Goal: Task Accomplishment & Management: Use online tool/utility

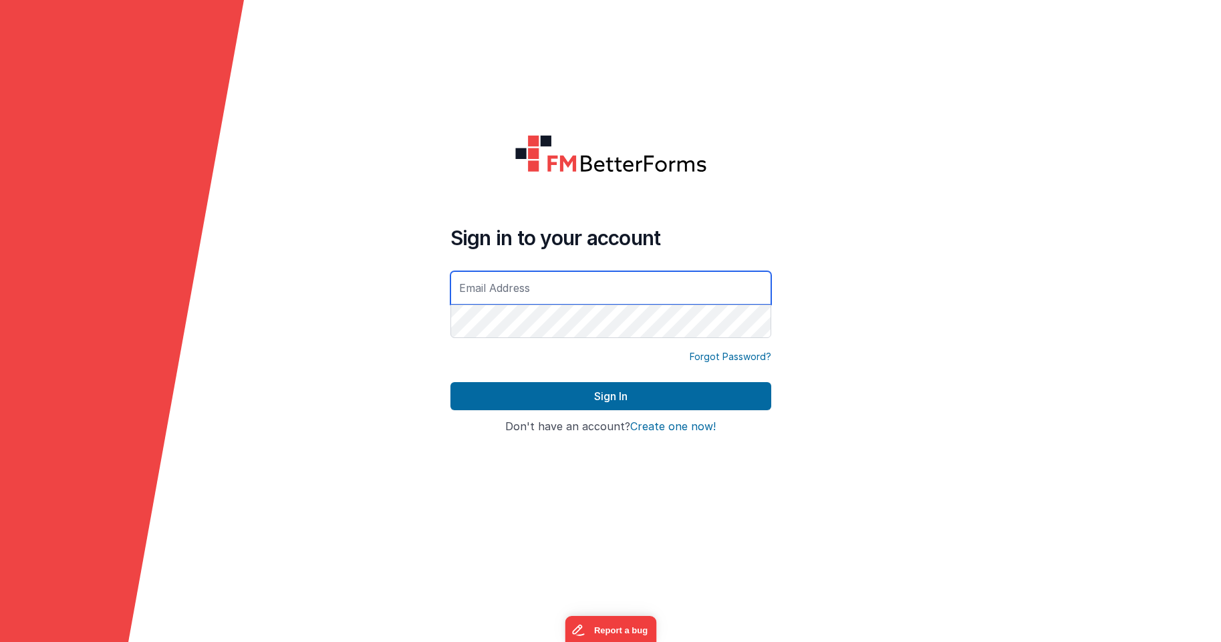
type input "[PERSON_NAME][EMAIL_ADDRESS][DOMAIN_NAME]"
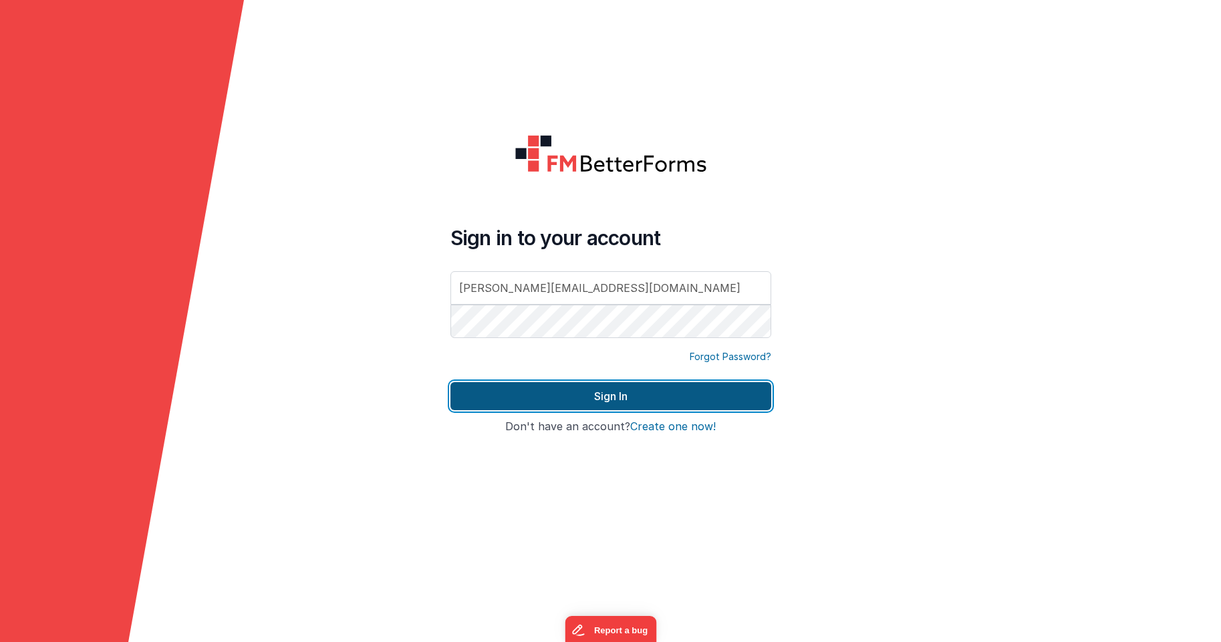
click at [548, 397] on button "Sign In" at bounding box center [610, 396] width 321 height 28
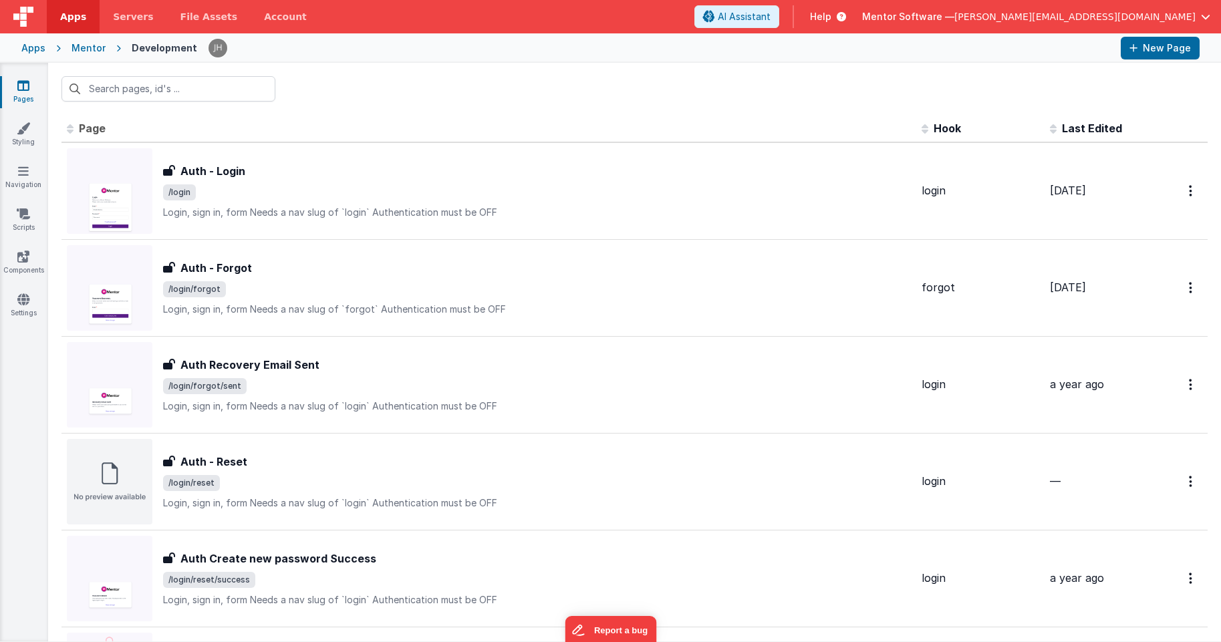
click at [17, 86] on icon at bounding box center [23, 85] width 12 height 13
click at [219, 90] on input "text" at bounding box center [168, 88] width 214 height 25
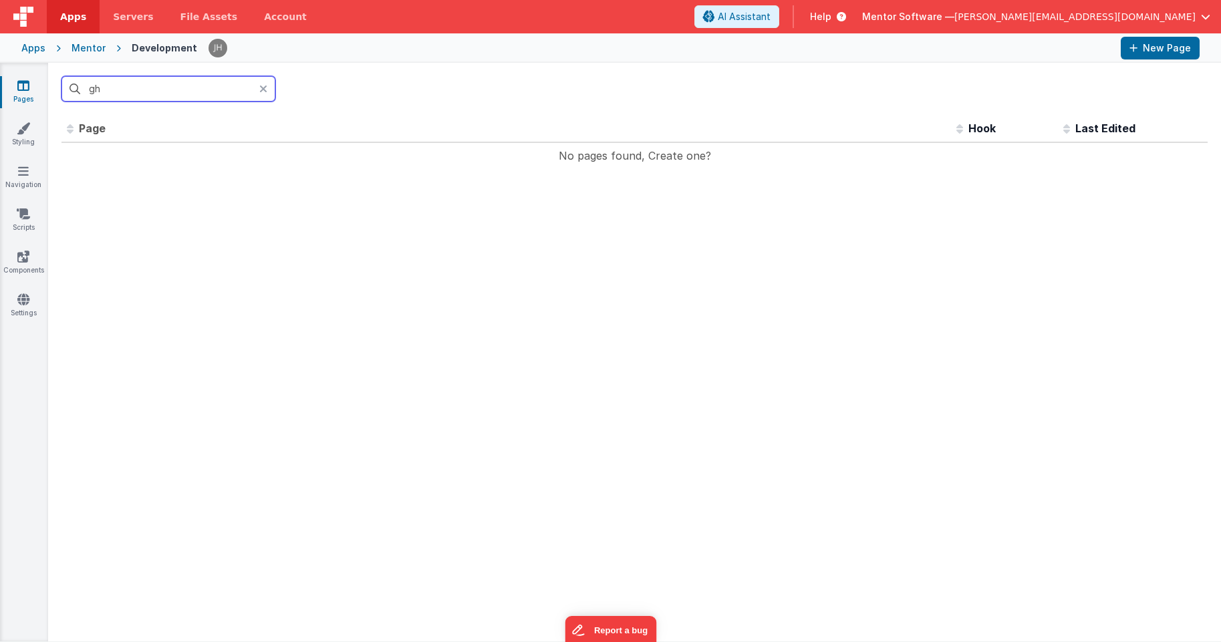
type input "g"
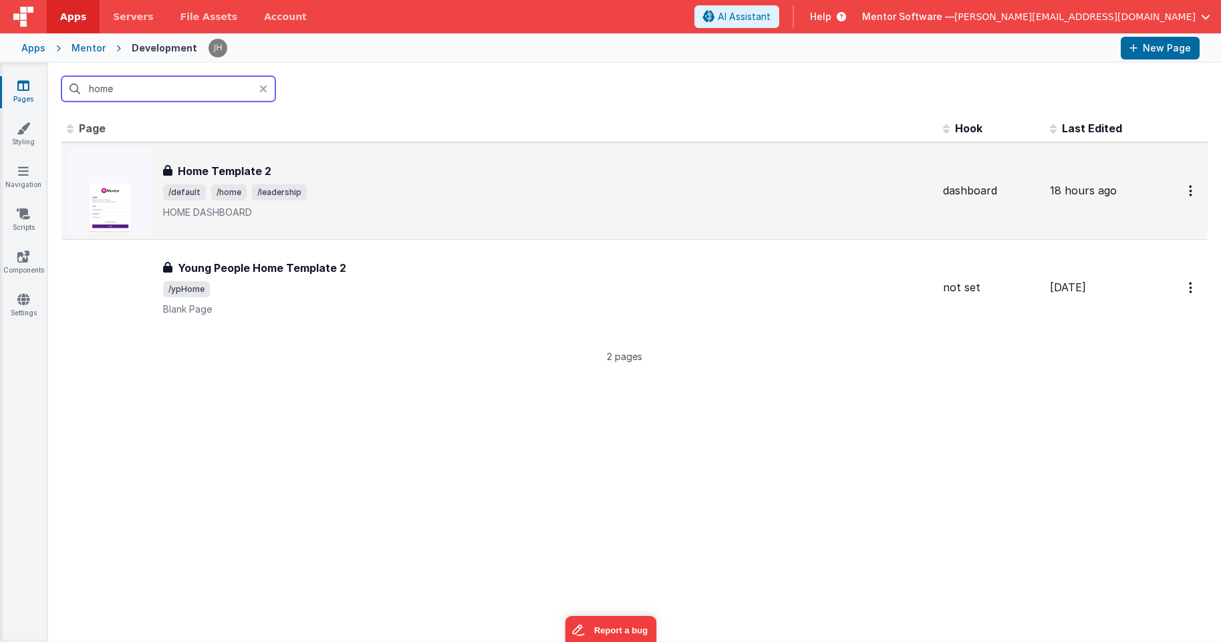
type input "home"
click at [353, 152] on div "Home Template 2 Home Template 2 /default /home /leadership HOME DASHBOARD" at bounding box center [500, 191] width 866 height 86
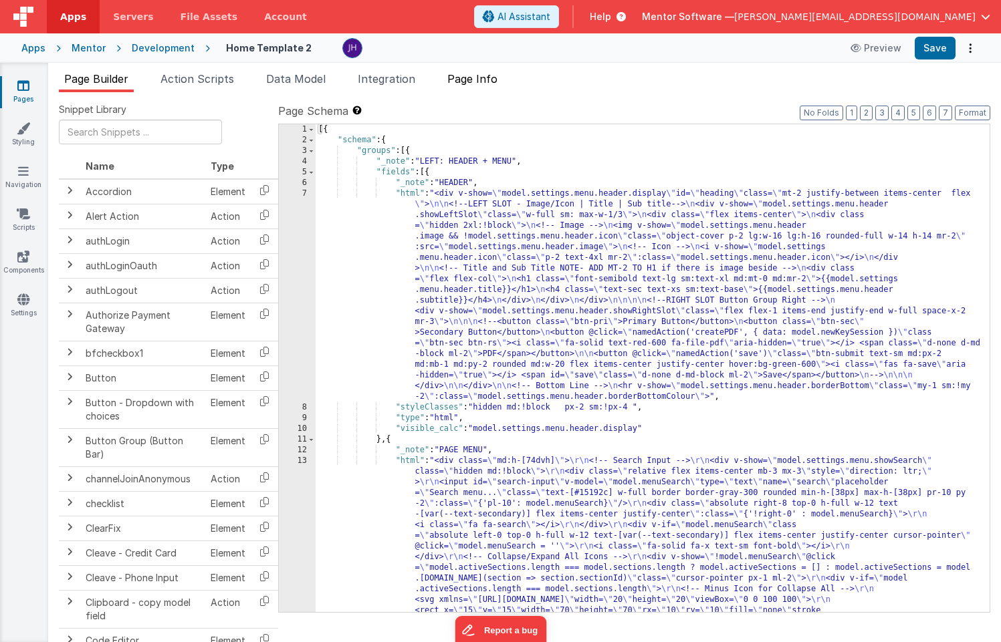
click at [485, 80] on span "Page Info" at bounding box center [472, 78] width 50 height 13
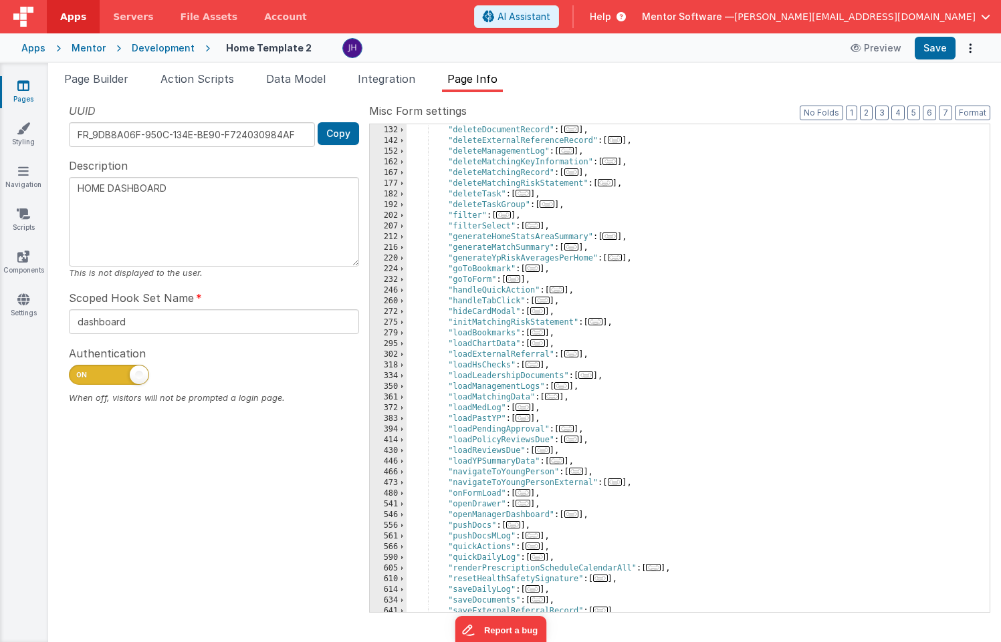
scroll to position [235, 0]
click at [525, 408] on span "..." at bounding box center [522, 407] width 15 height 7
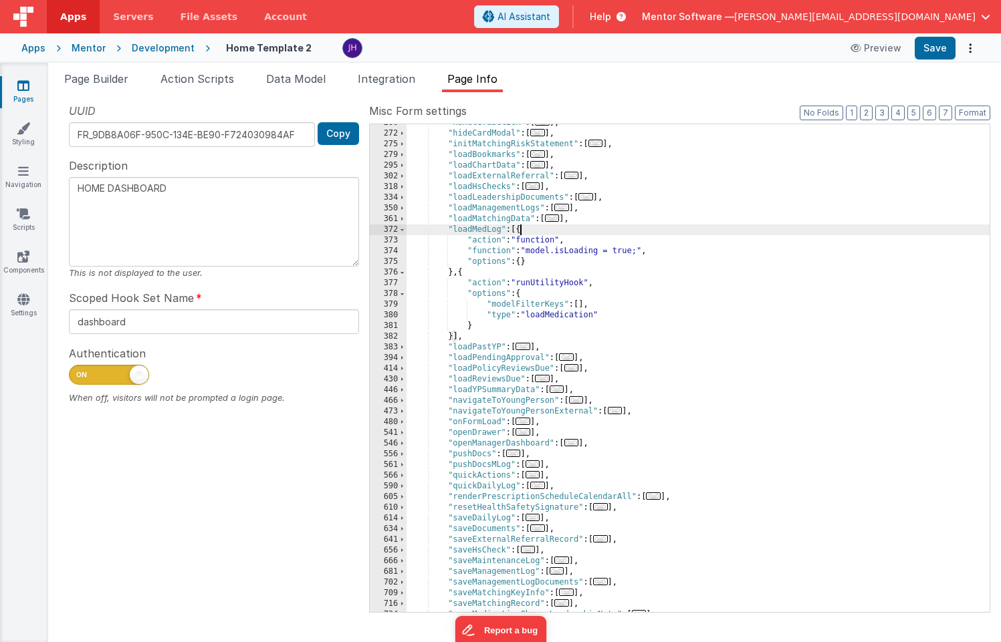
scroll to position [418, 0]
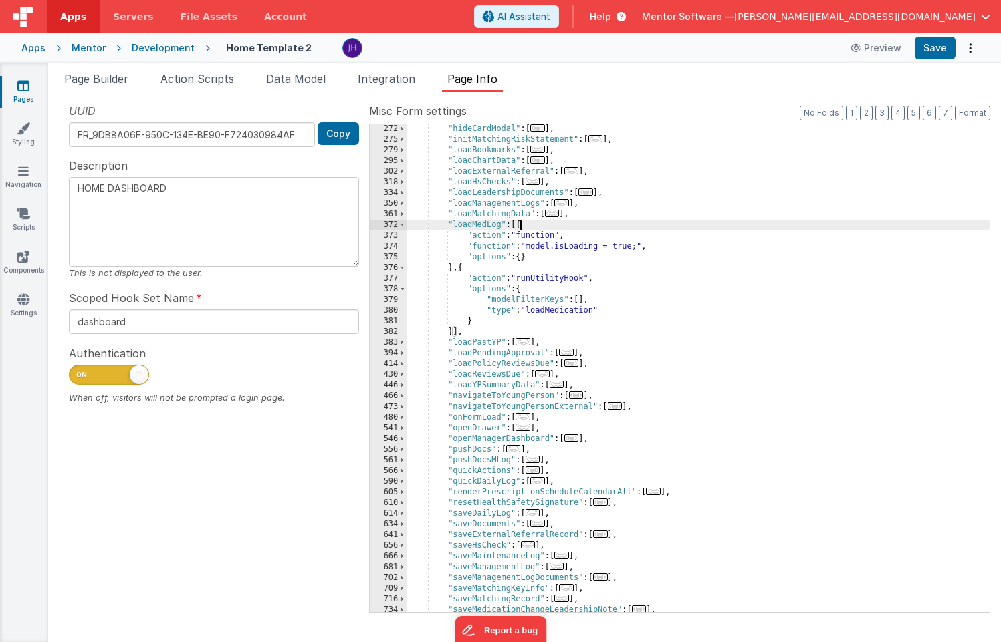
click at [31, 86] on link "Pages" at bounding box center [23, 92] width 48 height 27
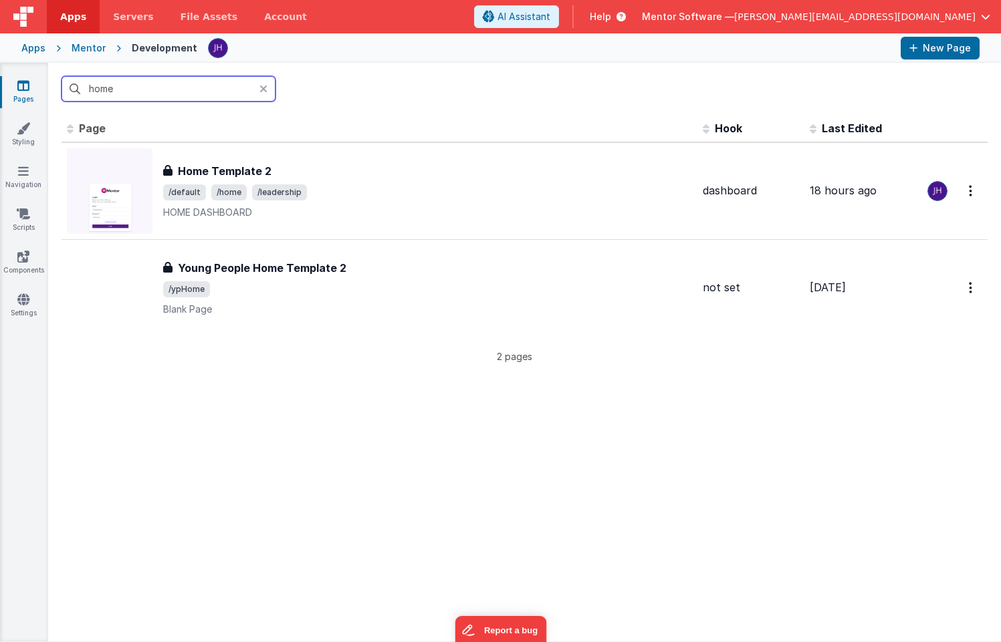
click at [125, 95] on input "home" at bounding box center [168, 88] width 214 height 25
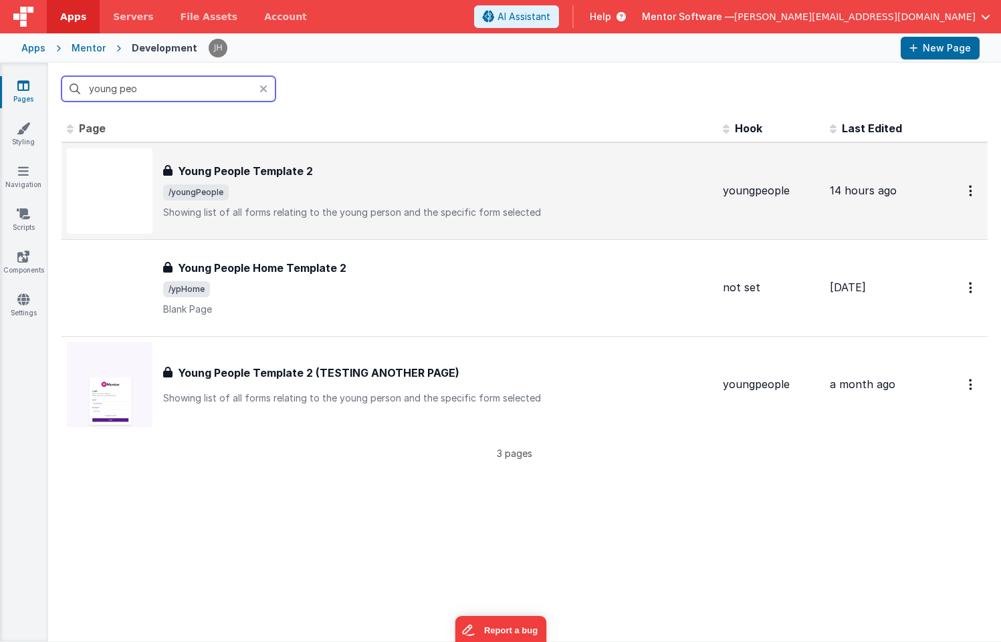
type input "young peo"
click at [267, 182] on div "Young People Template 2 Young People Template 2 /youngPeople Showing list of al…" at bounding box center [437, 191] width 549 height 56
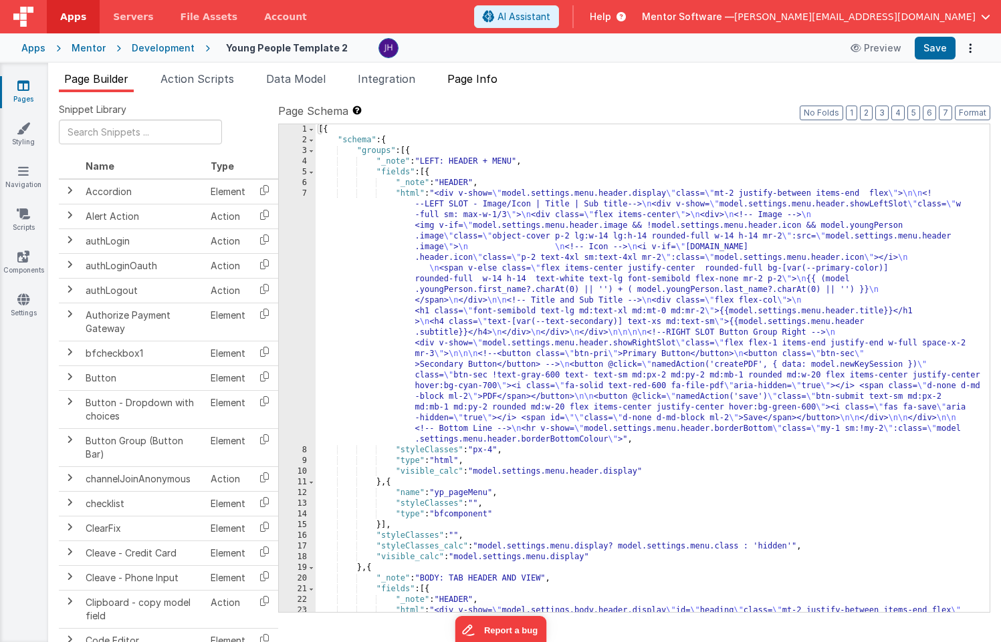
click at [492, 82] on span "Page Info" at bounding box center [472, 78] width 50 height 13
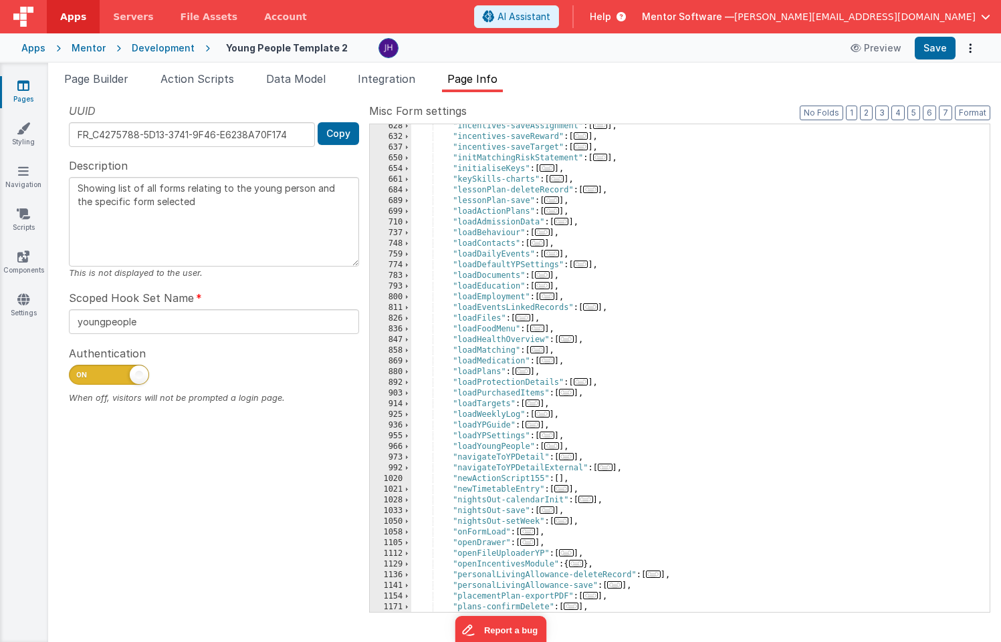
scroll to position [837, 0]
click at [554, 362] on span "..." at bounding box center [546, 360] width 15 height 7
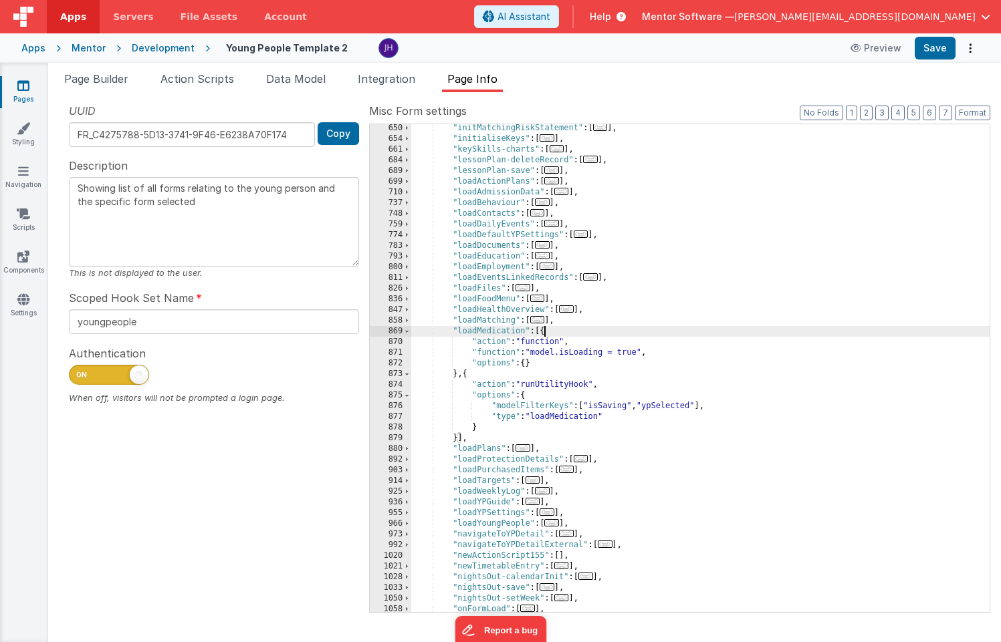
scroll to position [886, 0]
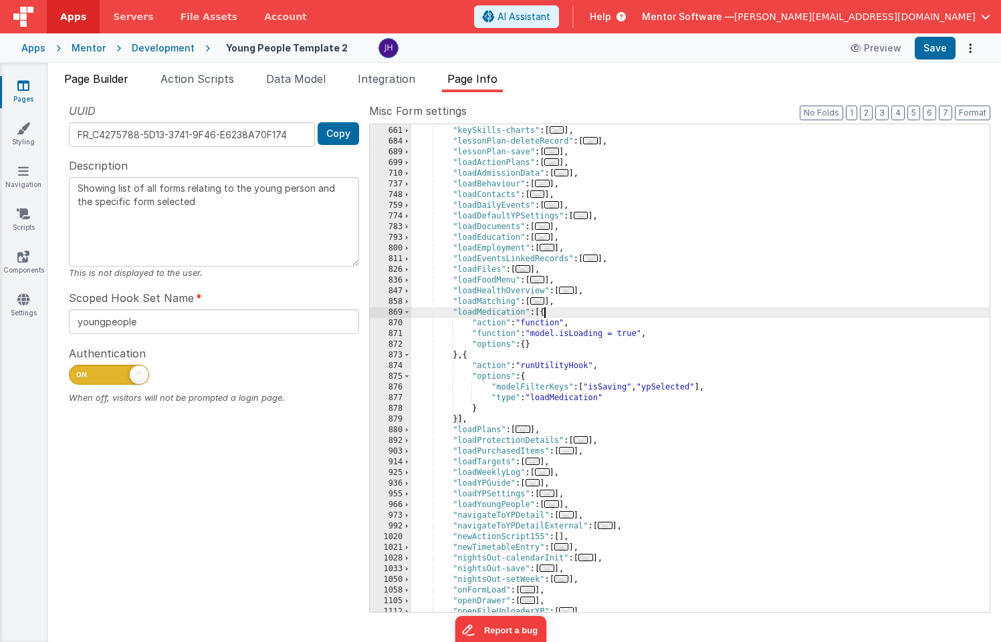
click at [86, 78] on span "Page Builder" at bounding box center [96, 78] width 64 height 13
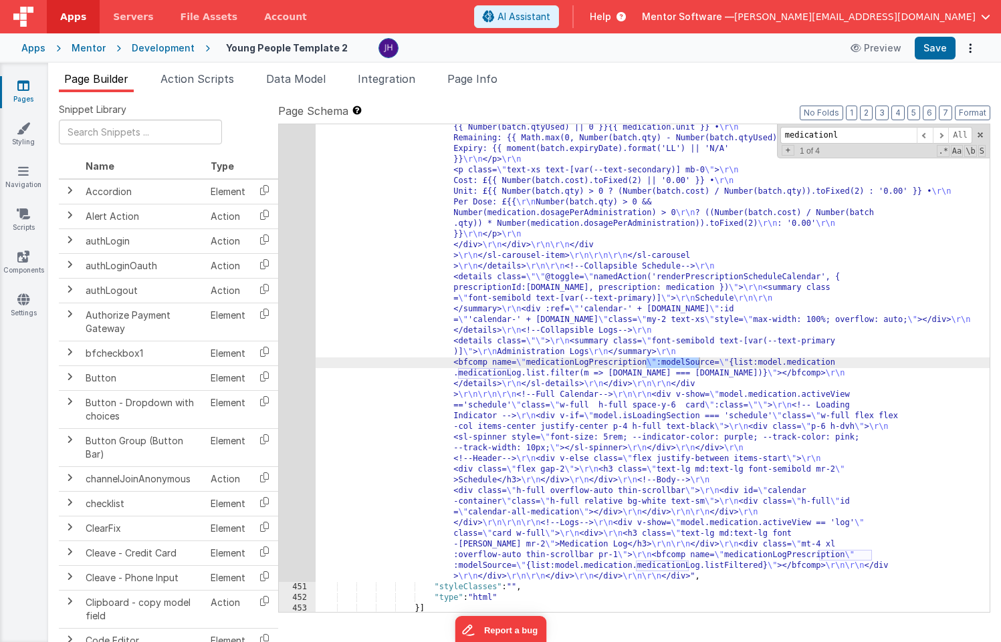
scroll to position [10507, 0]
type input "medicationlo"
click at [942, 134] on span at bounding box center [940, 135] width 16 height 17
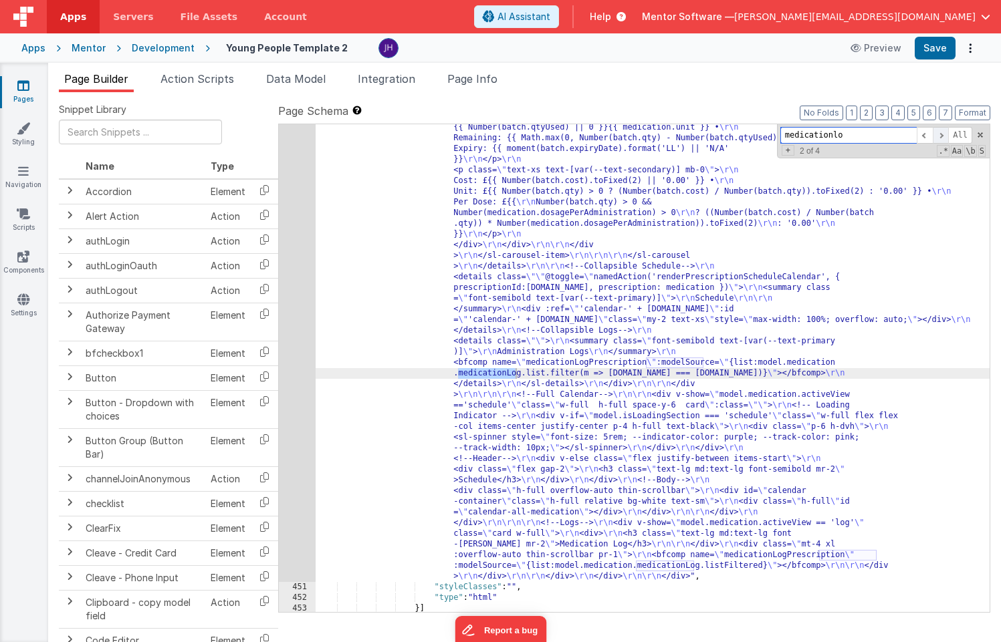
click at [943, 134] on span at bounding box center [940, 135] width 16 height 17
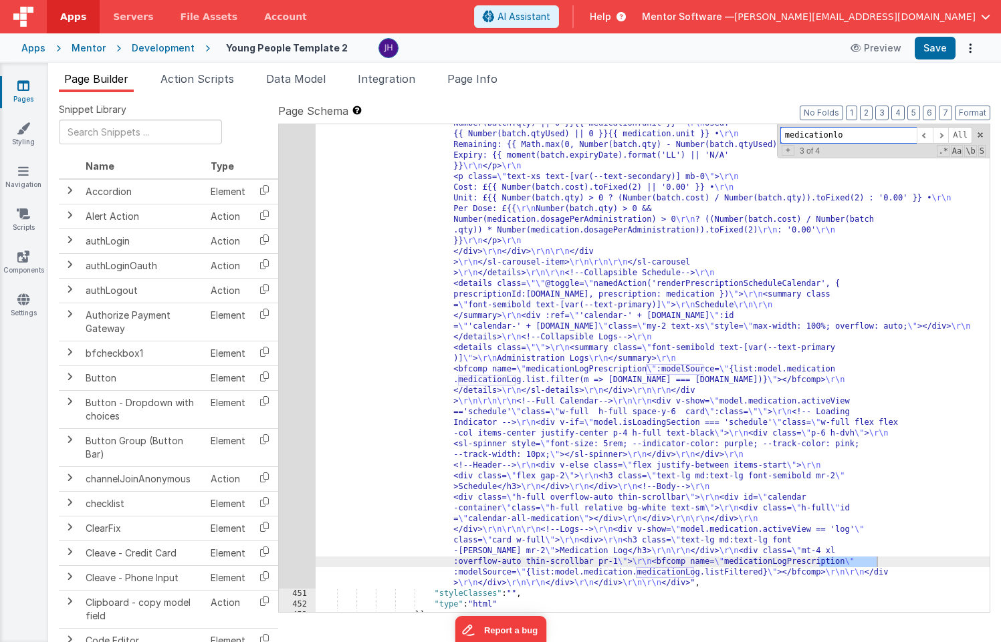
scroll to position [10503, 0]
click at [520, 402] on div ""html" : "<div class= \" flex flex-col gap-4 lg:flex-row \" style= \" height: c…" at bounding box center [652, 4] width 674 height 2167
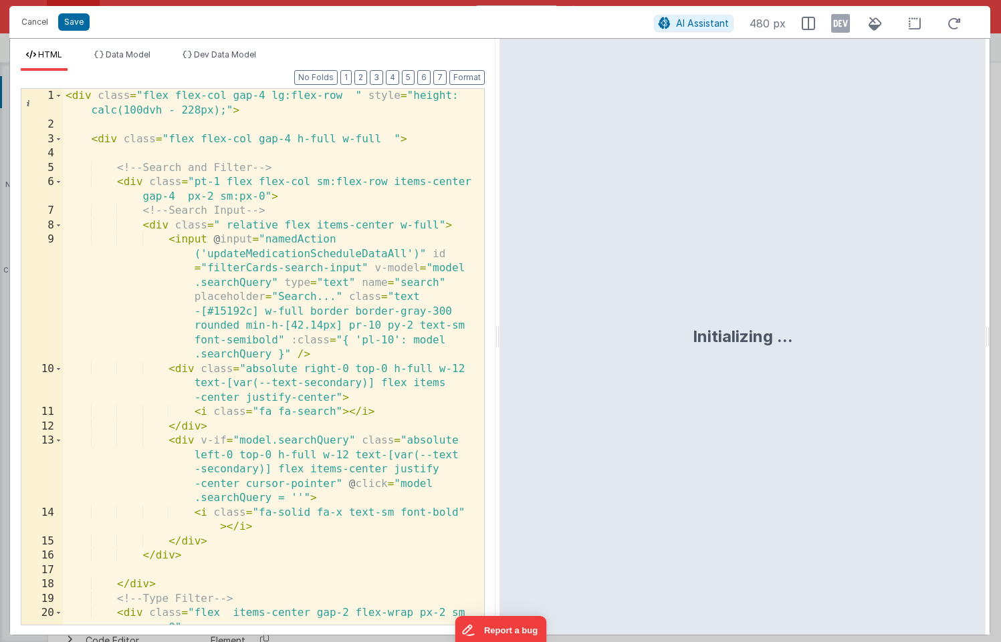
click at [370, 300] on div "< div class = "flex flex-col gap-4 lg:flex-row " style = "height: calc(100dvh -…" at bounding box center [273, 414] width 421 height 651
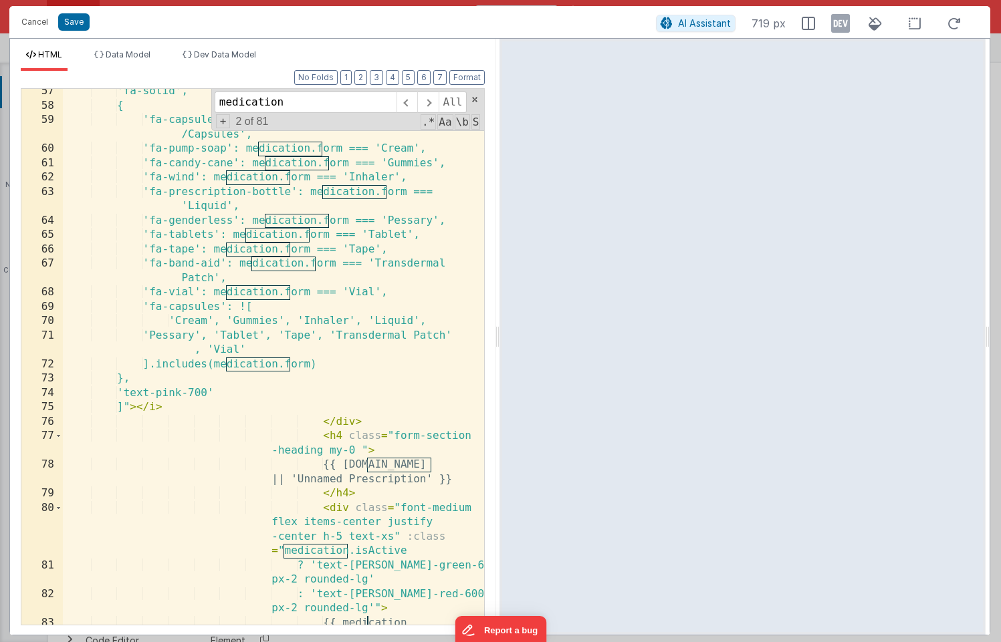
scroll to position [1465, 0]
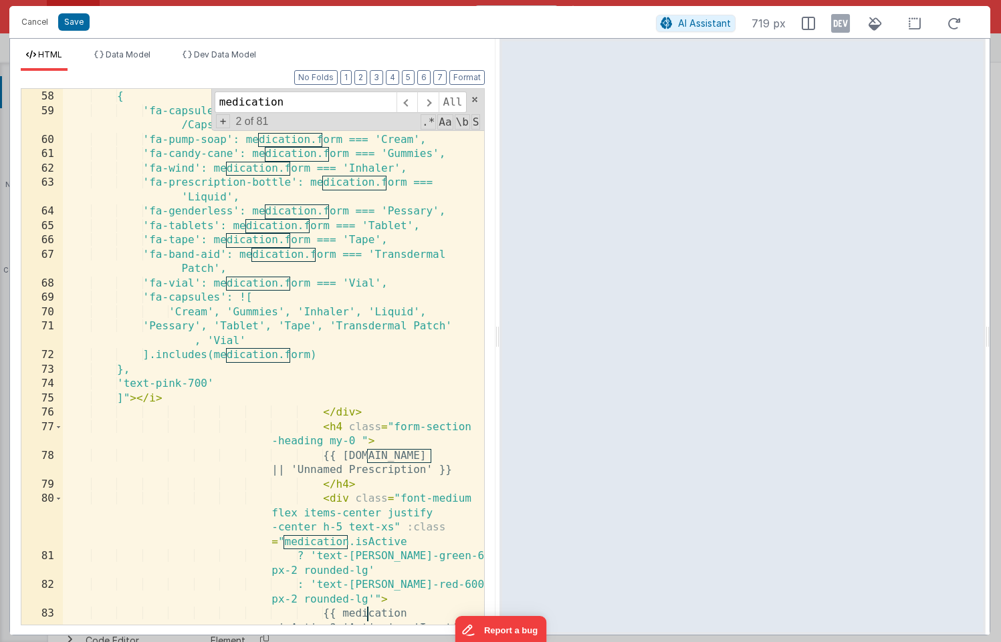
click at [316, 105] on input "medication" at bounding box center [306, 102] width 182 height 21
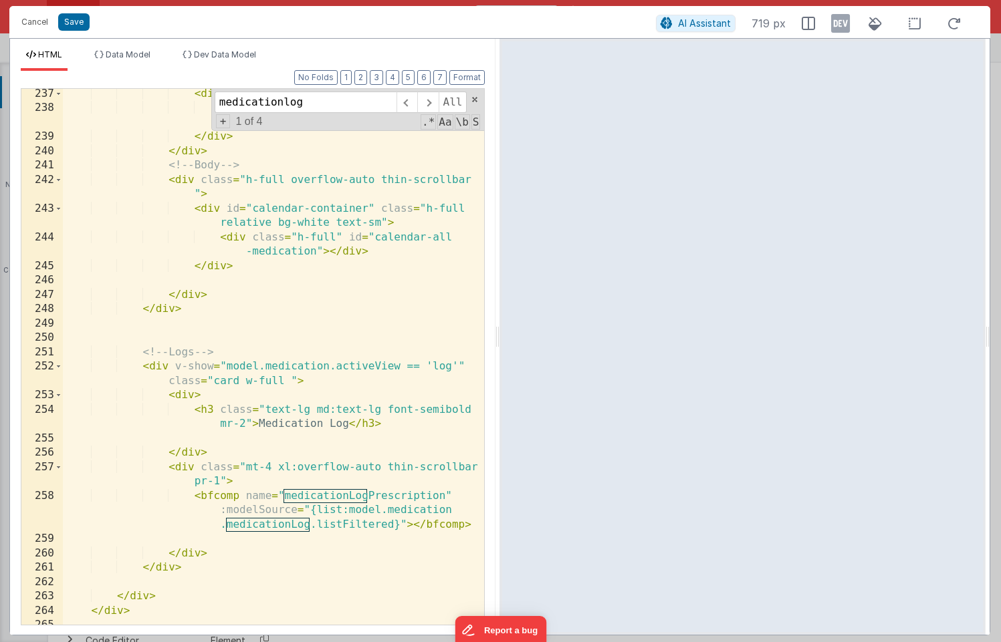
scroll to position [5988, 0]
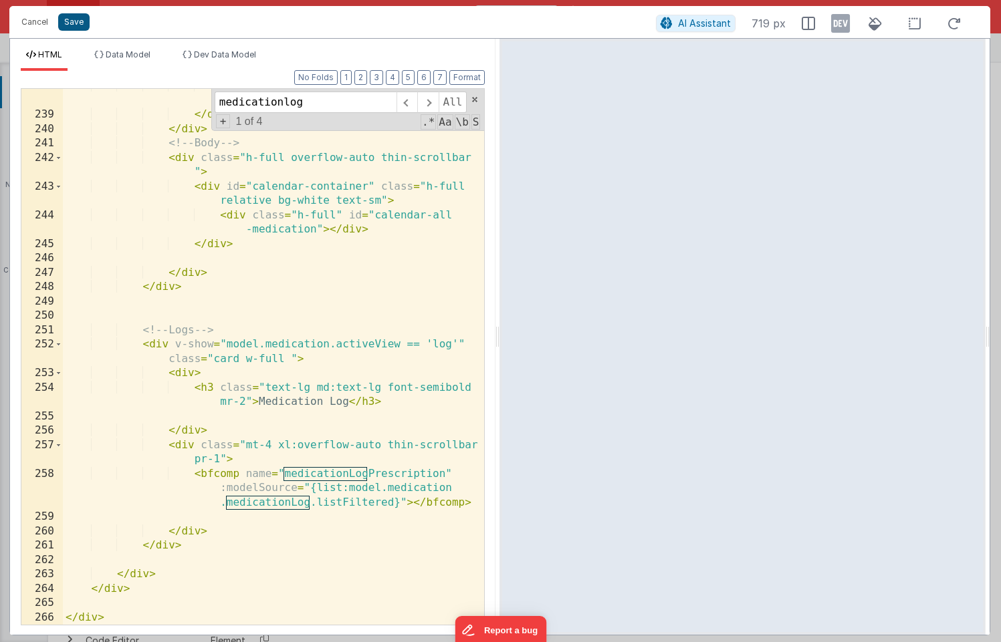
type input "medicationlog"
click at [70, 25] on button "Save" at bounding box center [73, 21] width 31 height 17
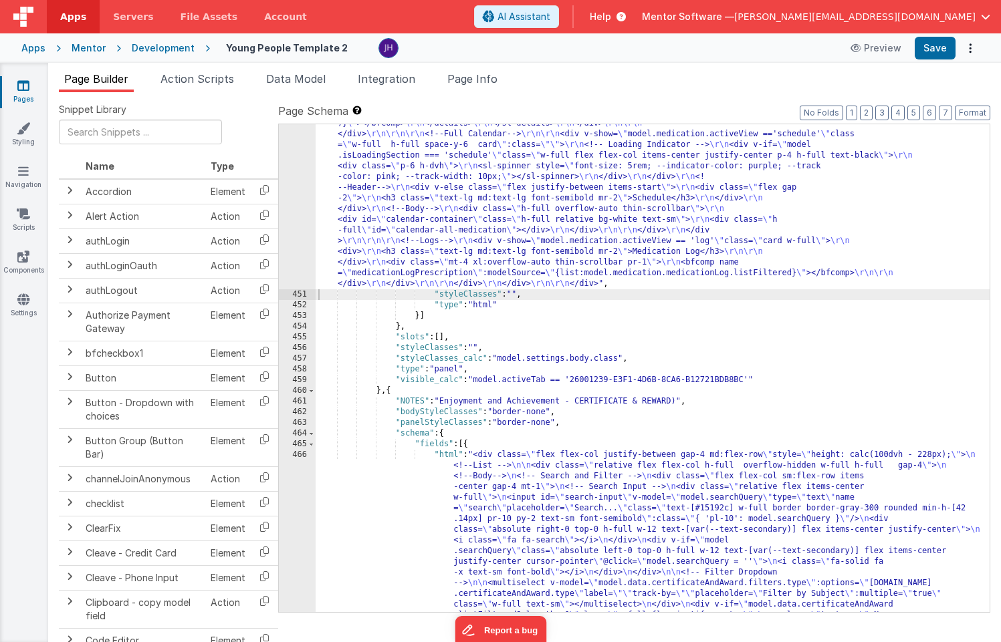
scroll to position [10596, 0]
click at [94, 78] on span "Page Builder" at bounding box center [96, 78] width 64 height 13
click at [110, 87] on li "Page Builder" at bounding box center [96, 81] width 75 height 21
click at [27, 91] on icon at bounding box center [23, 85] width 12 height 13
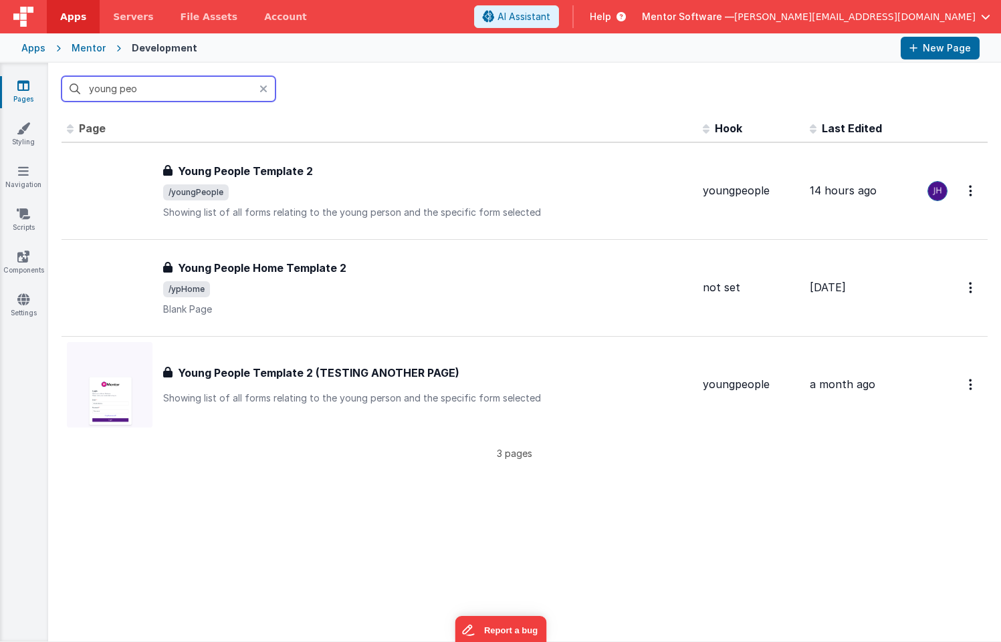
click at [166, 89] on input "young peo" at bounding box center [168, 88] width 214 height 25
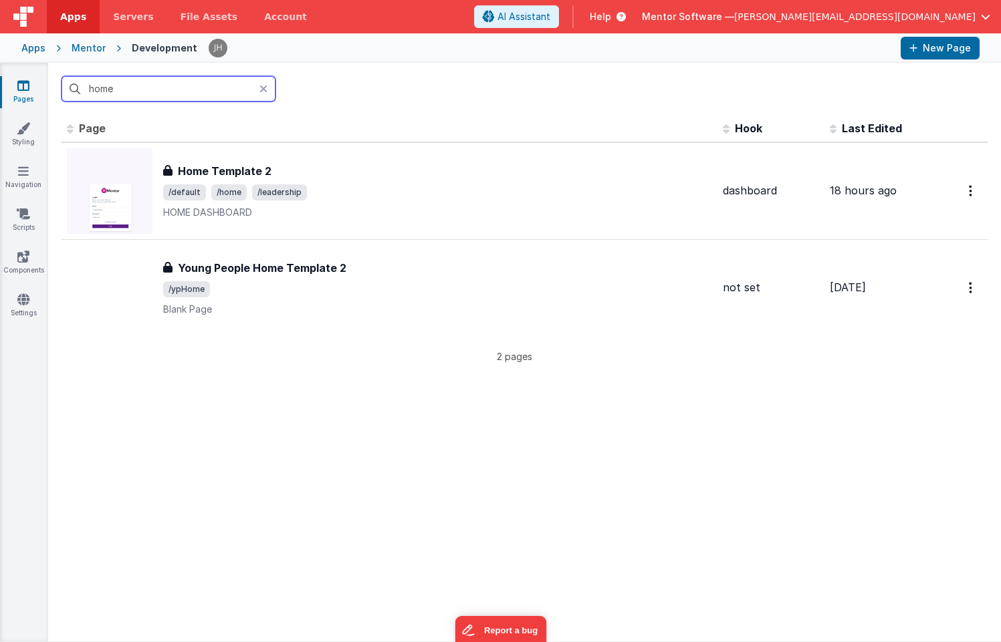
type input "home"
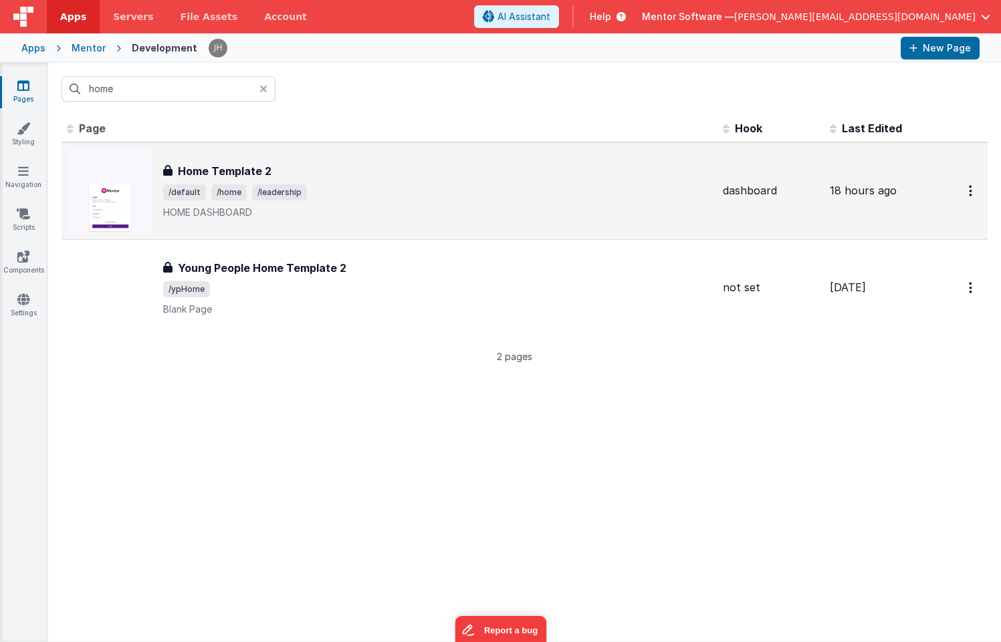
click at [224, 160] on div "Home Template 2 Home Template 2 /default /home /leadership HOME DASHBOARD" at bounding box center [389, 191] width 645 height 86
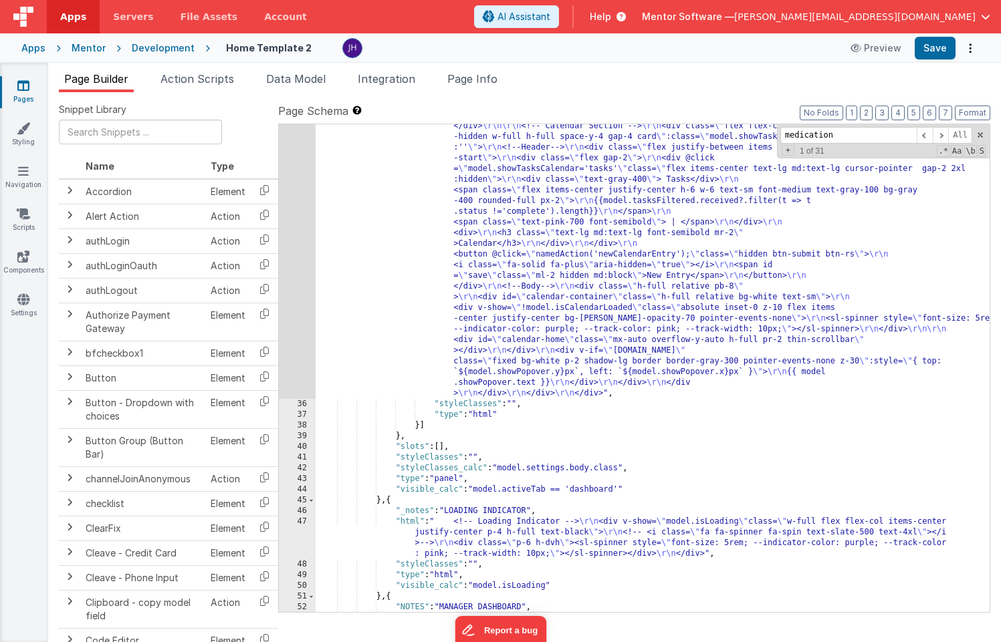
scroll to position [1961, 0]
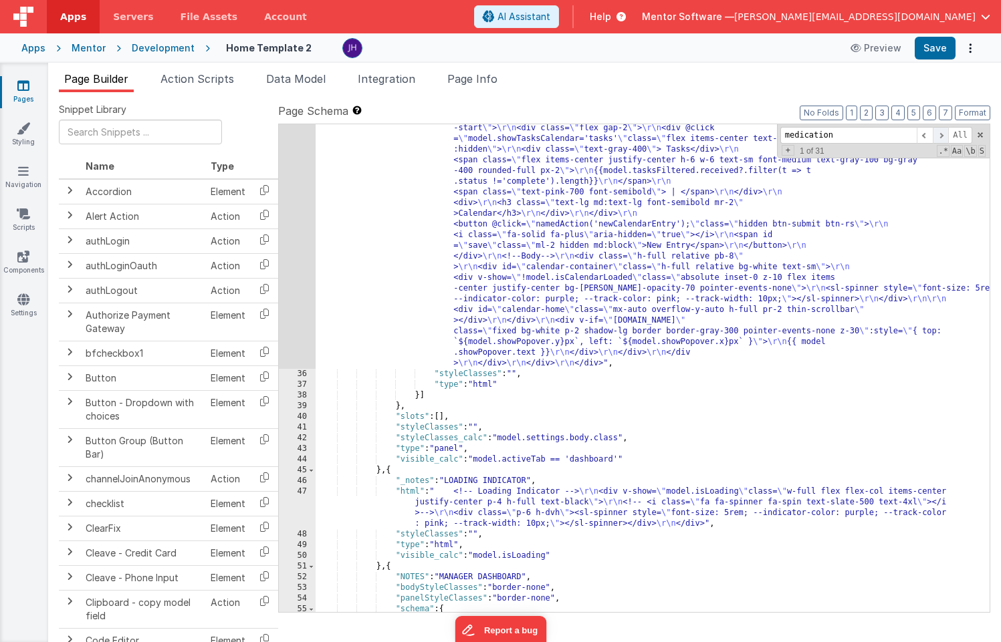
type input "medication"
click at [945, 133] on span at bounding box center [940, 135] width 16 height 17
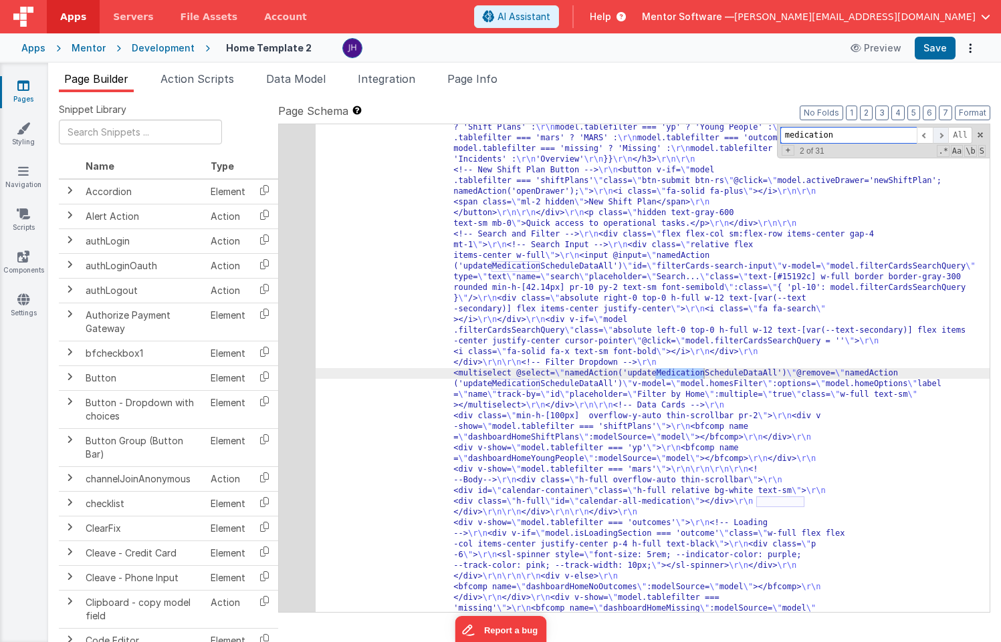
click at [945, 133] on span at bounding box center [940, 135] width 16 height 17
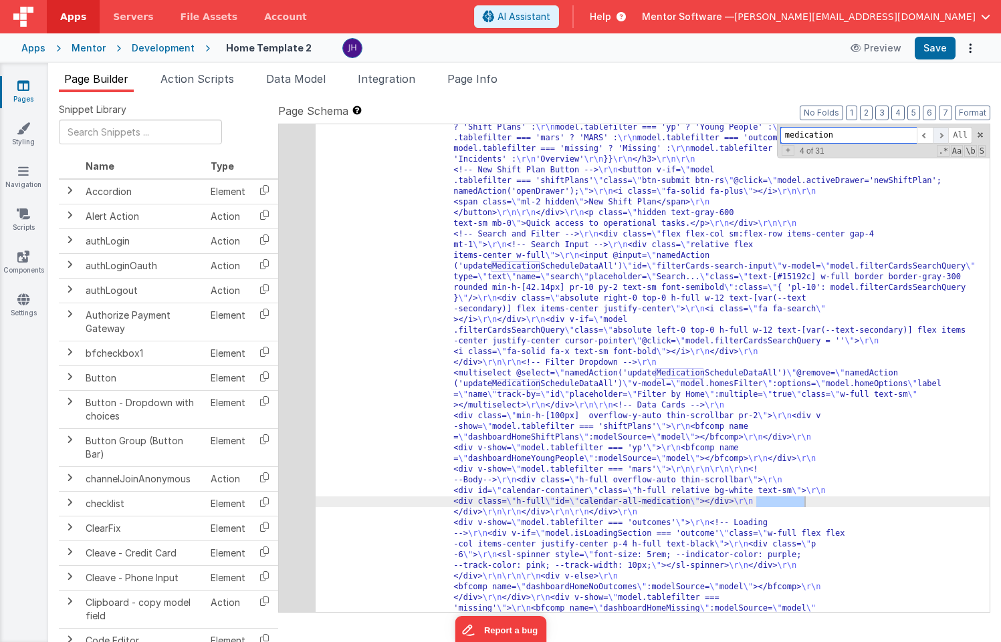
click at [945, 133] on span at bounding box center [940, 135] width 16 height 17
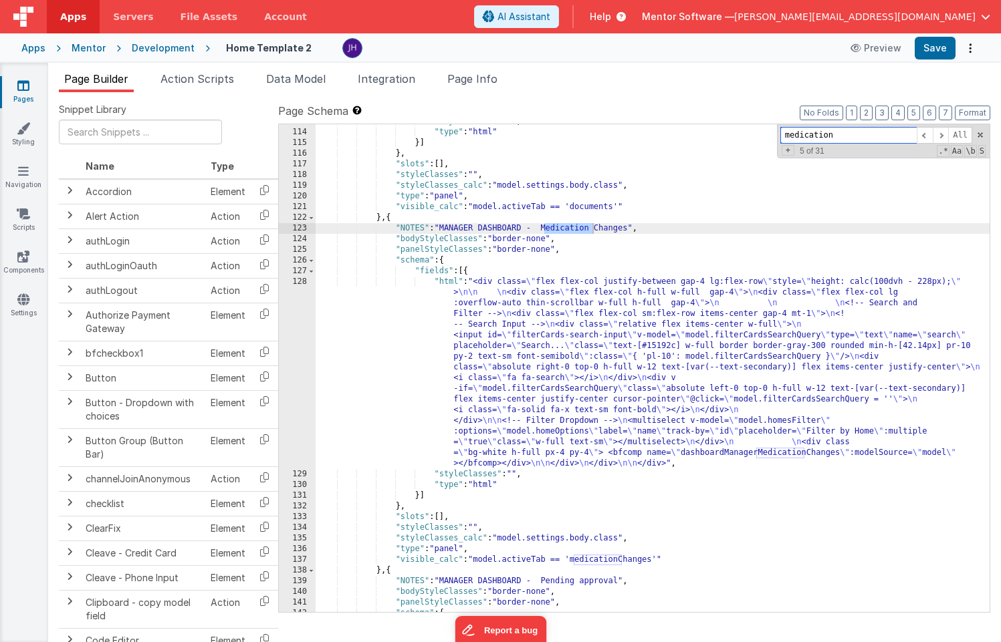
scroll to position [6668, 0]
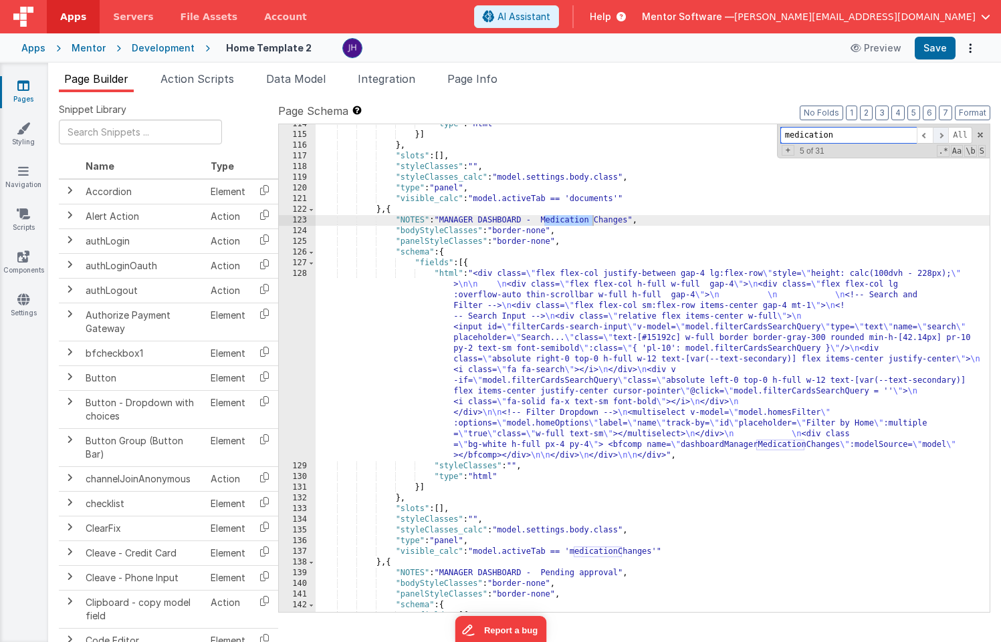
click at [938, 130] on span at bounding box center [940, 135] width 16 height 17
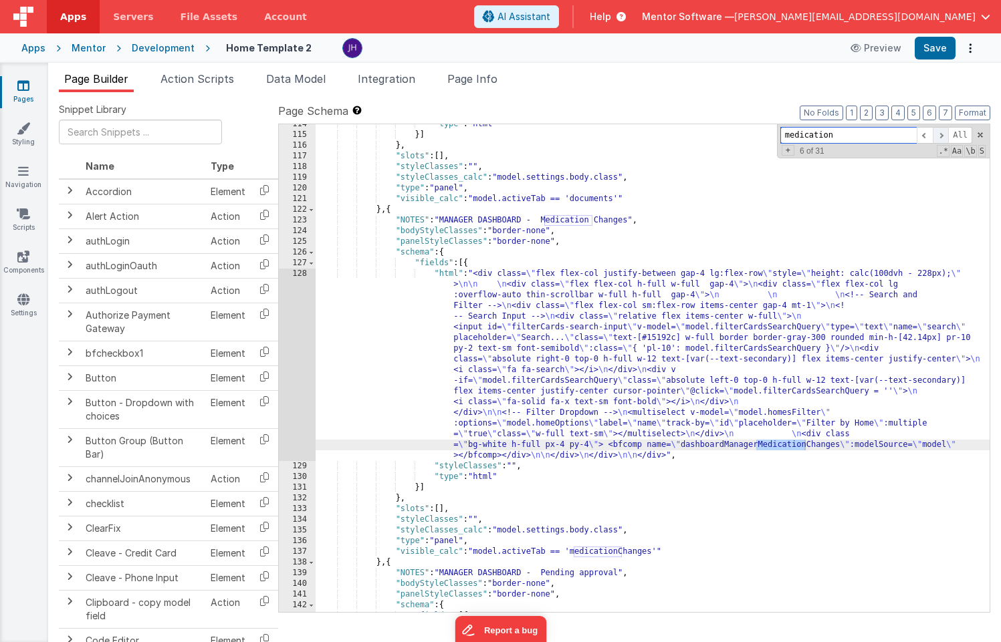
click at [938, 130] on span at bounding box center [940, 135] width 16 height 17
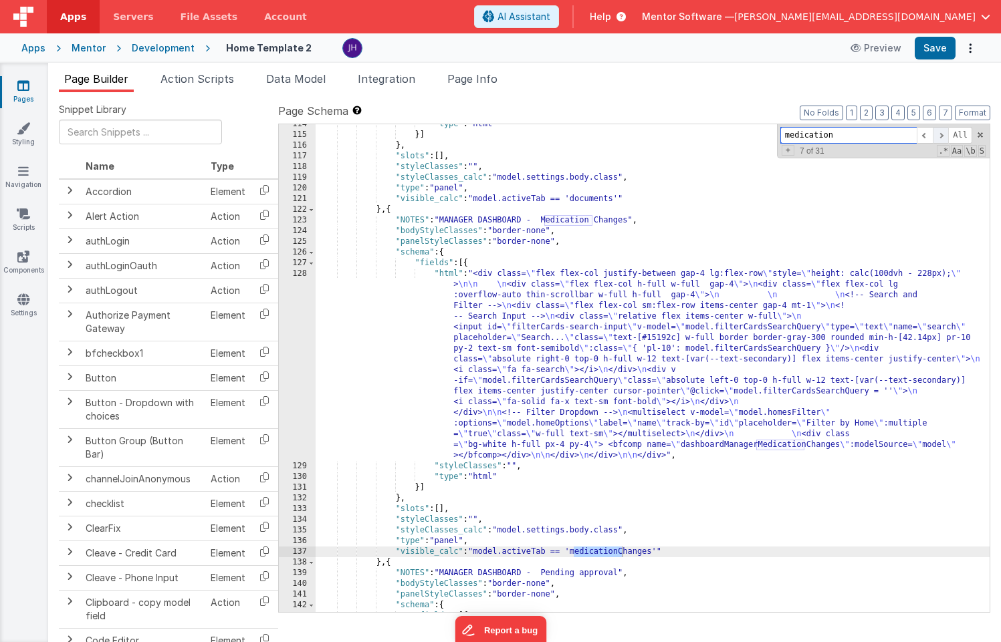
click at [938, 130] on span at bounding box center [940, 135] width 16 height 17
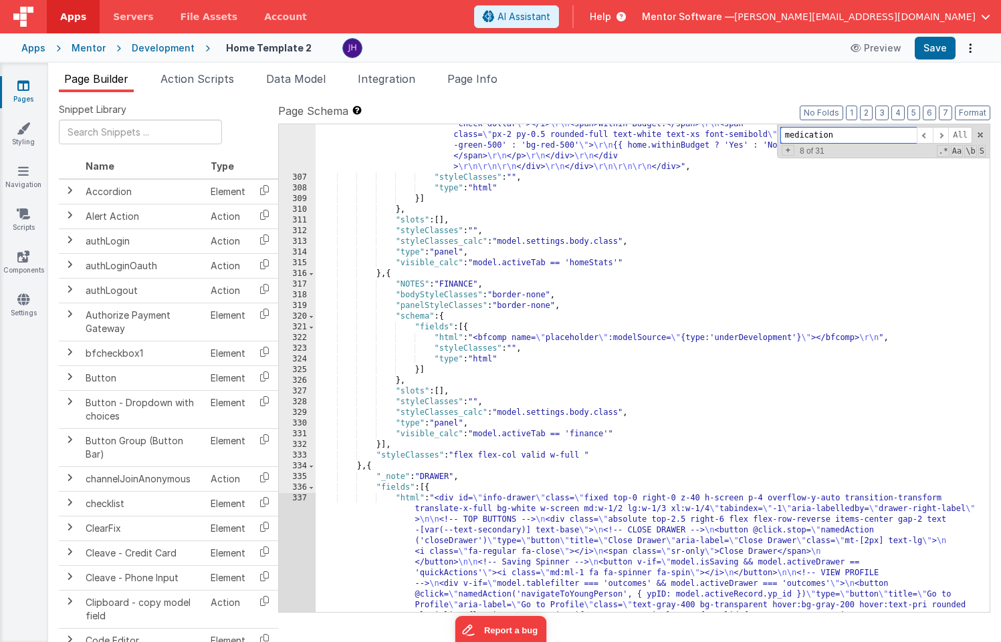
scroll to position [15687, 0]
click at [23, 88] on icon at bounding box center [23, 85] width 12 height 13
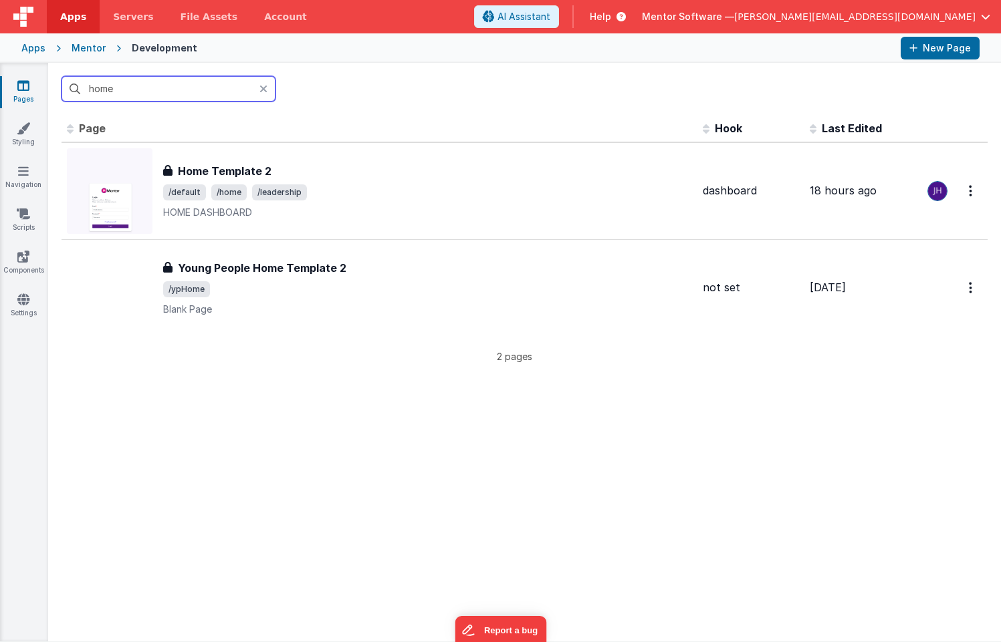
click at [136, 89] on input "home" at bounding box center [168, 88] width 214 height 25
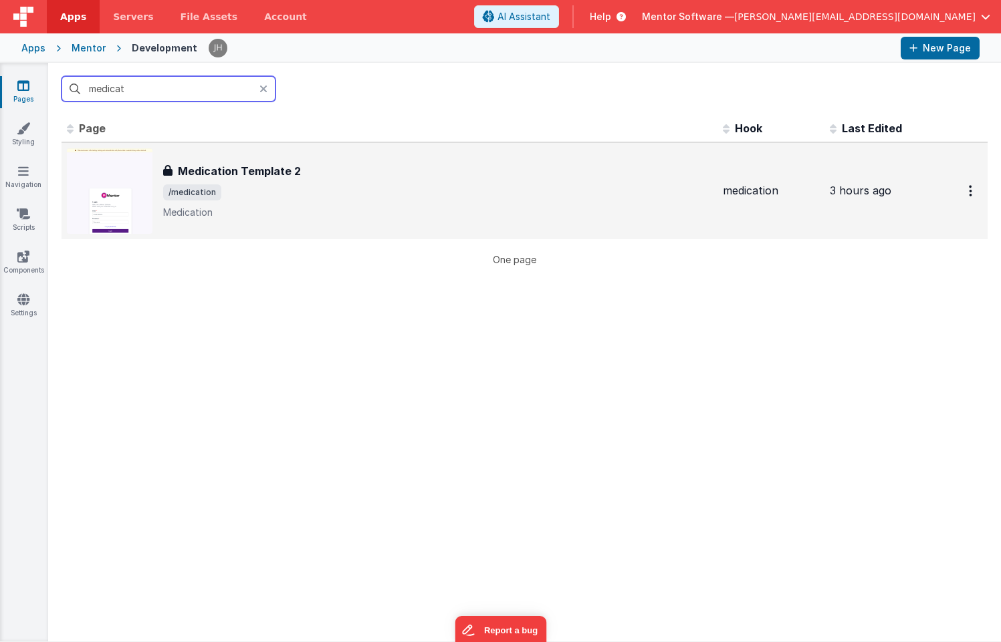
type input "medicat"
click at [230, 178] on h3 "Medication Template 2" at bounding box center [239, 171] width 123 height 16
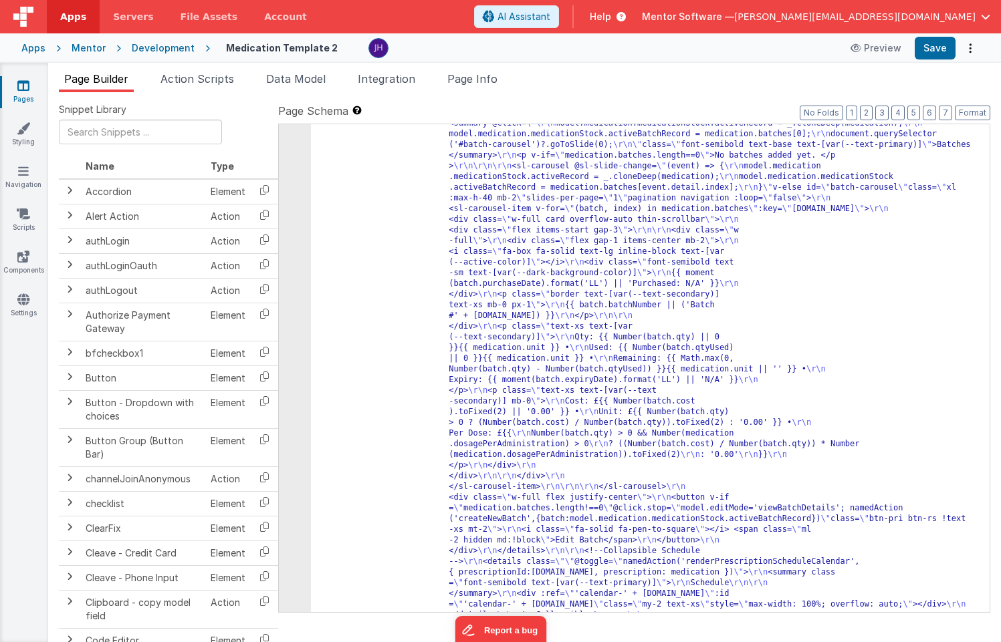
scroll to position [2839, 0]
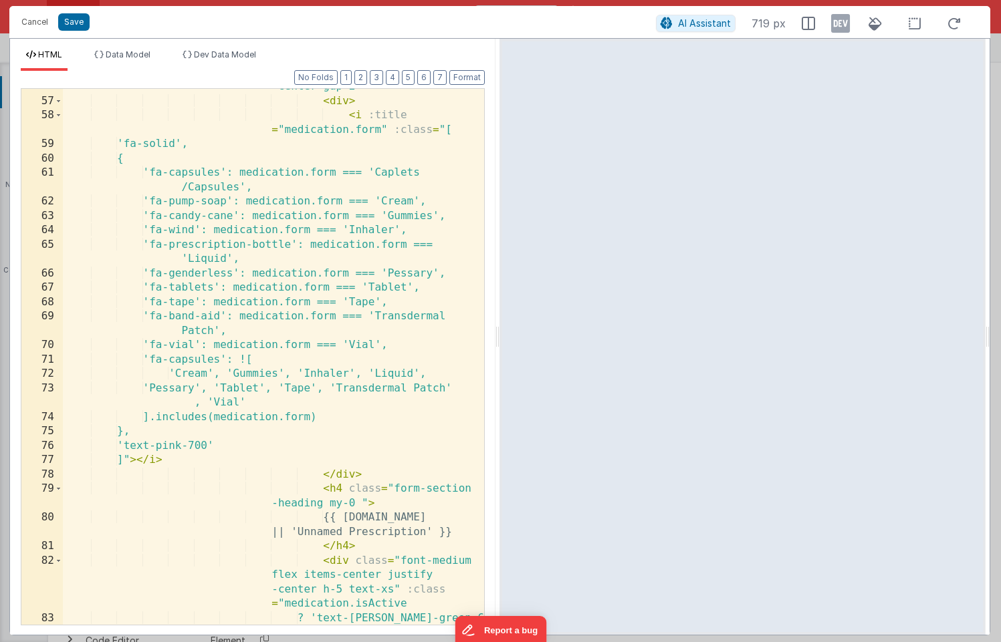
scroll to position [1504, 0]
click at [364, 77] on button "2" at bounding box center [360, 77] width 13 height 15
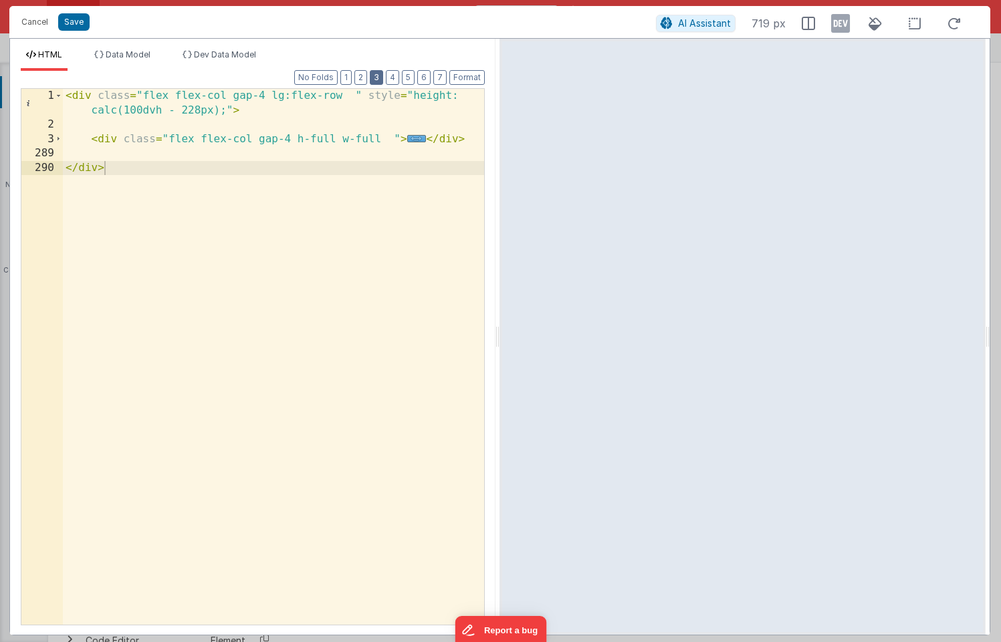
click at [378, 77] on button "3" at bounding box center [376, 77] width 13 height 15
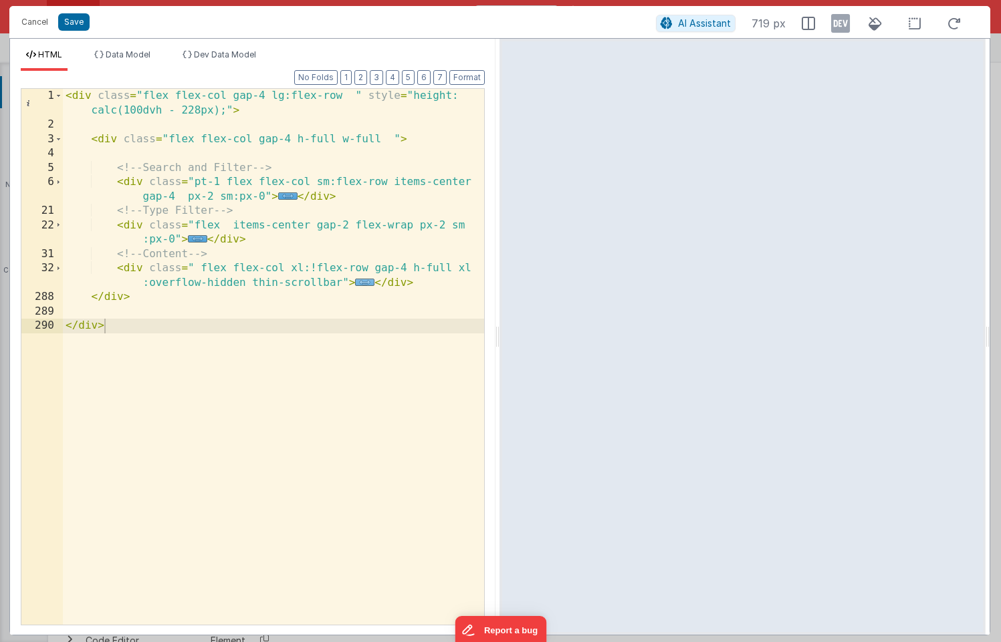
click at [366, 283] on span "..." at bounding box center [364, 282] width 19 height 7
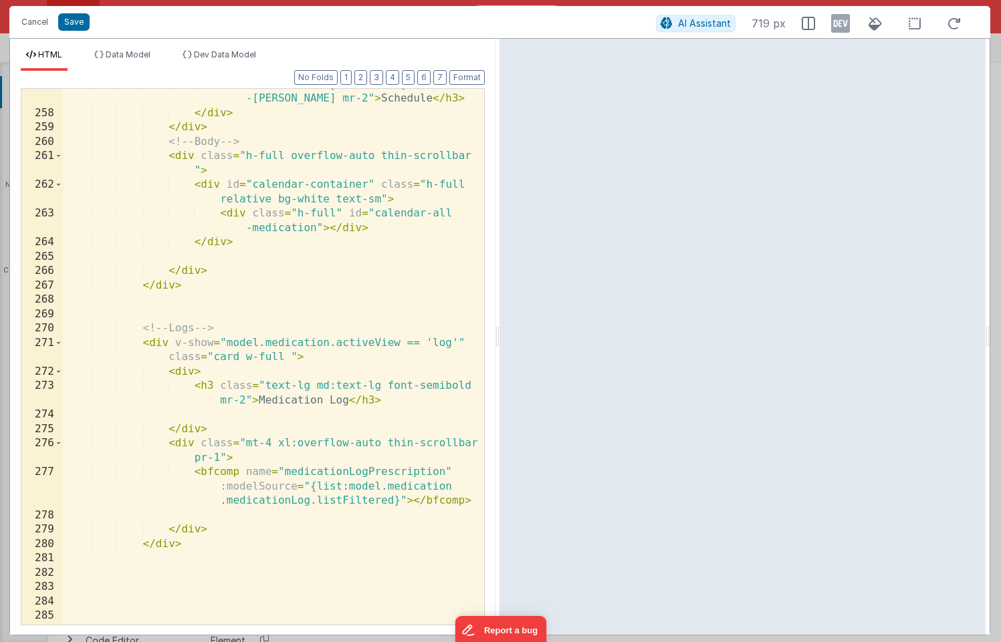
scroll to position [5966, 0]
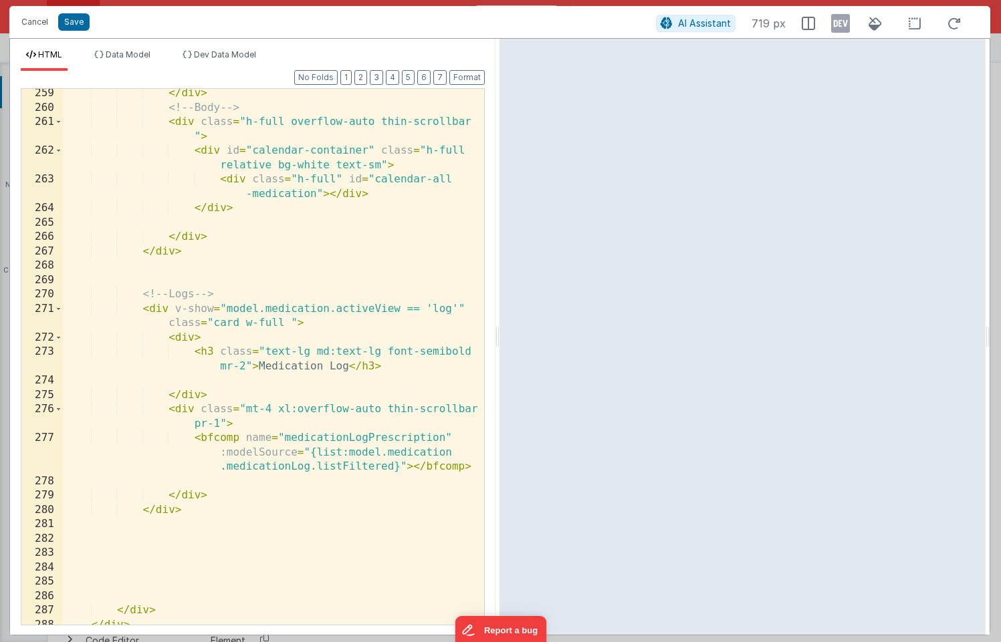
click at [386, 440] on div "</ div > <!-- Body --> < div class = "h-full overflow-auto thin-scrollbar " > <…" at bounding box center [273, 368] width 421 height 565
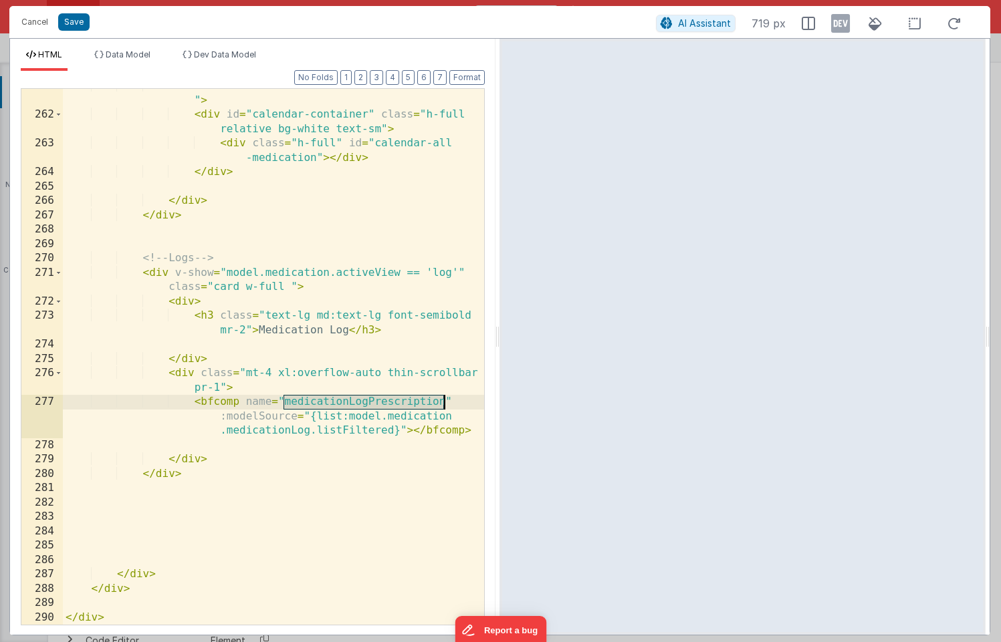
scroll to position [6002, 0]
click at [390, 25] on div "Cancel Save" at bounding box center [335, 22] width 641 height 19
click at [72, 23] on button "Save" at bounding box center [73, 21] width 31 height 17
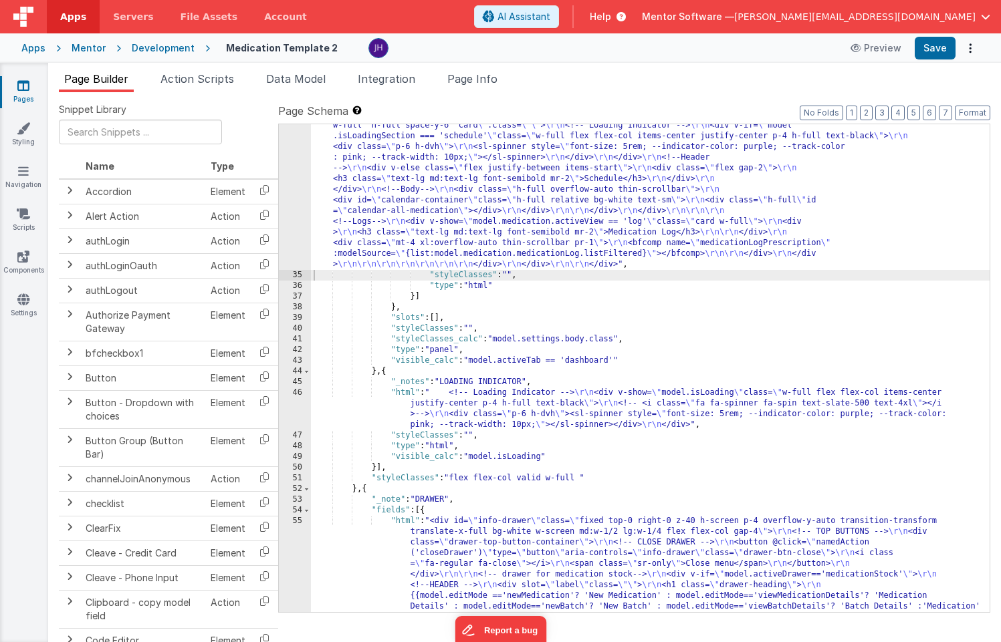
click at [24, 81] on icon at bounding box center [23, 85] width 12 height 13
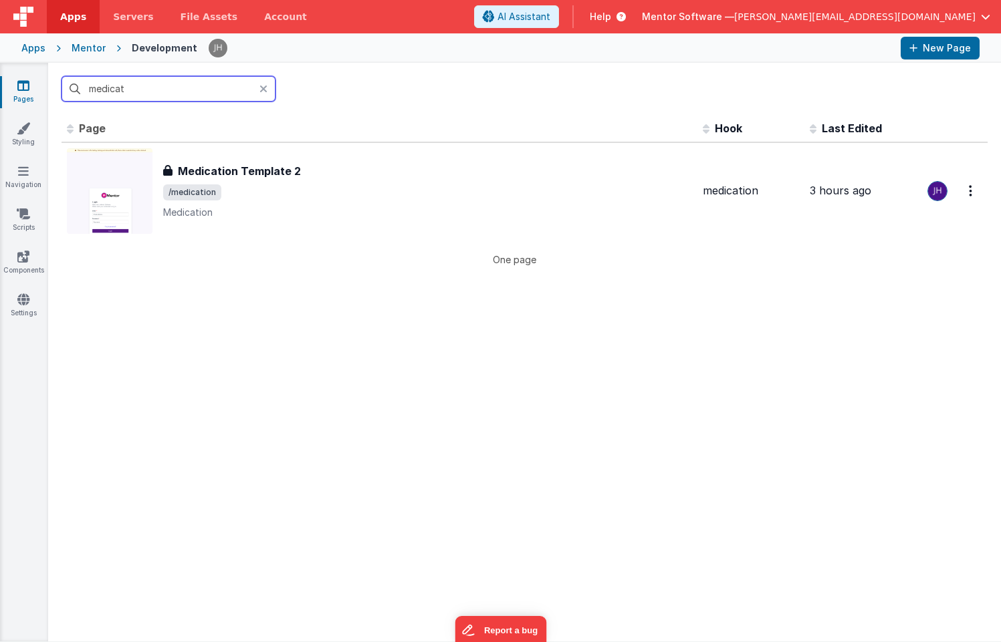
click at [155, 90] on input "medicat" at bounding box center [168, 88] width 214 height 25
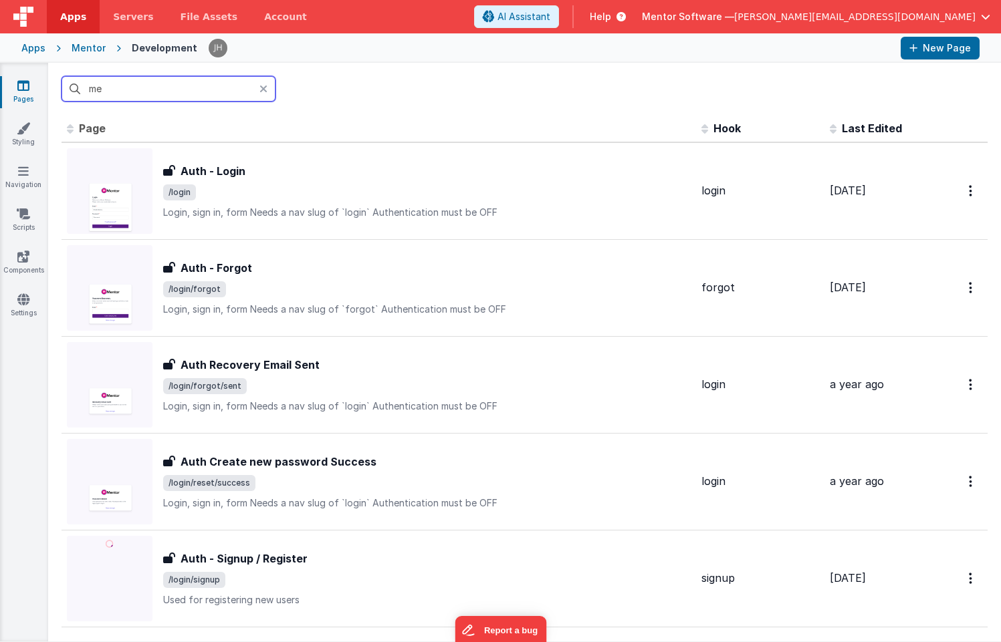
type input "m"
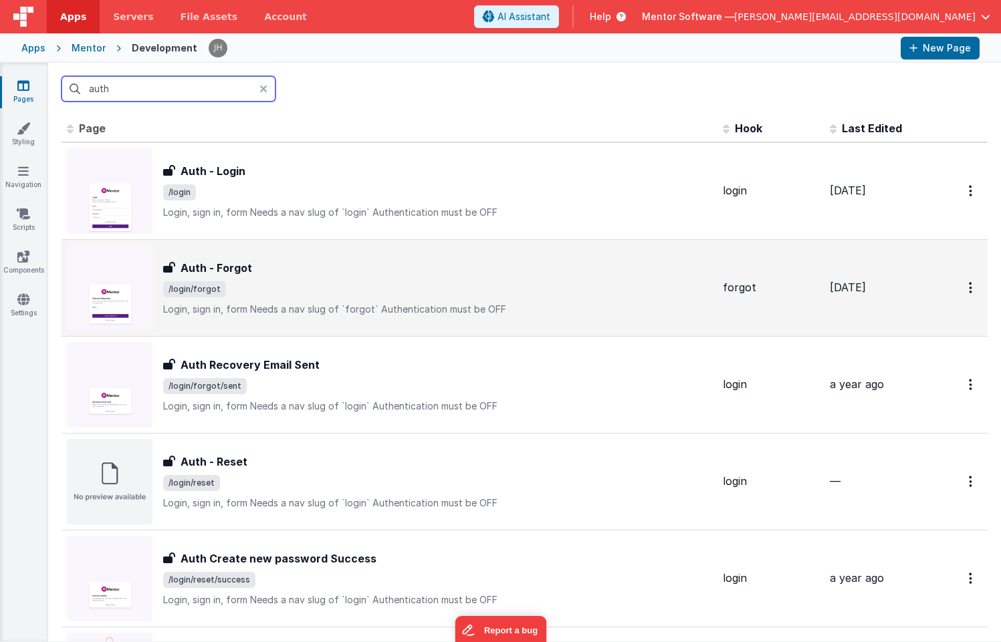
type input "auth"
click at [332, 278] on div "Auth - Forgot Auth - Forgot /login/forgot Login, sign in, formNeeds a nav slug…" at bounding box center [437, 288] width 549 height 56
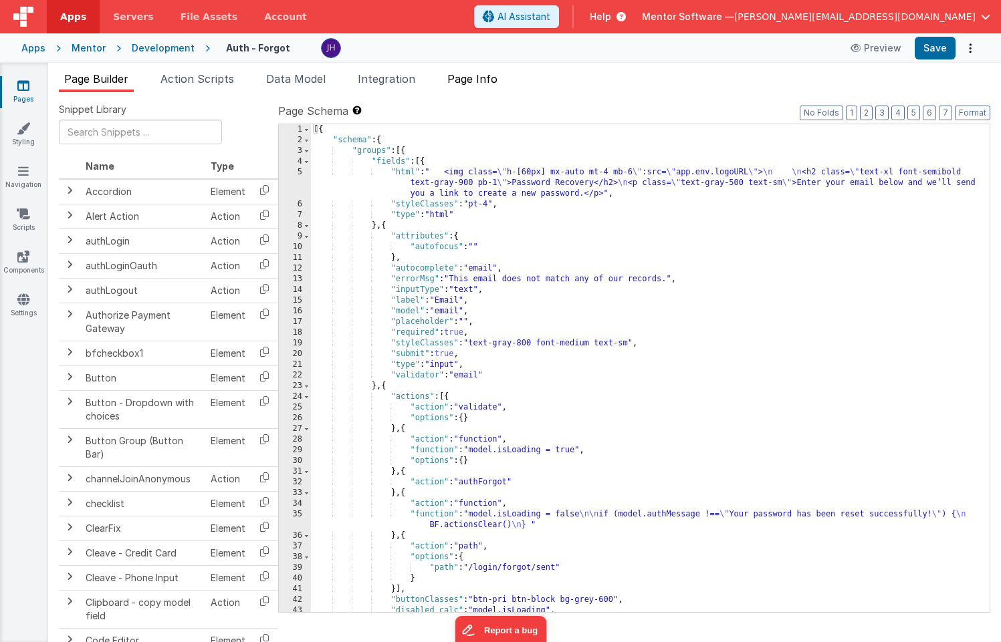
click at [479, 82] on span "Page Info" at bounding box center [472, 78] width 50 height 13
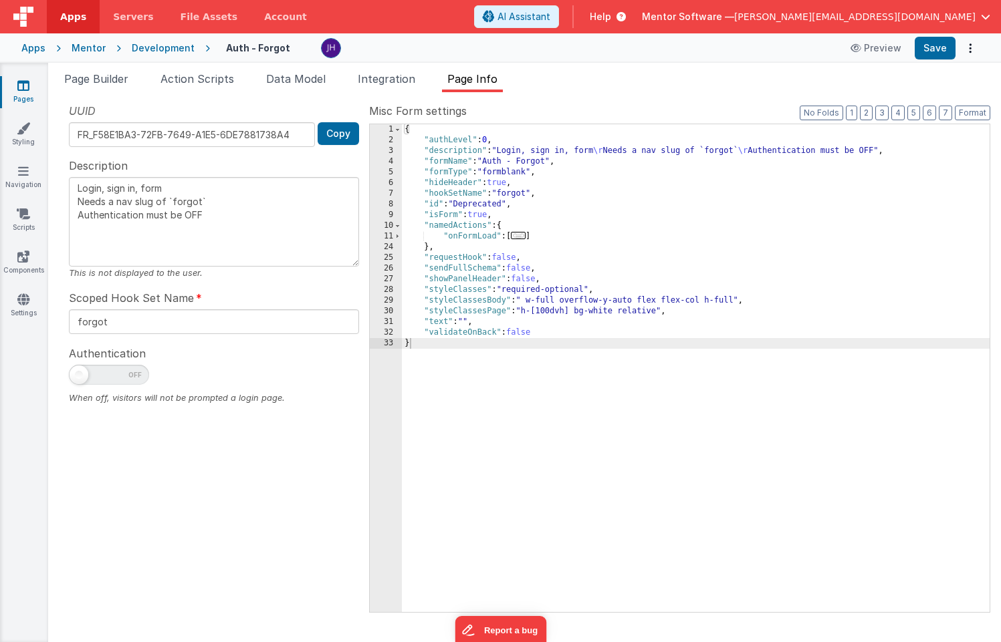
click at [521, 236] on span "..." at bounding box center [518, 235] width 15 height 7
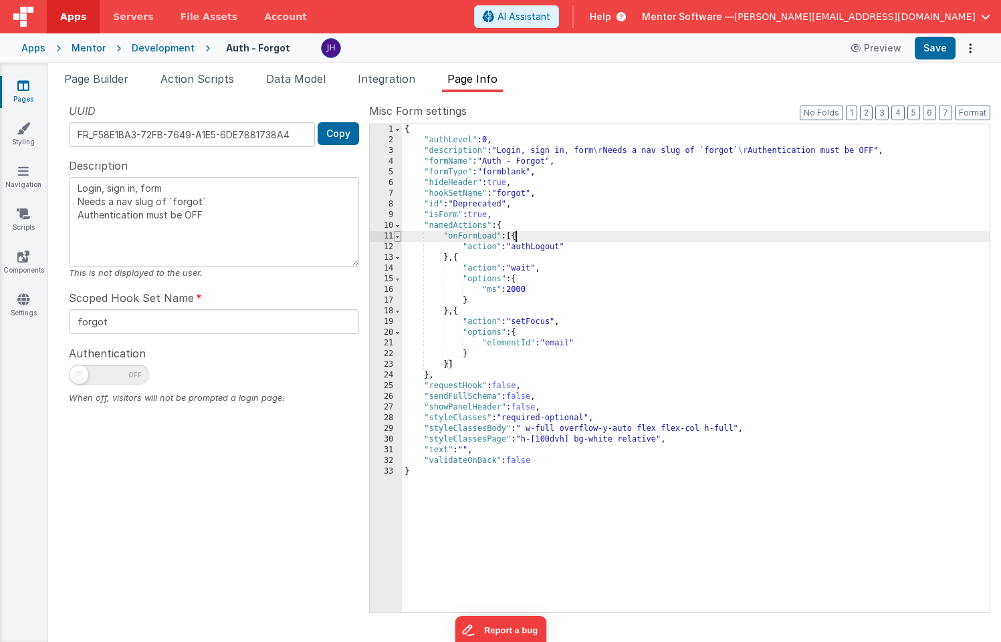
click at [399, 237] on span at bounding box center [397, 236] width 7 height 11
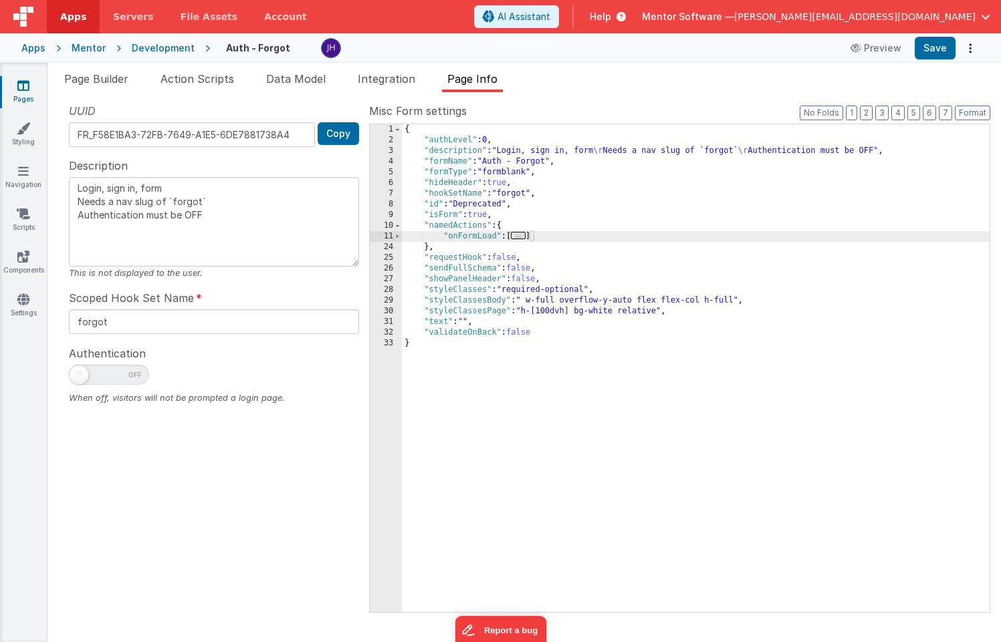
click at [557, 237] on div "{ "authLevel" : 0 , "description" : "Login, sign in, form \r Needs a nav slug o…" at bounding box center [695, 378] width 587 height 509
click at [888, 52] on button "Preview" at bounding box center [875, 47] width 67 height 21
click at [95, 86] on li "Page Builder" at bounding box center [96, 81] width 75 height 21
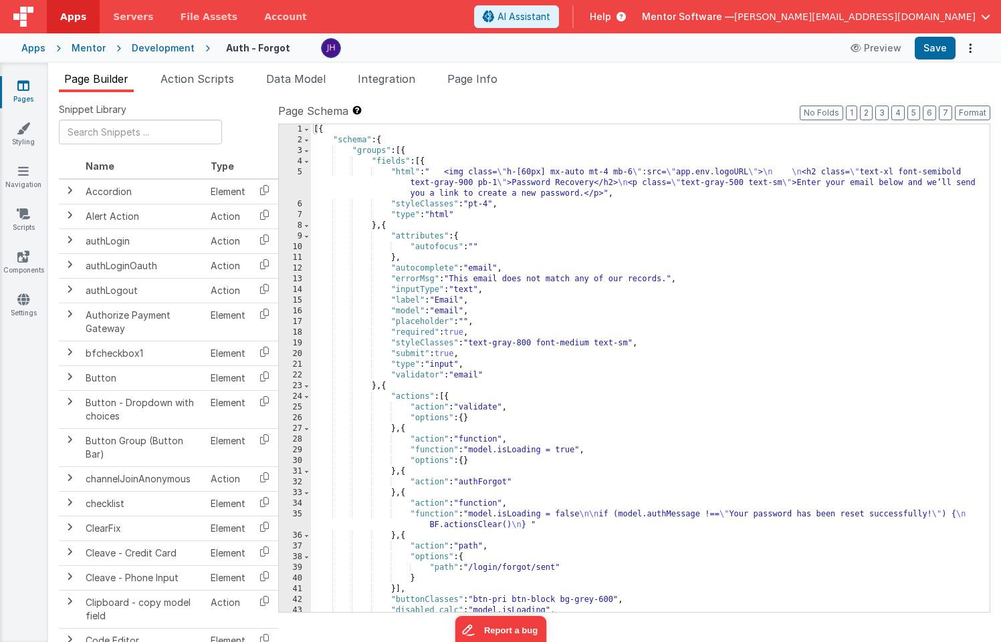
click at [19, 87] on icon at bounding box center [23, 85] width 12 height 13
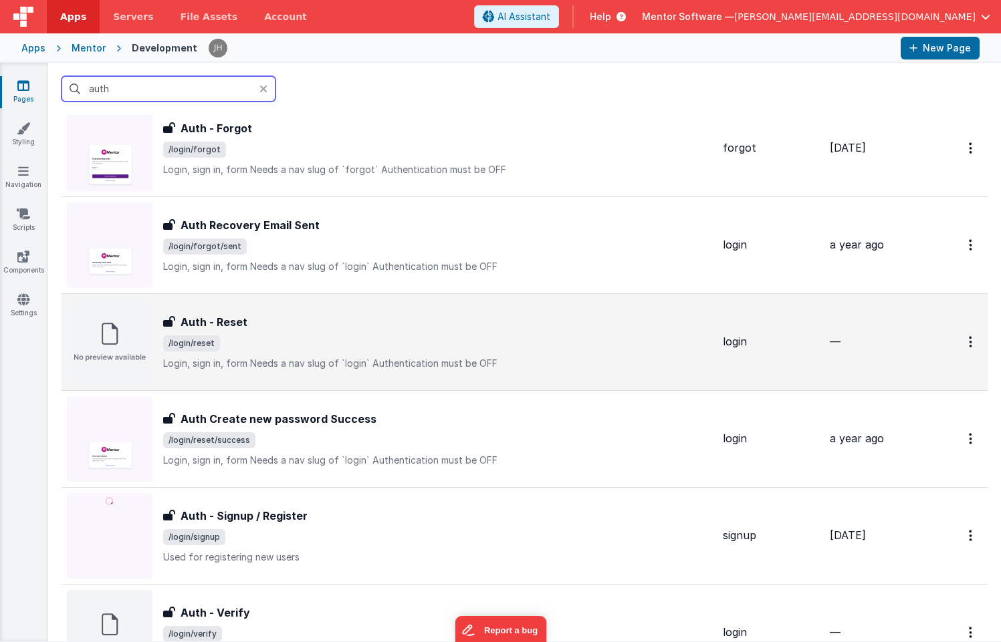
scroll to position [138, 0]
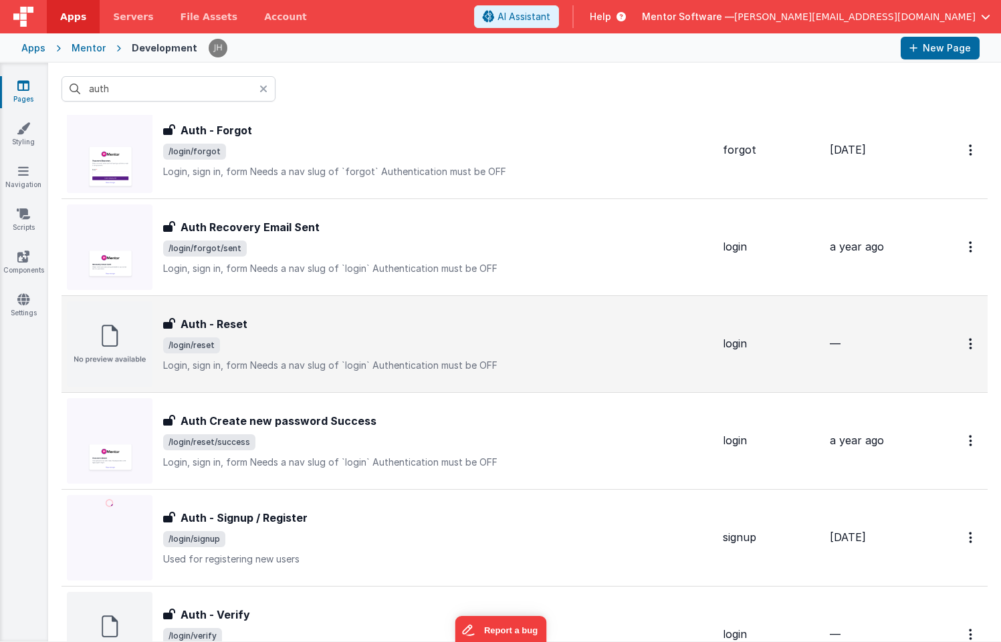
click at [394, 346] on span "/login/reset" at bounding box center [437, 346] width 549 height 16
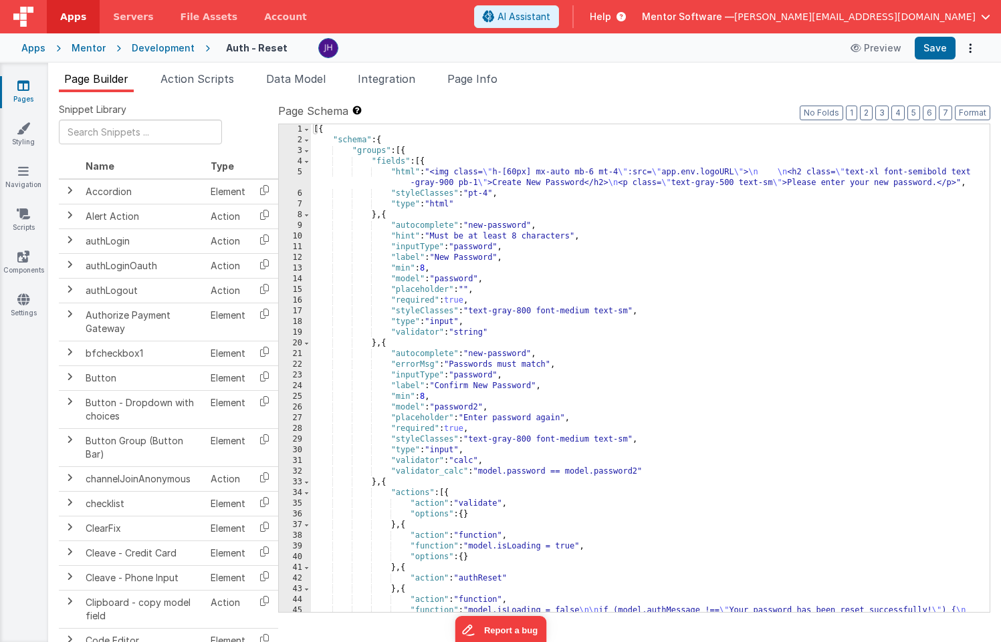
click at [21, 83] on icon at bounding box center [23, 85] width 12 height 13
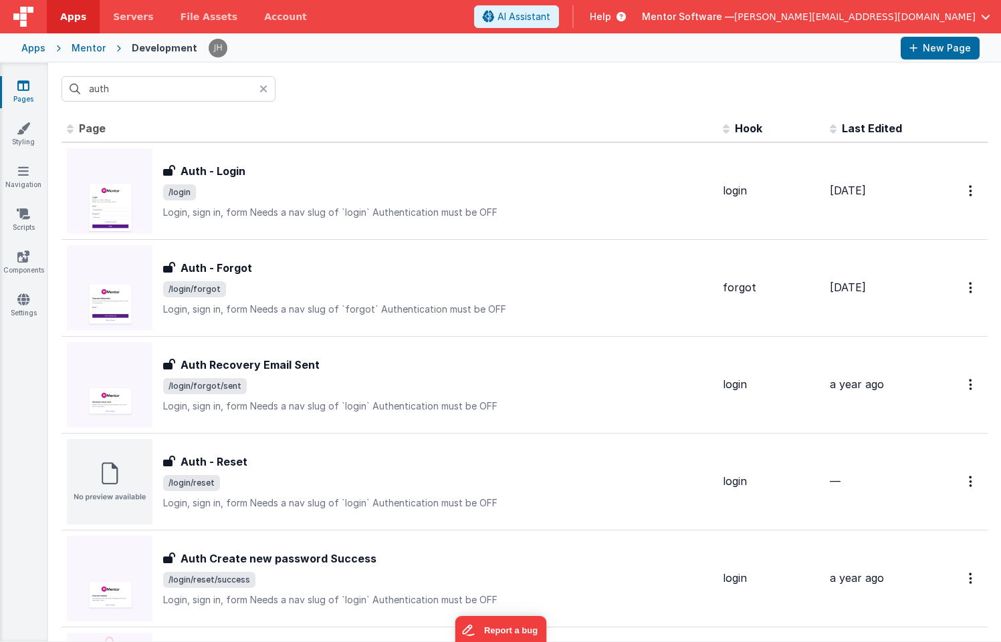
click at [21, 89] on icon at bounding box center [23, 85] width 12 height 13
click at [23, 257] on icon at bounding box center [23, 256] width 12 height 13
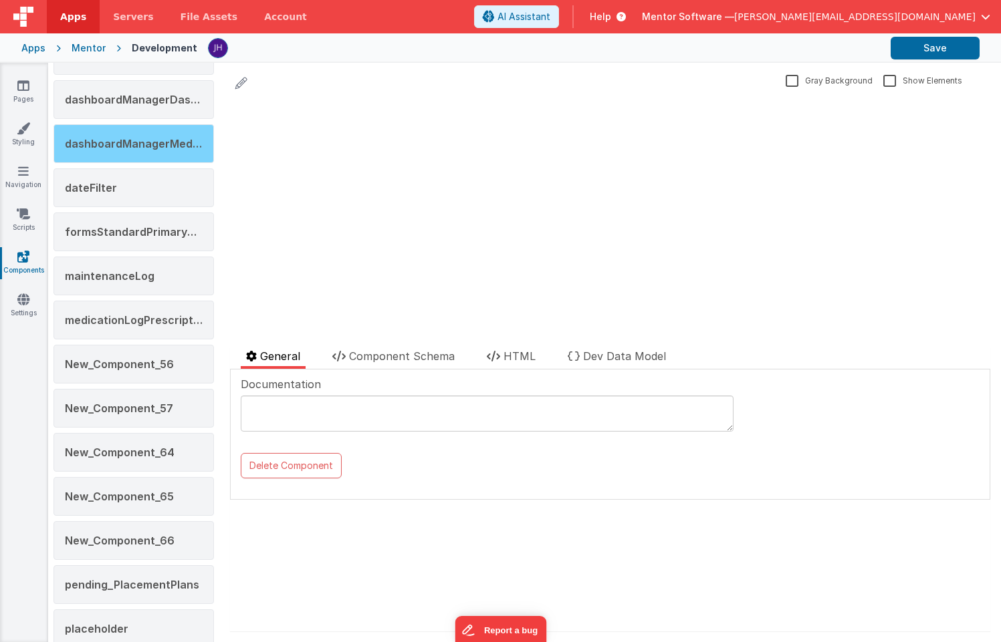
scroll to position [515, 0]
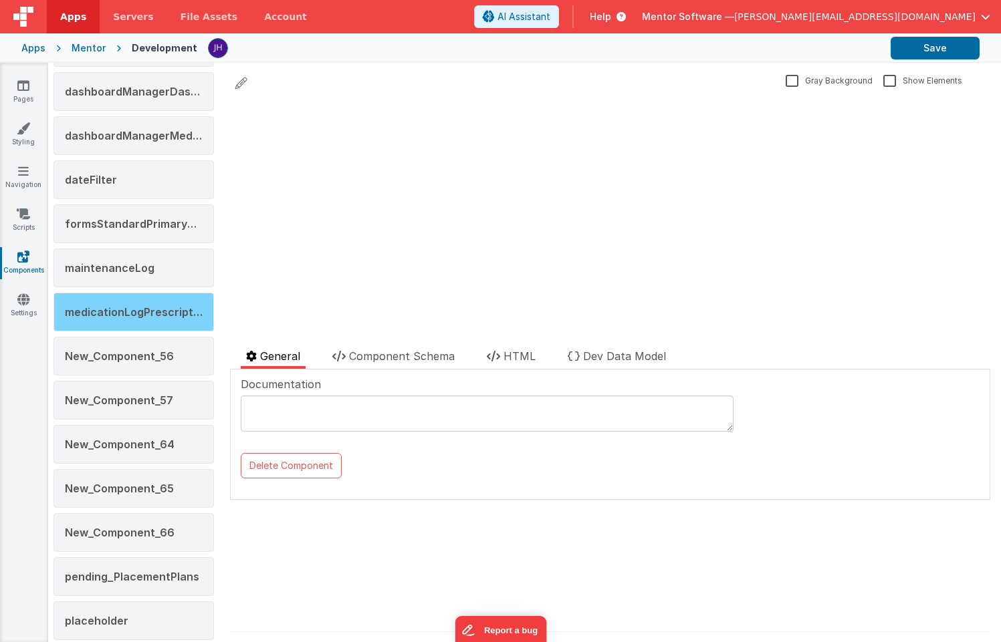
click at [144, 330] on div "medicationLogPrescription" at bounding box center [133, 312] width 160 height 39
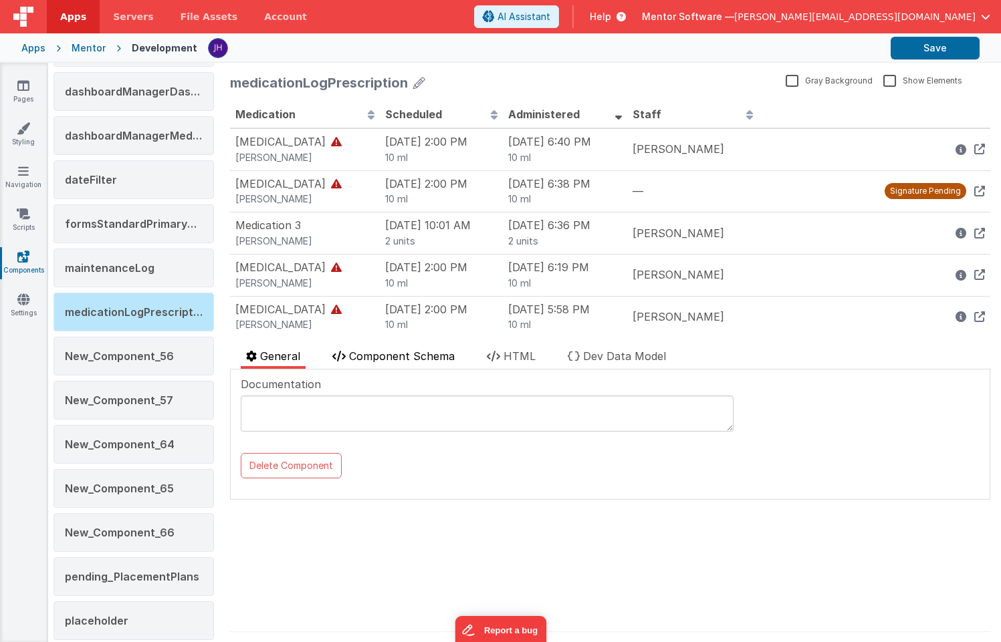
click at [407, 354] on span "Component Schema" at bounding box center [402, 356] width 106 height 13
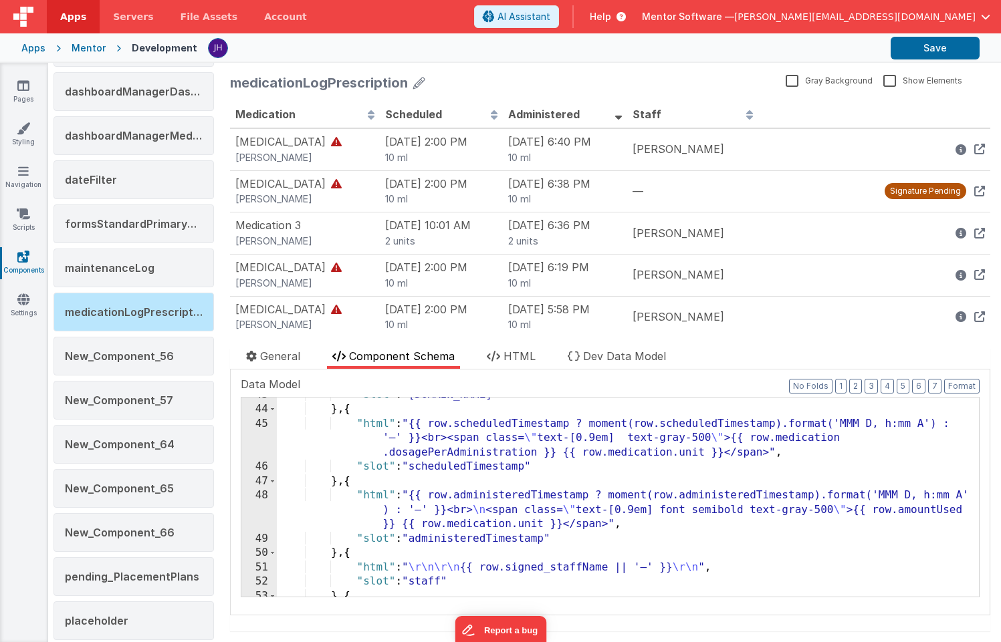
scroll to position [777, 0]
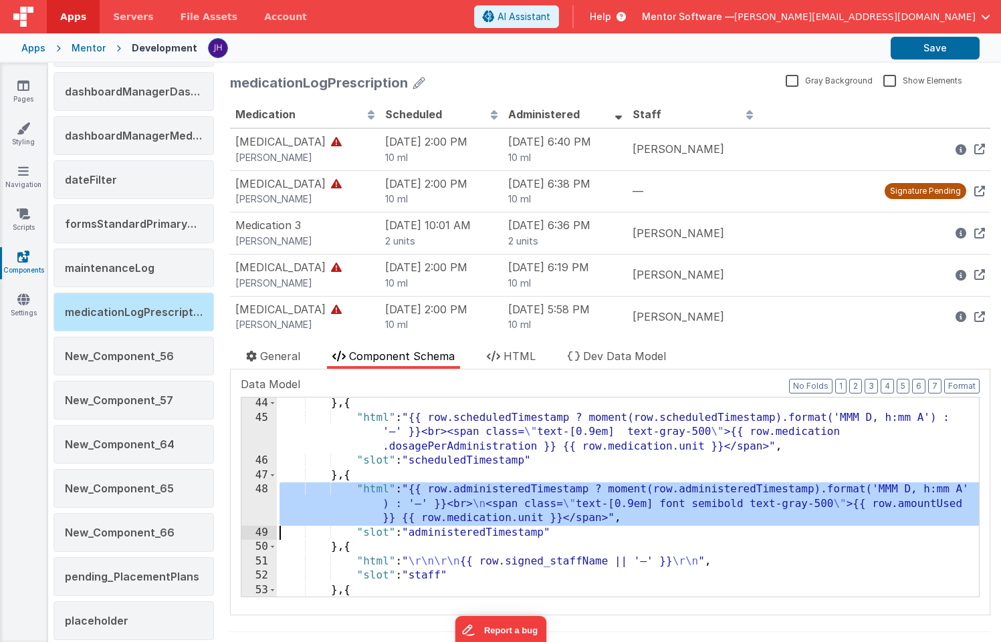
click at [257, 501] on div "48" at bounding box center [258, 504] width 35 height 43
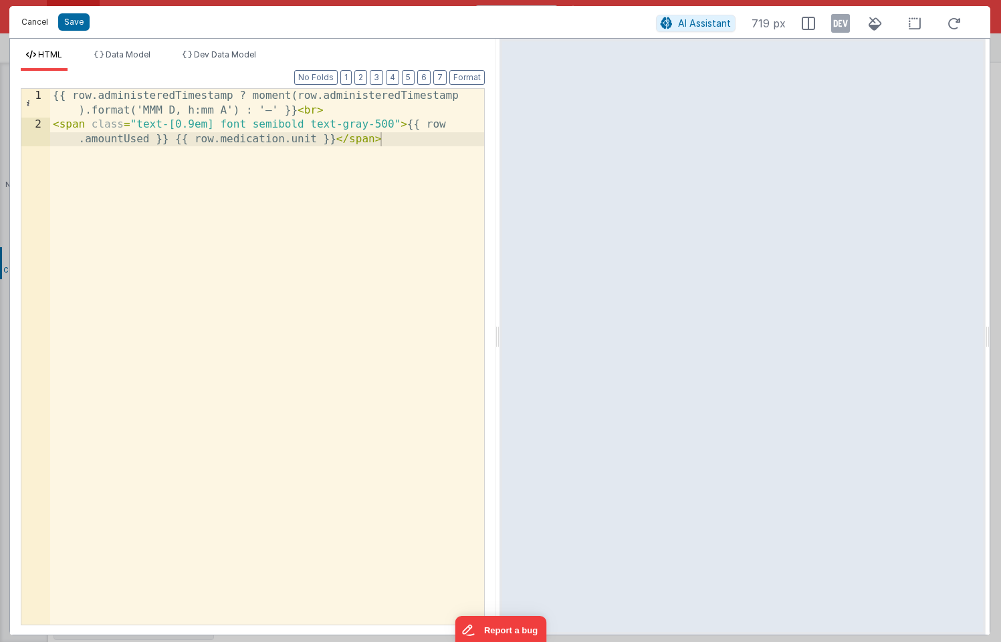
click at [38, 25] on button "Cancel" at bounding box center [35, 22] width 40 height 19
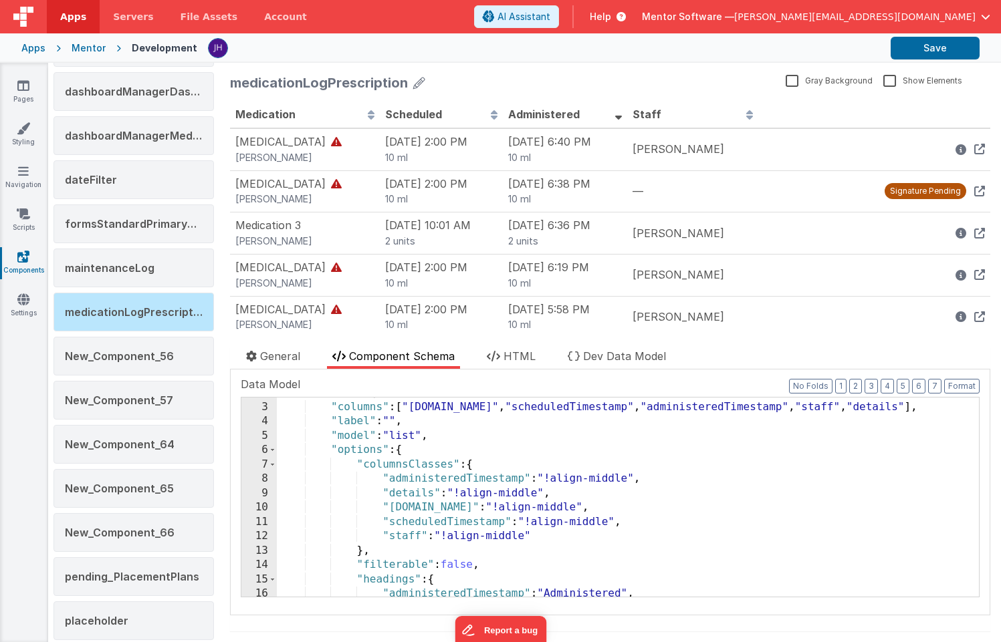
scroll to position [0, 0]
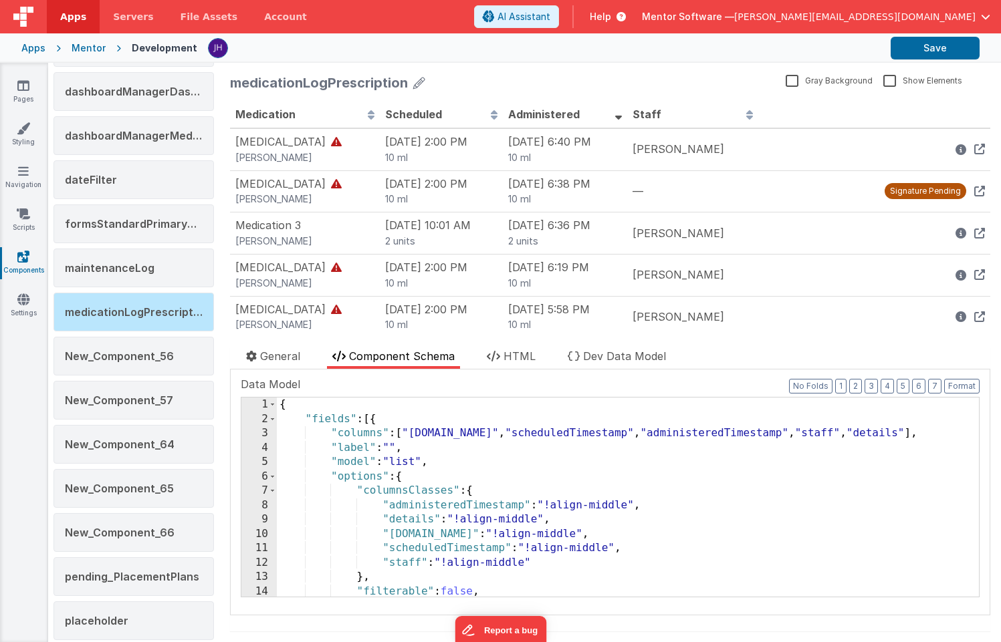
click at [947, 430] on div "{ "fields" : [{ "columns" : [ "medication.name" , "scheduledTimestamp" , "admin…" at bounding box center [628, 512] width 702 height 228
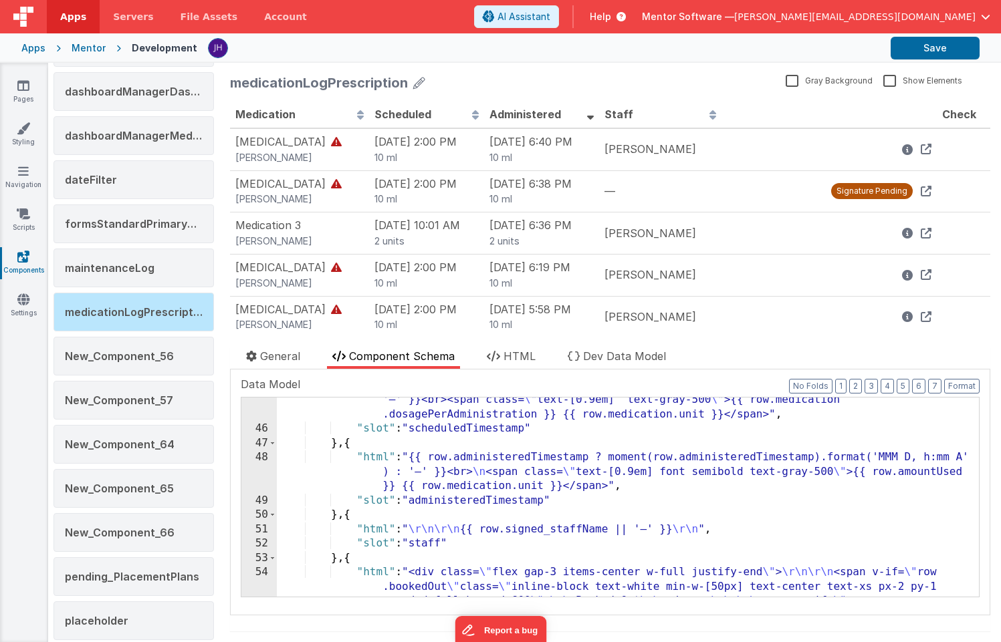
scroll to position [825, 0]
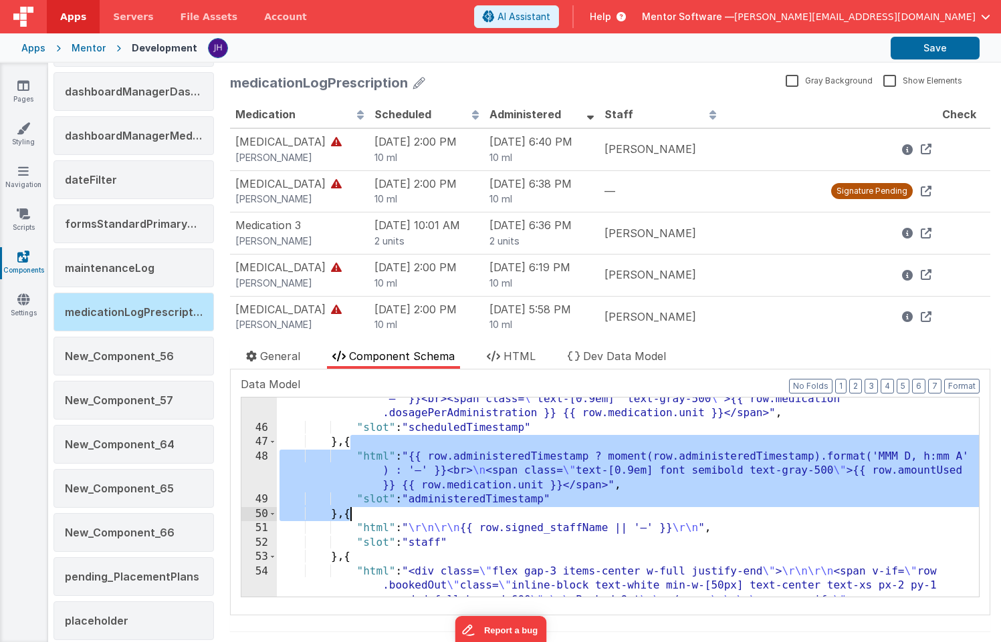
drag, startPoint x: 351, startPoint y: 443, endPoint x: 349, endPoint y: 517, distance: 73.5
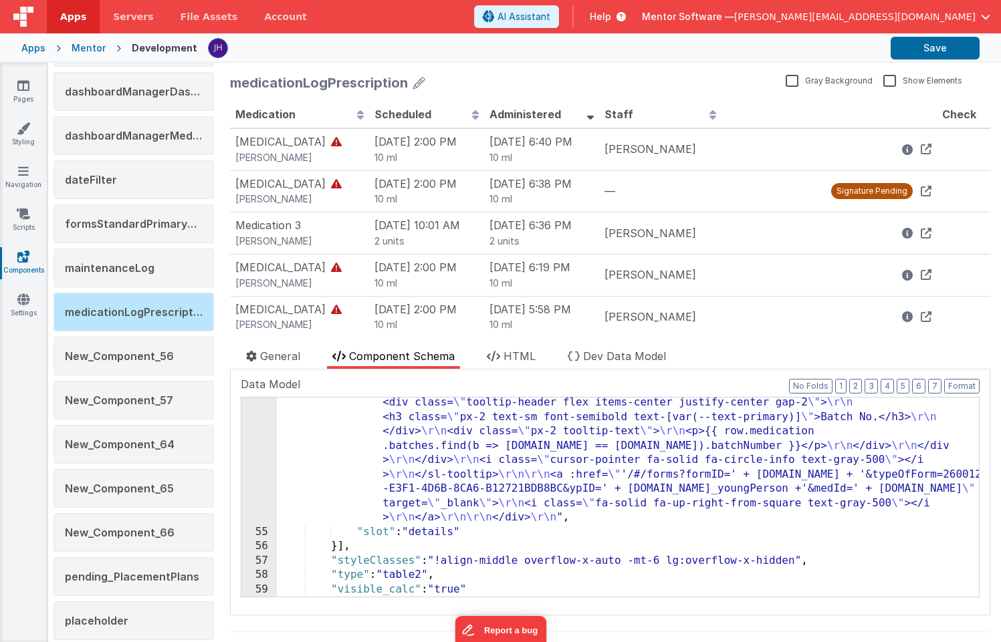
scroll to position [1453, 0]
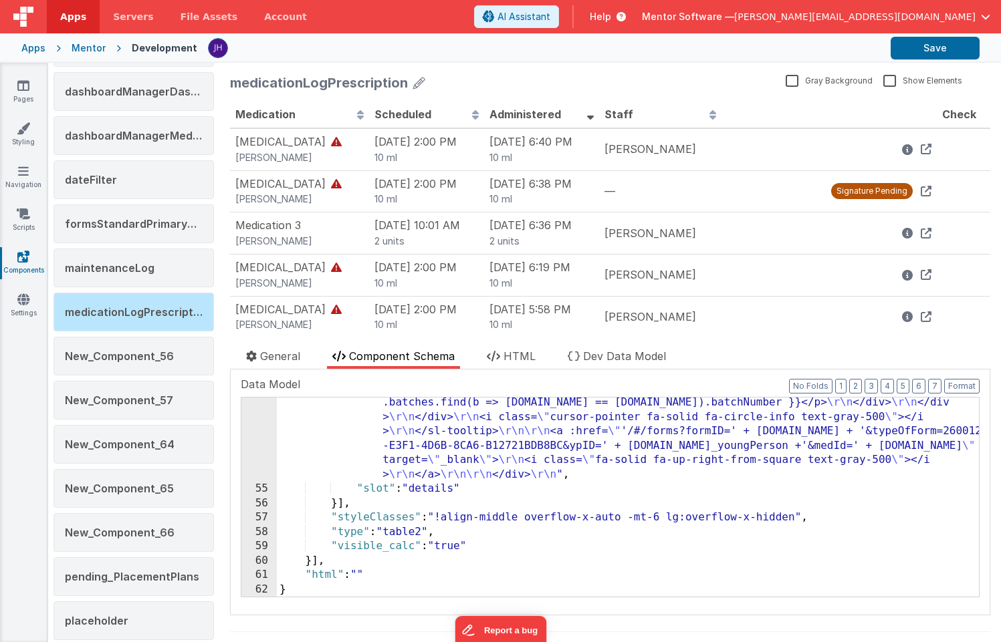
click at [337, 503] on div ""html" : "<div class= \" flex gap-3 items-center w-full justify-end \" > \r\n\r…" at bounding box center [628, 316] width 702 height 760
paste textarea
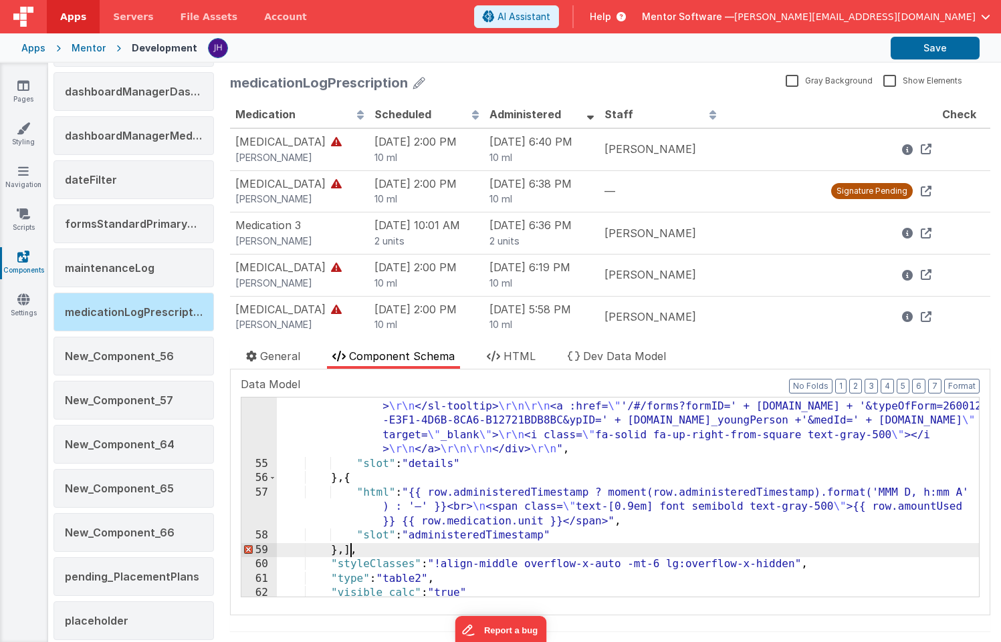
scroll to position [1515, 0]
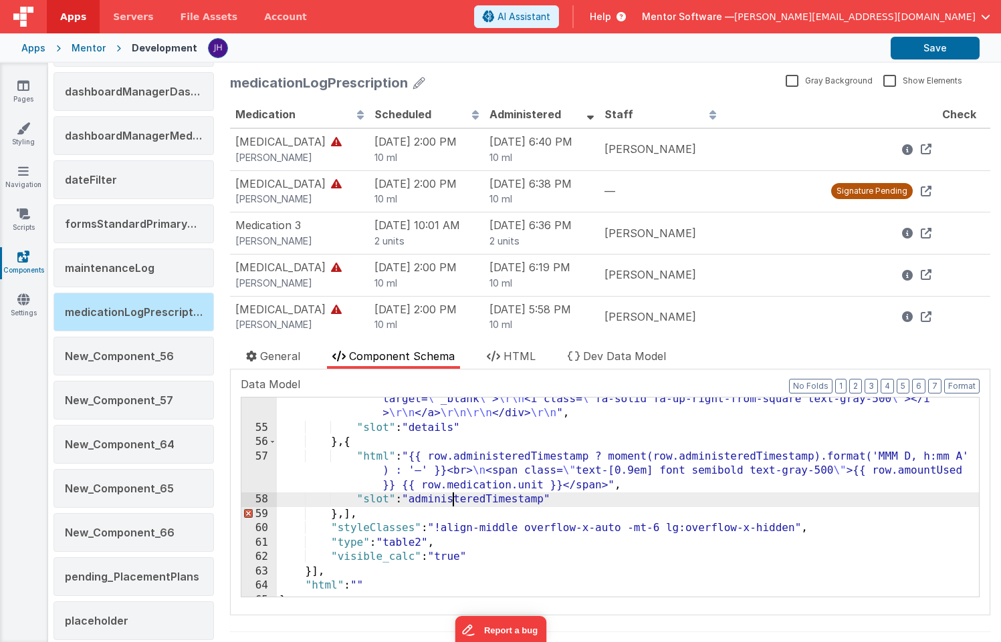
click at [451, 502] on div ""html" : "<div class= \" flex gap-3 items-center w-full justify-end \" > \r\n\r…" at bounding box center [628, 255] width 702 height 760
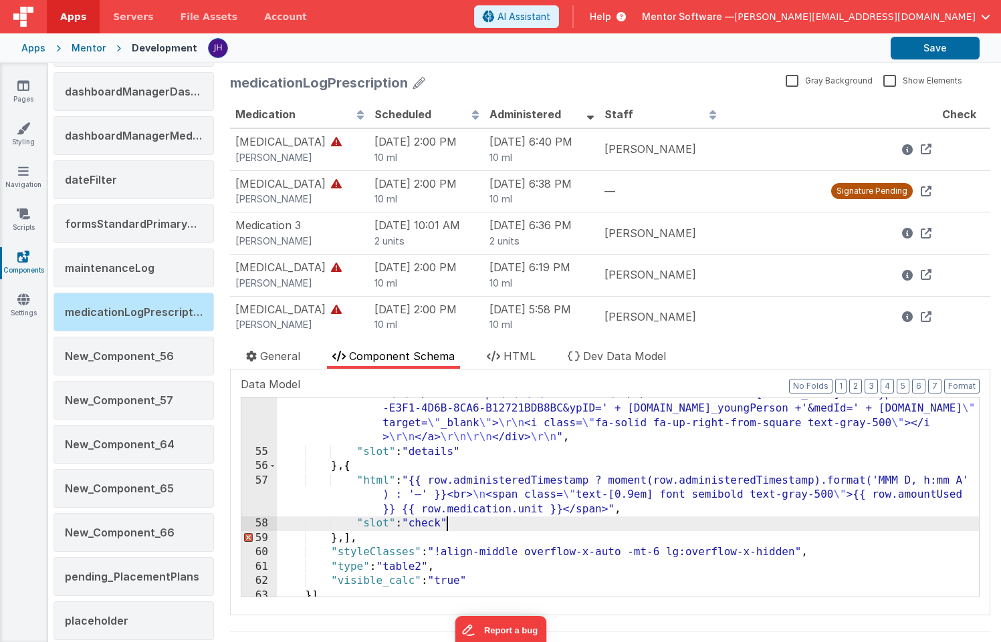
scroll to position [1491, 0]
click at [344, 539] on div ""html" : "<div class= \" flex gap-3 items-center w-full justify-end \" > \r\n\r…" at bounding box center [628, 278] width 702 height 760
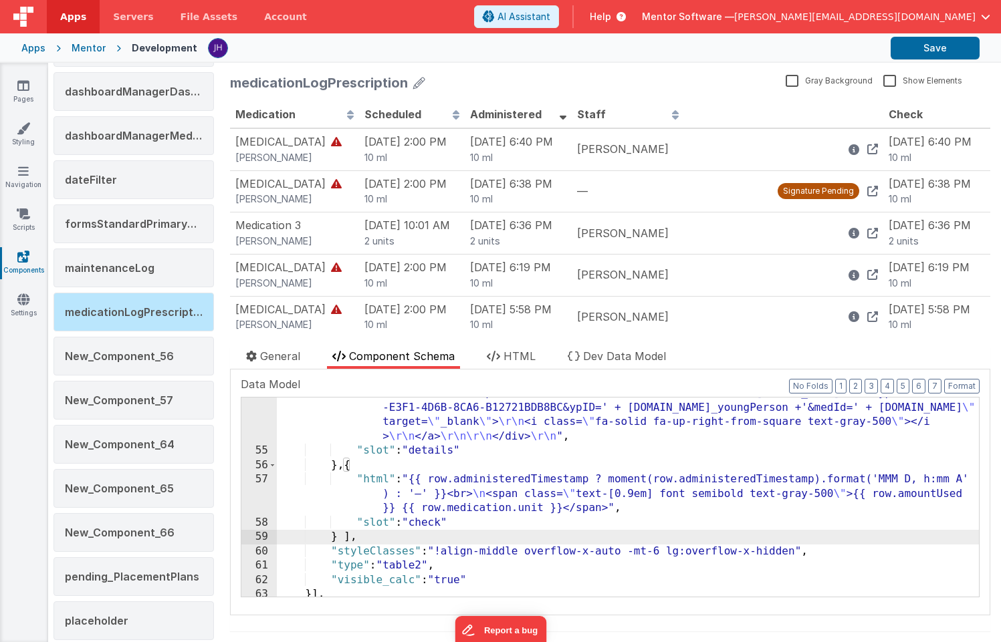
click at [265, 495] on div "57" at bounding box center [258, 494] width 35 height 43
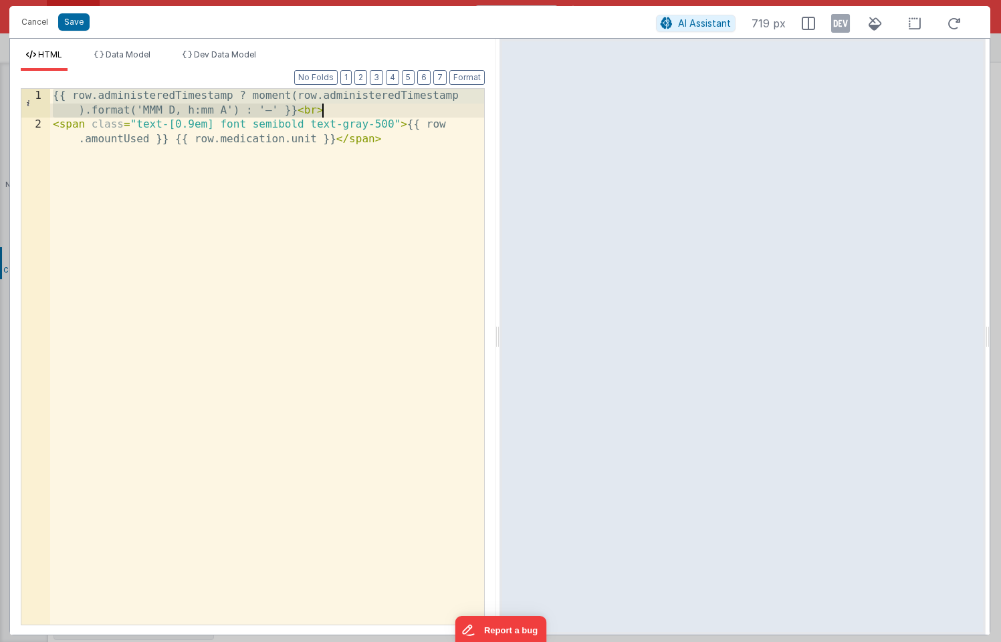
drag, startPoint x: 54, startPoint y: 96, endPoint x: 344, endPoint y: 108, distance: 290.3
click at [344, 108] on div "{{ row.administeredTimestamp ? moment(row.administeredTimestamp ).format('MMM D…" at bounding box center [267, 386] width 434 height 594
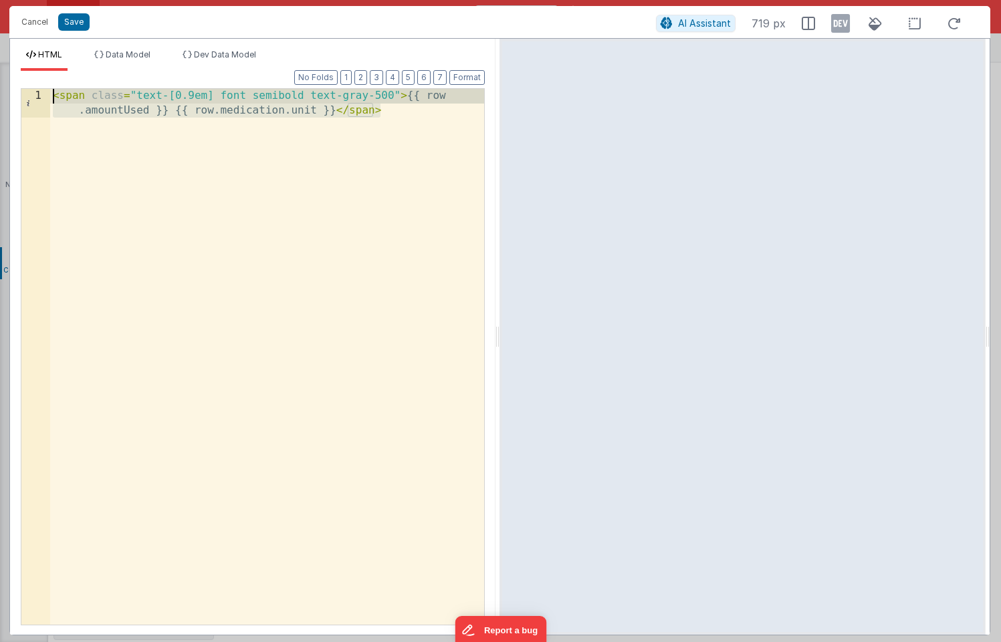
drag, startPoint x: 381, startPoint y: 112, endPoint x: 38, endPoint y: 102, distance: 343.0
click at [38, 102] on div "1 < span class = "text-[0.9em] font semibold text-gray-500" > {{ row .amountUse…" at bounding box center [253, 356] width 464 height 537
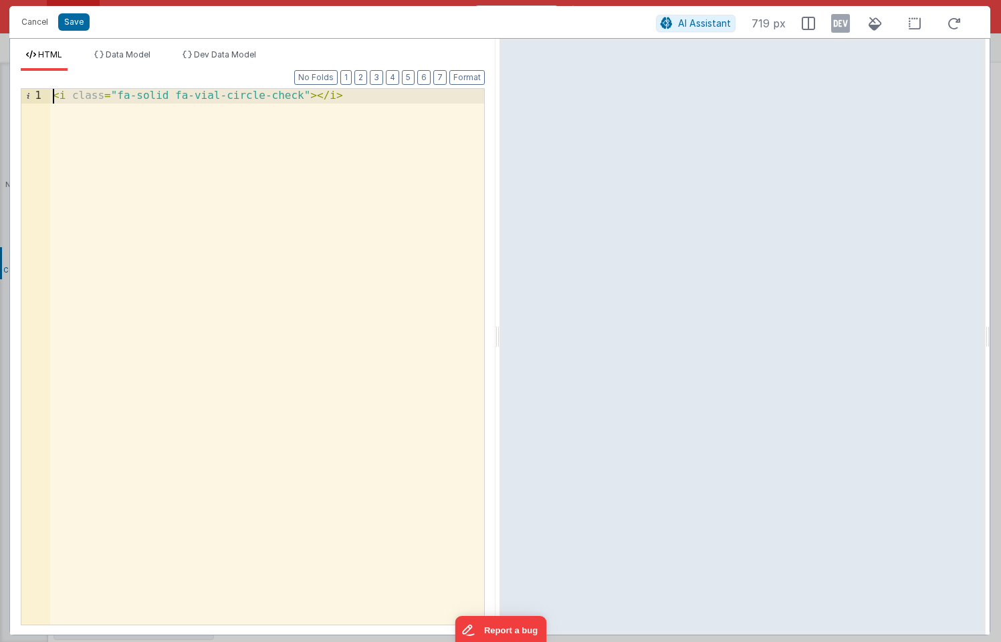
click at [53, 96] on div "< i class = "fa-solid fa-vial-circle-check" > </ i >" at bounding box center [267, 371] width 434 height 565
click at [304, 96] on div "< i class = "fa-solid fa-vial-circle-check" > </ i >" at bounding box center [267, 371] width 434 height 565
click at [54, 95] on div "< i class = "fa-solid fa-vial-circle-check text-green-500" > </ i >" at bounding box center [267, 371] width 434 height 565
click at [163, 186] on div "< i v-show = "row.isCount" class = "fa-solid fa-vial-circle-check text -green-5…" at bounding box center [267, 386] width 434 height 594
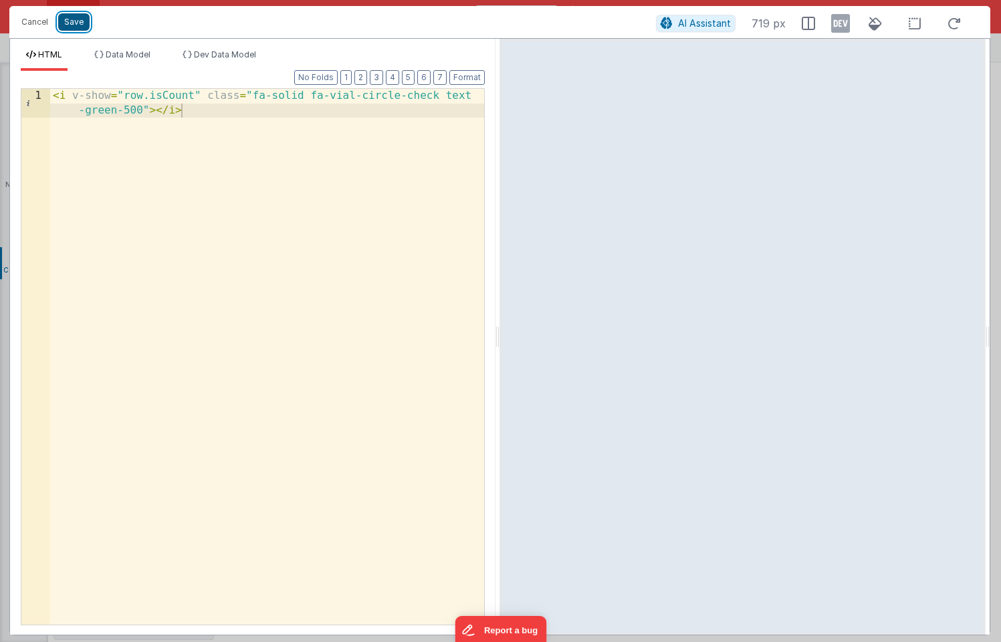
click at [74, 23] on button "Save" at bounding box center [73, 21] width 31 height 17
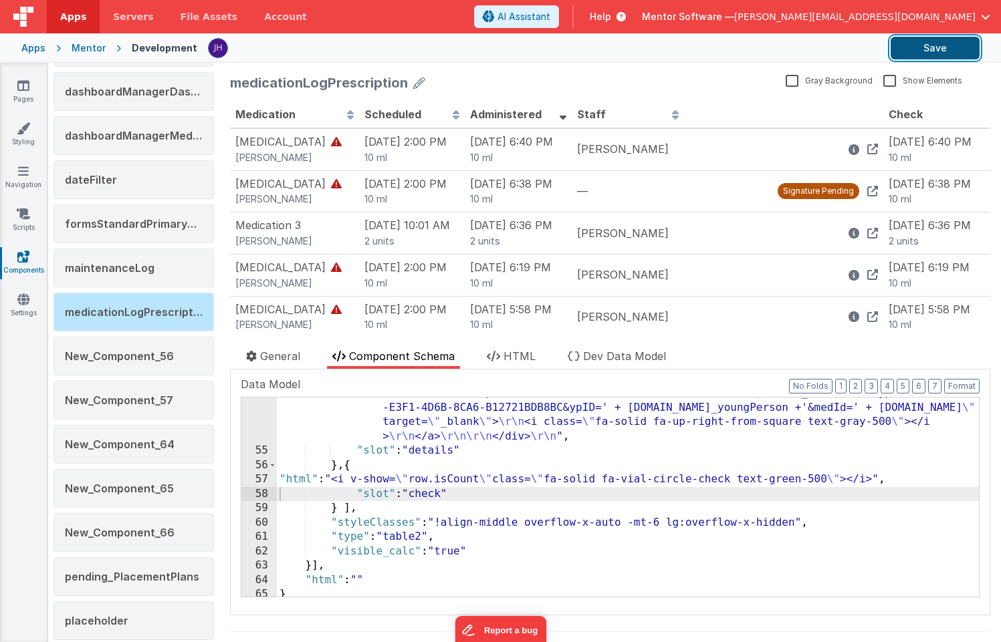
click at [936, 51] on button "Save" at bounding box center [934, 48] width 89 height 23
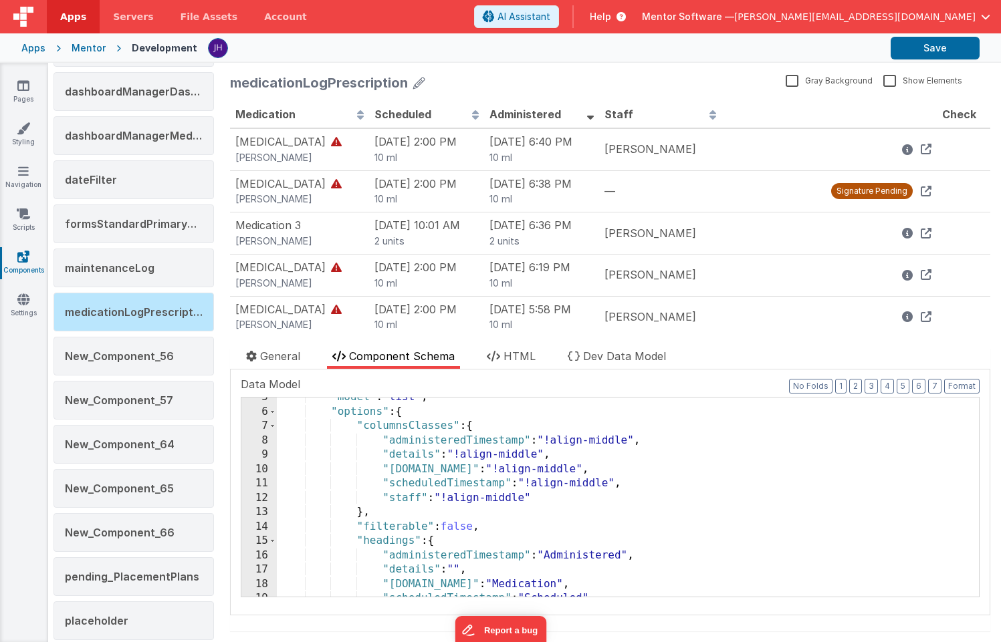
scroll to position [73, 0]
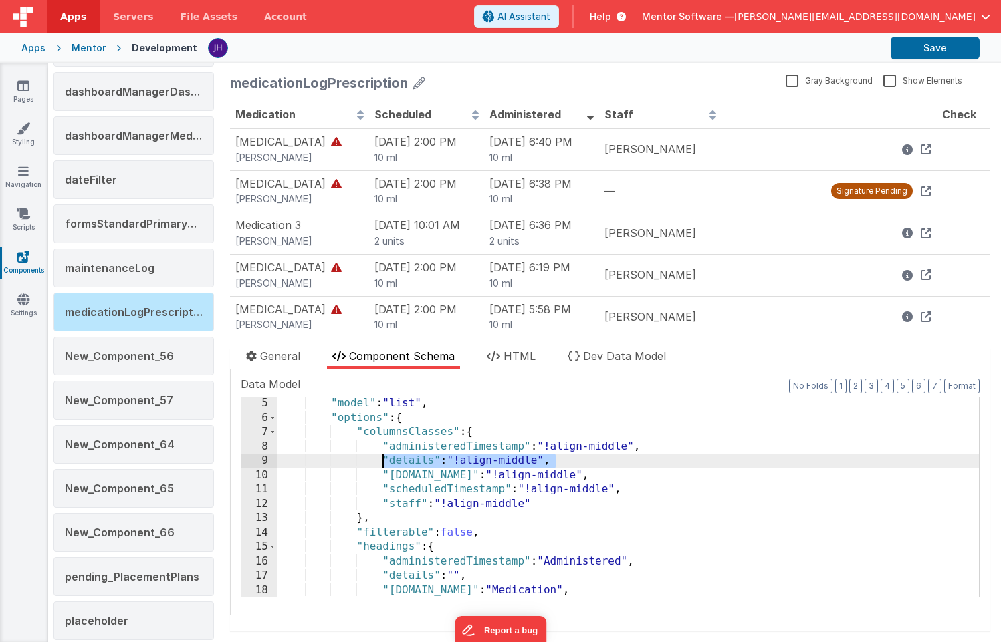
drag, startPoint x: 559, startPoint y: 463, endPoint x: 384, endPoint y: 458, distance: 175.2
click at [384, 458] on div ""model" : "list" , "options" : { "columnsClasses" : { "administeredTimestamp" :…" at bounding box center [628, 510] width 702 height 228
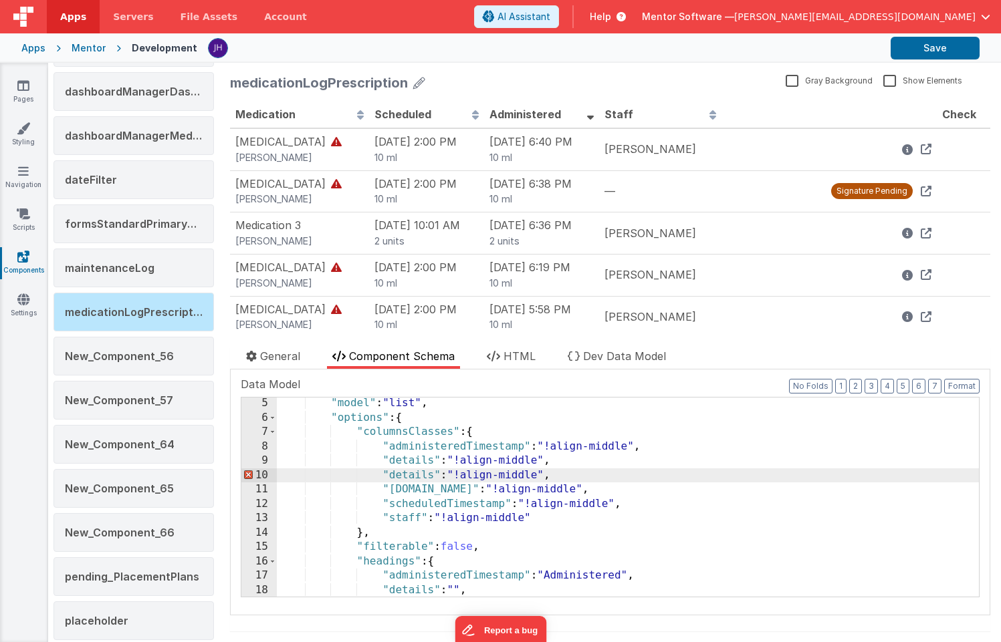
click at [407, 475] on div ""model" : "list" , "options" : { "columnsClasses" : { "administeredTimestamp" :…" at bounding box center [628, 510] width 702 height 228
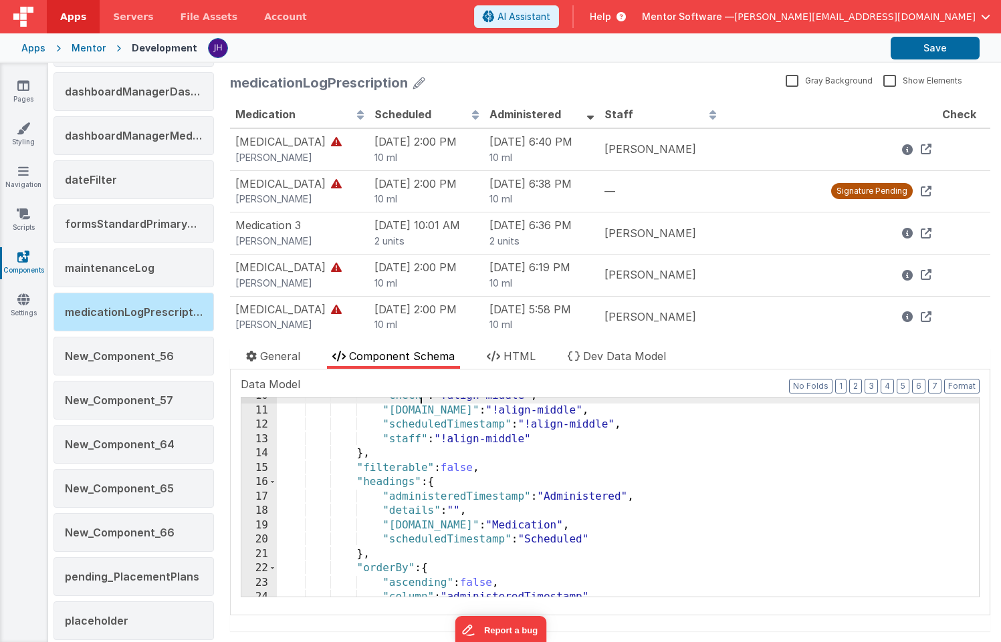
scroll to position [172, 0]
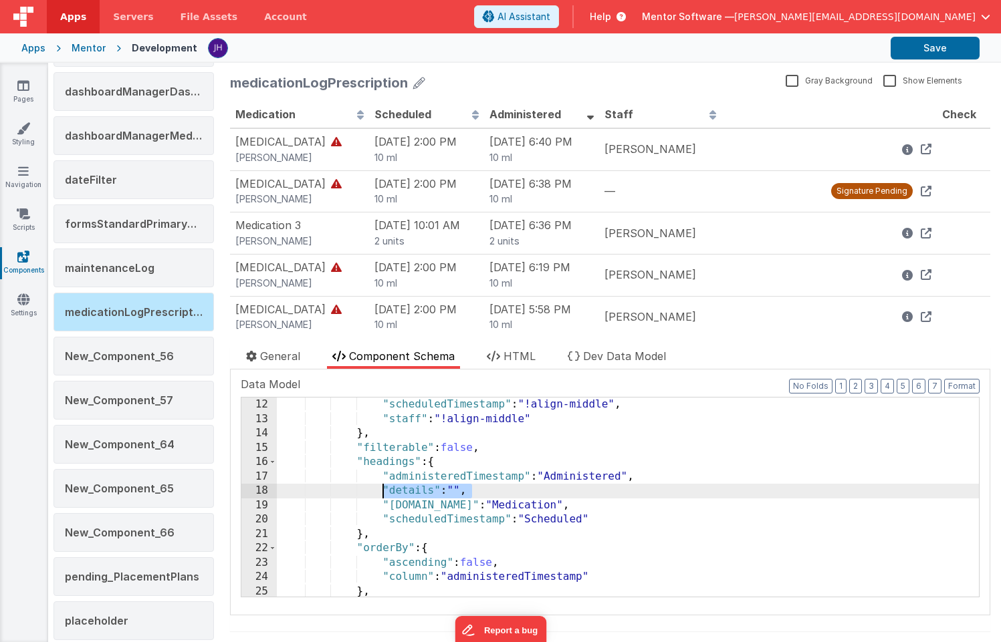
drag, startPoint x: 478, startPoint y: 489, endPoint x: 383, endPoint y: 489, distance: 94.9
click at [383, 489] on div ""scheduledTimestamp" : "!align-middle" , "staff" : "!align-middle" } , "filtera…" at bounding box center [628, 512] width 702 height 228
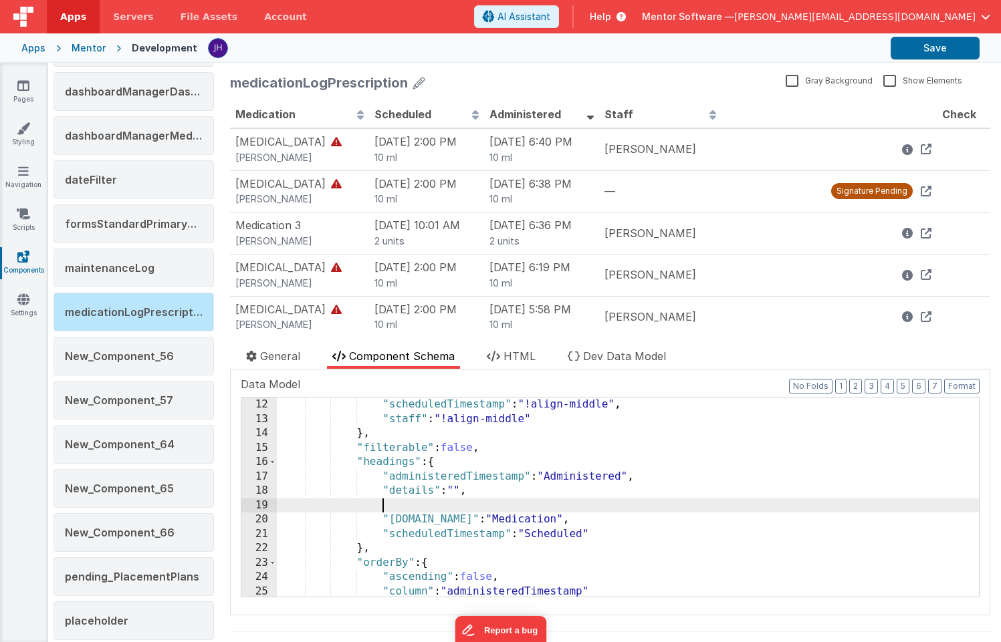
paste textarea
click at [407, 508] on div ""scheduledTimestamp" : "!align-middle" , "staff" : "!align-middle" } , "filtera…" at bounding box center [628, 512] width 702 height 228
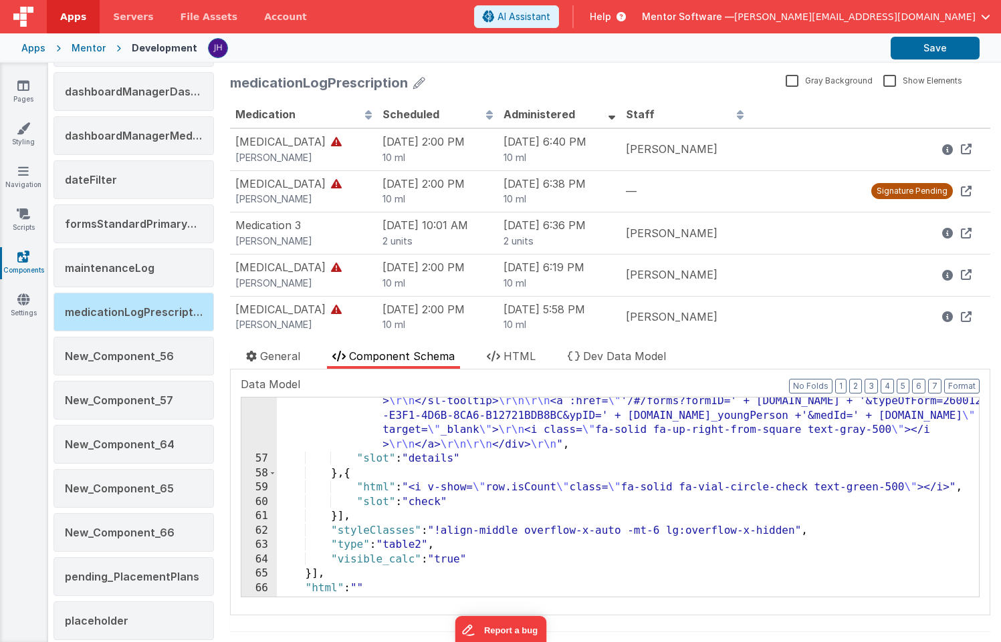
scroll to position [1507, 0]
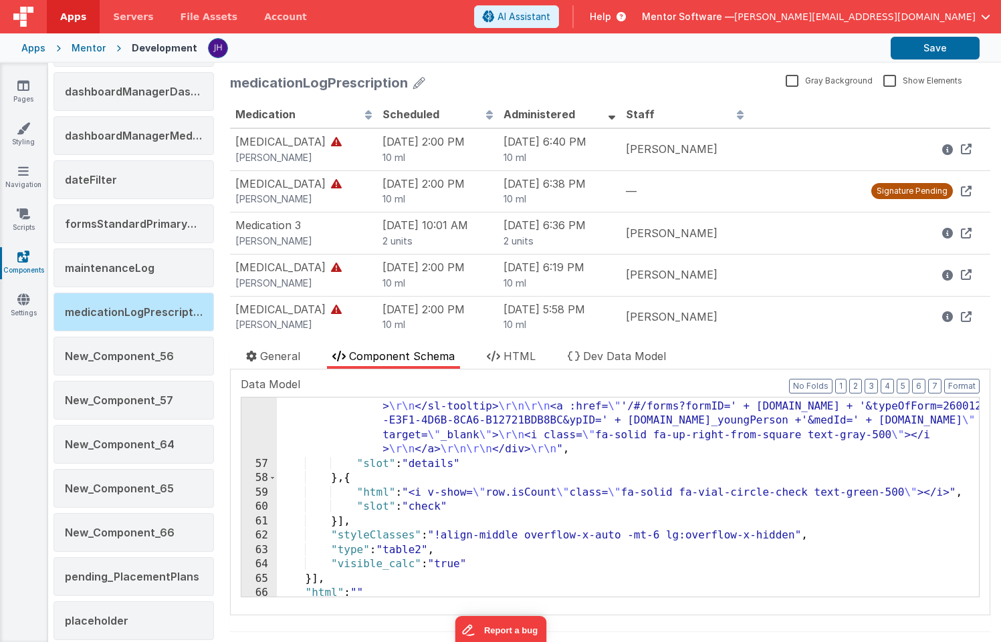
click at [376, 494] on div ""html" : "<div class= \" flex gap-3 items-center w-full justify-end \" > \r\n\r…" at bounding box center [628, 291] width 702 height 760
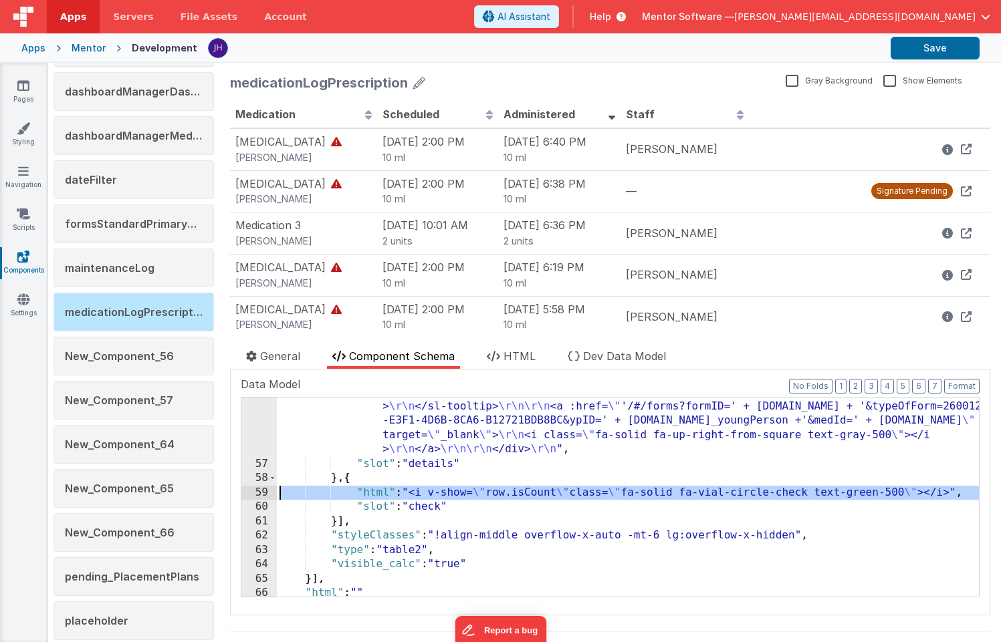
click at [257, 493] on div "59" at bounding box center [258, 493] width 35 height 15
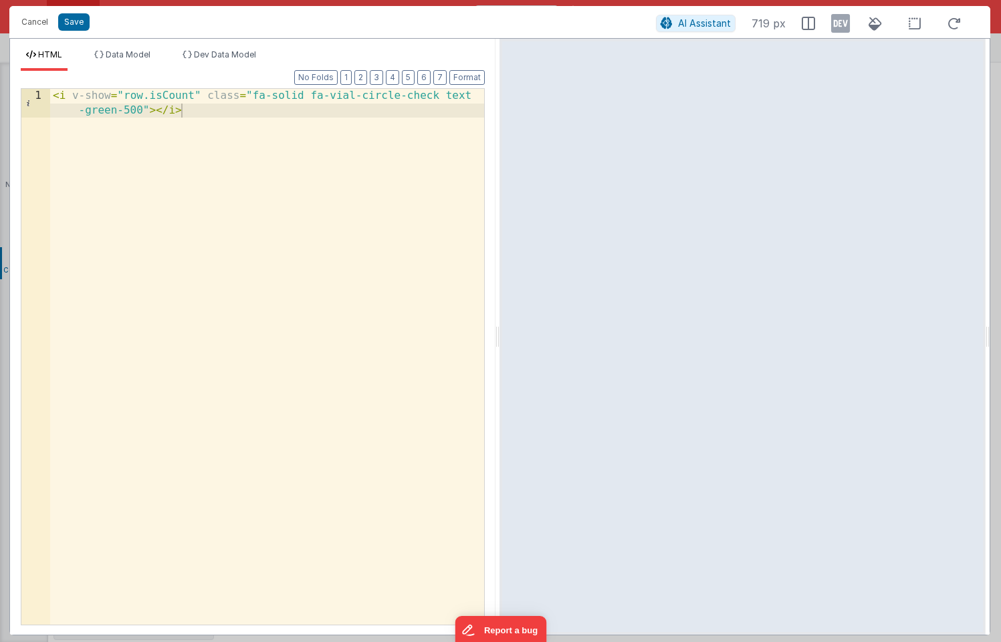
click at [200, 112] on div "< i v-show = "row.isCount" class = "fa-solid fa-vial-circle-check text -green-5…" at bounding box center [267, 386] width 434 height 594
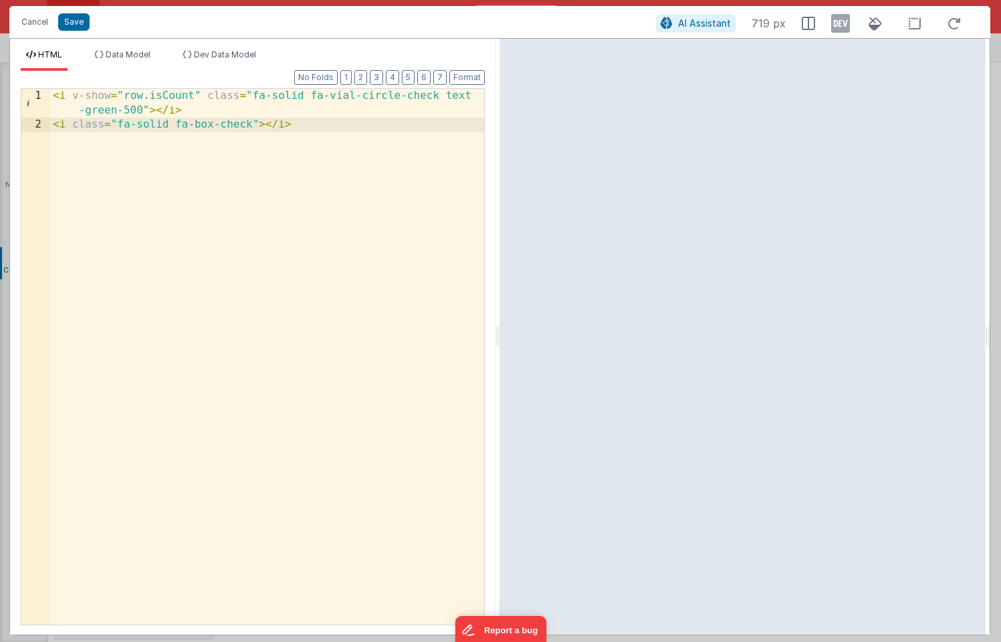
click at [68, 125] on div "< i v-show = "row.isCount" class = "fa-solid fa-vial-circle-check text -green-5…" at bounding box center [267, 378] width 434 height 579
click at [182, 182] on div "< i v-show = "row.isCount" class = "fa-solid fa-vial-circle-check text -green-5…" at bounding box center [267, 378] width 434 height 579
drag, startPoint x: 295, startPoint y: 124, endPoint x: 161, endPoint y: 124, distance: 133.7
click at [161, 124] on div "< i v-show = "row.isCount" class = "fa-solid fa-vial-circle-check text -green-5…" at bounding box center [267, 378] width 434 height 579
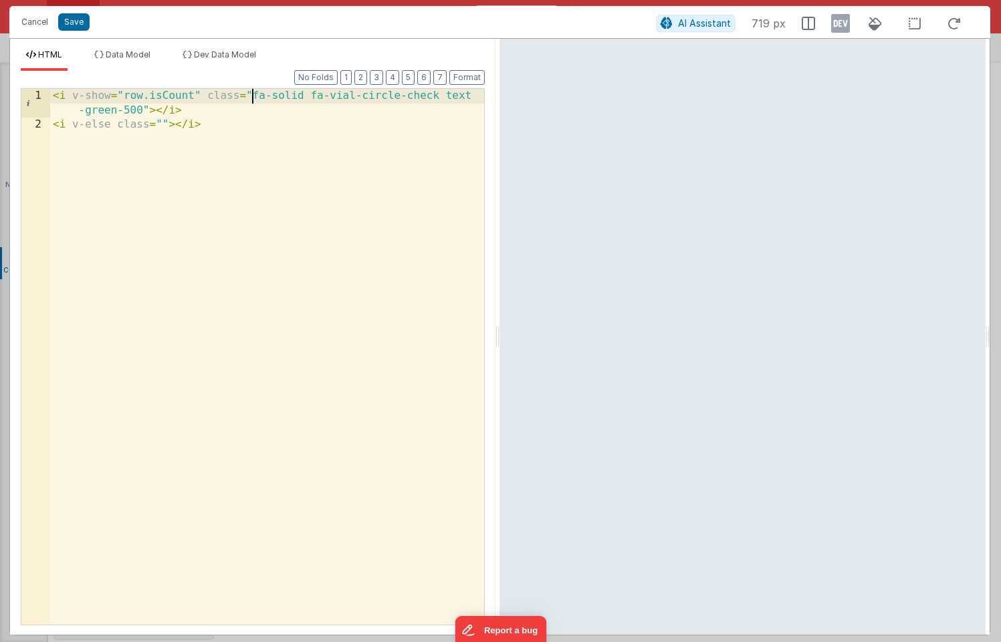
click at [252, 96] on div "< i v-show = "row.isCount" class = "fa-solid fa-vial-circle-check text -green-5…" at bounding box center [267, 378] width 434 height 579
drag, startPoint x: 386, startPoint y: 98, endPoint x: 194, endPoint y: 112, distance: 191.6
click at [194, 112] on div "< i v-show = "row.isCount" class = "fa-solid fa-box-checkfa-solid fa -vial-circ…" at bounding box center [267, 378] width 434 height 579
click at [162, 125] on div "< i v-show = "row.isCount" class = "fa-solid fa-box-check text-green -500" > </…" at bounding box center [267, 378] width 434 height 579
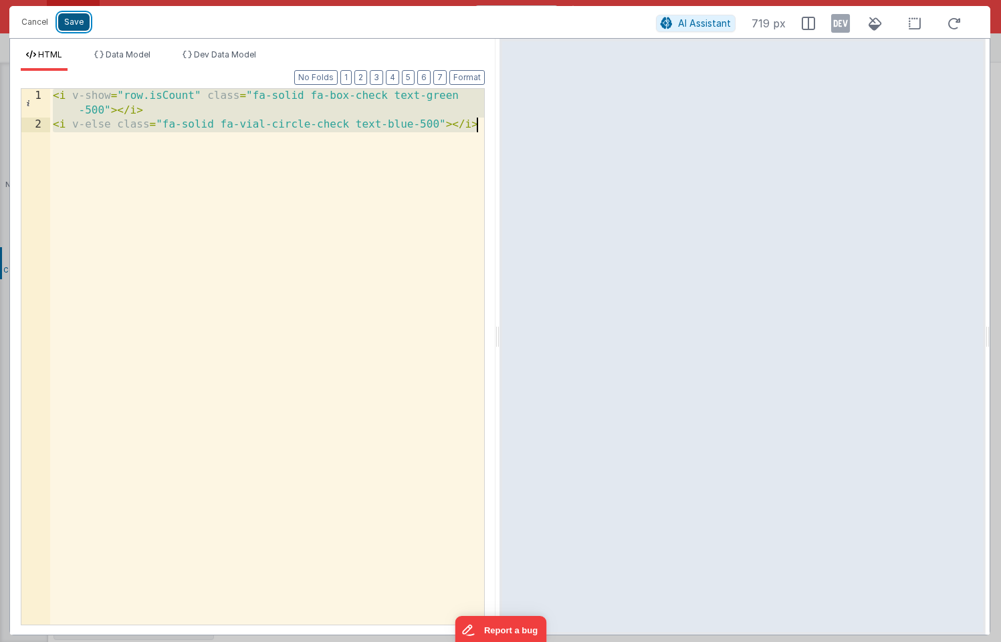
click at [70, 23] on button "Save" at bounding box center [73, 21] width 31 height 17
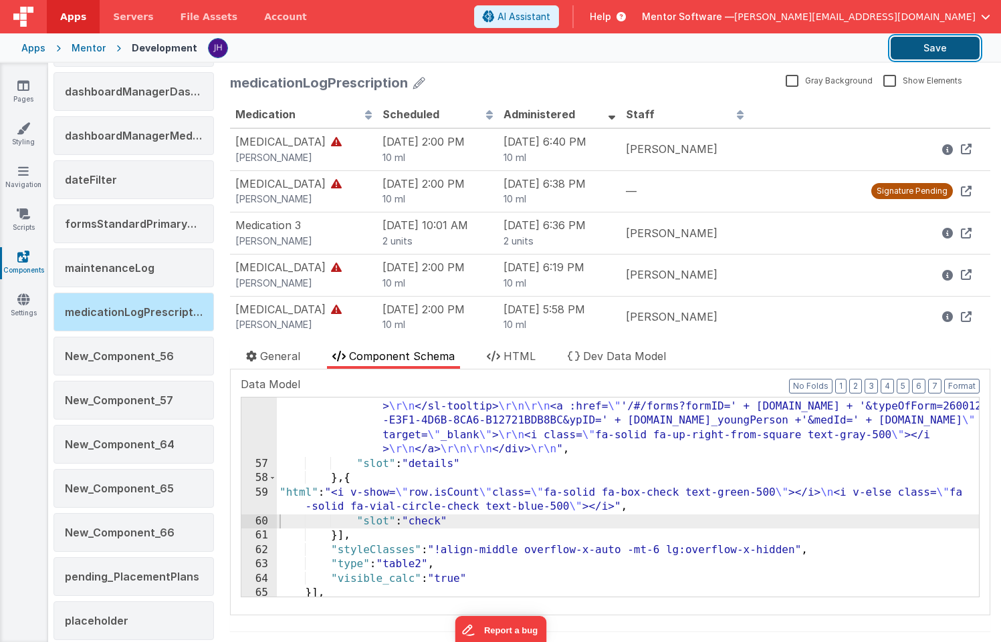
click at [925, 53] on button "Save" at bounding box center [934, 48] width 89 height 23
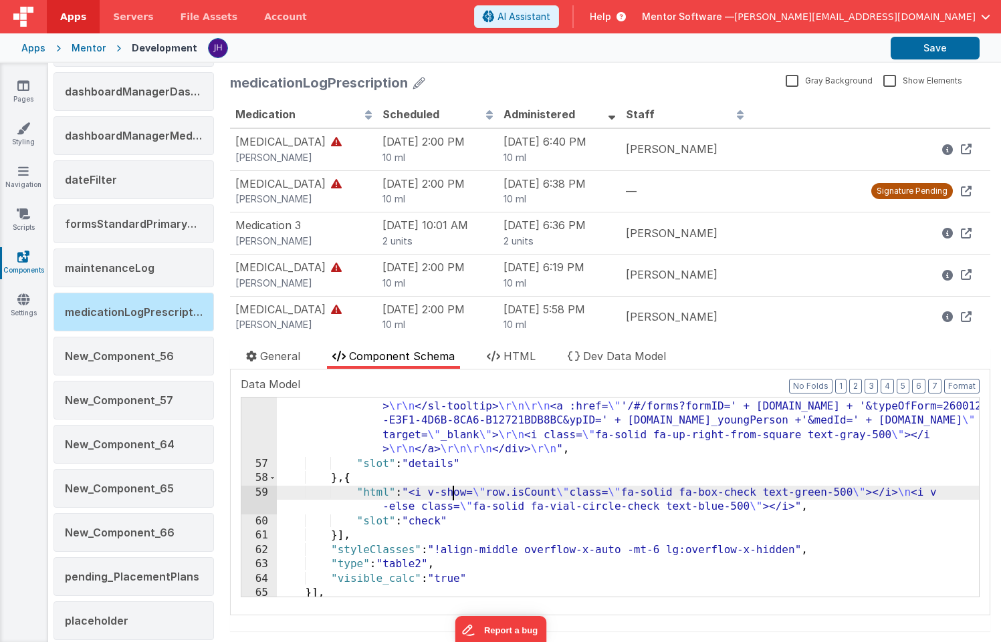
click at [456, 497] on div ""html" : "<div class= \" flex gap-3 items-center w-full justify-end \" > \r\n\r…" at bounding box center [628, 291] width 702 height 760
click at [260, 499] on div "59" at bounding box center [258, 500] width 35 height 29
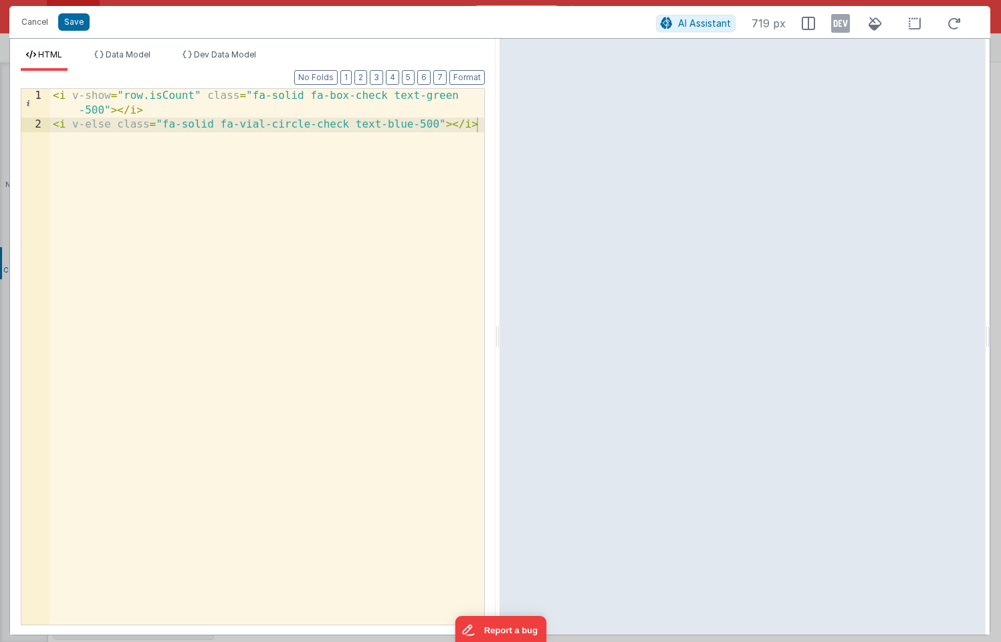
click at [333, 110] on div "< i v-show = "row.isCount" class = "fa-solid fa-box-check text-green -500" > </…" at bounding box center [267, 378] width 434 height 579
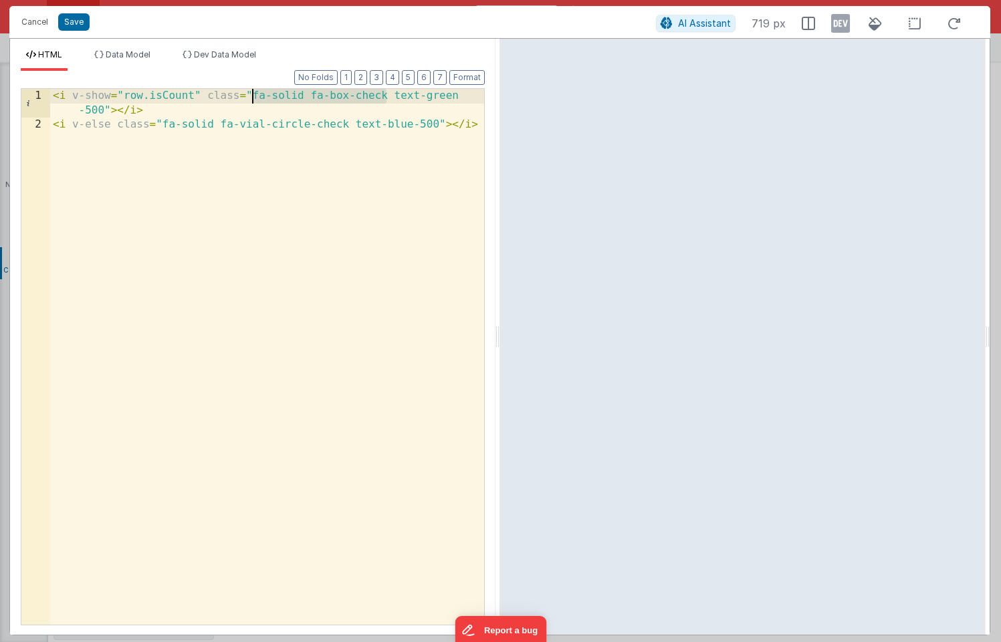
drag, startPoint x: 387, startPoint y: 97, endPoint x: 254, endPoint y: 98, distance: 133.0
click at [254, 98] on div "< i v-show = "row.isCount" class = "fa-solid fa-box-check text-green -500" > </…" at bounding box center [267, 378] width 434 height 579
click at [249, 195] on div "< i v-show = "row.isCount" class = "fa-solid fa-box-check text-green -500" > </…" at bounding box center [267, 378] width 434 height 579
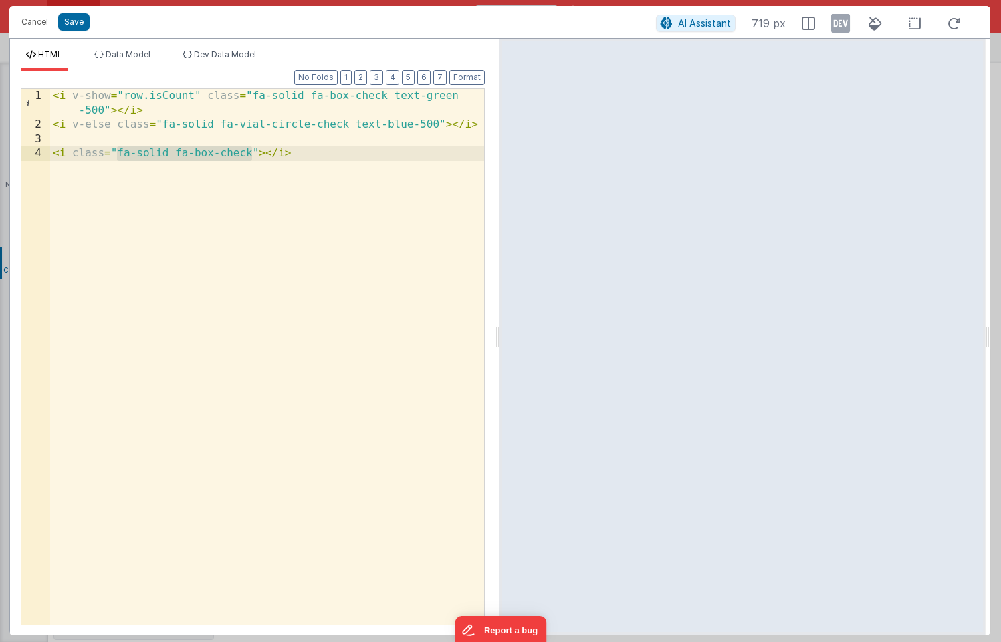
drag, startPoint x: 252, startPoint y: 154, endPoint x: 115, endPoint y: 157, distance: 137.1
click at [115, 157] on div "< i v-show = "row.isCount" class = "fa-solid fa-box-check text-green -500" > </…" at bounding box center [267, 378] width 434 height 579
drag, startPoint x: 313, startPoint y: 156, endPoint x: 43, endPoint y: 158, distance: 270.7
click at [43, 158] on div "1 2 3 4 < i v-show = "row.isCount" class = "fa-solid fa-box-check text-green -5…" at bounding box center [253, 356] width 464 height 537
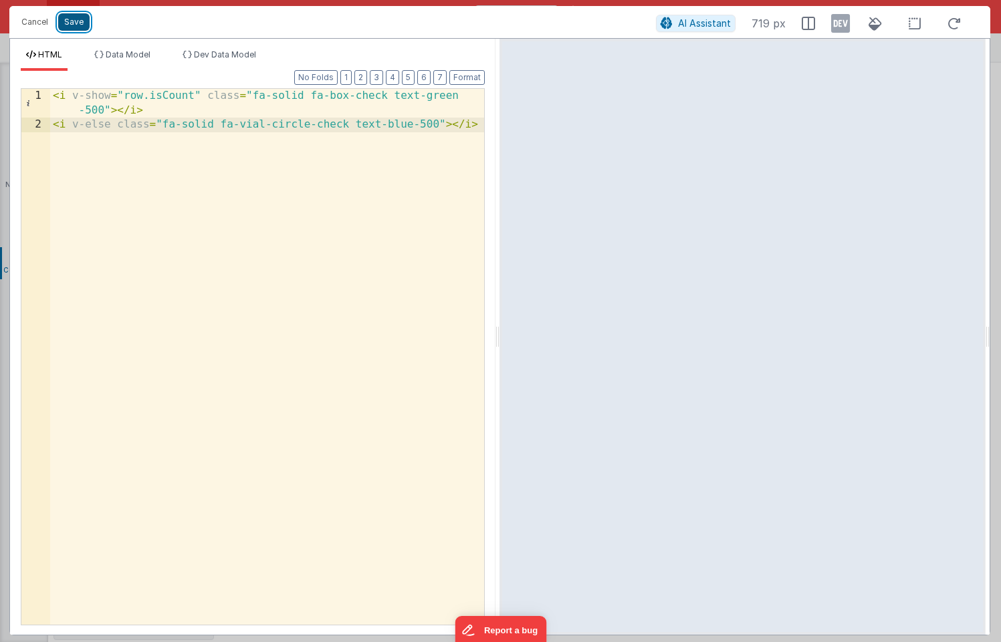
click at [68, 23] on button "Save" at bounding box center [73, 21] width 31 height 17
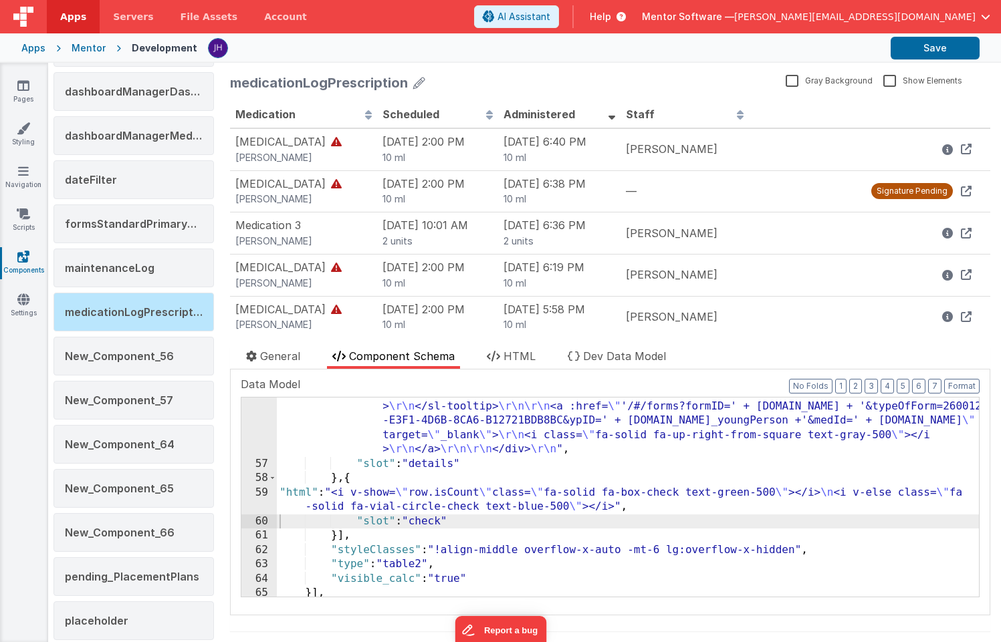
click at [80, 49] on div "Mentor" at bounding box center [89, 47] width 34 height 13
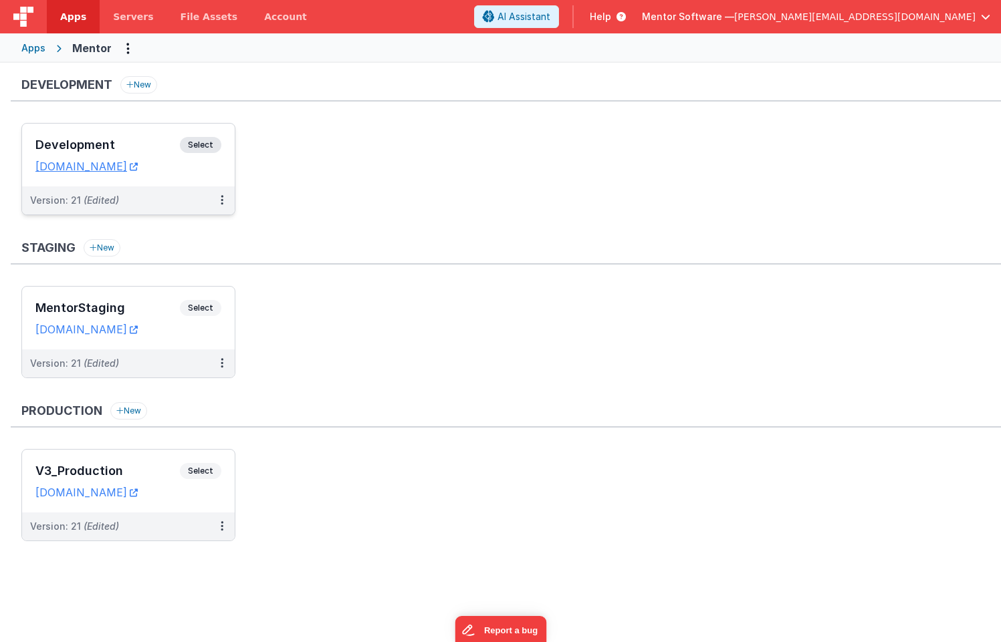
click at [144, 130] on div "Development Select URLs mentordev.fmbetterforms.com" at bounding box center [128, 155] width 213 height 63
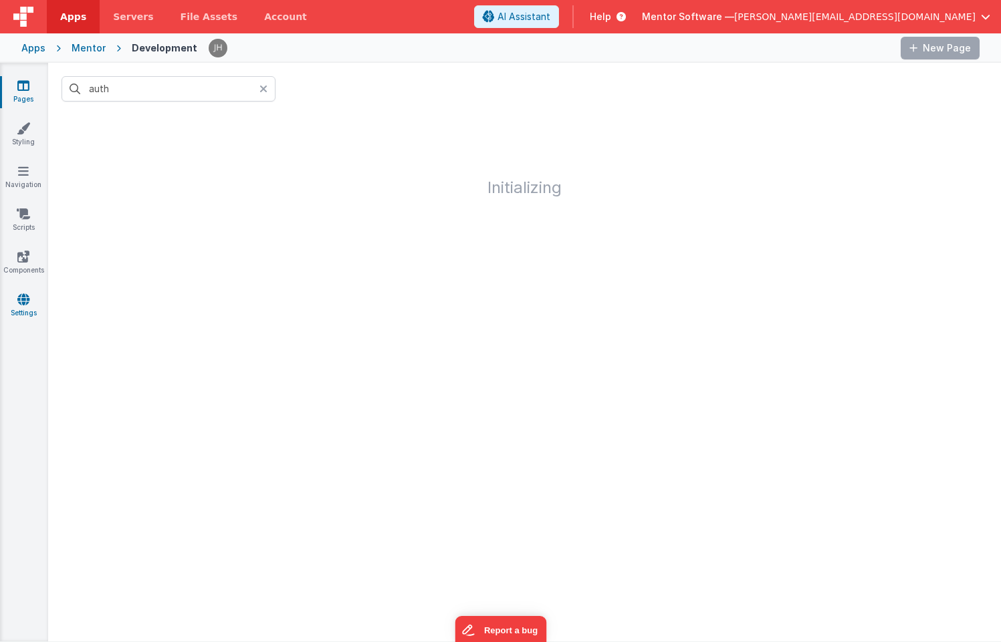
click at [21, 296] on icon at bounding box center [23, 299] width 12 height 13
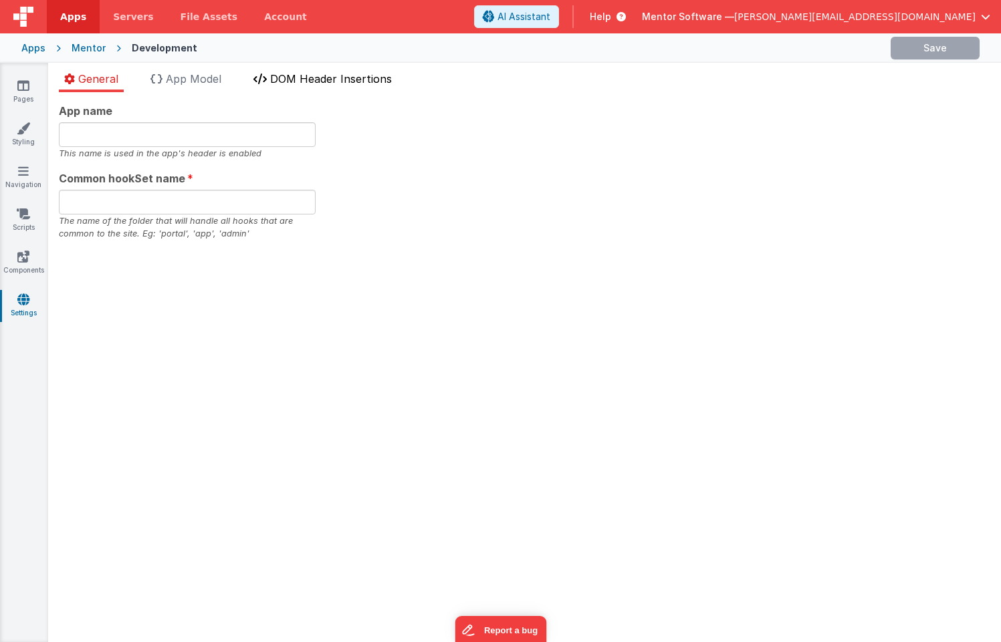
click at [321, 82] on span "DOM Header Insertions" at bounding box center [331, 78] width 122 height 13
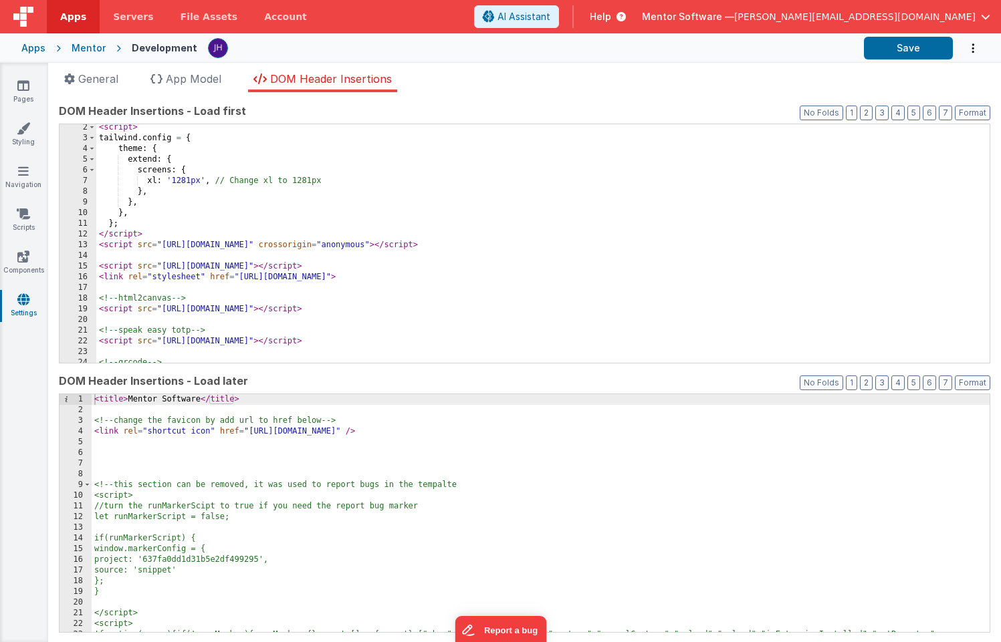
scroll to position [13, 0]
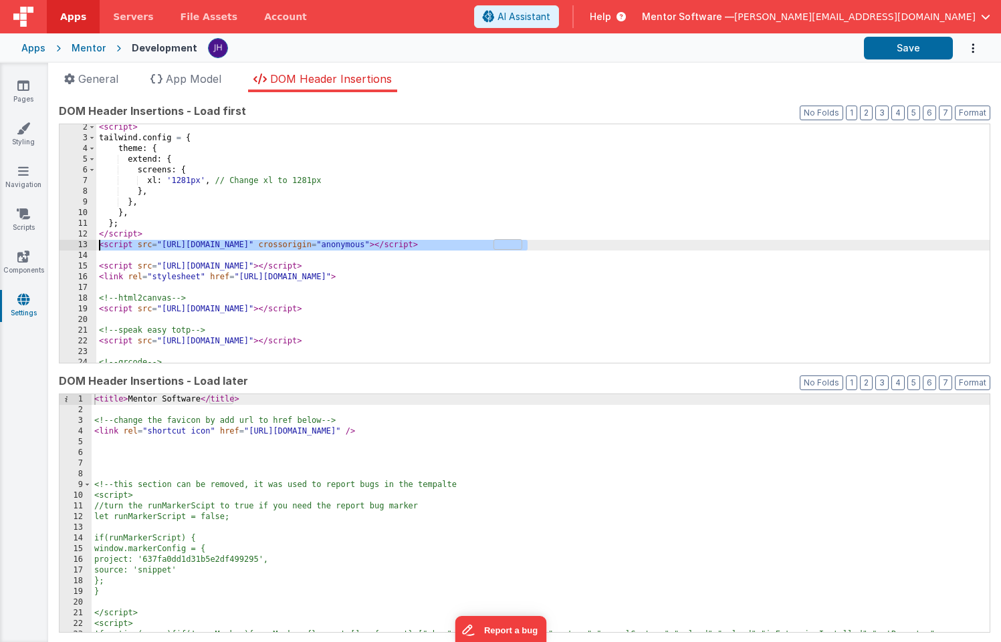
drag, startPoint x: 539, startPoint y: 243, endPoint x: 87, endPoint y: 248, distance: 451.8
click at [87, 248] on div "2 3 4 5 6 7 8 9 10 11 12 13 14 15 16 17 18 19 20 21 22 23 24 25 26 < script > t…" at bounding box center [524, 244] width 931 height 240
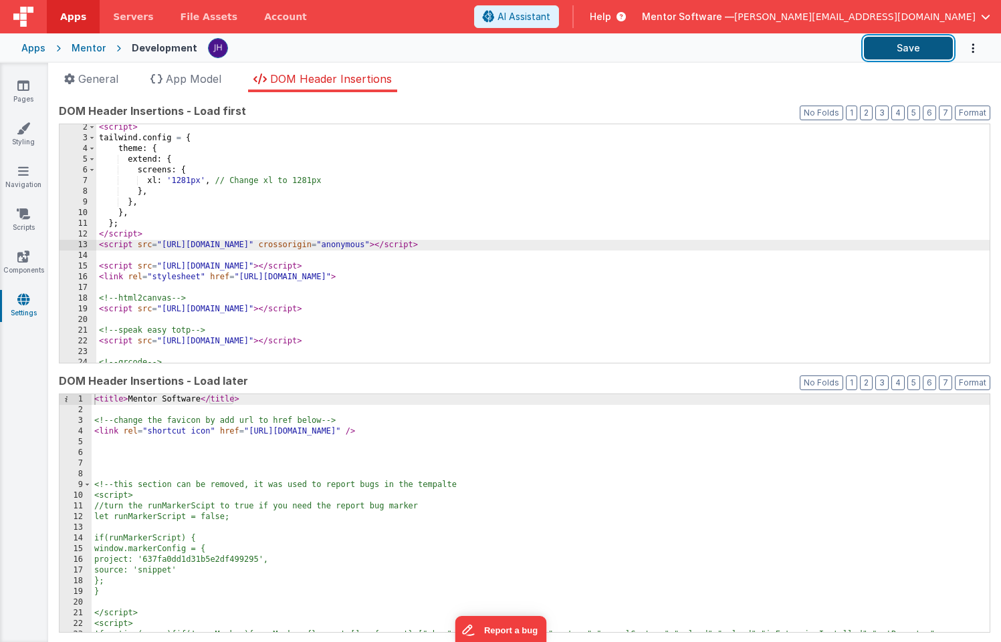
click at [896, 51] on button "Save" at bounding box center [908, 48] width 89 height 23
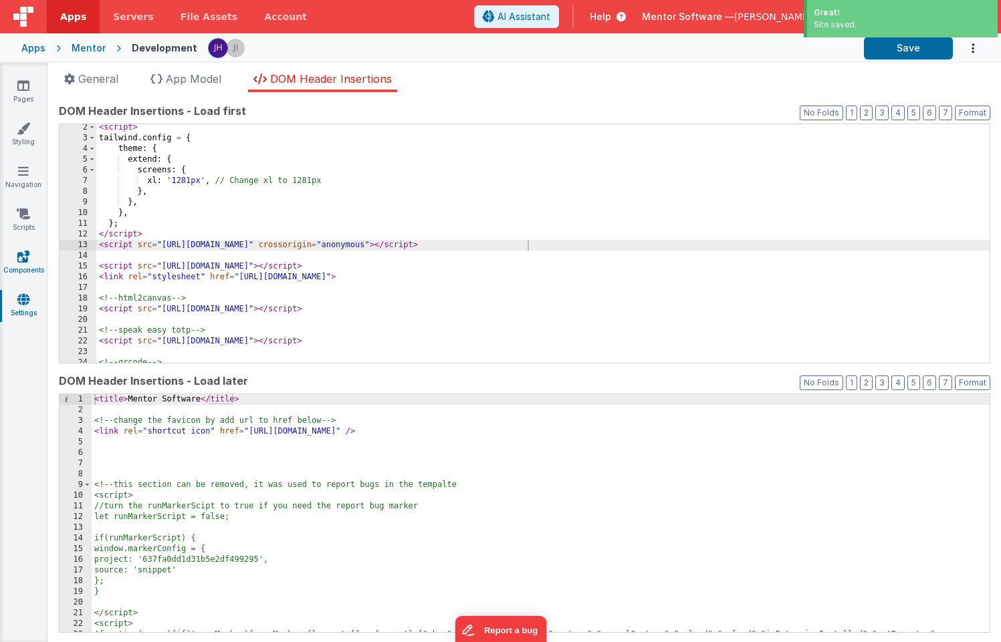
click at [23, 257] on icon at bounding box center [23, 256] width 12 height 13
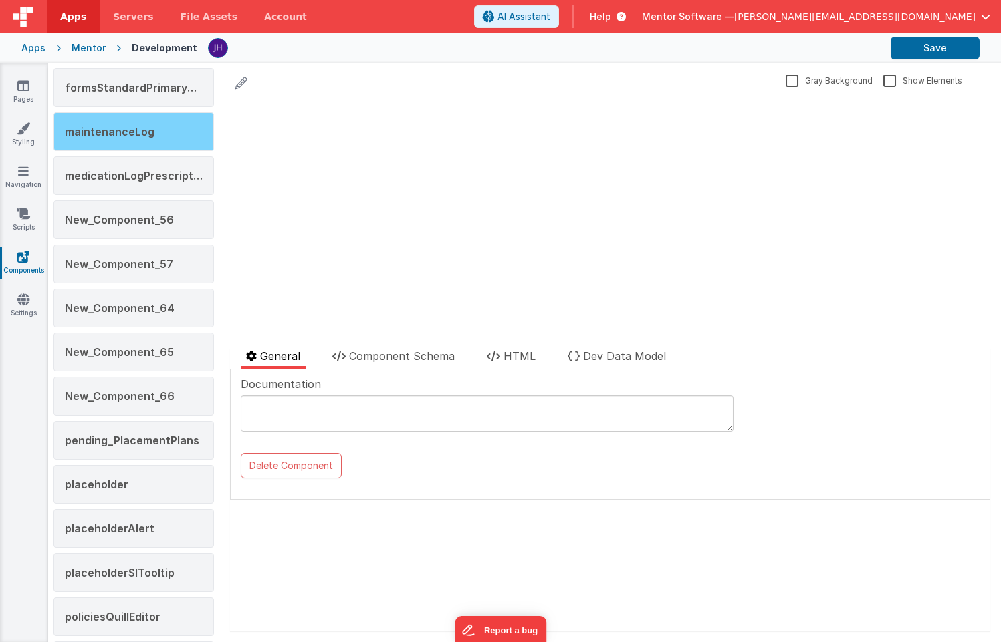
scroll to position [589, 0]
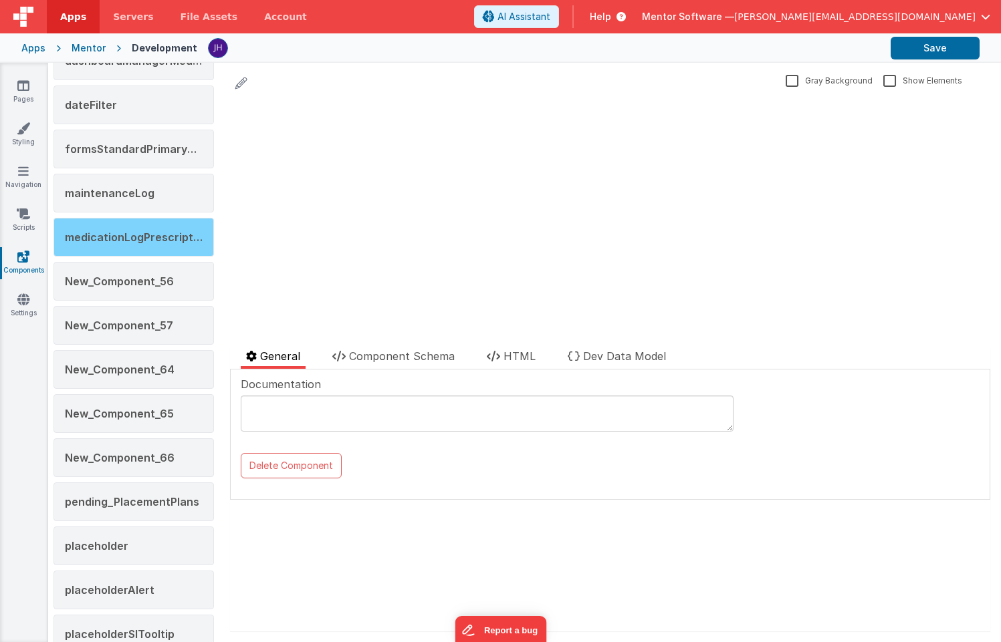
click at [150, 233] on span "medicationLogPrescription" at bounding box center [137, 237] width 144 height 13
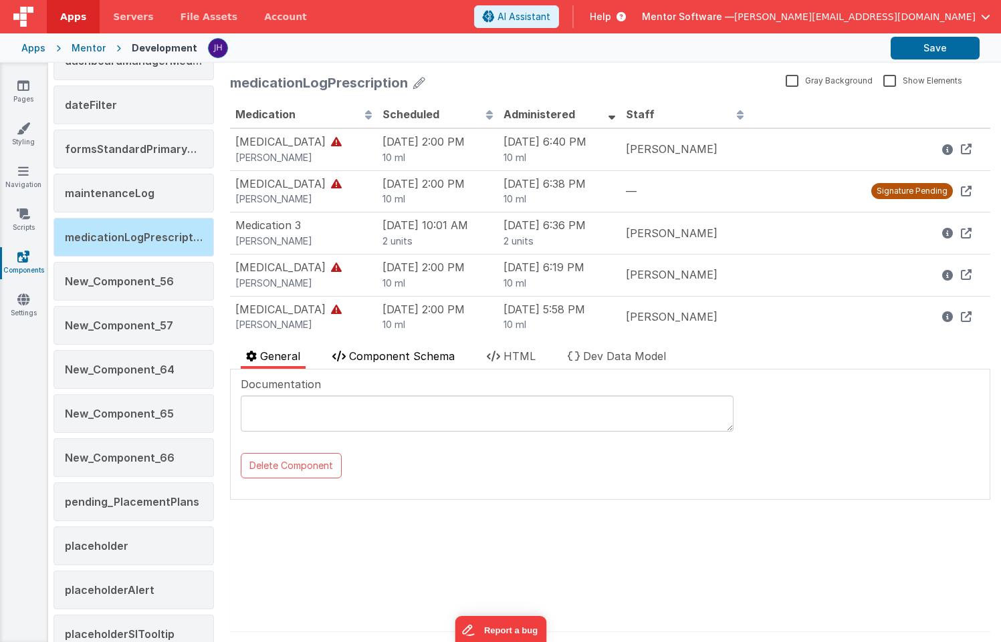
click at [412, 353] on span "Component Schema" at bounding box center [402, 356] width 106 height 13
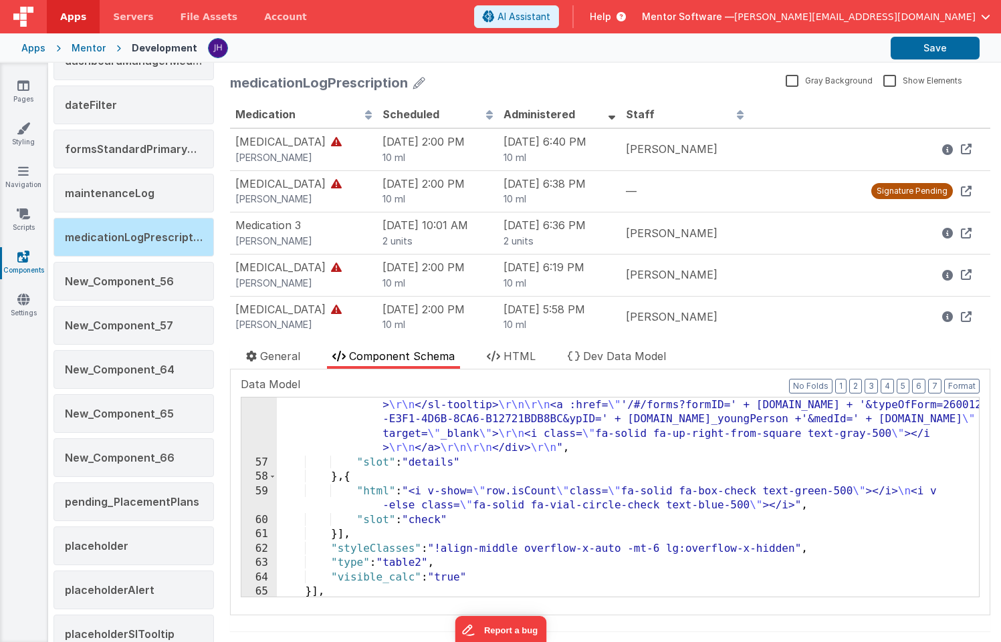
scroll to position [1497, 0]
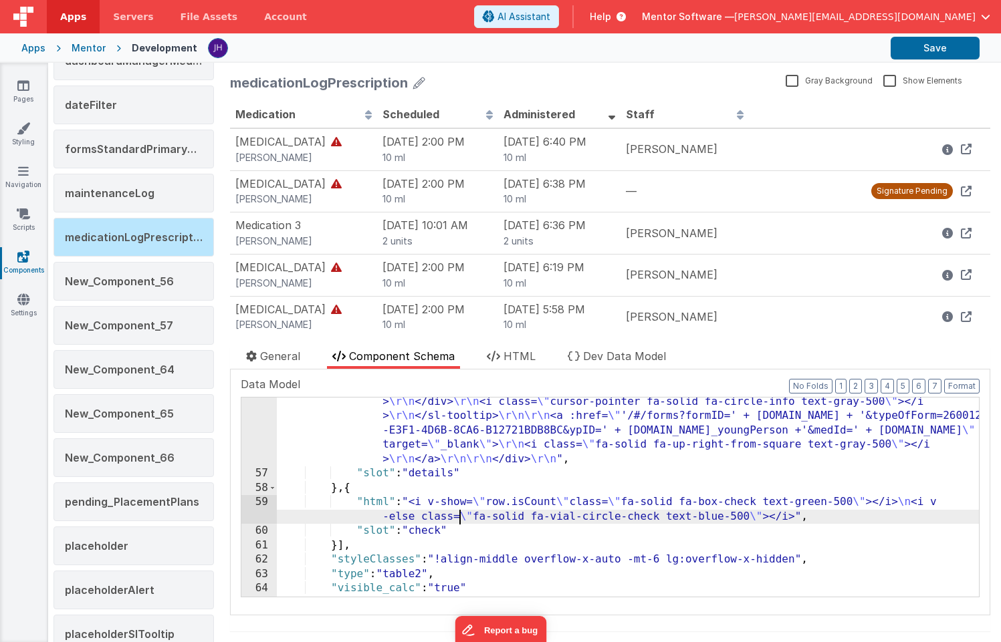
click at [459, 511] on div ""html" : "<div class= \" flex gap-3 items-center w-full justify-end \" > \r\n\r…" at bounding box center [628, 300] width 702 height 760
click at [924, 49] on button "Save" at bounding box center [934, 48] width 89 height 23
click at [28, 88] on icon at bounding box center [23, 85] width 12 height 13
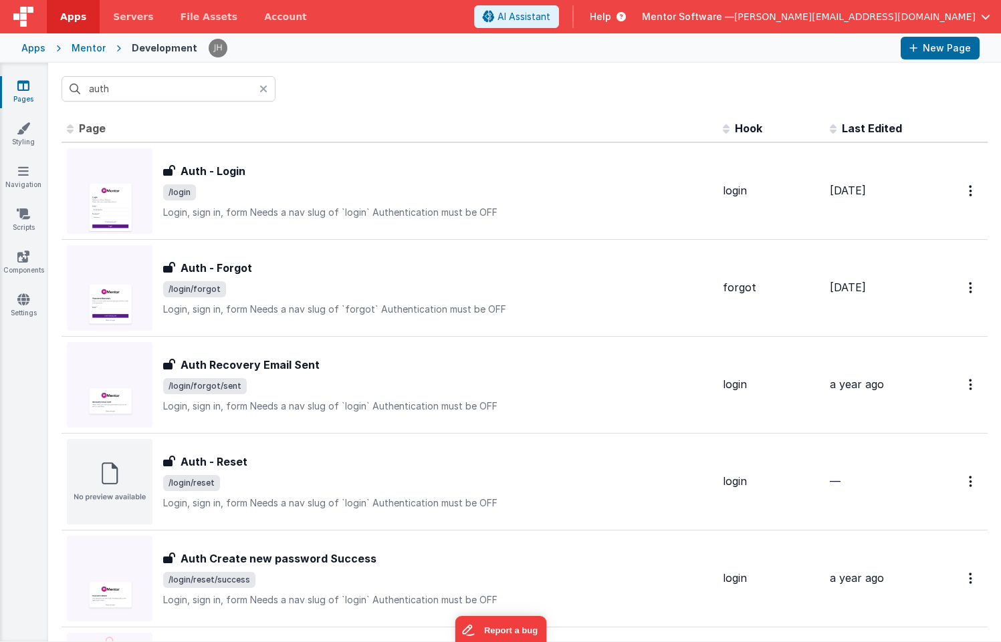
click at [32, 51] on div "Apps" at bounding box center [33, 47] width 24 height 13
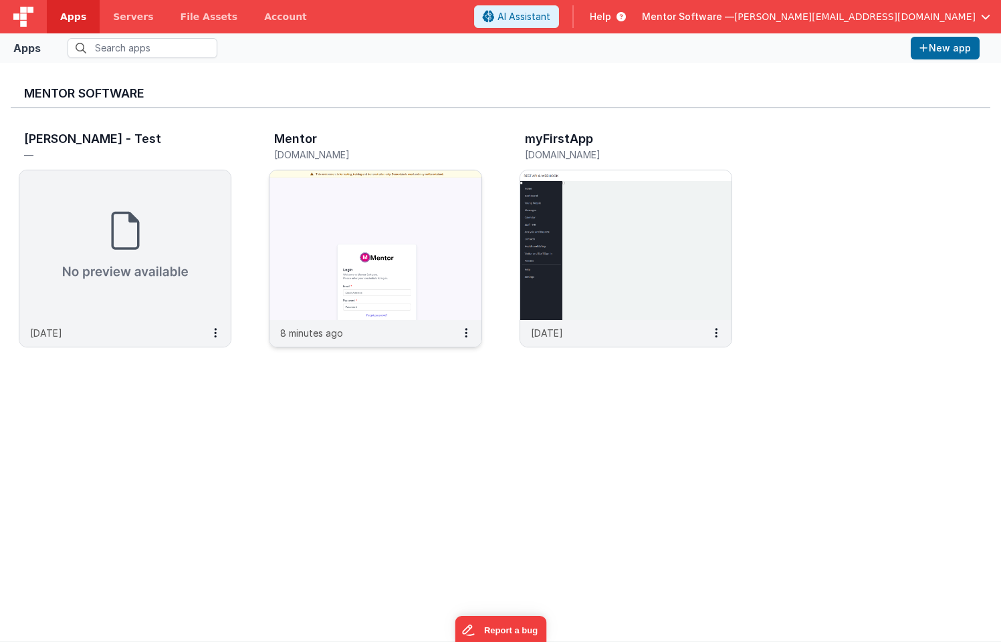
click at [334, 190] on img at bounding box center [374, 245] width 211 height 150
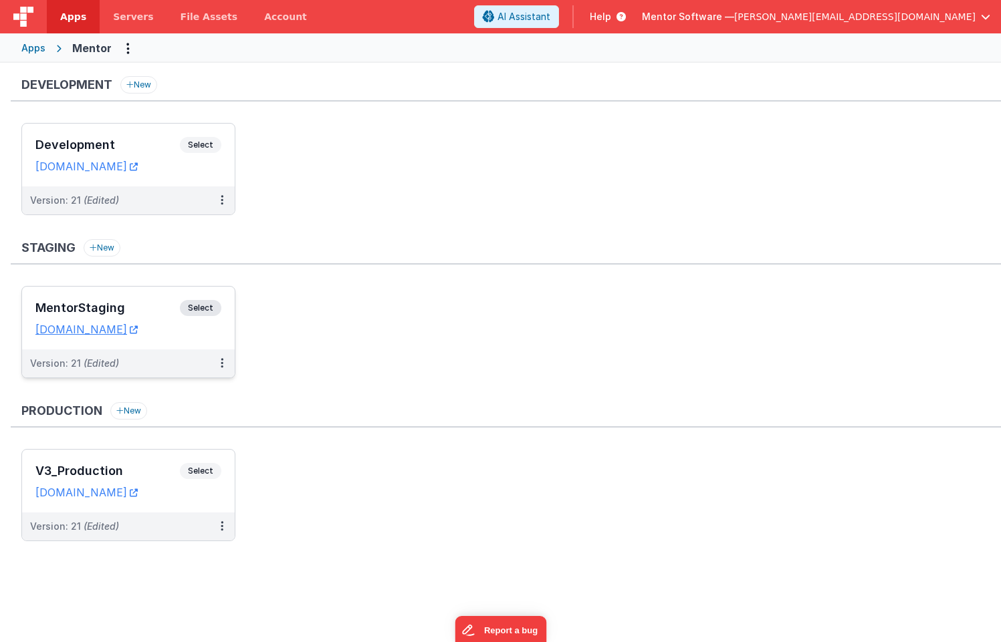
click at [158, 301] on div "MentorStaging Select" at bounding box center [128, 311] width 186 height 23
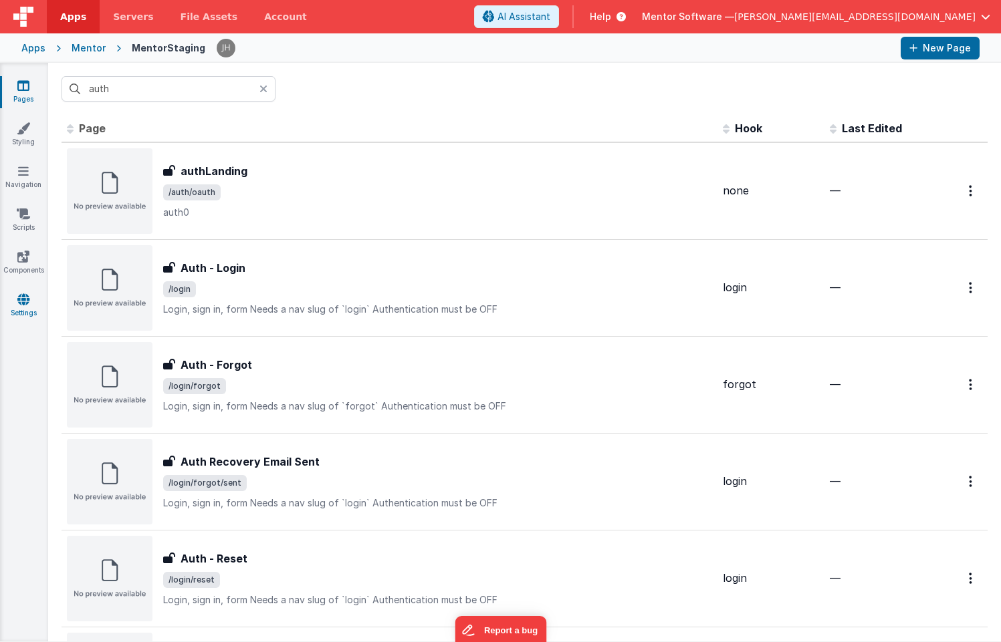
click at [23, 307] on link "Settings" at bounding box center [23, 306] width 48 height 27
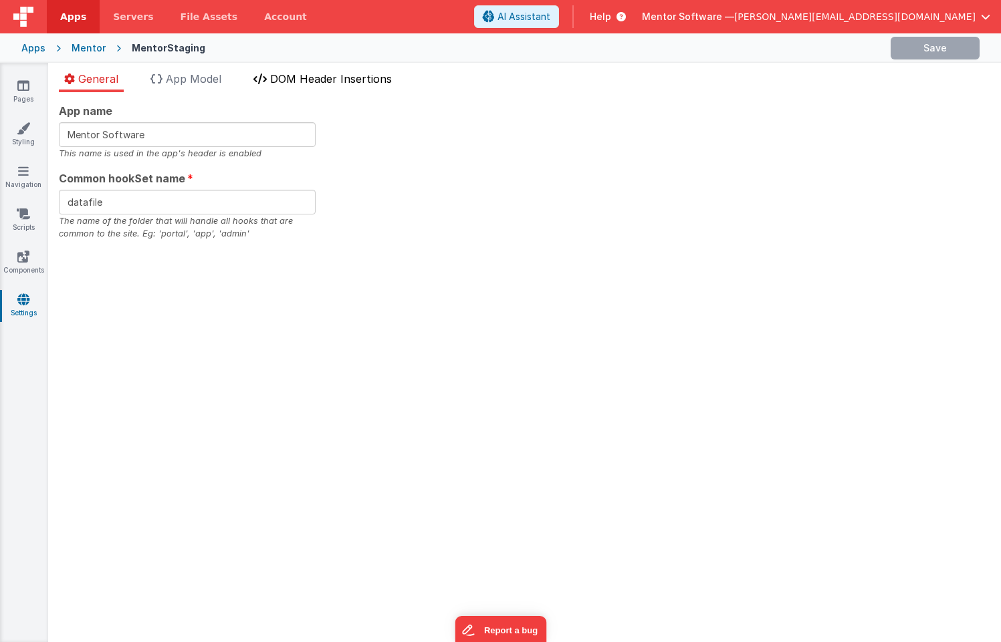
click at [357, 80] on span "DOM Header Insertions" at bounding box center [331, 78] width 122 height 13
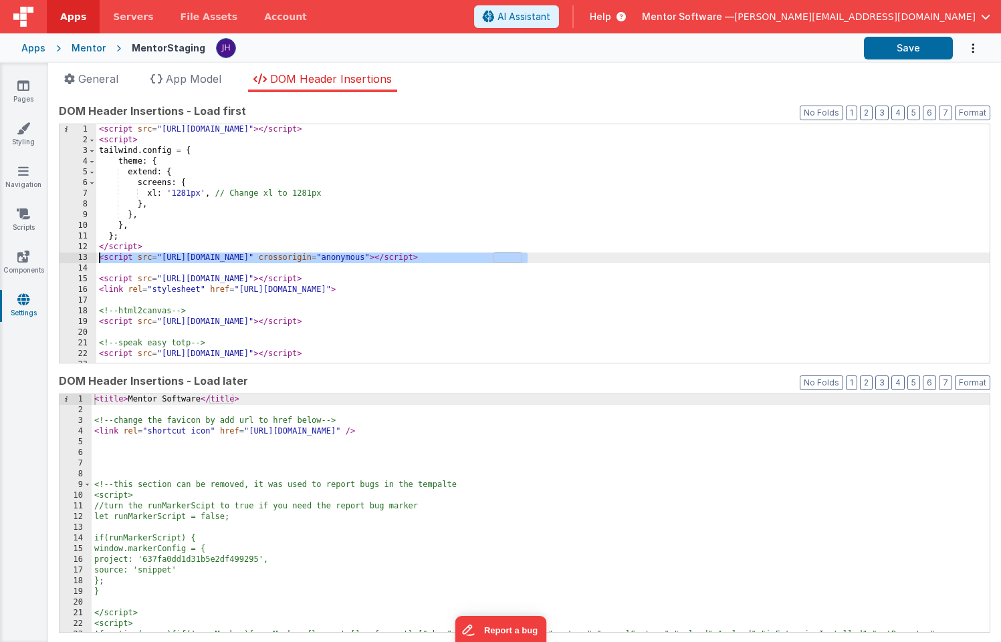
drag, startPoint x: 538, startPoint y: 261, endPoint x: 87, endPoint y: 261, distance: 451.1
click at [87, 261] on div "1 2 3 4 5 6 7 8 9 10 11 12 13 14 15 16 17 18 19 20 21 22 23 24 < script src = "…" at bounding box center [524, 244] width 931 height 240
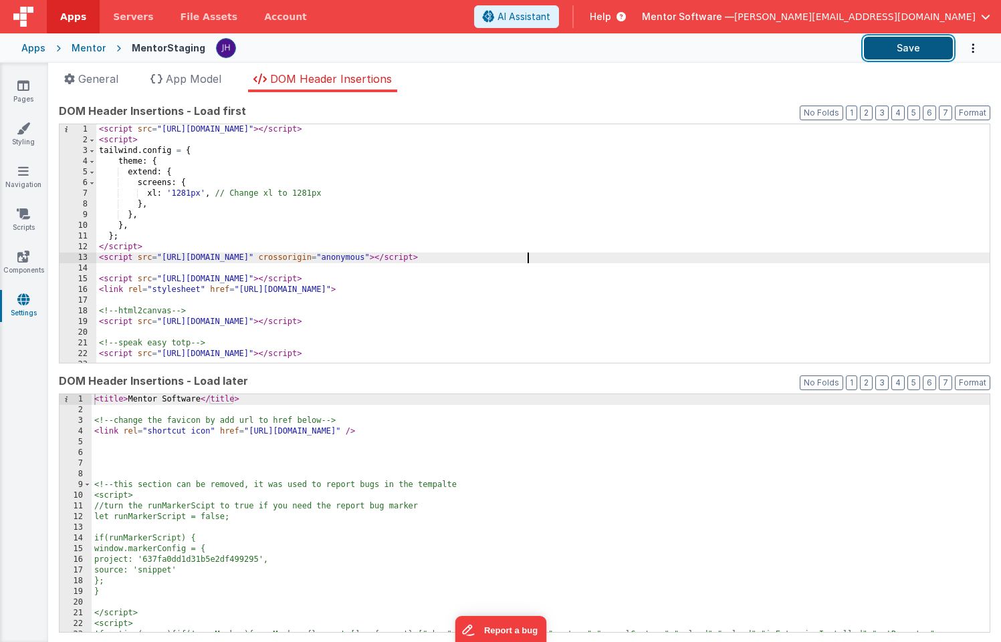
click at [886, 55] on button "Save" at bounding box center [908, 48] width 89 height 23
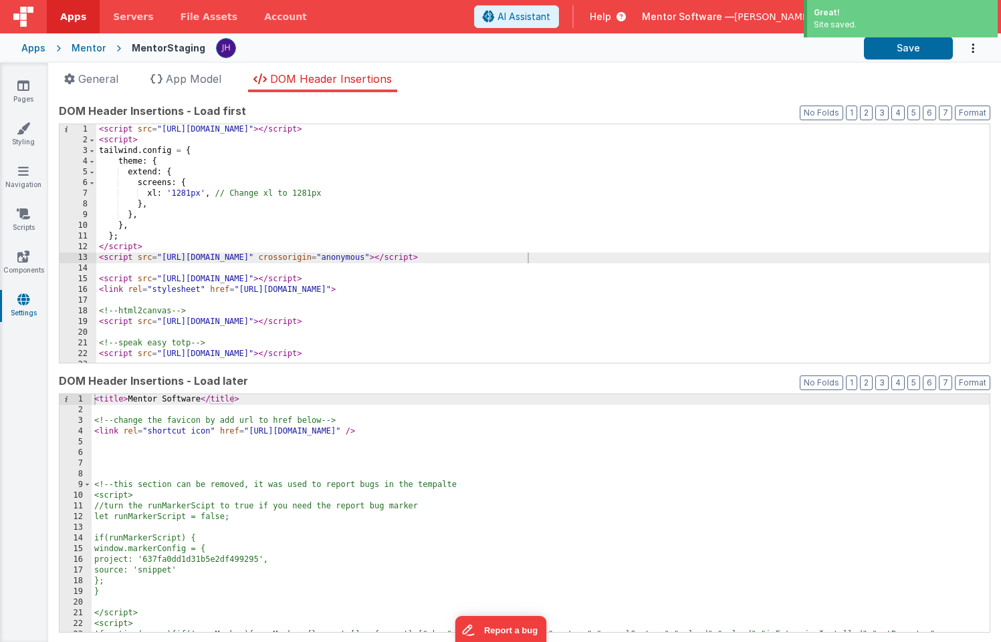
click at [83, 48] on div "Mentor" at bounding box center [89, 47] width 34 height 13
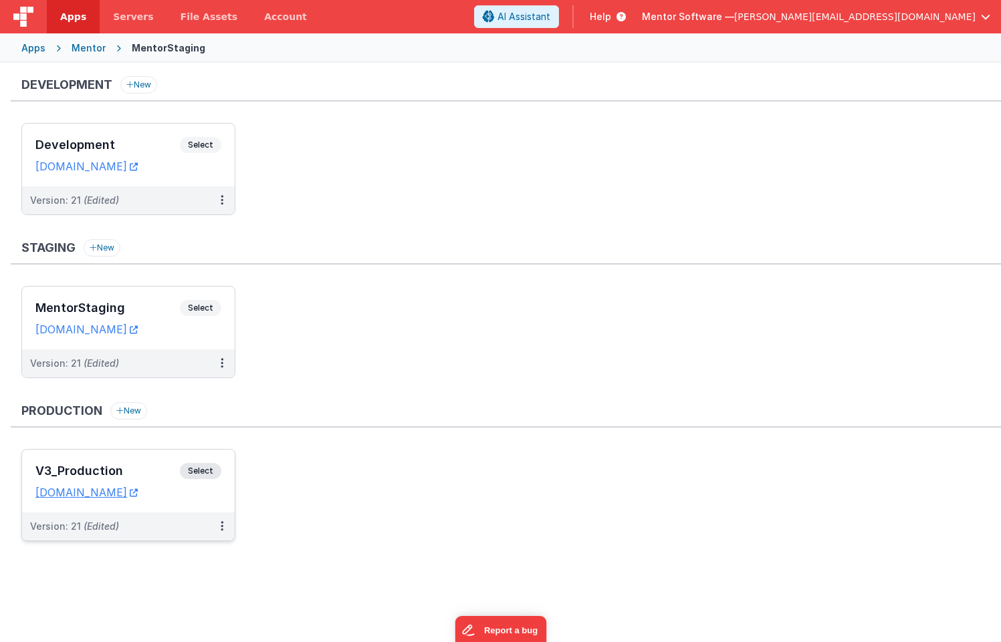
click at [154, 467] on h3 "V3_Production" at bounding box center [107, 471] width 144 height 13
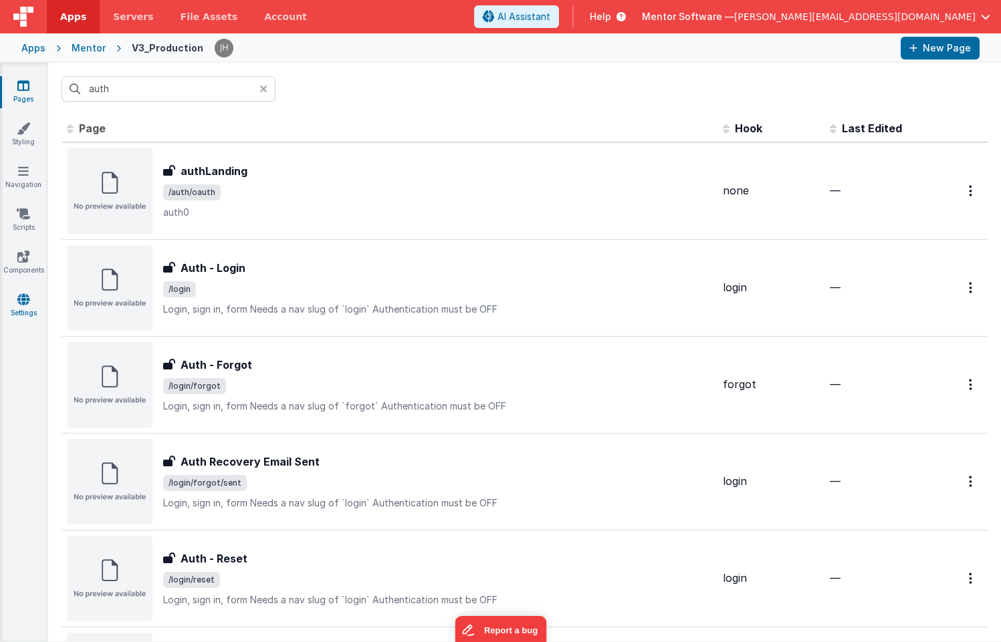
click at [26, 307] on link "Settings" at bounding box center [23, 306] width 48 height 27
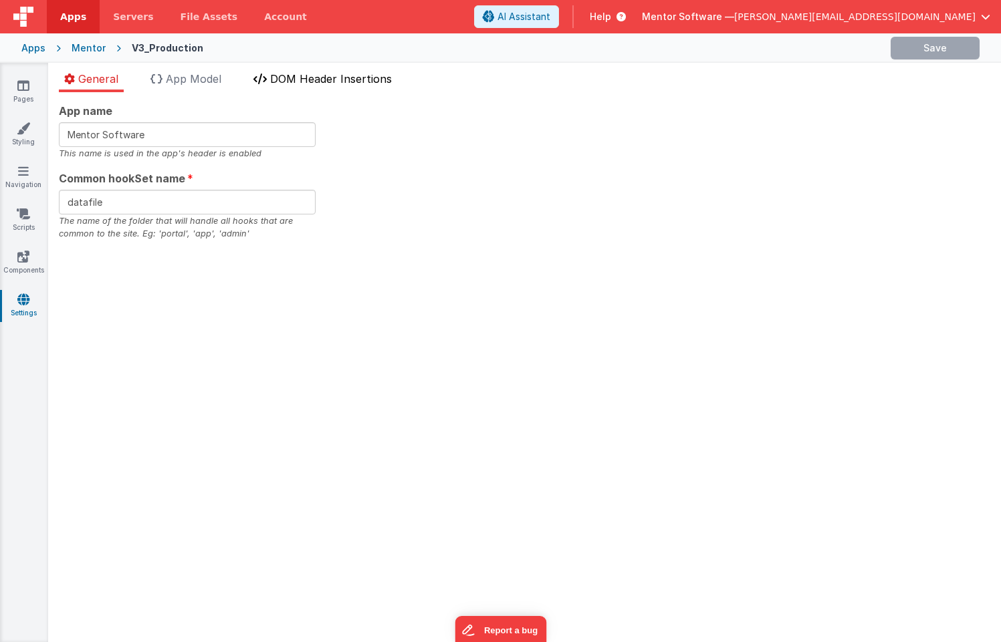
click at [318, 78] on span "DOM Header Insertions" at bounding box center [331, 78] width 122 height 13
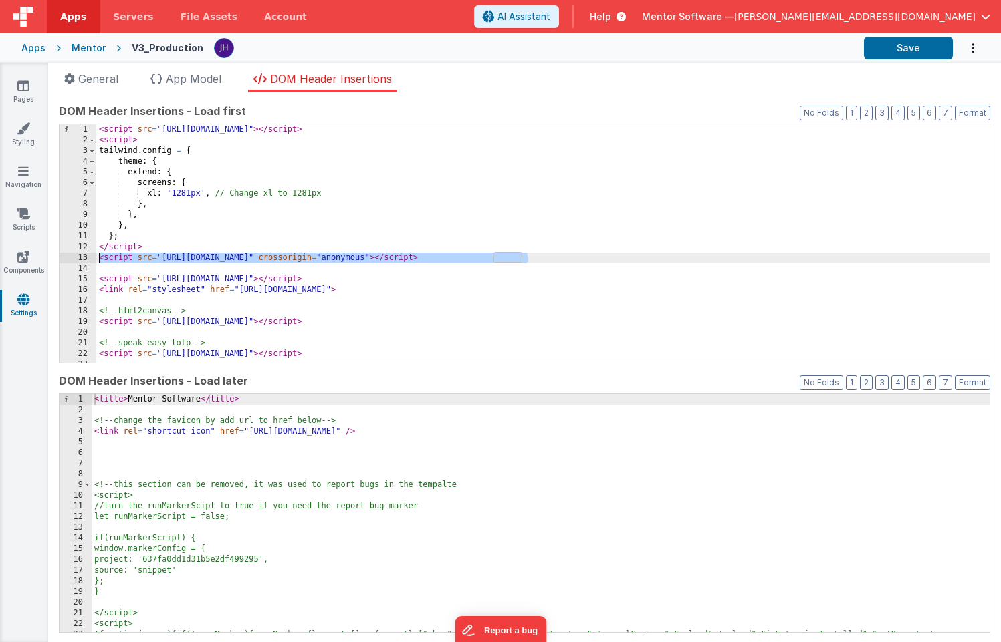
drag, startPoint x: 535, startPoint y: 259, endPoint x: 96, endPoint y: 258, distance: 439.8
click at [96, 258] on div "1 2 3 4 5 6 7 8 9 10 11 12 13 14 15 16 17 18 19 20 21 22 23 24 < script src = "…" at bounding box center [524, 244] width 931 height 240
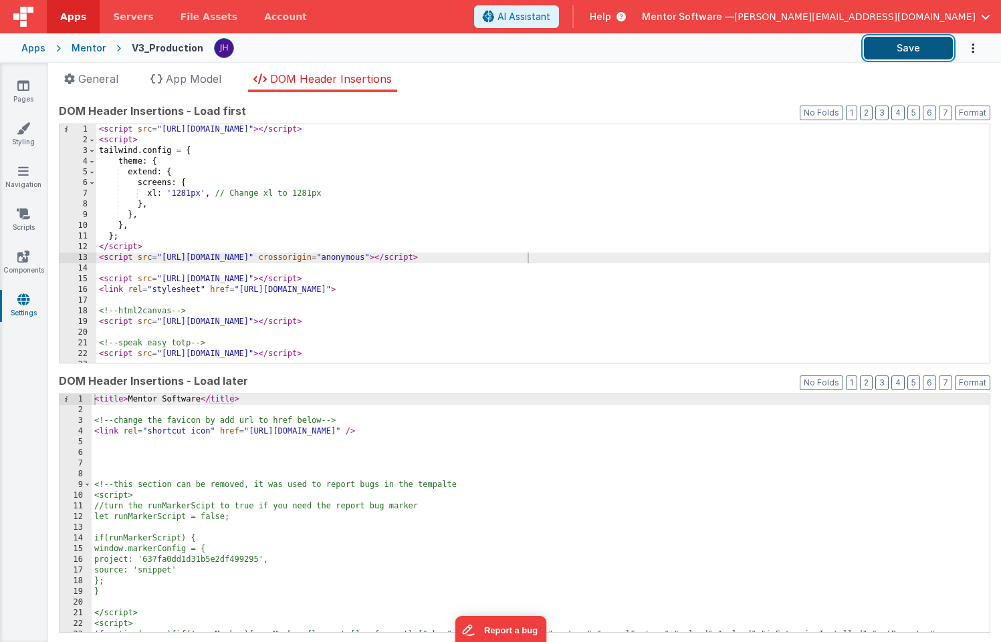
click at [906, 51] on button "Save" at bounding box center [908, 48] width 89 height 23
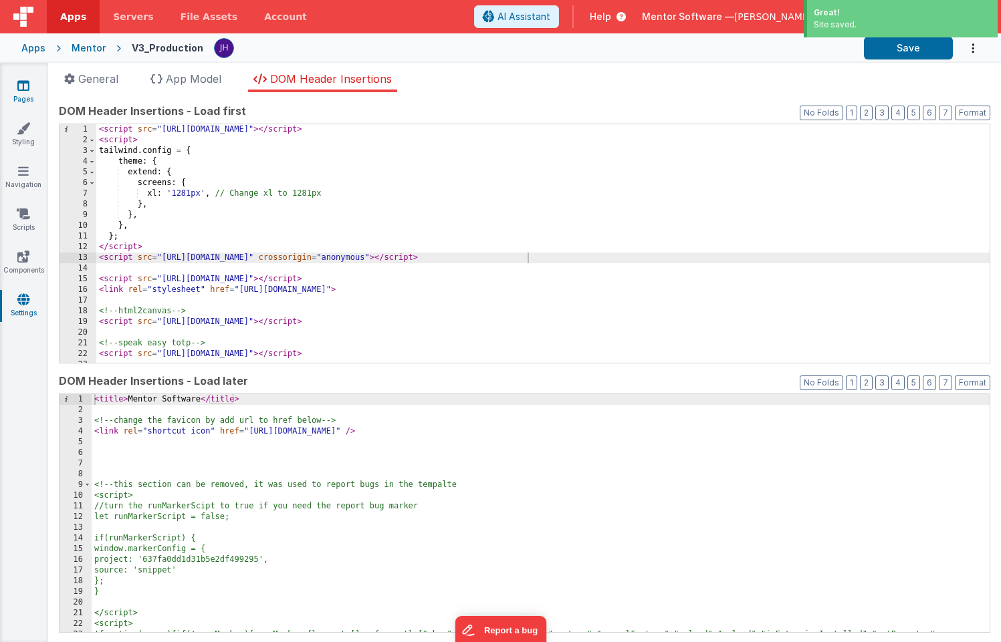
click at [27, 90] on icon at bounding box center [23, 85] width 12 height 13
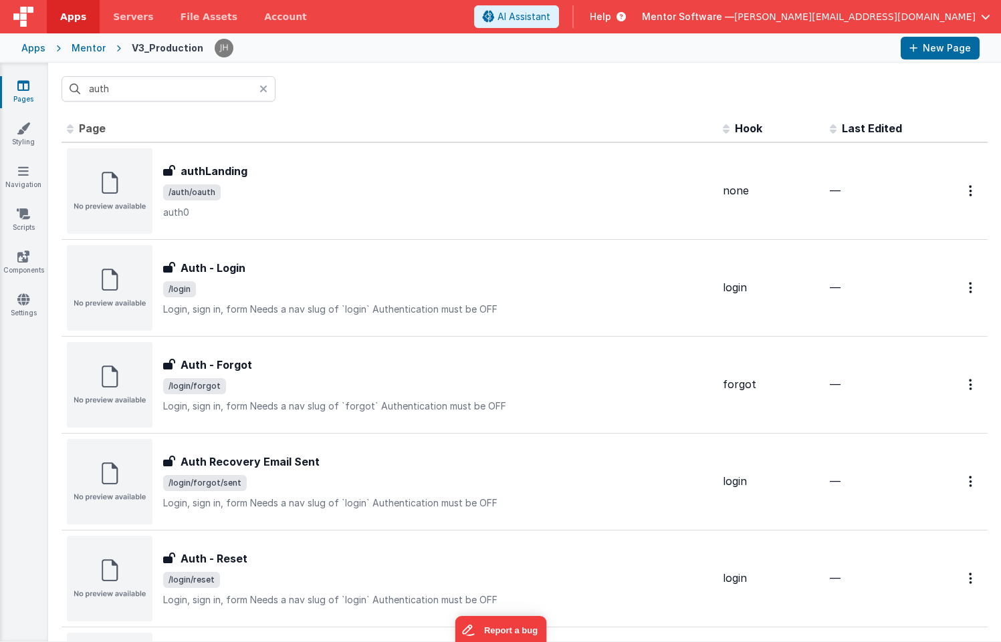
click at [79, 45] on div "Mentor" at bounding box center [89, 47] width 34 height 13
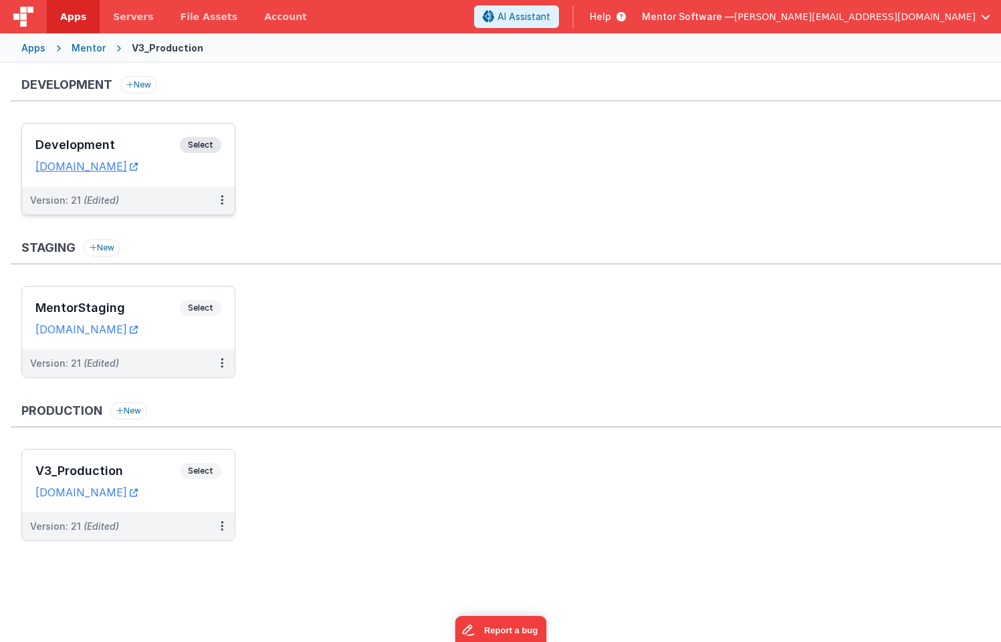
click at [134, 135] on div "Development Select URLs mentordev.fmbetterforms.com" at bounding box center [128, 155] width 213 height 63
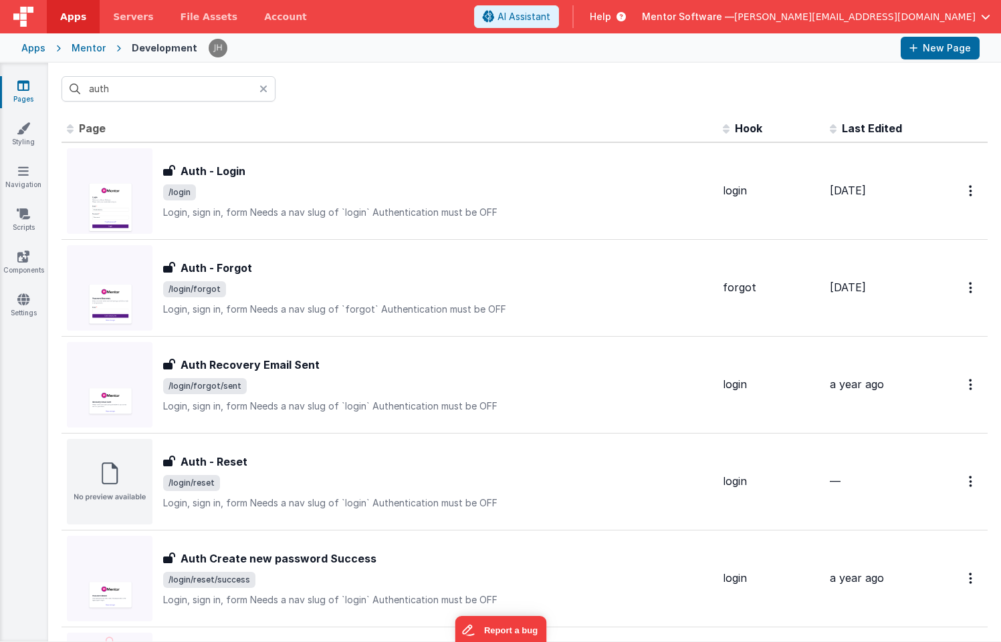
click at [29, 89] on link "Pages" at bounding box center [23, 92] width 48 height 27
click at [117, 89] on input "auth" at bounding box center [168, 88] width 214 height 25
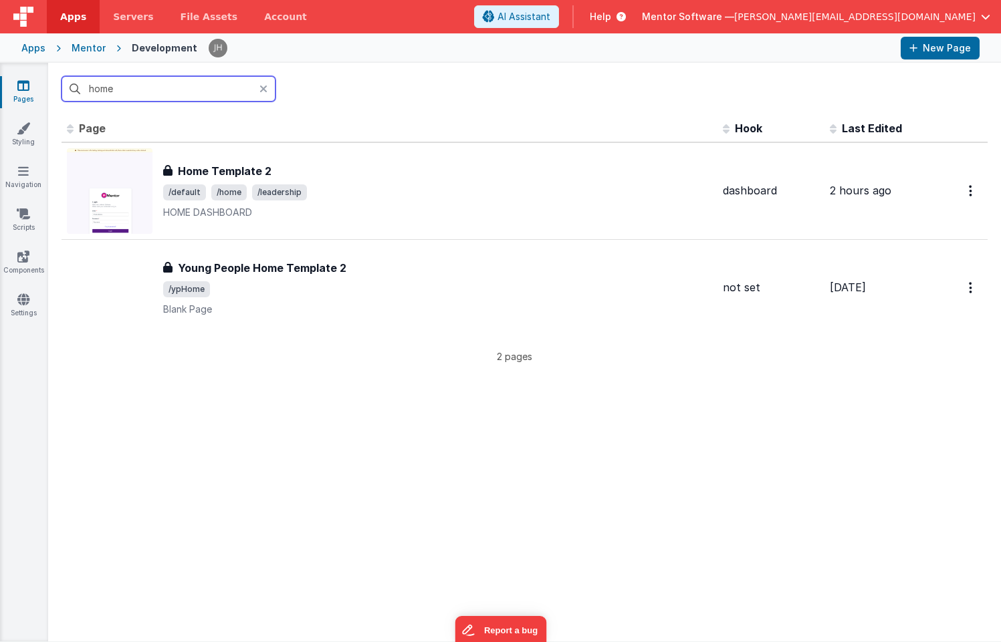
type input "home"
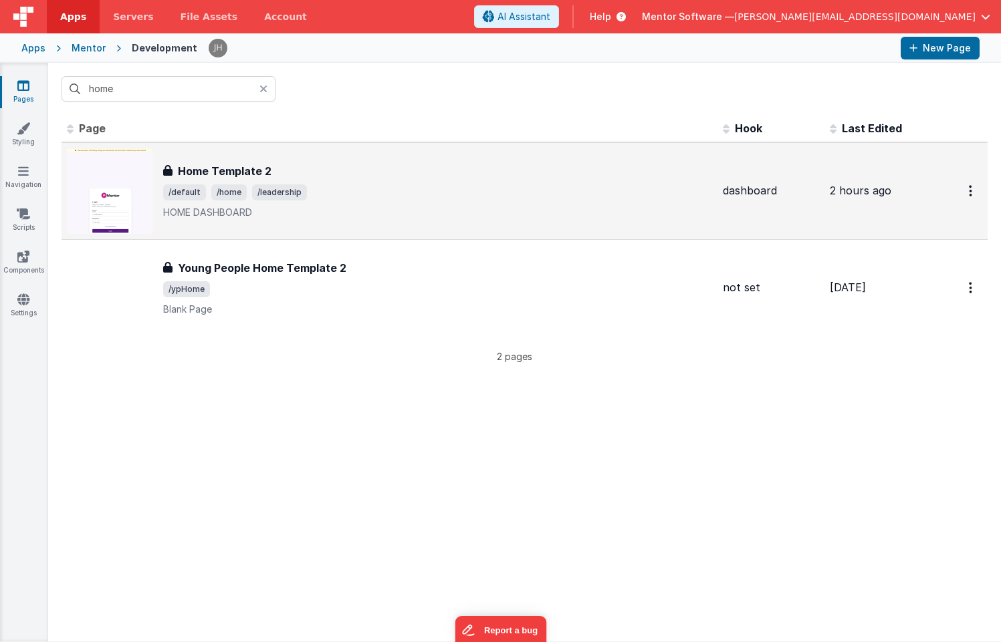
click at [267, 175] on h3 "Home Template 2" at bounding box center [225, 171] width 94 height 16
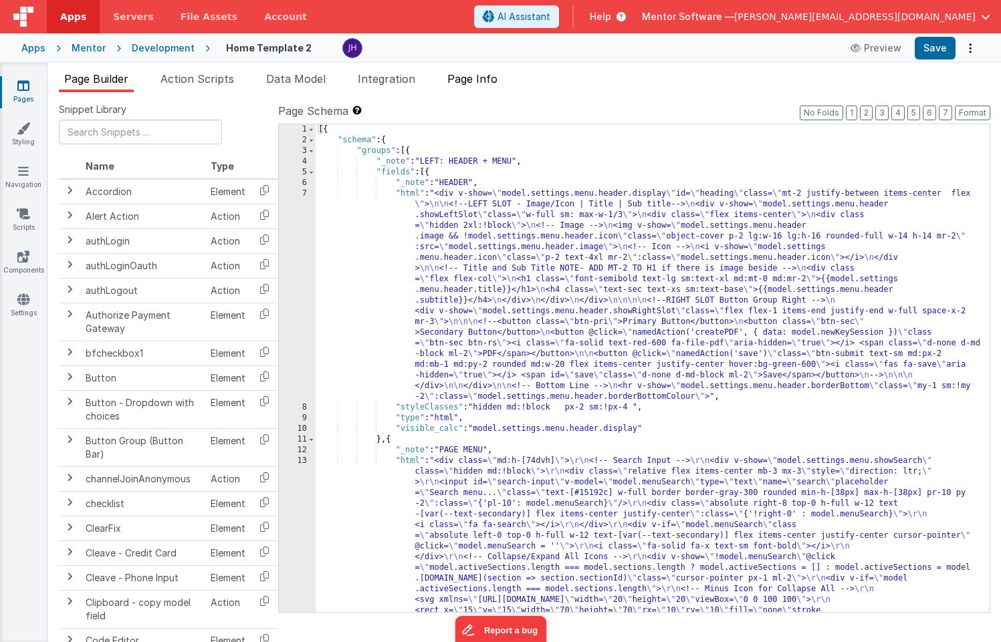
click at [490, 81] on span "Page Info" at bounding box center [472, 78] width 50 height 13
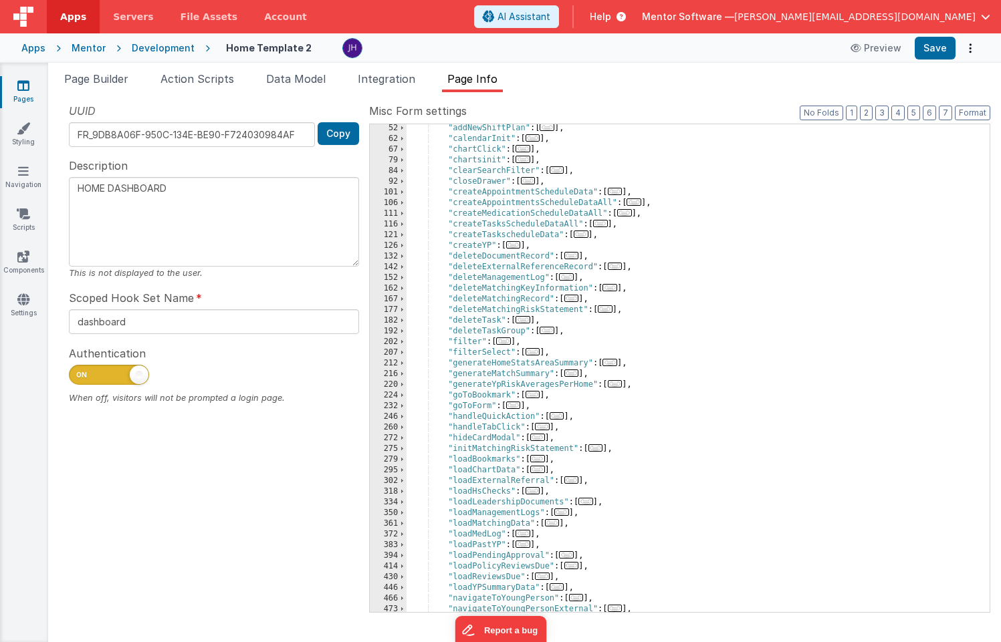
scroll to position [118, 0]
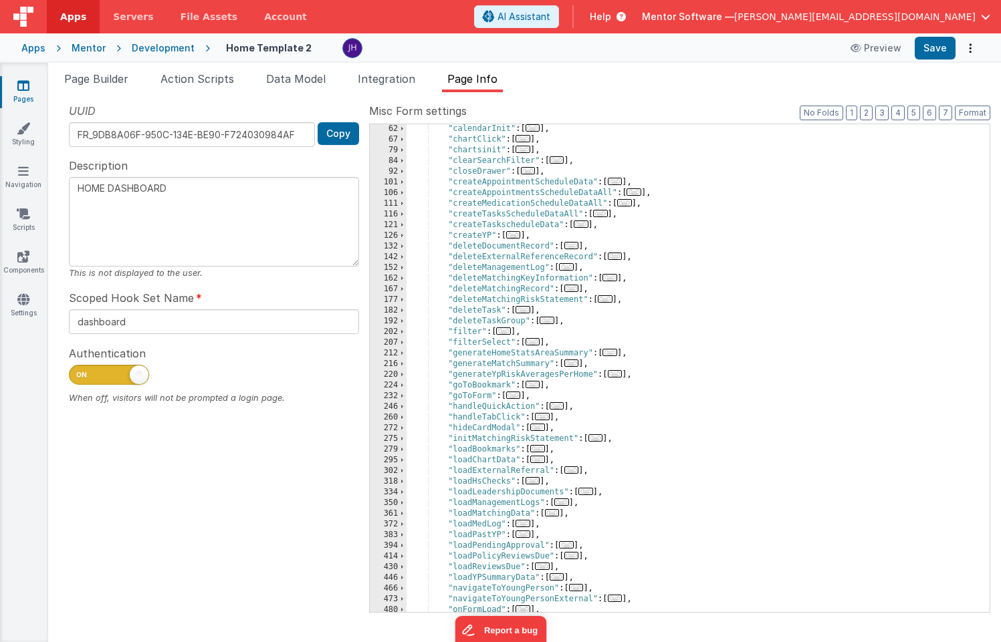
click at [567, 267] on span "..." at bounding box center [566, 266] width 15 height 7
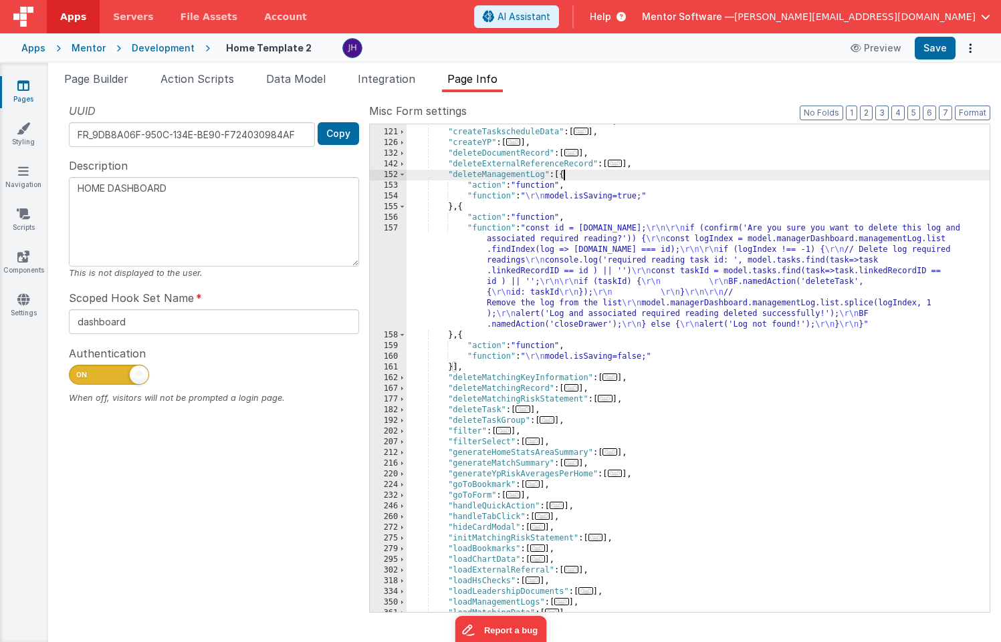
scroll to position [213, 0]
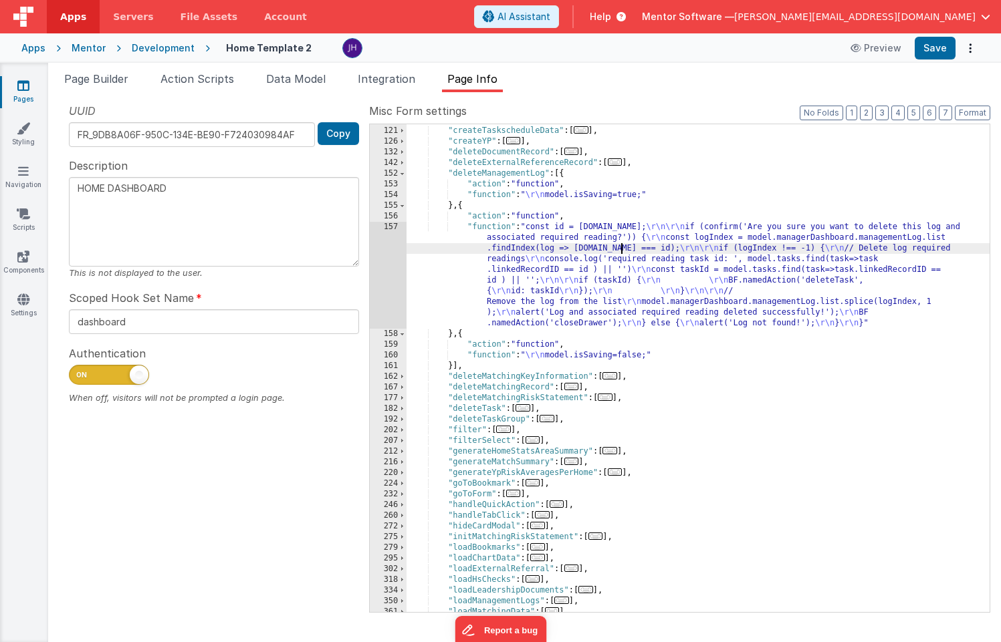
click at [619, 247] on div ""createTasksScheduleDataAll" : [ ... ] , "createTaskscheduleData" : [ ... ] , "…" at bounding box center [697, 369] width 583 height 509
click at [395, 249] on div "157" at bounding box center [388, 275] width 37 height 107
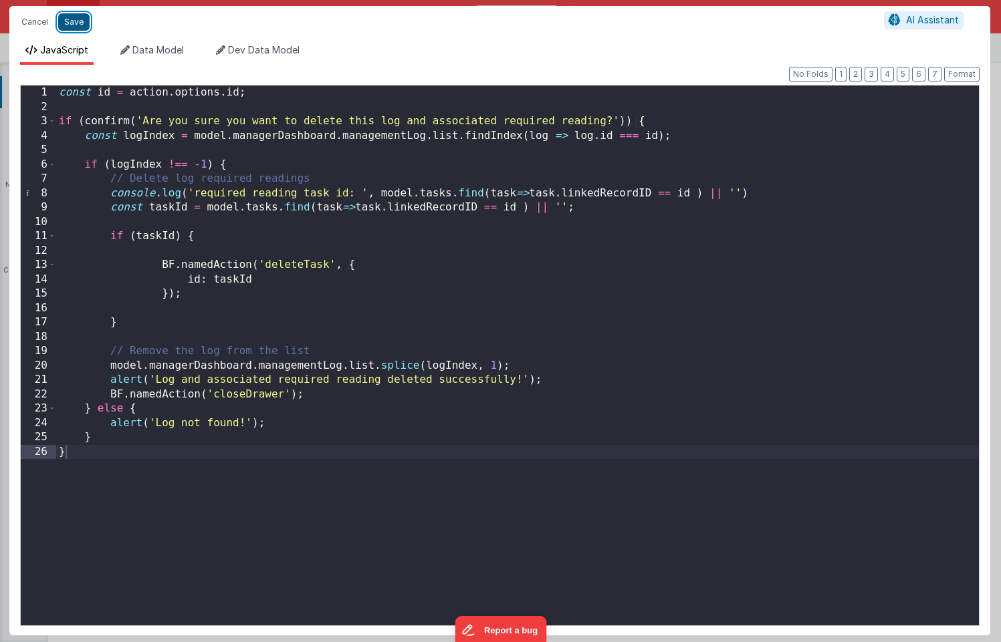
click at [72, 24] on button "Save" at bounding box center [73, 21] width 31 height 17
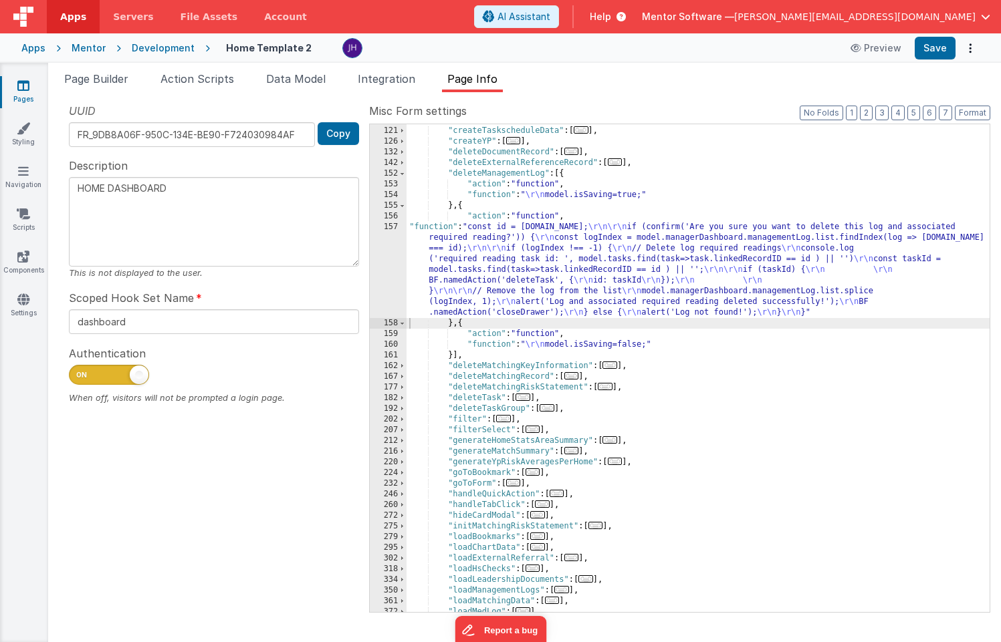
click at [461, 322] on div ""createTasksScheduleDataAll" : [ ... ] , "createTaskscheduleData" : [ ... ] , "…" at bounding box center [697, 369] width 583 height 509
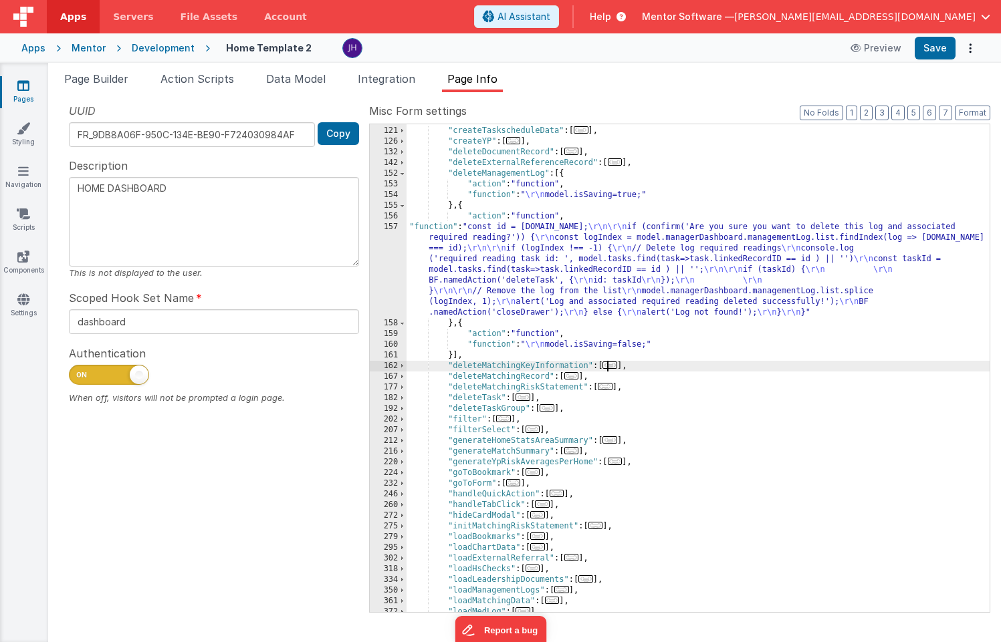
click at [614, 364] on span "..." at bounding box center [609, 365] width 15 height 7
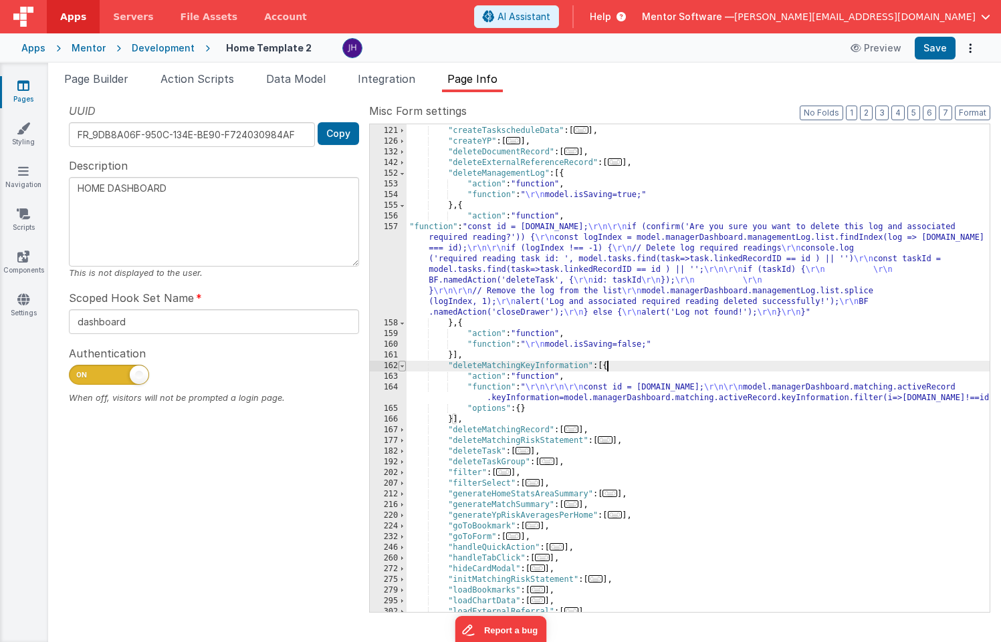
click at [402, 366] on span at bounding box center [401, 366] width 7 height 11
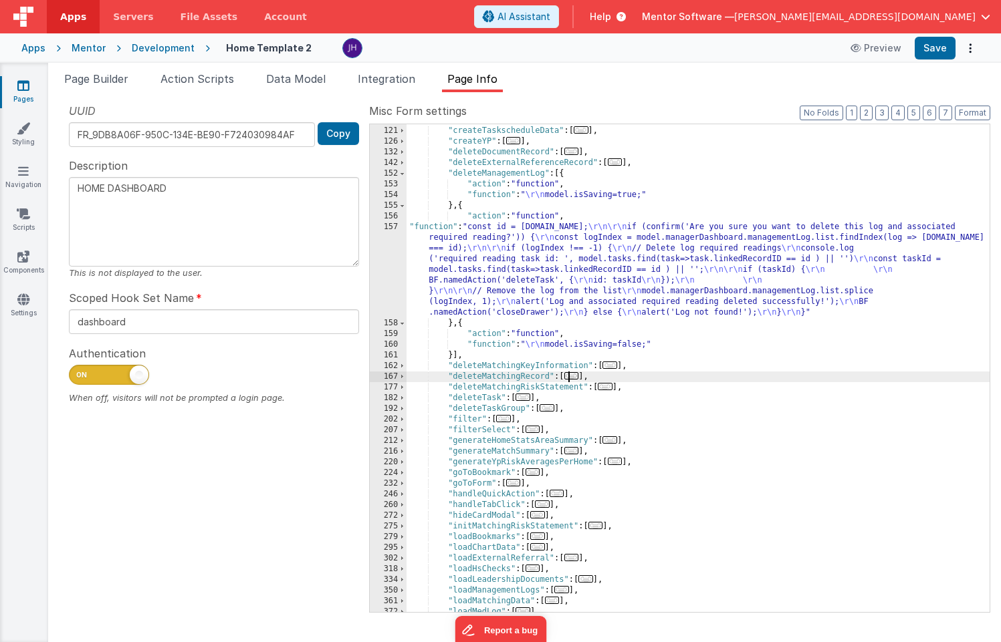
click at [575, 376] on span "..." at bounding box center [571, 375] width 15 height 7
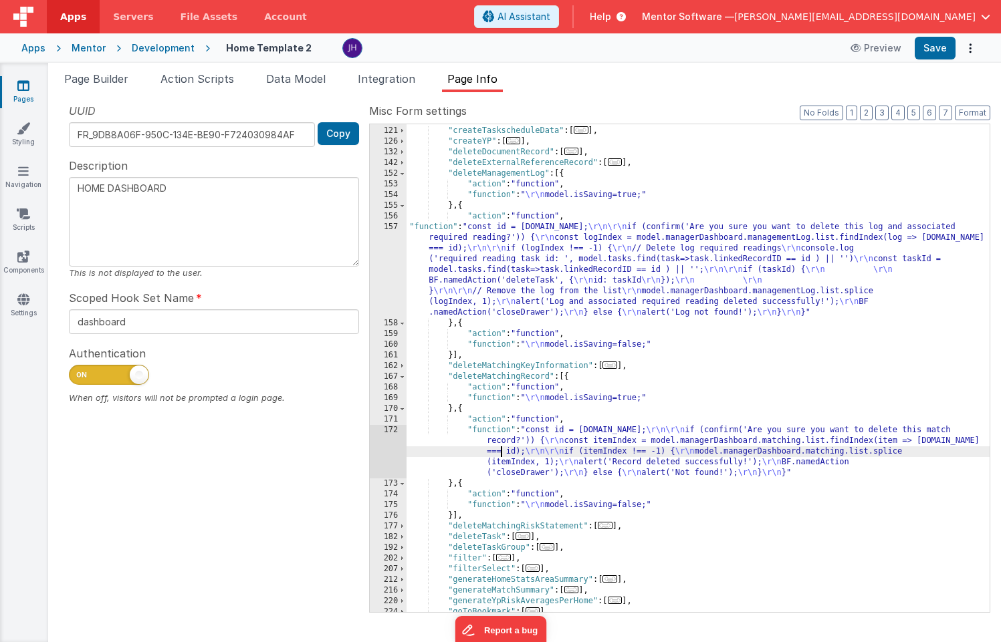
click at [501, 448] on div ""createTasksScheduleDataAll" : [ ... ] , "createTaskscheduleData" : [ ... ] , "…" at bounding box center [697, 369] width 583 height 509
click at [391, 442] on div "172" at bounding box center [388, 451] width 37 height 53
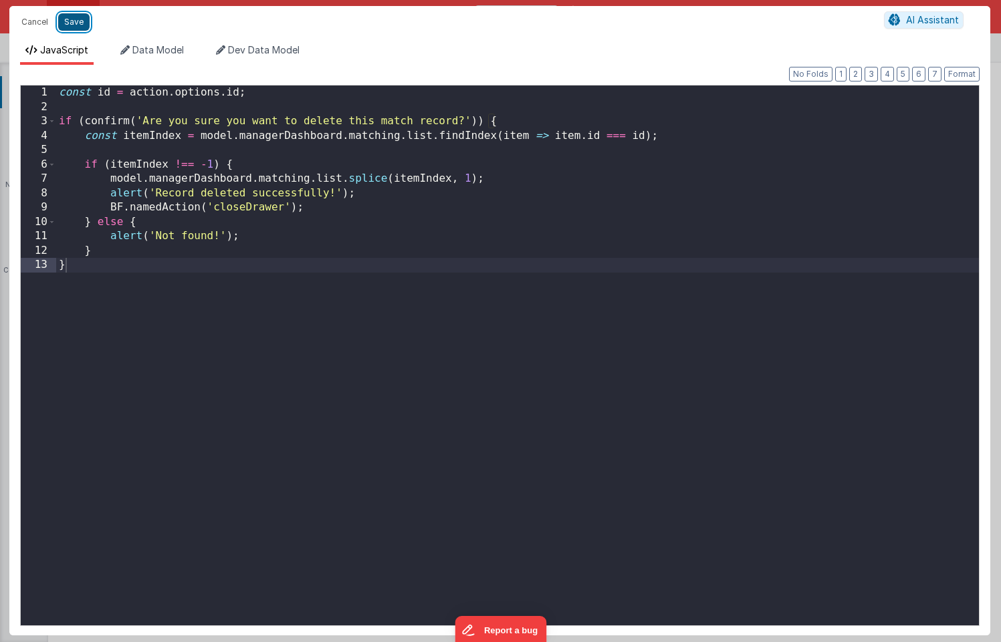
click at [78, 22] on button "Save" at bounding box center [73, 21] width 31 height 17
type textarea "HOME DASHBOARD"
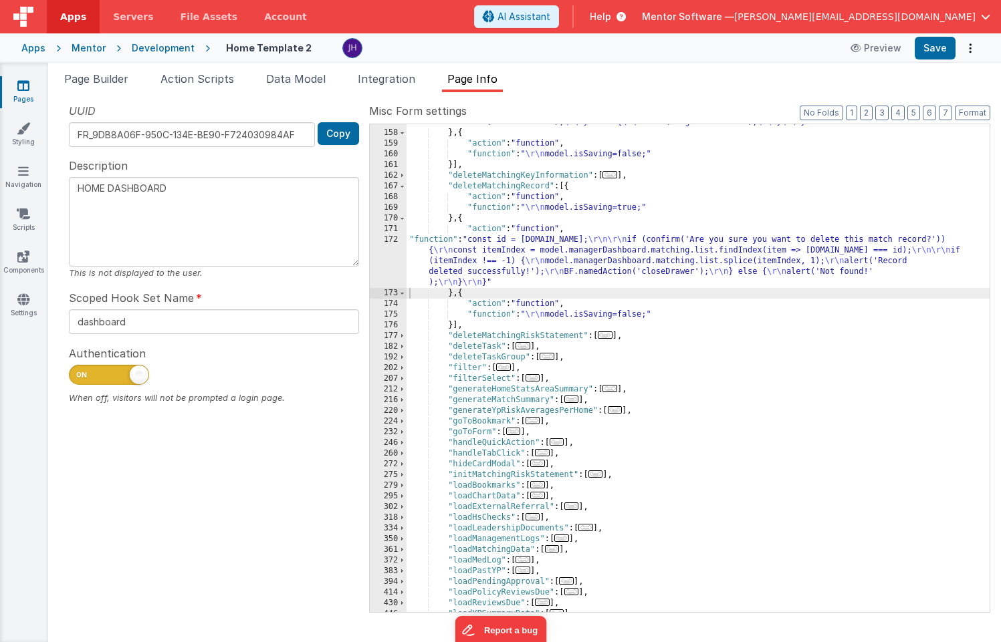
scroll to position [403, 0]
click at [403, 219] on span at bounding box center [401, 218] width 7 height 11
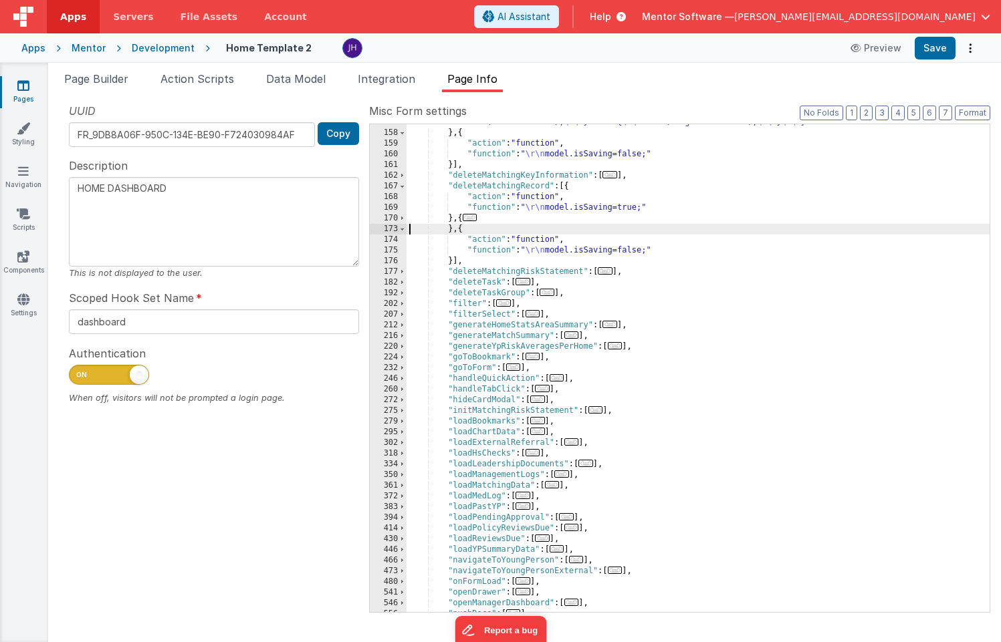
click at [493, 274] on div ""function" : "const id = action.options.id; \r\n\r\n if (confirm('Are you sure …" at bounding box center [697, 328] width 583 height 595
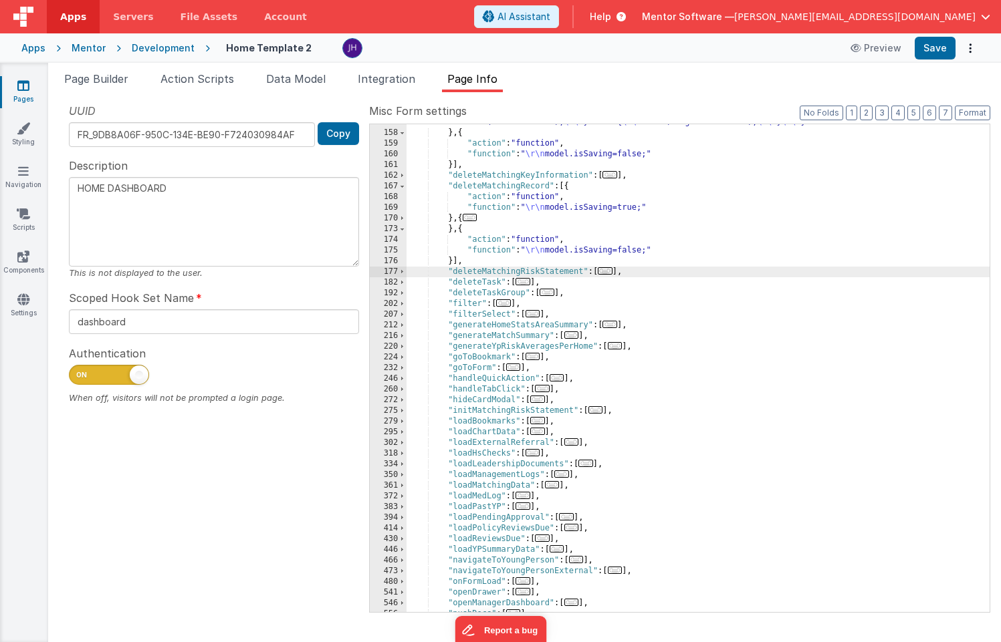
click at [525, 283] on span "..." at bounding box center [522, 281] width 15 height 7
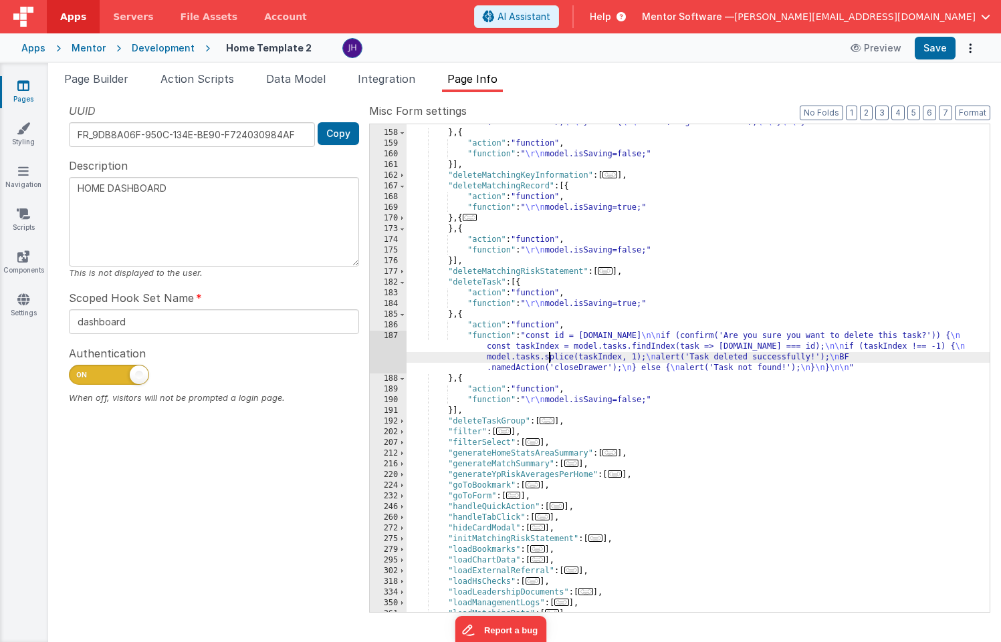
click at [548, 356] on div ""function" : "const id = action.options.id; \r\n\r\n if (confirm('Are you sure …" at bounding box center [697, 328] width 583 height 595
click at [392, 350] on div "187" at bounding box center [388, 352] width 37 height 43
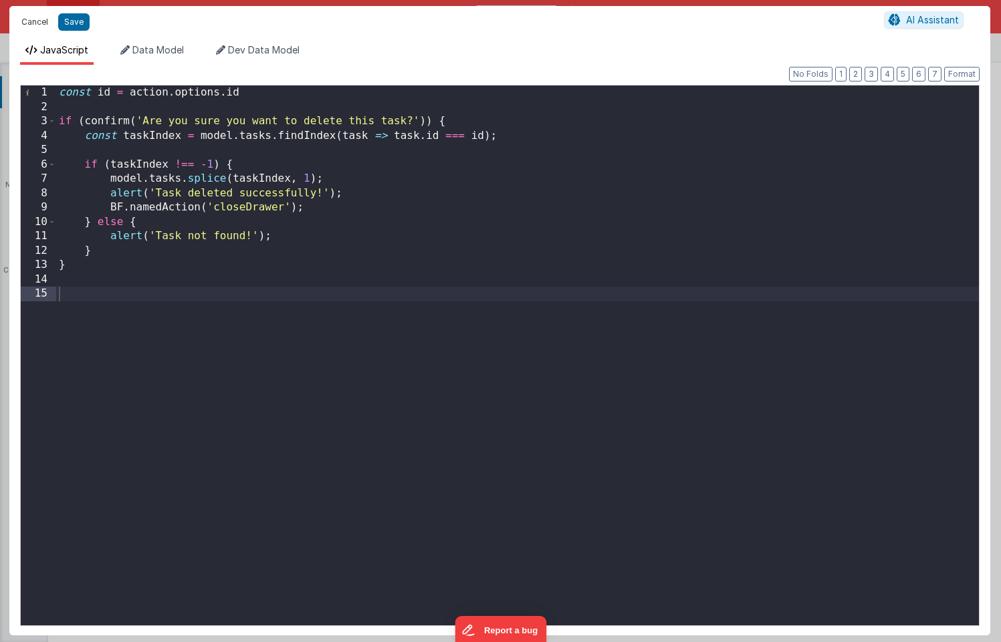
click at [38, 21] on button "Cancel" at bounding box center [35, 22] width 40 height 19
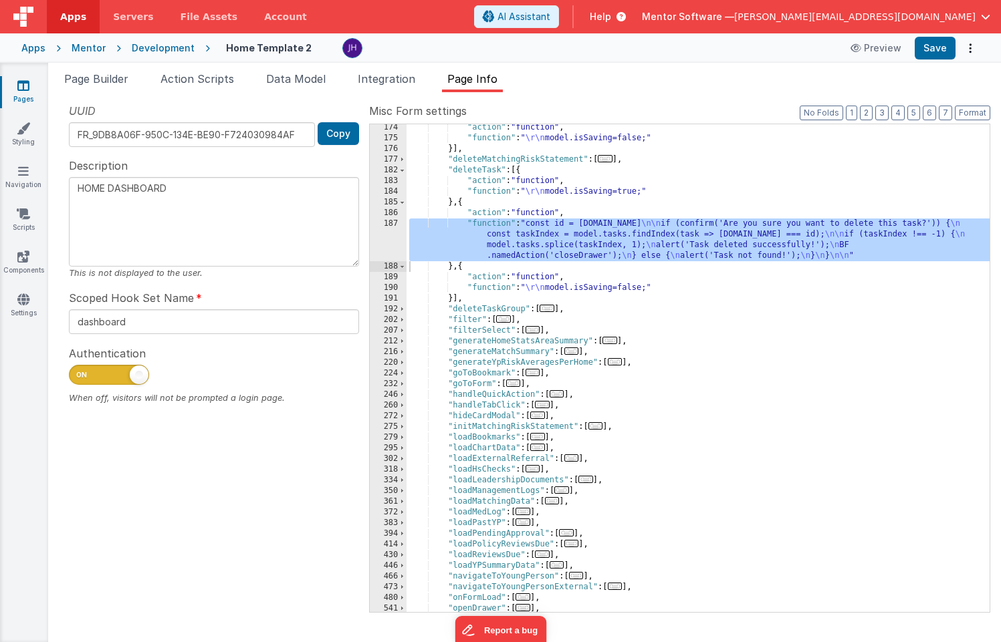
scroll to position [515, 0]
click at [551, 311] on span "..." at bounding box center [546, 308] width 15 height 7
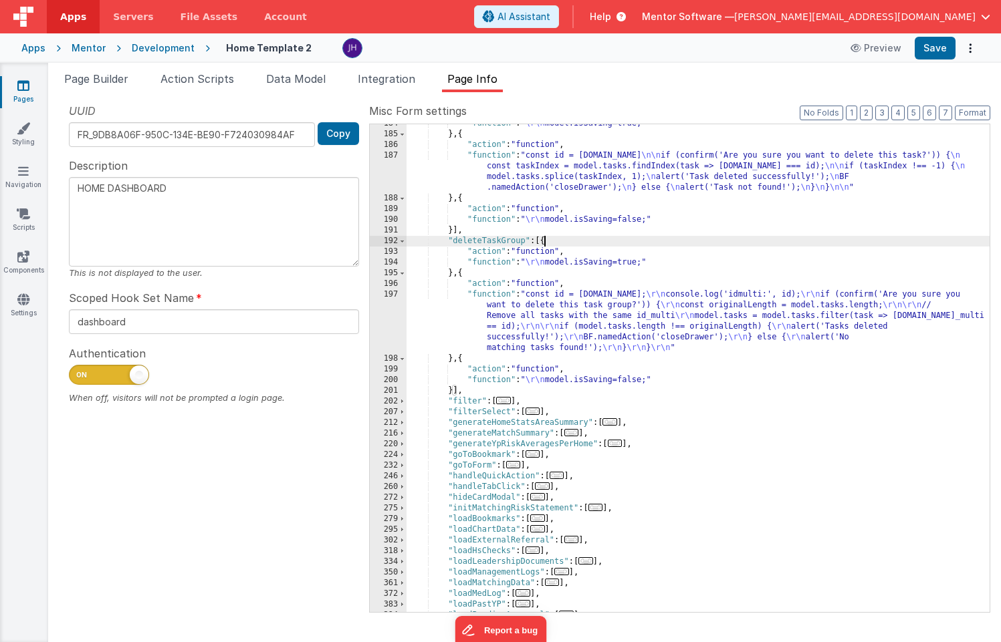
scroll to position [600, 0]
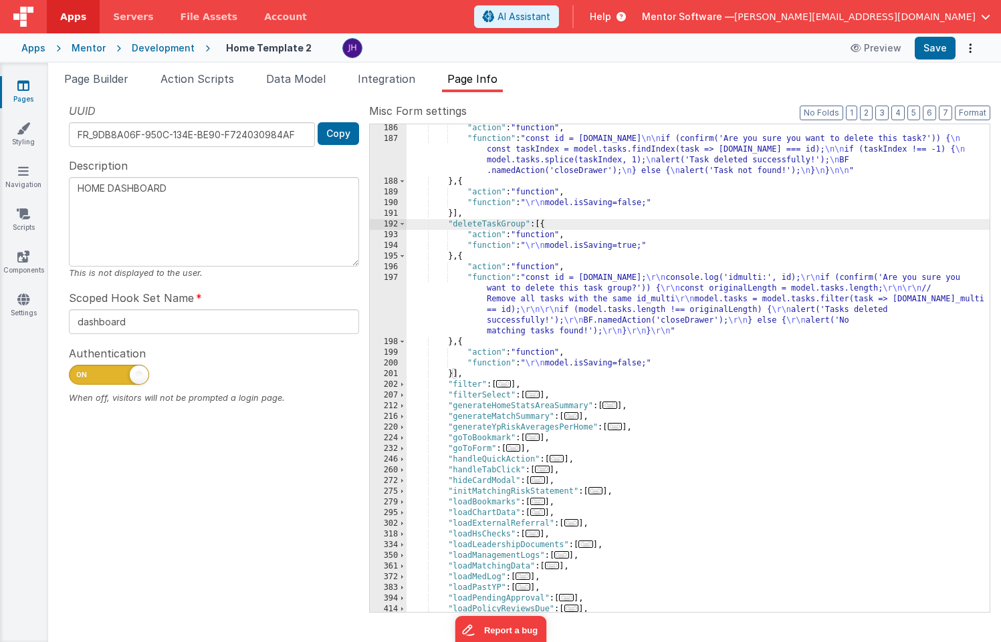
click at [527, 313] on div ""action" : "function" , "function" : "const id = action.options.id \n\n if (con…" at bounding box center [697, 377] width 583 height 509
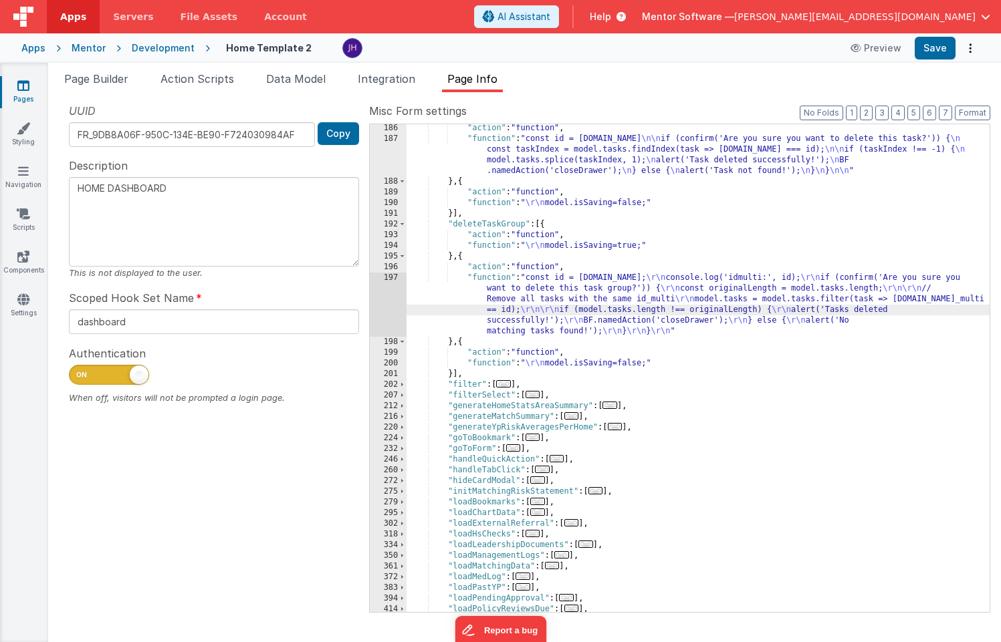
click at [391, 298] on div "197" at bounding box center [388, 305] width 37 height 64
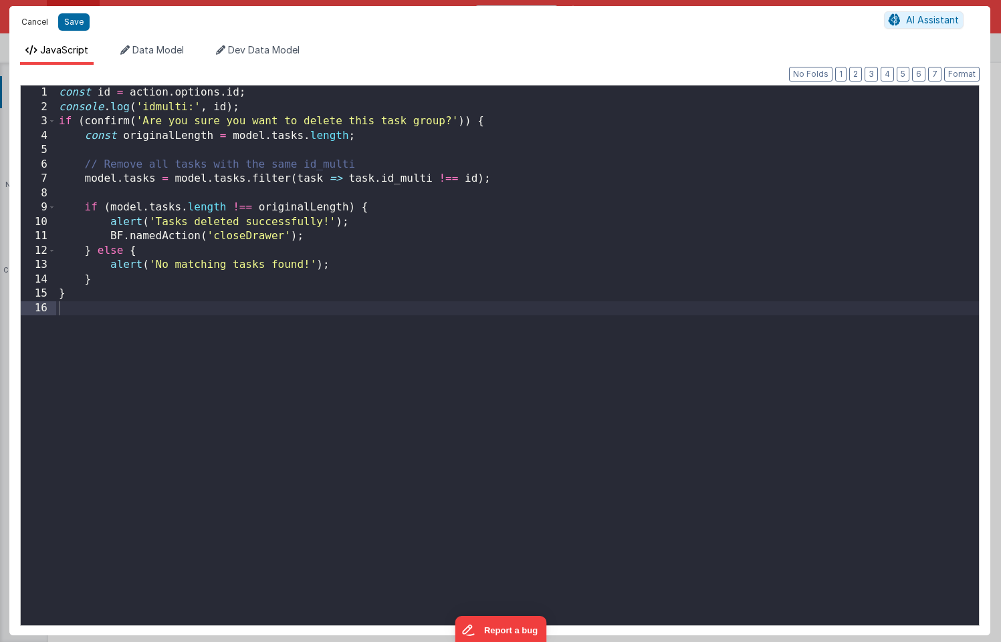
click at [33, 24] on button "Cancel" at bounding box center [35, 22] width 40 height 19
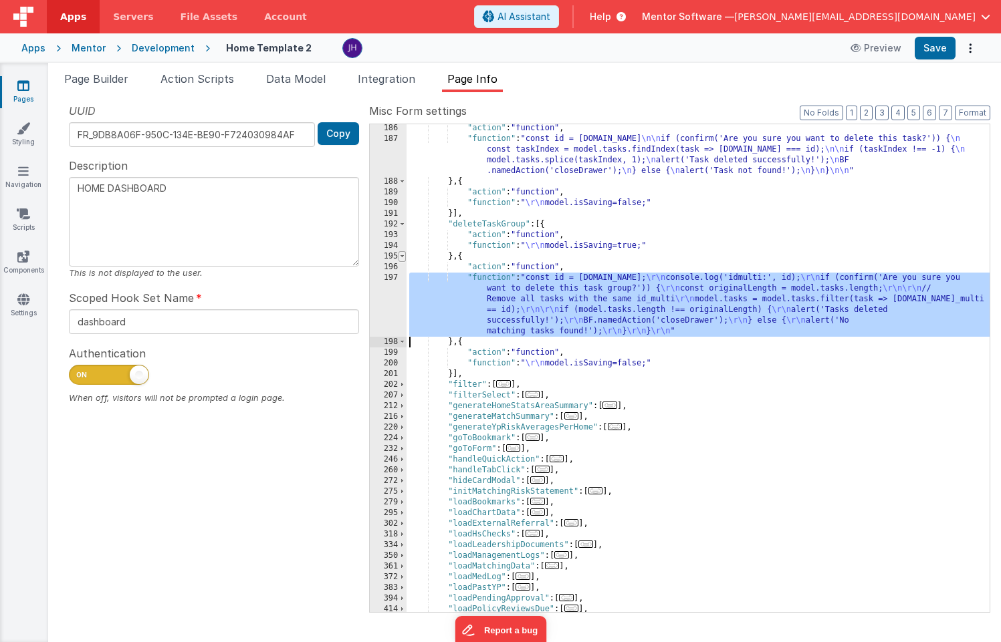
click at [403, 257] on span at bounding box center [401, 256] width 7 height 11
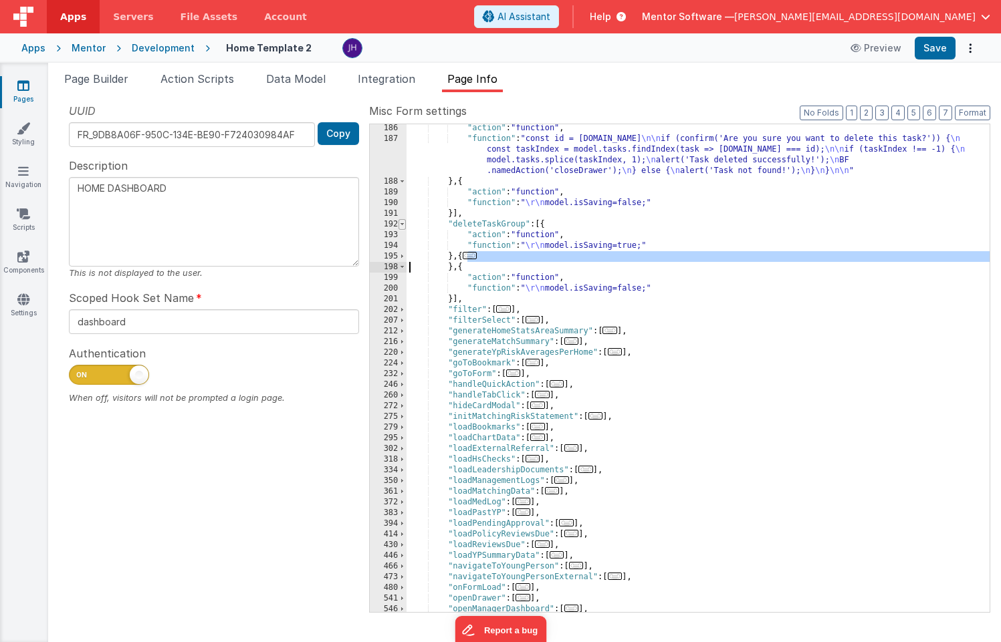
click at [402, 221] on span at bounding box center [401, 224] width 7 height 11
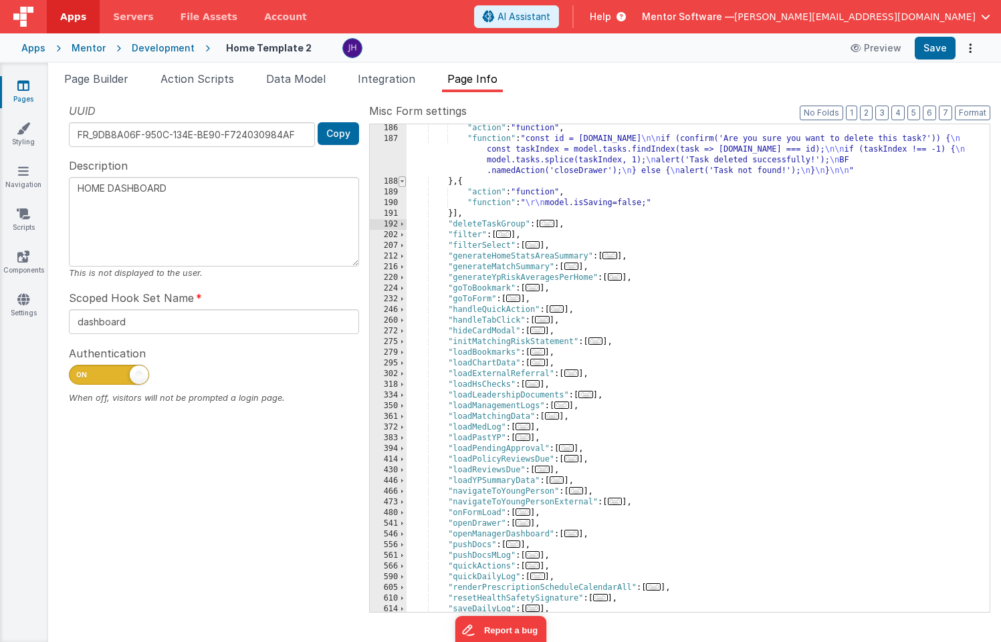
click at [402, 182] on span at bounding box center [401, 181] width 7 height 11
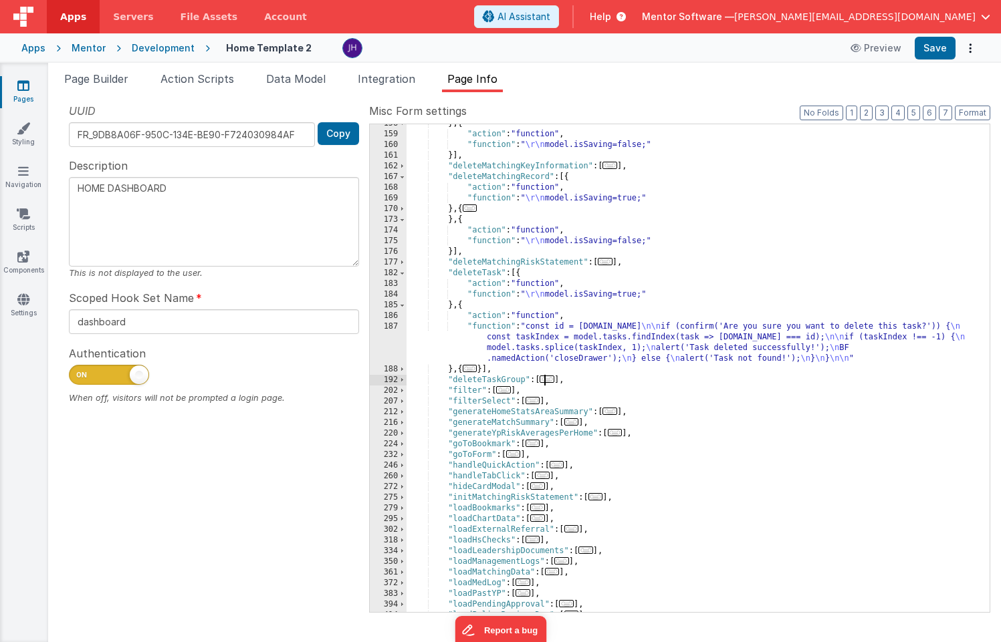
scroll to position [412, 0]
click at [403, 273] on span at bounding box center [401, 273] width 7 height 11
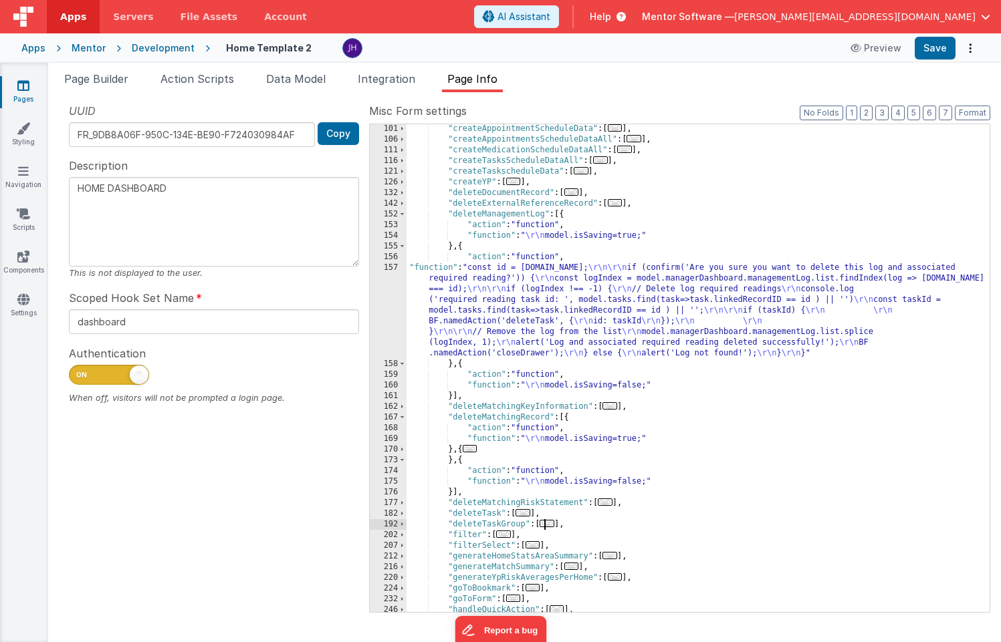
scroll to position [172, 0]
click at [402, 213] on span at bounding box center [401, 214] width 7 height 11
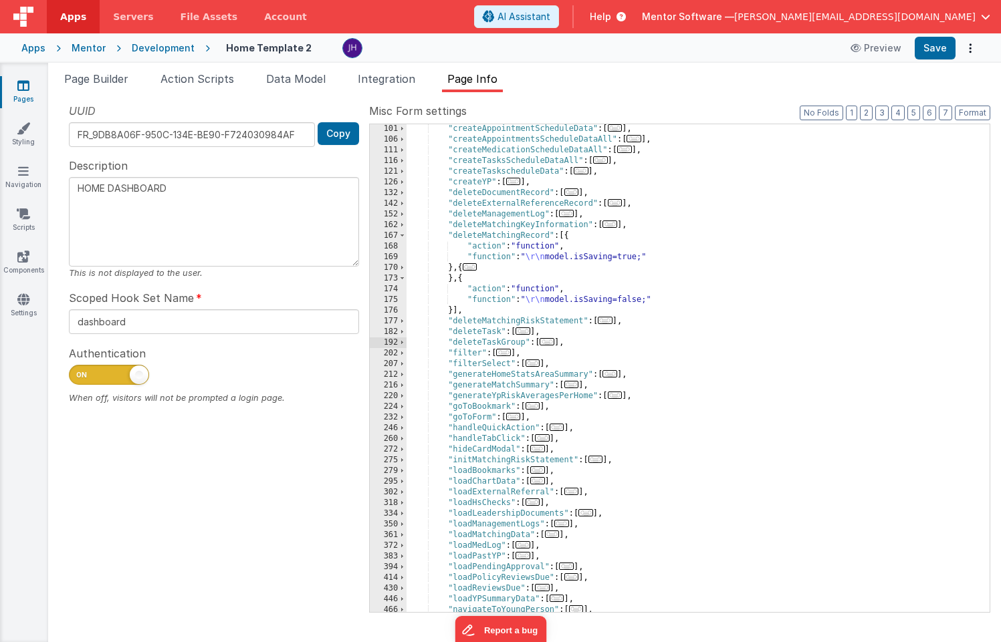
click at [505, 215] on div ""createAppointmentScheduleData" : [ ... ] , "createAppointmentsScheduleDataAll"…" at bounding box center [697, 378] width 583 height 509
click at [573, 215] on span "..." at bounding box center [566, 213] width 15 height 7
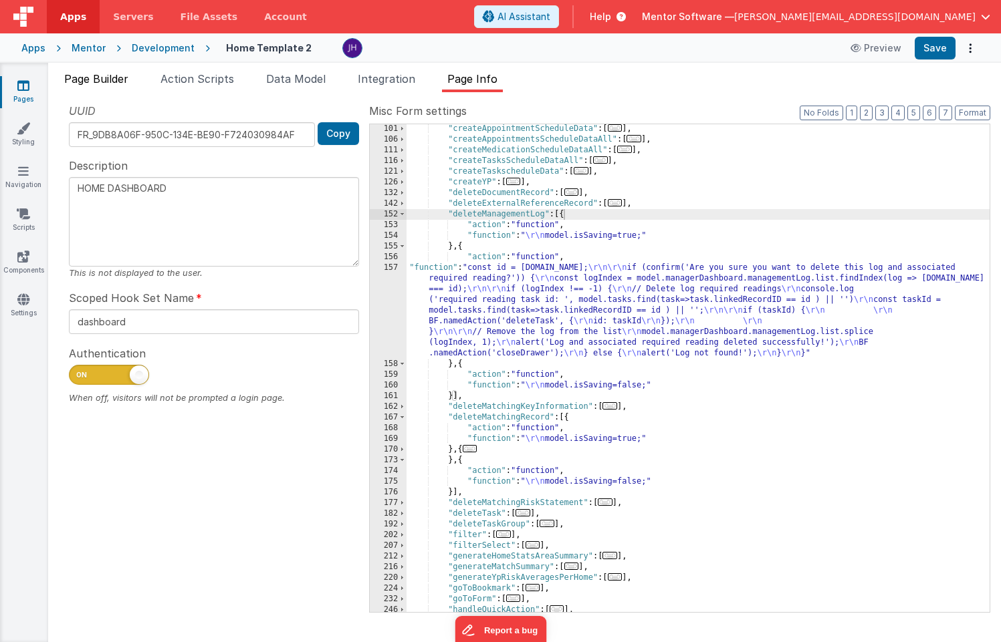
click at [109, 82] on span "Page Builder" at bounding box center [96, 78] width 64 height 13
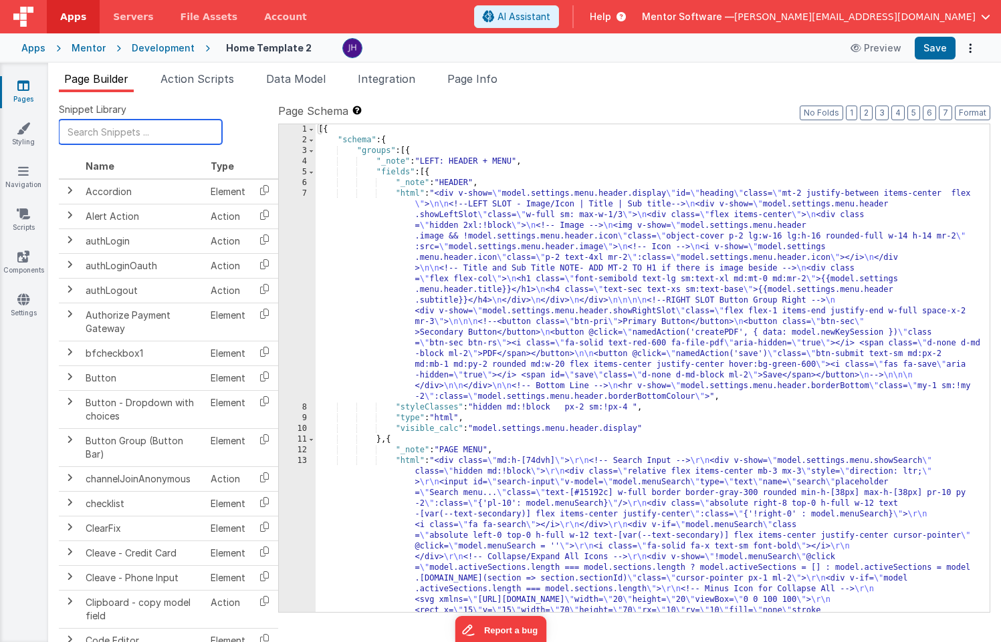
click at [141, 134] on input "text" at bounding box center [140, 132] width 163 height 25
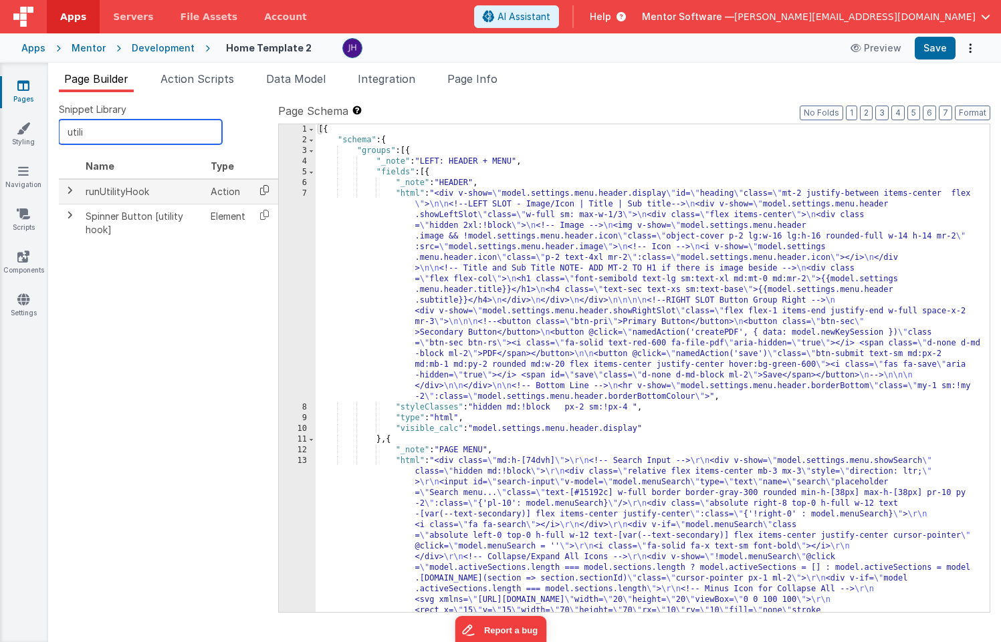
type input "utili"
click at [264, 192] on icon at bounding box center [264, 190] width 27 height 21
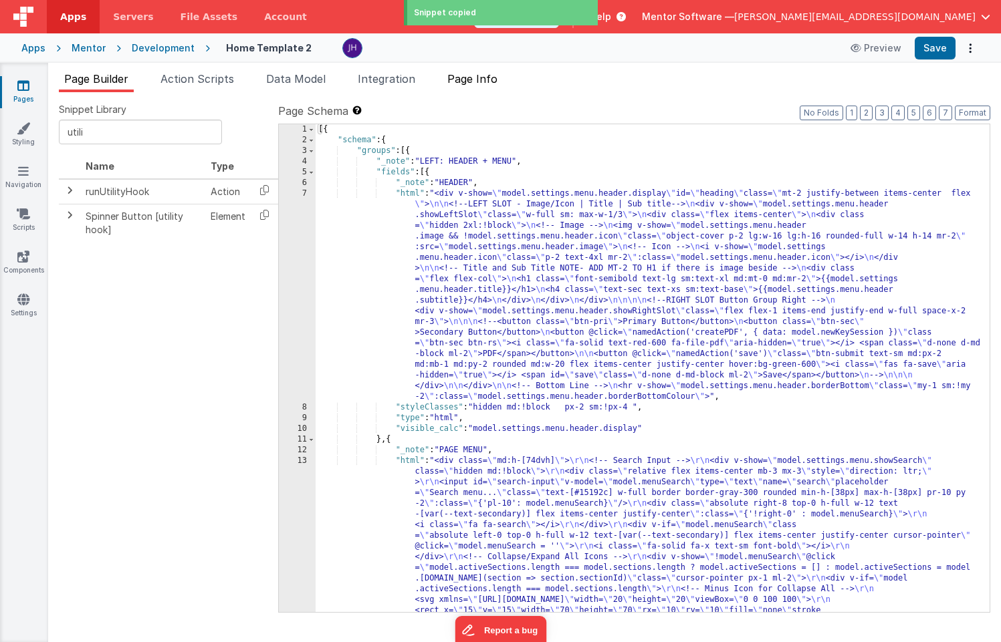
click at [479, 83] on span "Page Info" at bounding box center [472, 78] width 50 height 13
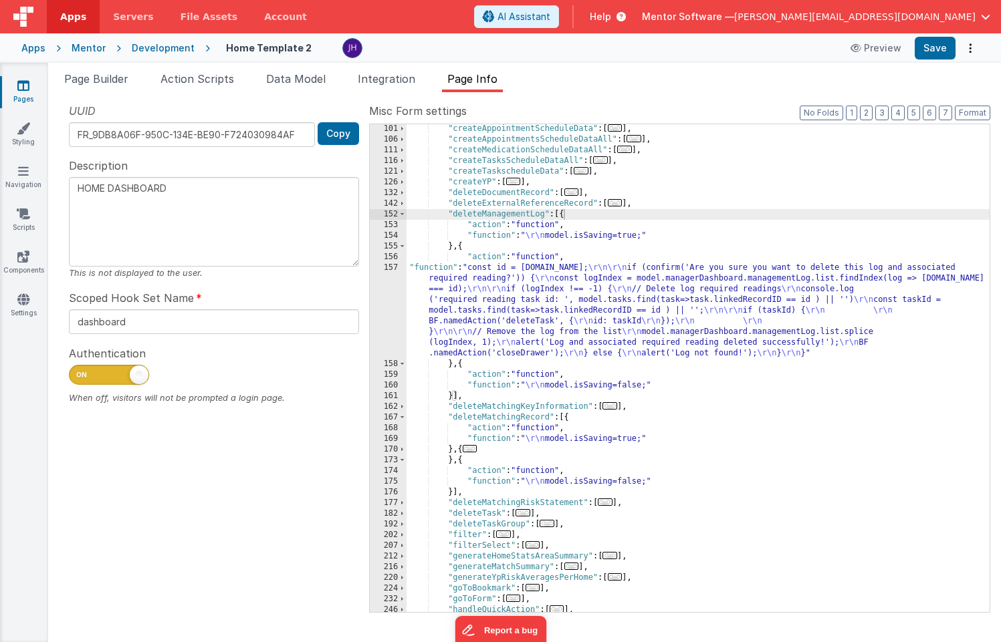
click at [462, 364] on div ""createAppointmentScheduleData" : [ ... ] , "createAppointmentsScheduleDataAll"…" at bounding box center [697, 378] width 583 height 509
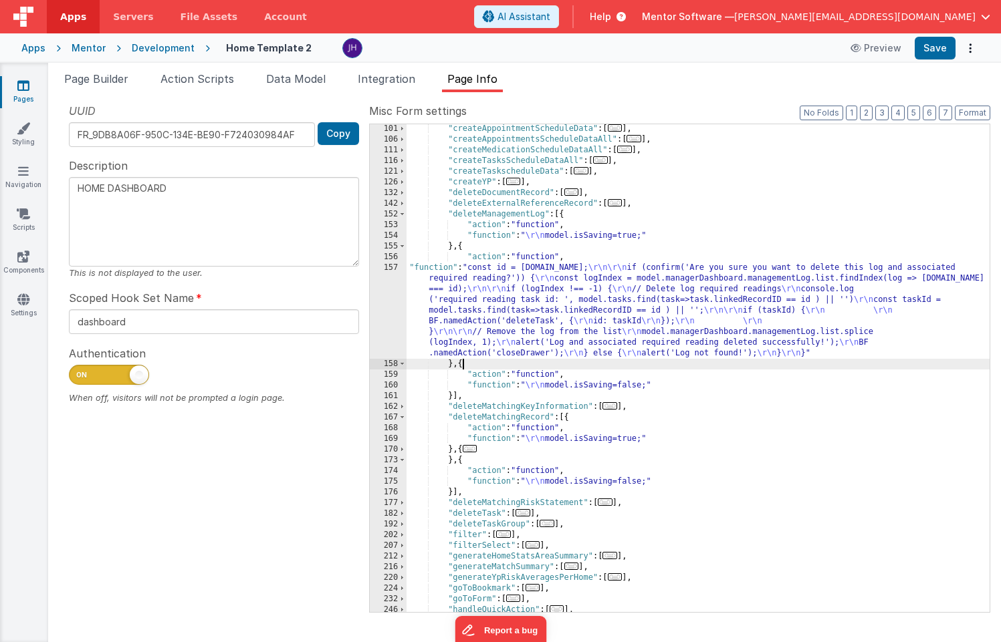
paste textarea
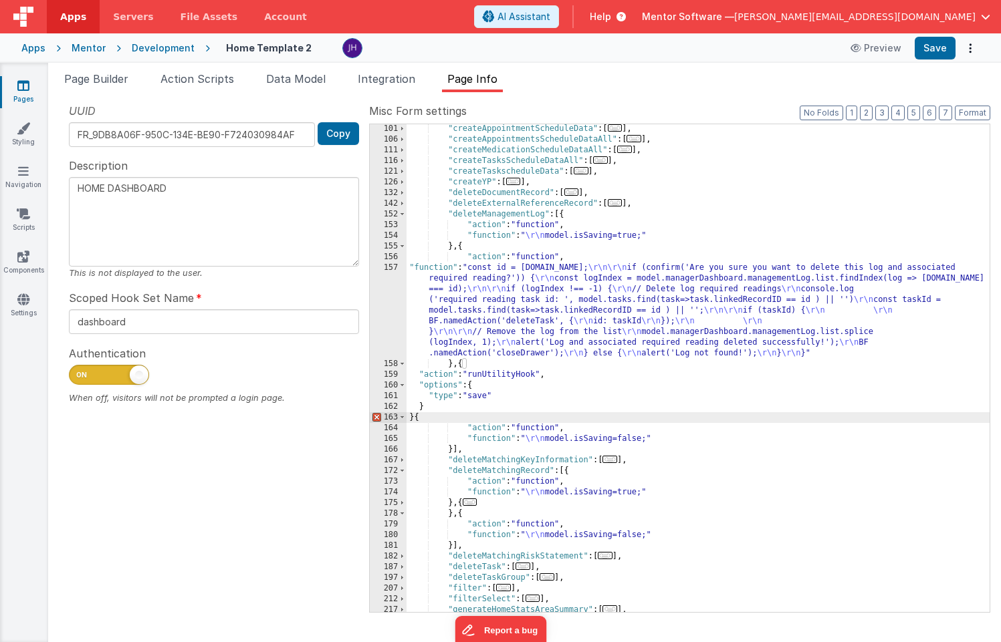
type textarea "HOME DASHBOARD"
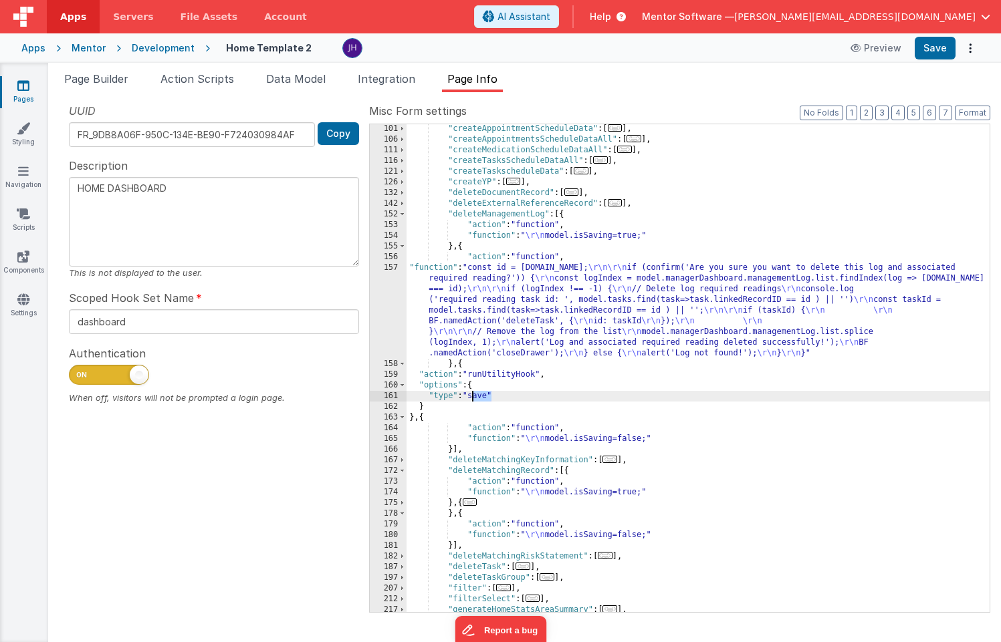
drag, startPoint x: 490, startPoint y: 396, endPoint x: 472, endPoint y: 396, distance: 18.0
click at [471, 396] on div ""createAppointmentScheduleData" : [ ... ] , "createAppointmentsScheduleDataAll"…" at bounding box center [697, 378] width 583 height 509
type textarea "HOME DASHBOARD"
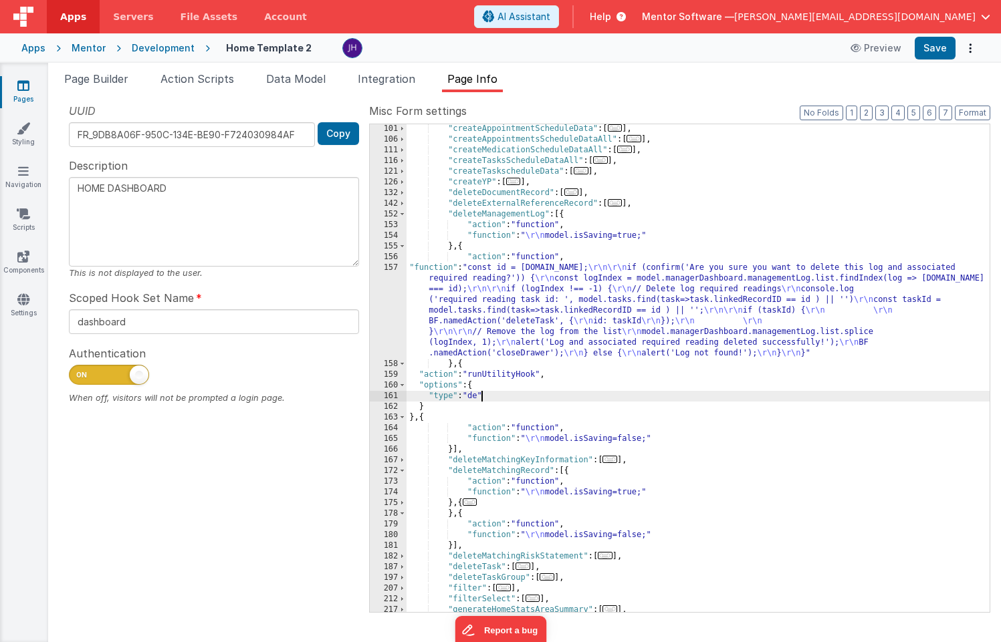
type textarea "HOME DASHBOARD"
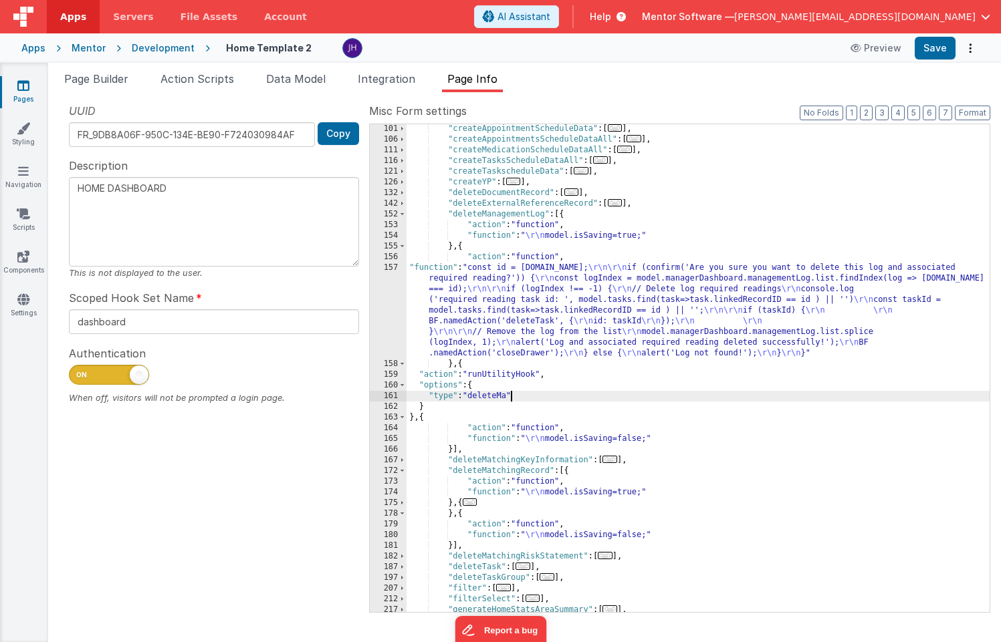
type textarea "HOME DASHBOARD"
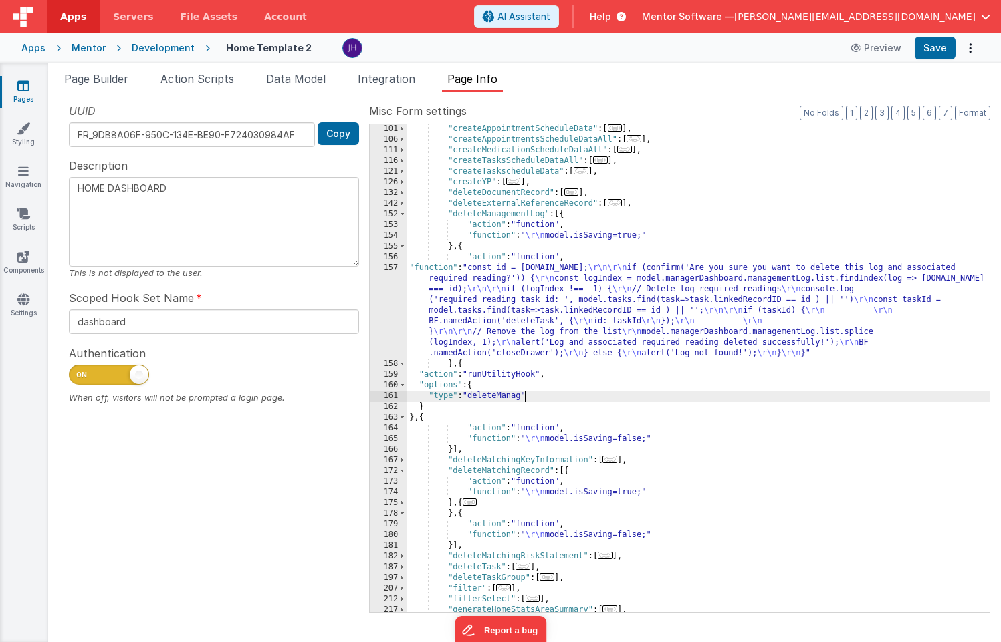
type textarea "HOME DASHBOARD"
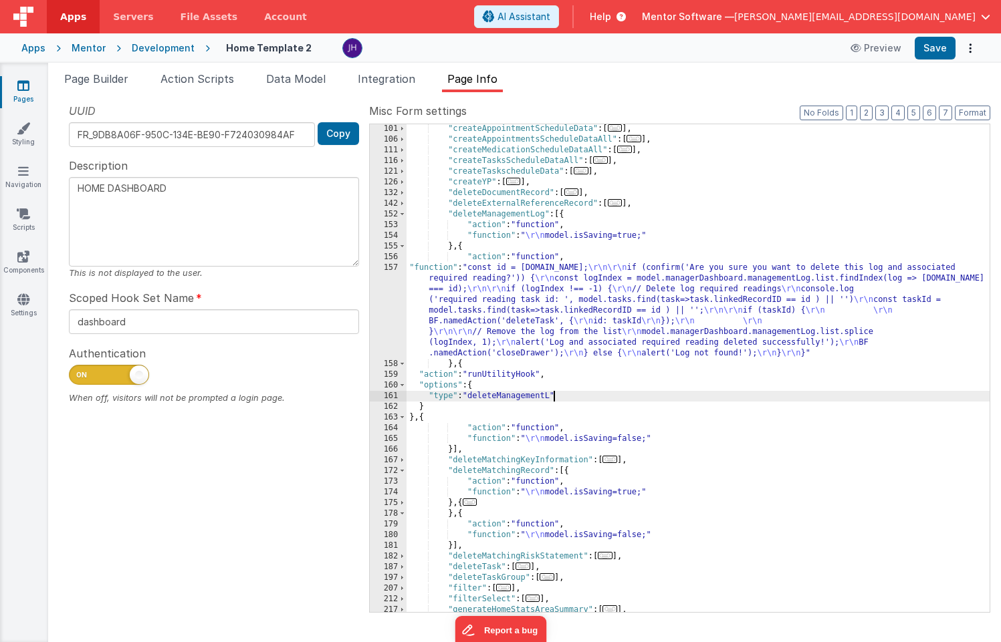
type textarea "HOME DASHBOARD"
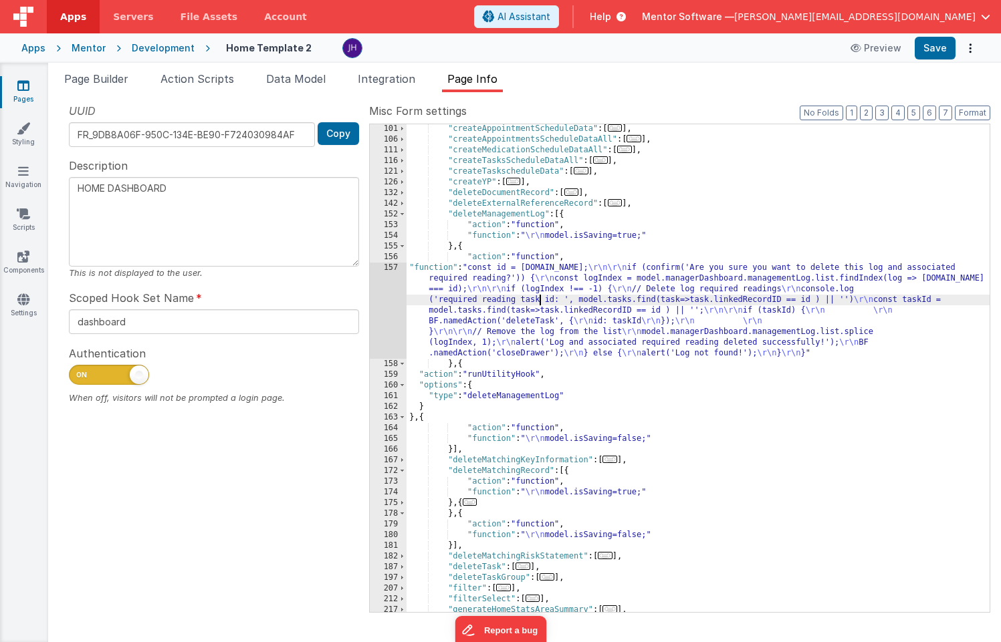
click at [540, 305] on div ""createAppointmentScheduleData" : [ ... ] , "createAppointmentsScheduleDataAll"…" at bounding box center [697, 378] width 583 height 509
click at [391, 287] on div "157" at bounding box center [388, 311] width 37 height 96
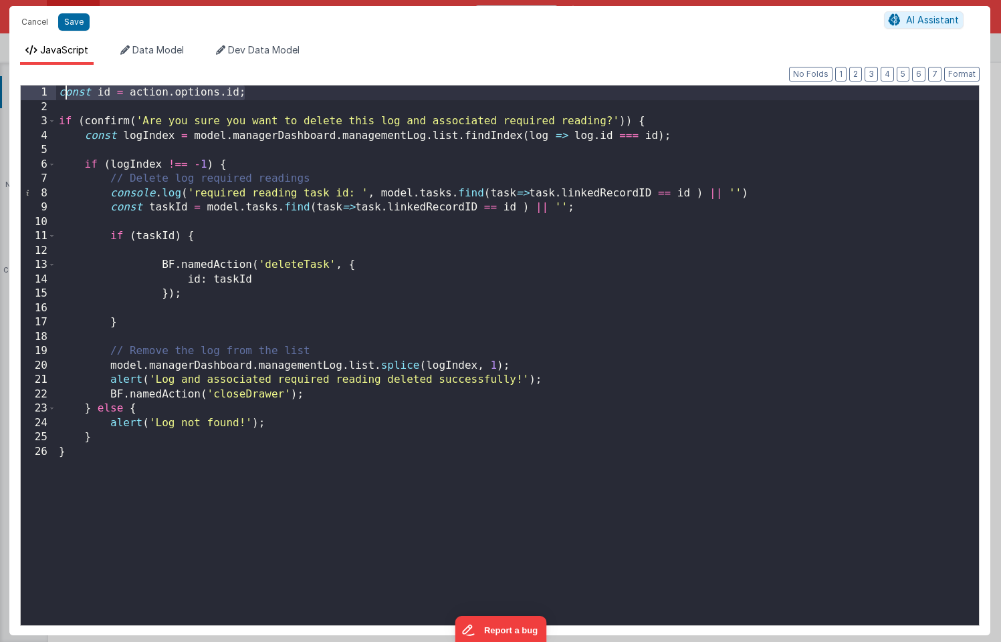
drag, startPoint x: 257, startPoint y: 94, endPoint x: 46, endPoint y: 92, distance: 210.6
click at [46, 92] on div "1 2 3 4 5 6 7 8 9 10 11 12 13 14 15 16 17 18 19 20 21 22 23 24 25 26 const id =…" at bounding box center [499, 355] width 959 height 541
click at [69, 23] on button "Save" at bounding box center [73, 21] width 31 height 17
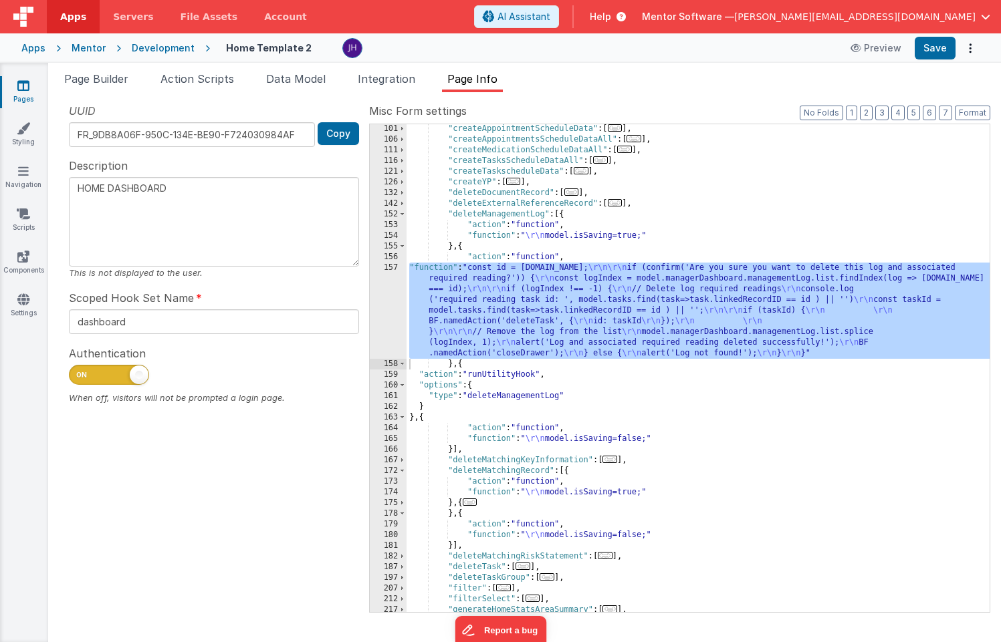
click at [554, 375] on div ""createAppointmentScheduleData" : [ ... ] , "createAppointmentsScheduleDataAll"…" at bounding box center [697, 378] width 583 height 509
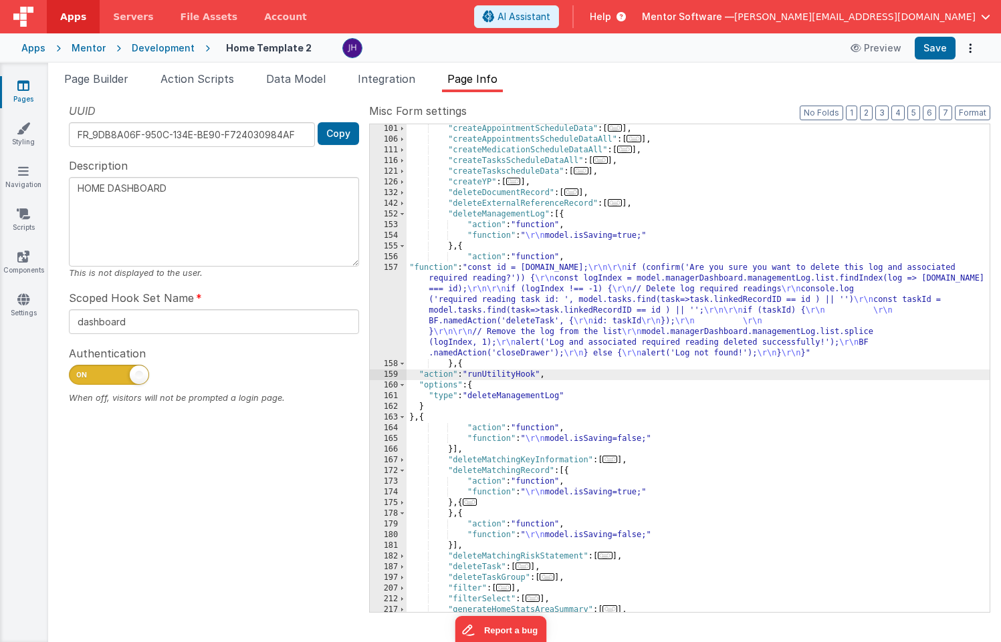
type textarea "HOME DASHBOARD"
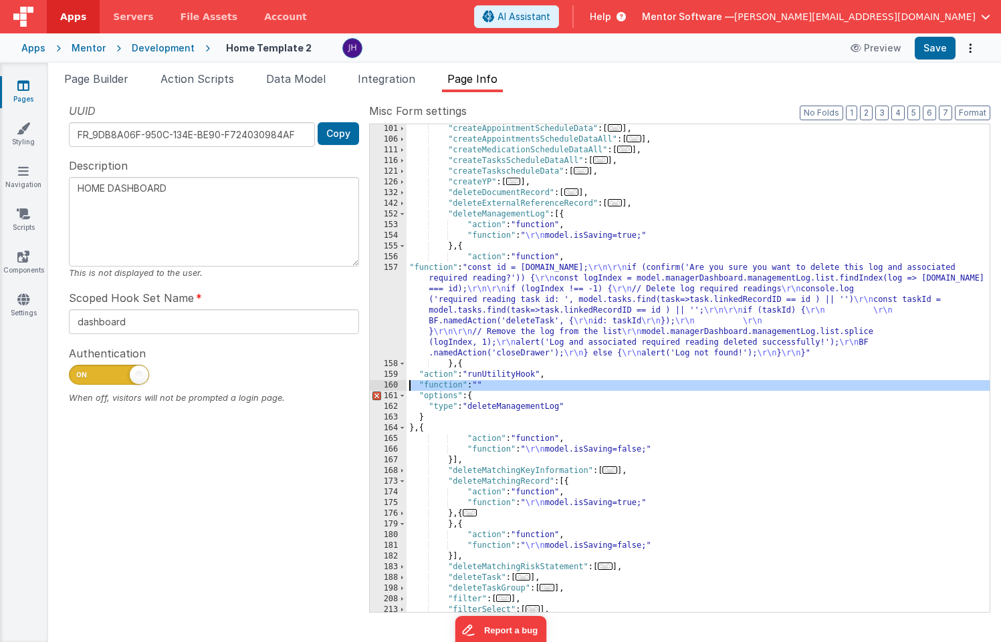
click at [390, 387] on div "160" at bounding box center [388, 385] width 37 height 11
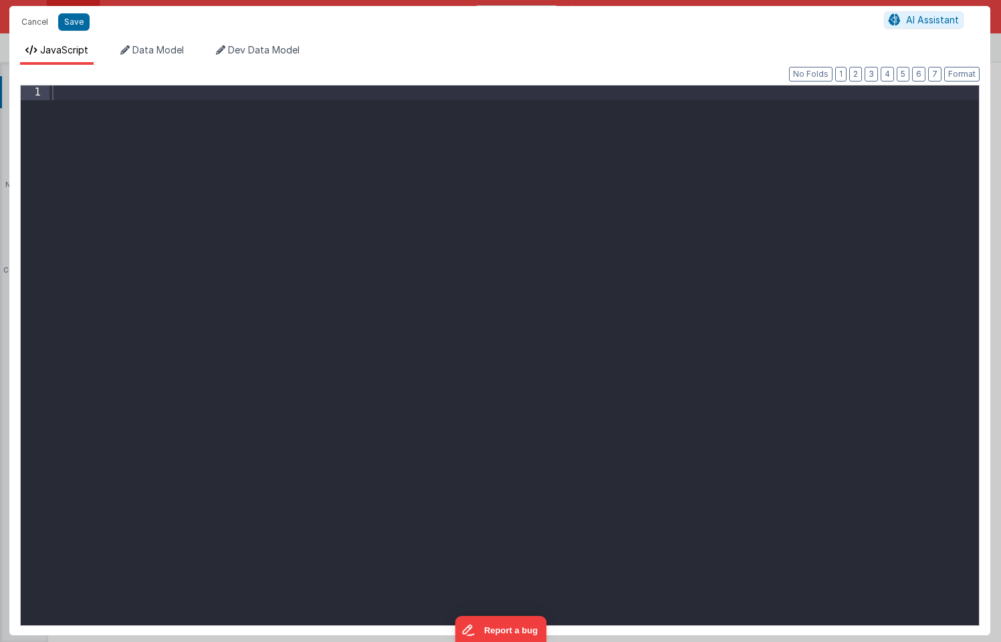
click at [400, 314] on div at bounding box center [513, 370] width 929 height 569
paste textarea
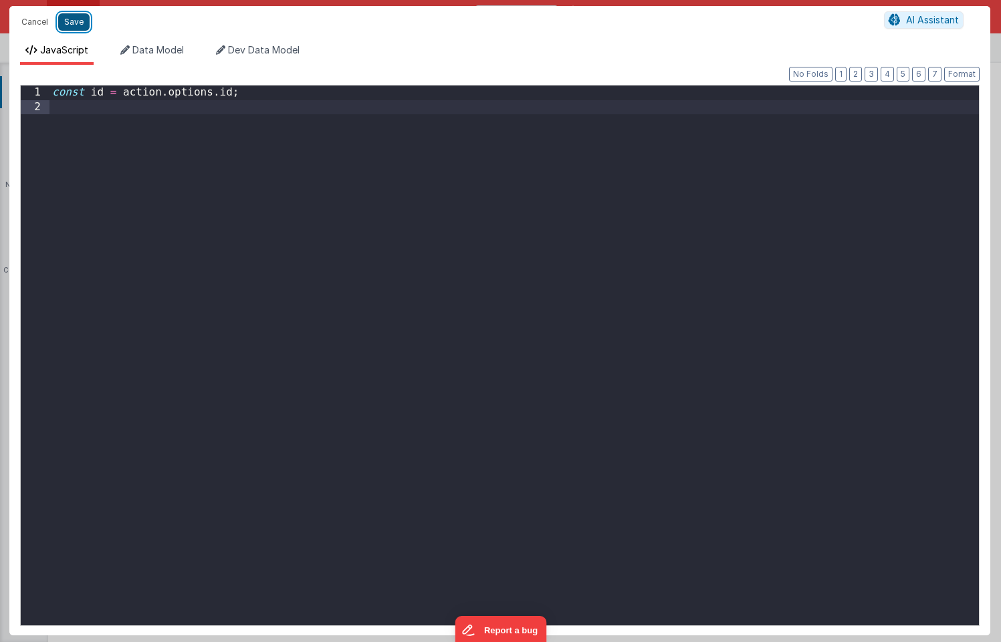
click at [72, 23] on button "Save" at bounding box center [73, 21] width 31 height 17
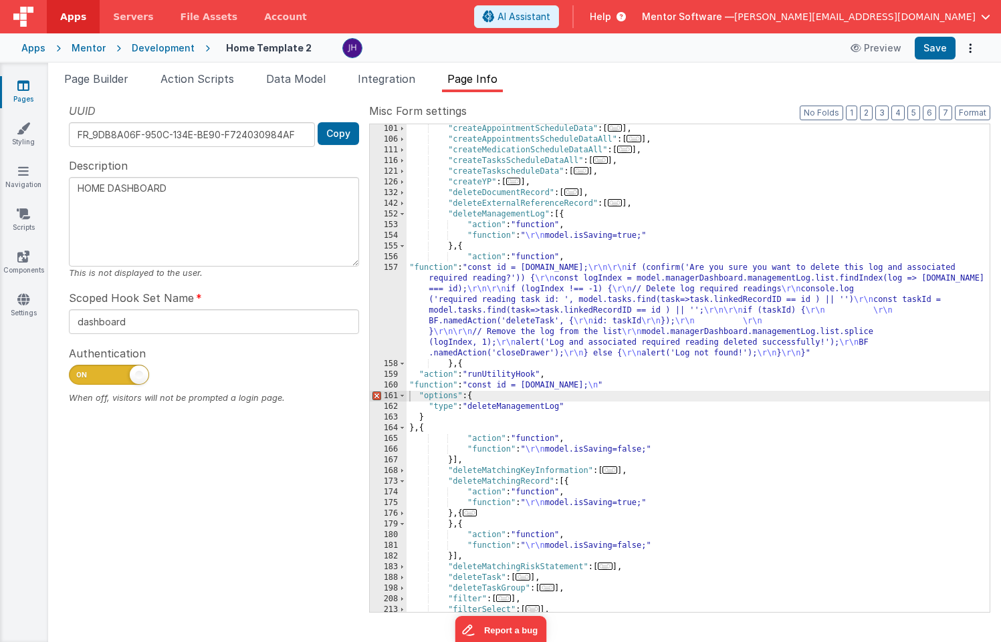
click at [648, 386] on div ""createAppointmentScheduleData" : [ ... ] , "createAppointmentsScheduleDataAll"…" at bounding box center [697, 378] width 583 height 509
type textarea "HOME DASHBOARD"
click at [517, 386] on div ""createAppointmentScheduleData" : [ ... ] , "createAppointmentsScheduleDataAll"…" at bounding box center [697, 378] width 583 height 509
click at [392, 386] on div "160" at bounding box center [388, 385] width 37 height 11
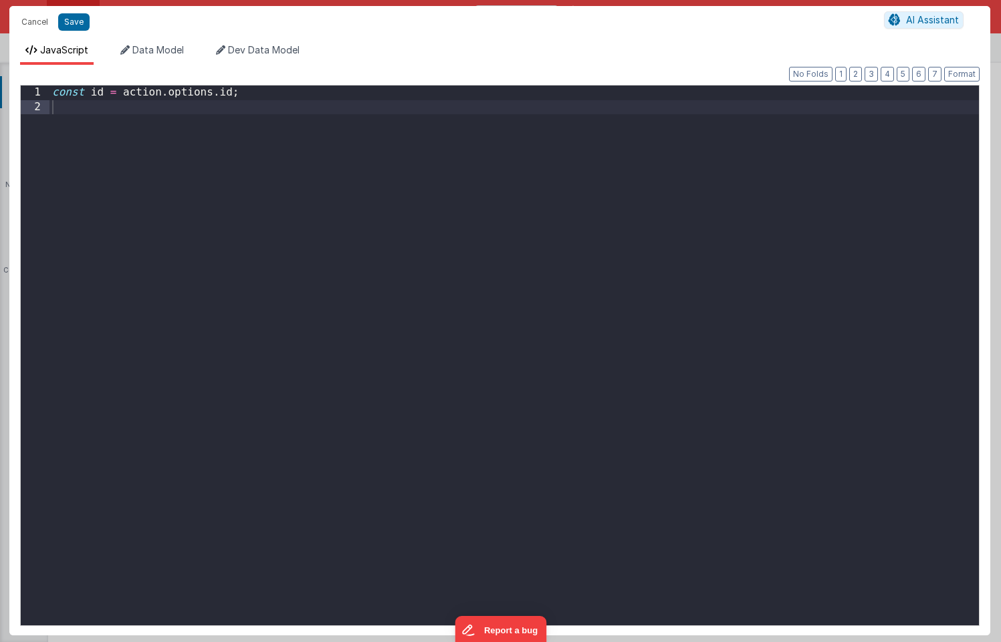
click at [265, 97] on div "const id = action . options . id ;" at bounding box center [513, 370] width 929 height 569
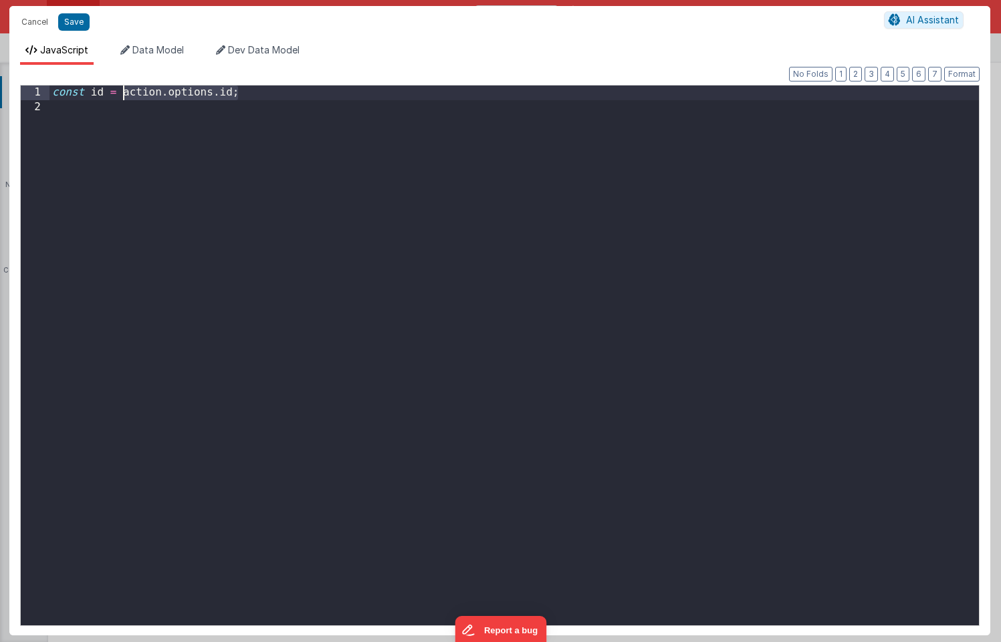
drag, startPoint x: 265, startPoint y: 96, endPoint x: 126, endPoint y: 98, distance: 139.0
click at [126, 98] on div "const id = action . options . id ;" at bounding box center [513, 370] width 929 height 569
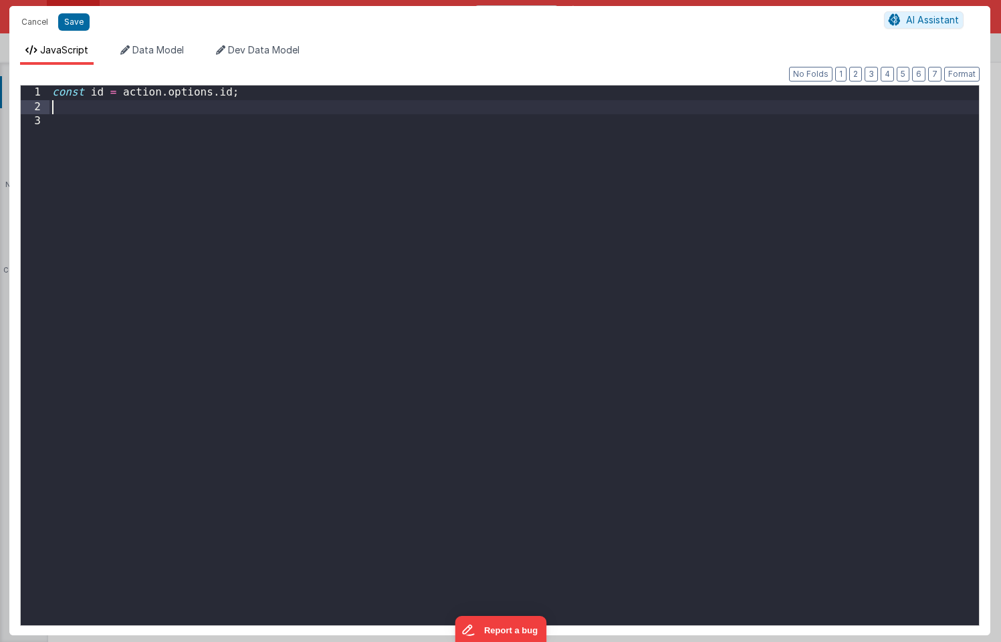
paste textarea
click at [70, 21] on button "Save" at bounding box center [73, 21] width 31 height 17
type textarea "HOME DASHBOARD"
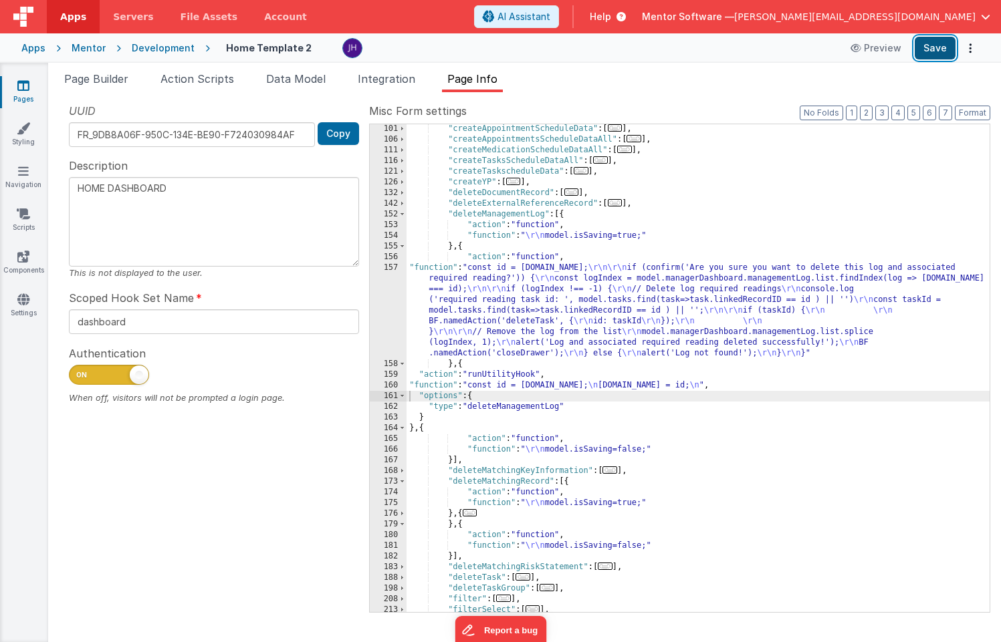
click at [935, 50] on button "Save" at bounding box center [934, 48] width 41 height 23
click at [400, 216] on span at bounding box center [401, 214] width 7 height 11
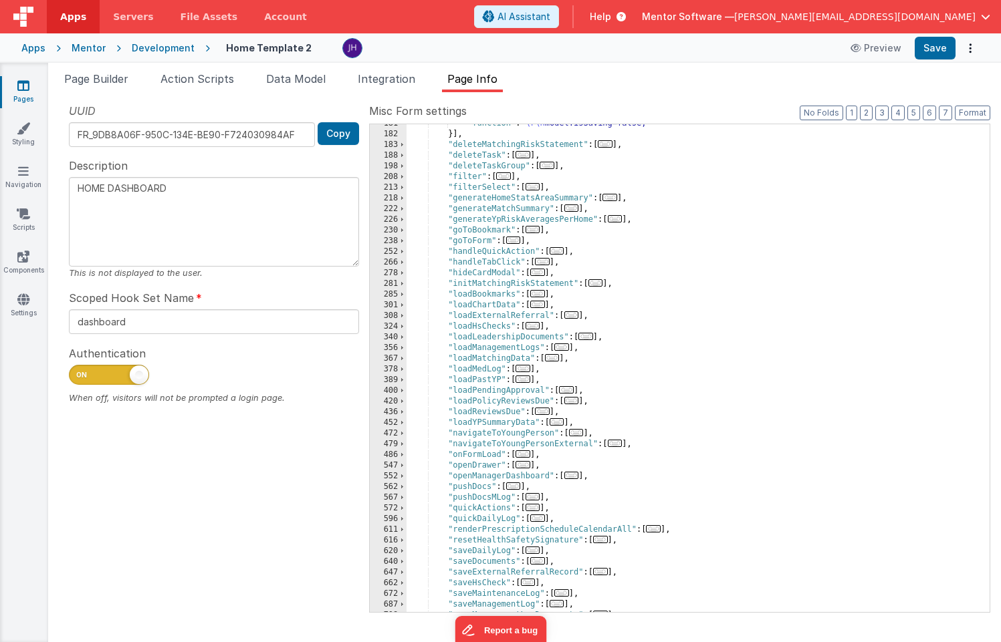
scroll to position [348, 0]
click at [508, 348] on div ""function" : " \r\n model.isSaving=false;" }] , "deleteMatchingRiskStatement" :…" at bounding box center [697, 372] width 583 height 509
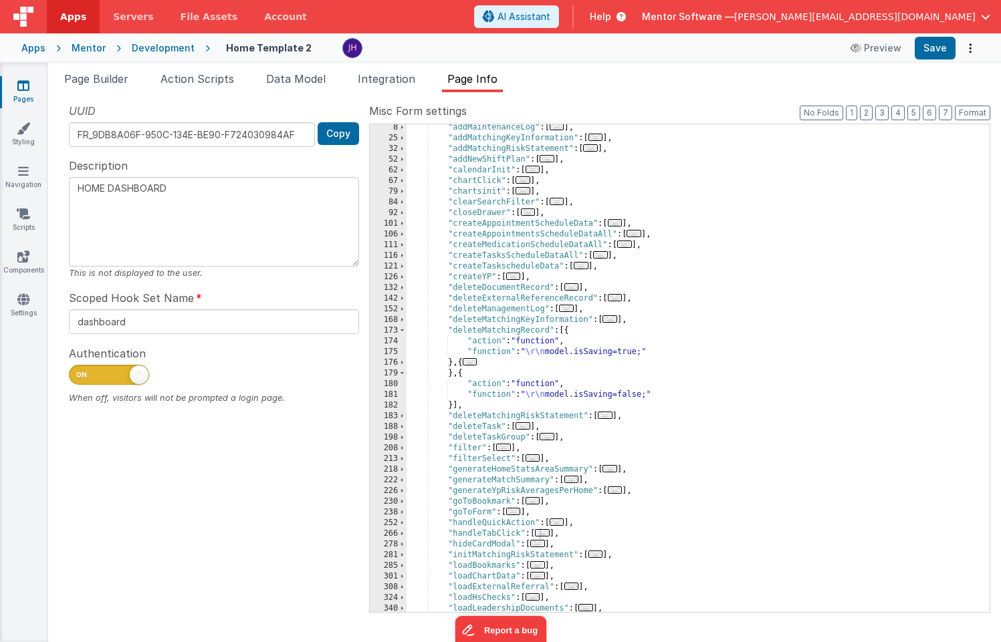
scroll to position [122, 0]
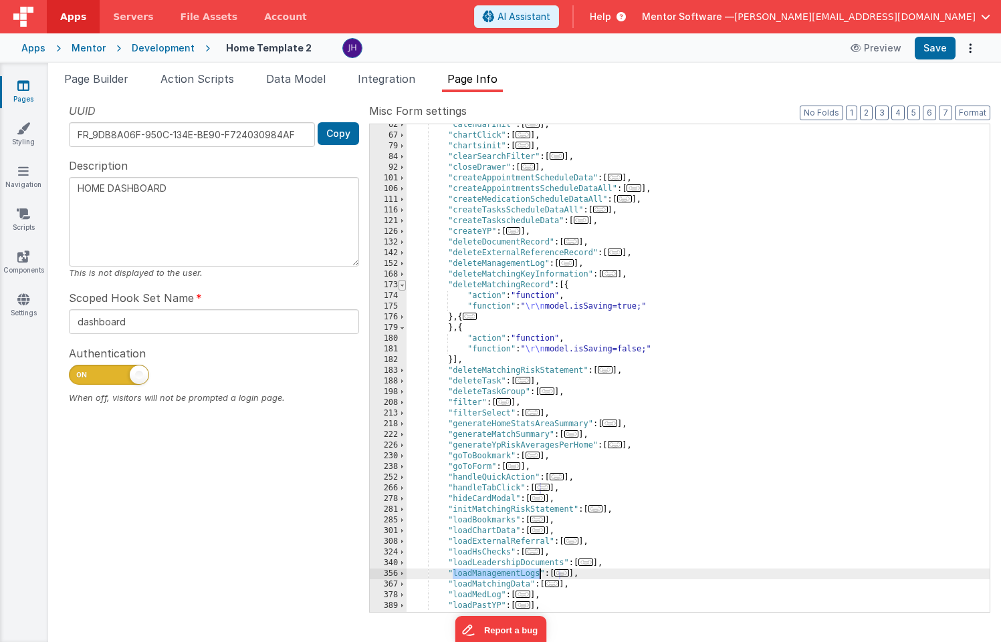
click at [403, 285] on span at bounding box center [401, 285] width 7 height 11
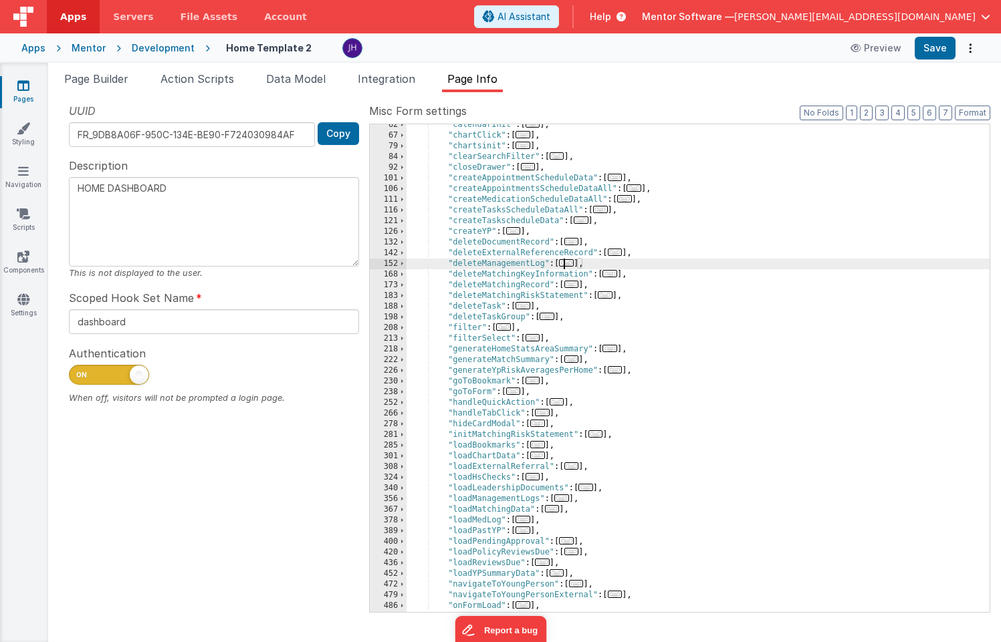
click at [569, 263] on span "..." at bounding box center [566, 262] width 15 height 7
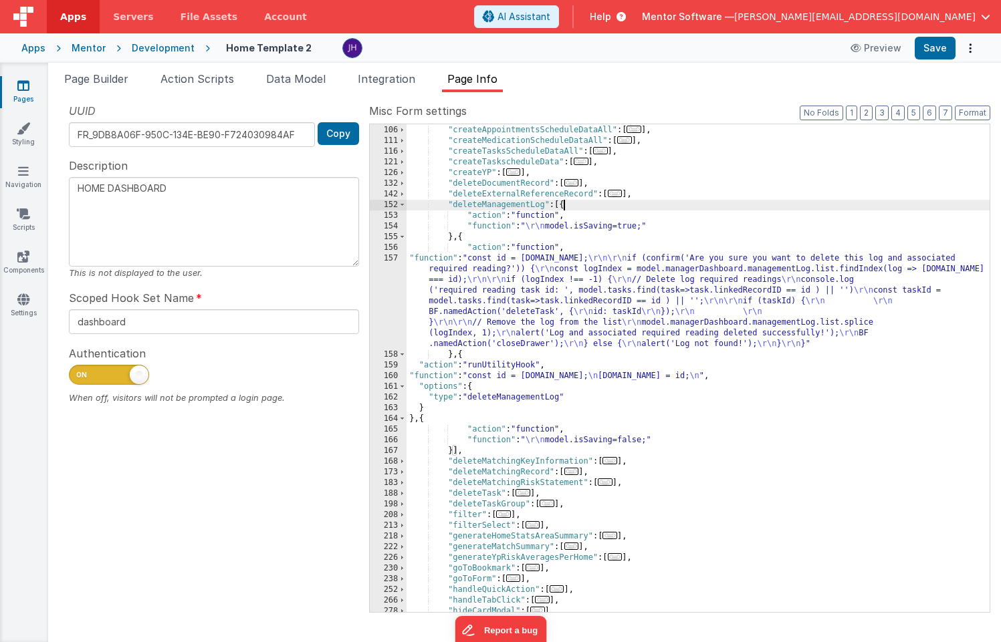
scroll to position [229, 0]
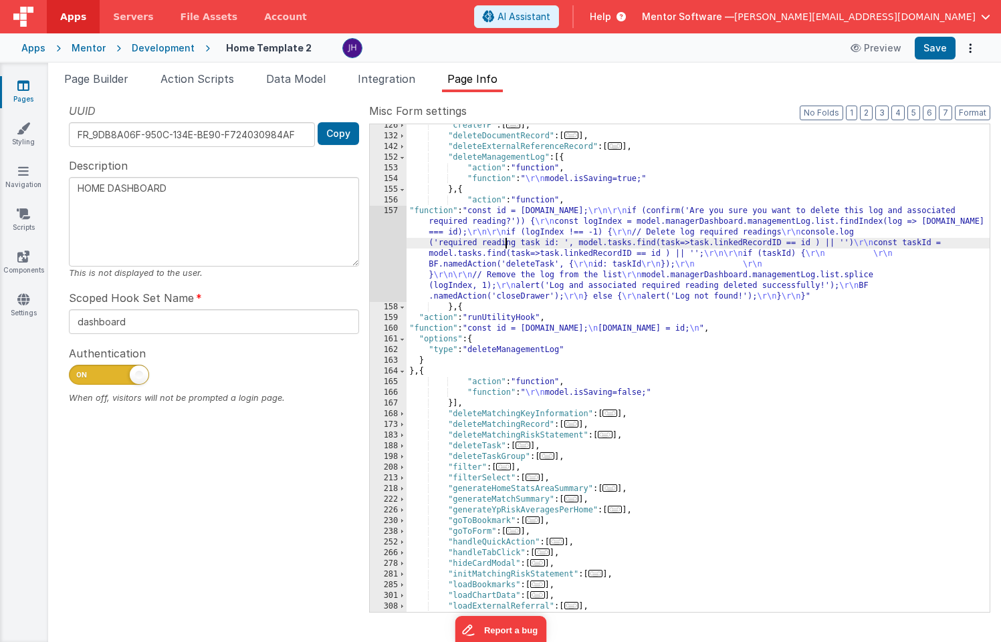
click at [504, 246] on div ""createYP" : [ ... ] , "deleteDocumentRecord" : [ ... ] , "deleteExternalRefere…" at bounding box center [697, 374] width 583 height 509
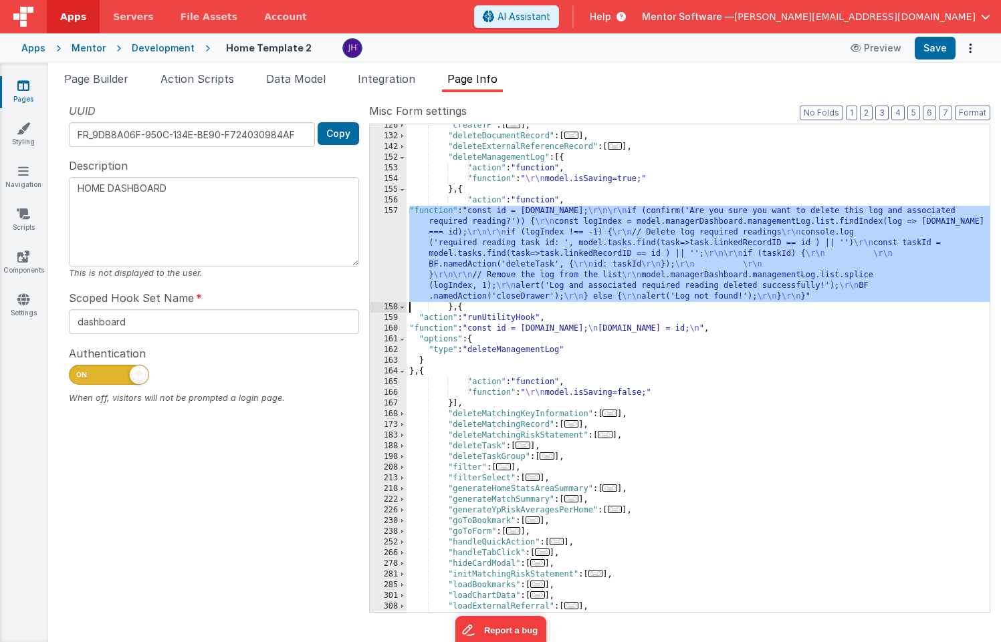
click at [384, 231] on div "157" at bounding box center [388, 254] width 37 height 96
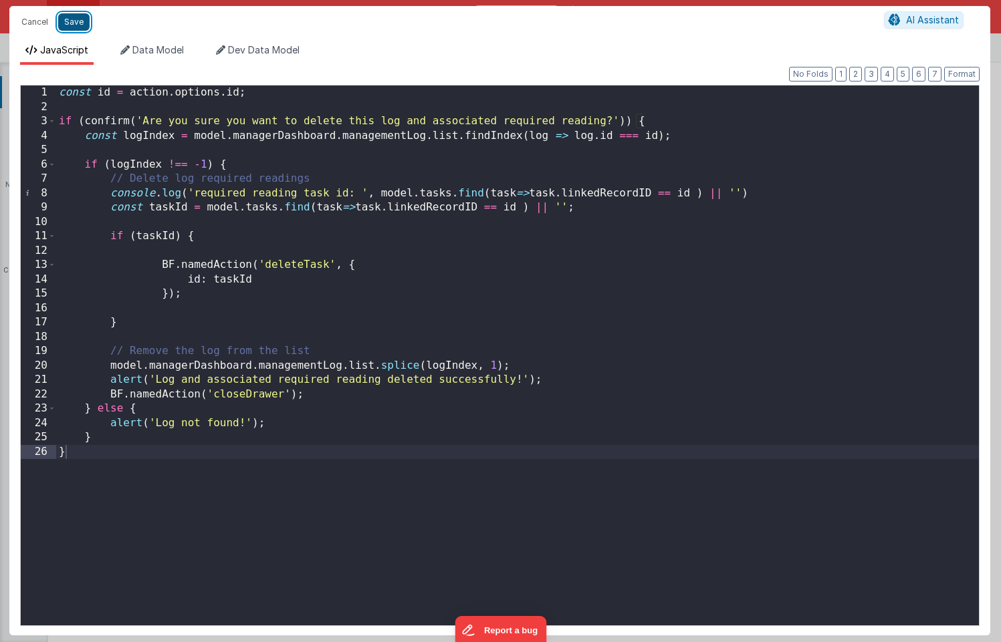
click at [71, 22] on button "Save" at bounding box center [73, 21] width 31 height 17
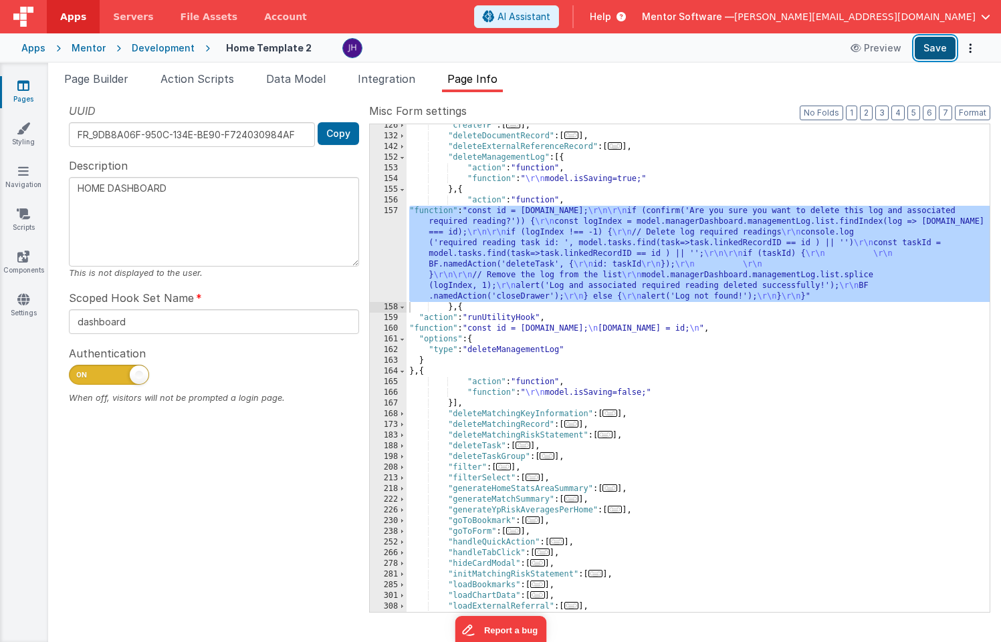
click at [937, 50] on button "Save" at bounding box center [934, 48] width 41 height 23
click at [111, 82] on span "Page Builder" at bounding box center [96, 78] width 64 height 13
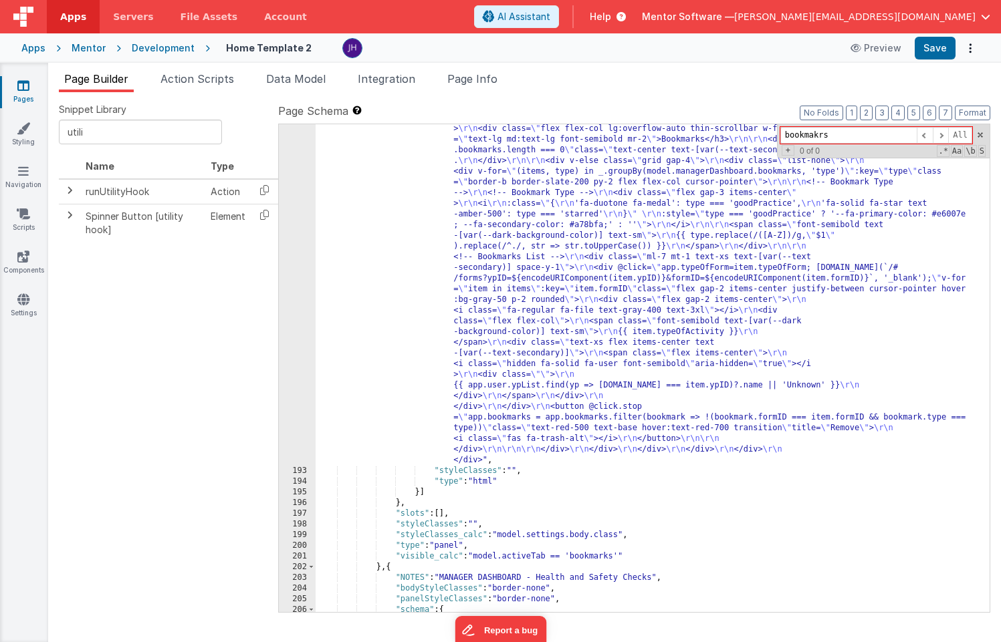
scroll to position [8462, 0]
type input "bookmakrs"
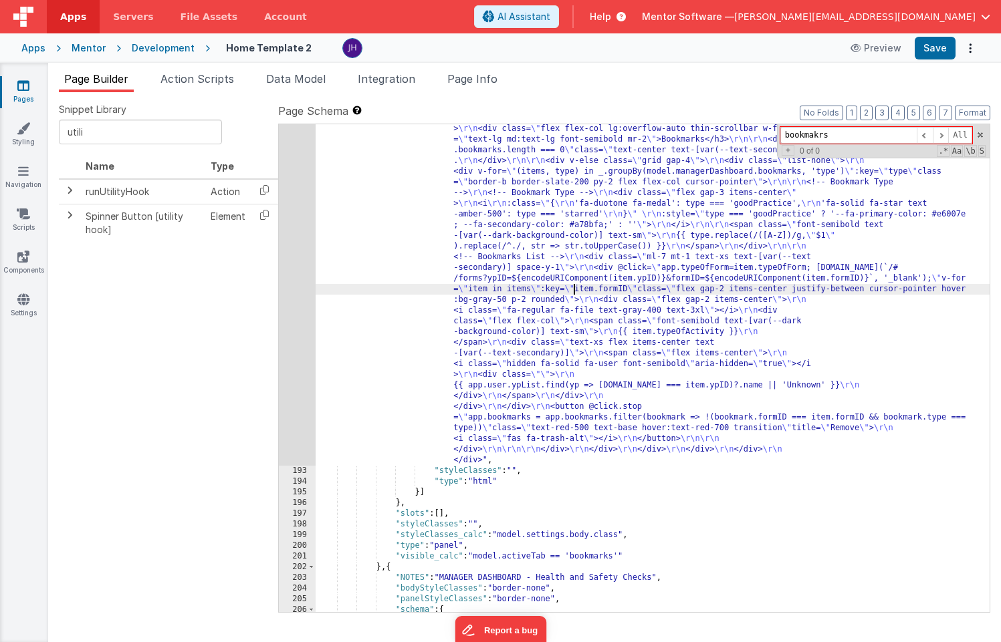
click at [572, 286] on div ""html" : "<div class= \" flex flex-col justify-between gap-4 lg:flex-row \" sty…" at bounding box center [652, 538] width 674 height 851
click at [299, 235] on div "192" at bounding box center [297, 289] width 37 height 353
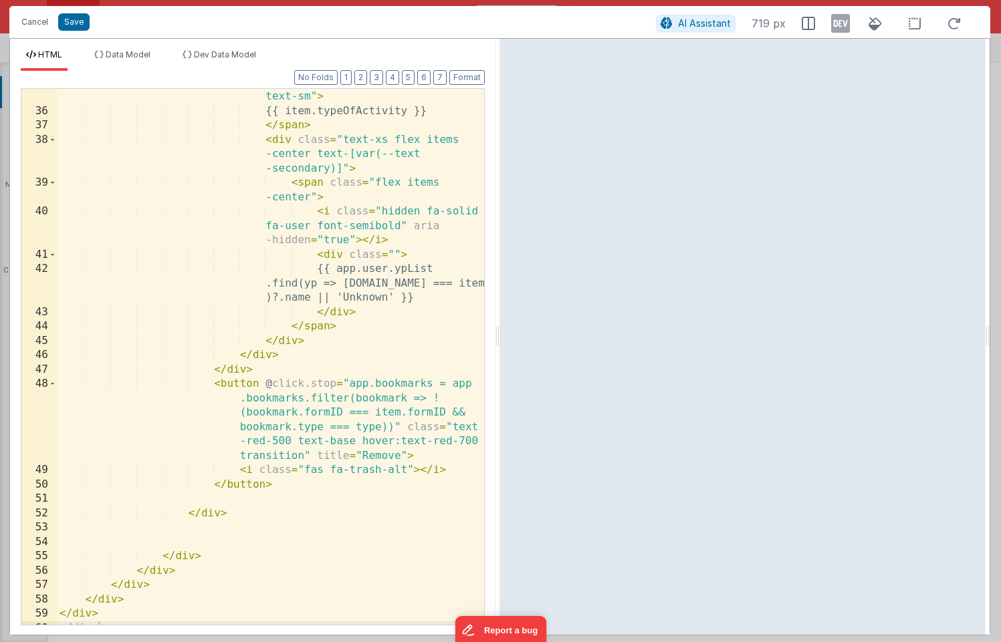
scroll to position [815, 0]
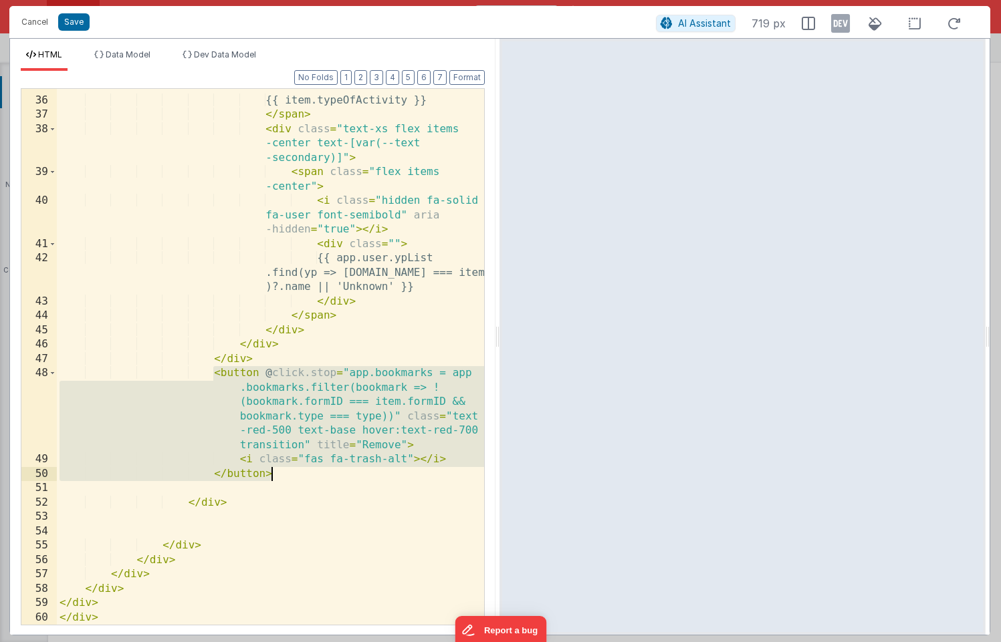
drag, startPoint x: 213, startPoint y: 374, endPoint x: 297, endPoint y: 471, distance: 128.0
click at [297, 471] on div "< span class = "font-semibold text -[var(--dark-background-color)] text-sm" > {…" at bounding box center [270, 347] width 427 height 594
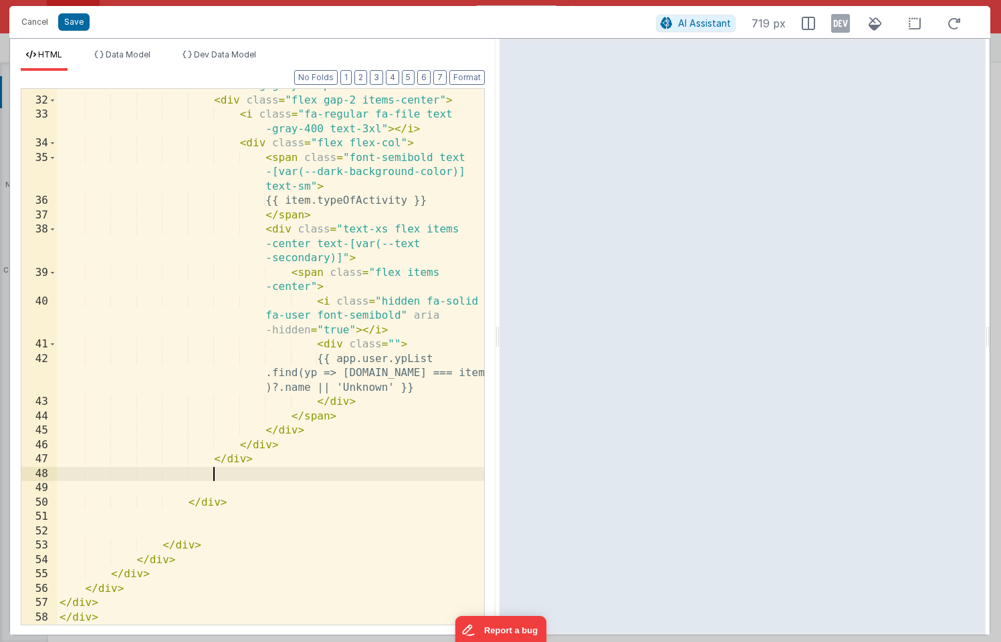
scroll to position [714, 0]
click at [79, 24] on button "Save" at bounding box center [73, 21] width 31 height 17
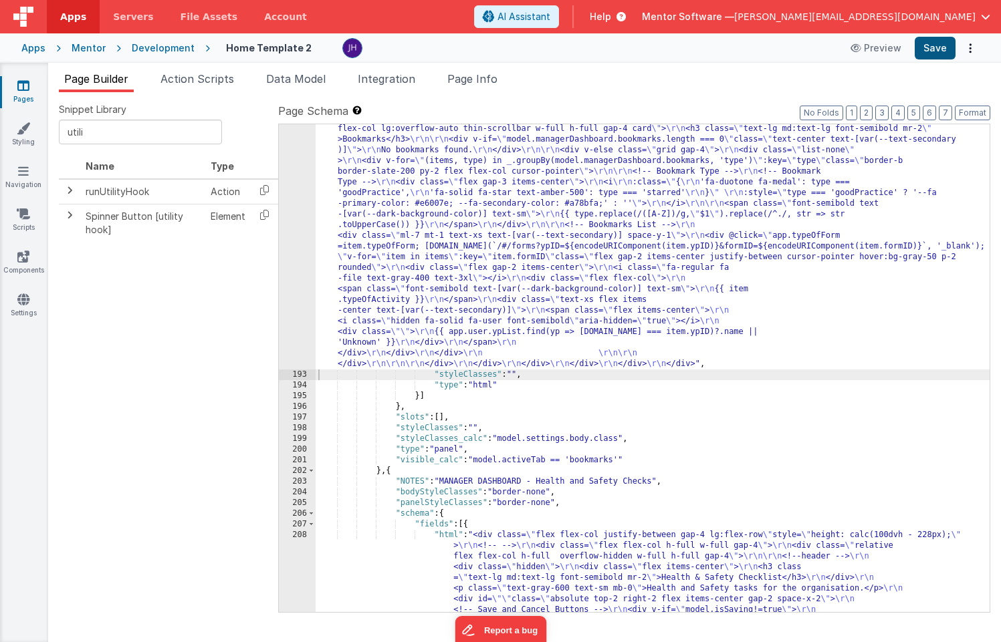
scroll to position [8483, 0]
click at [926, 53] on button "Save" at bounding box center [934, 48] width 41 height 23
click at [484, 80] on span "Page Info" at bounding box center [472, 78] width 50 height 13
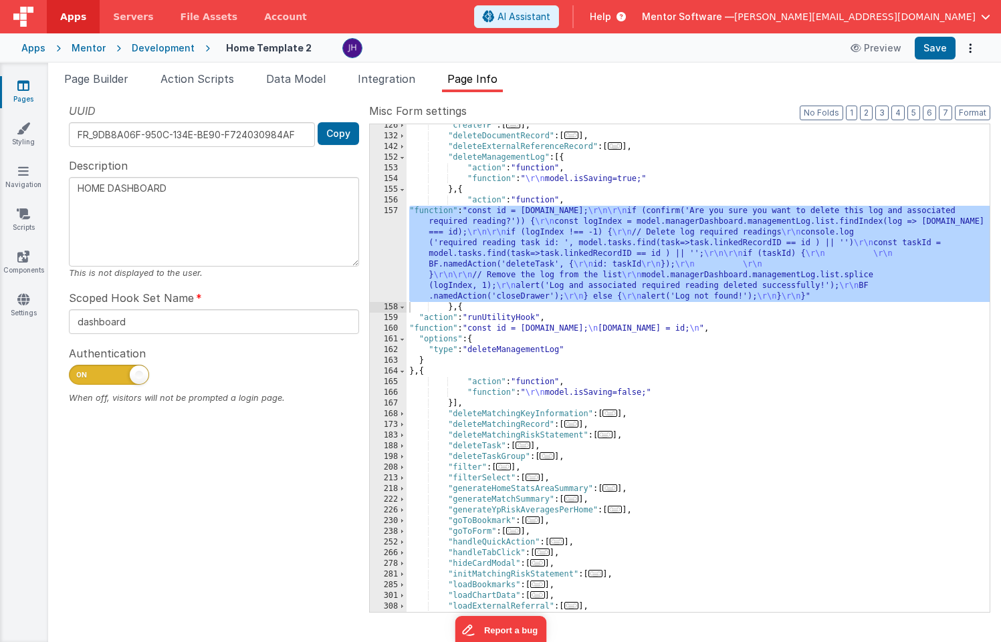
click at [26, 86] on icon at bounding box center [23, 85] width 12 height 13
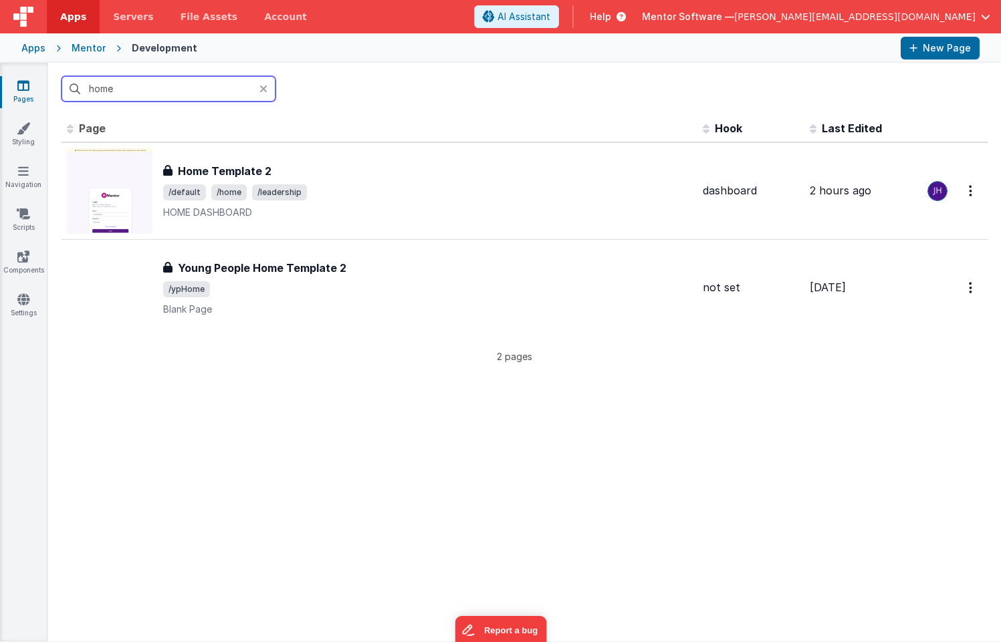
click at [126, 91] on input "home" at bounding box center [168, 88] width 214 height 25
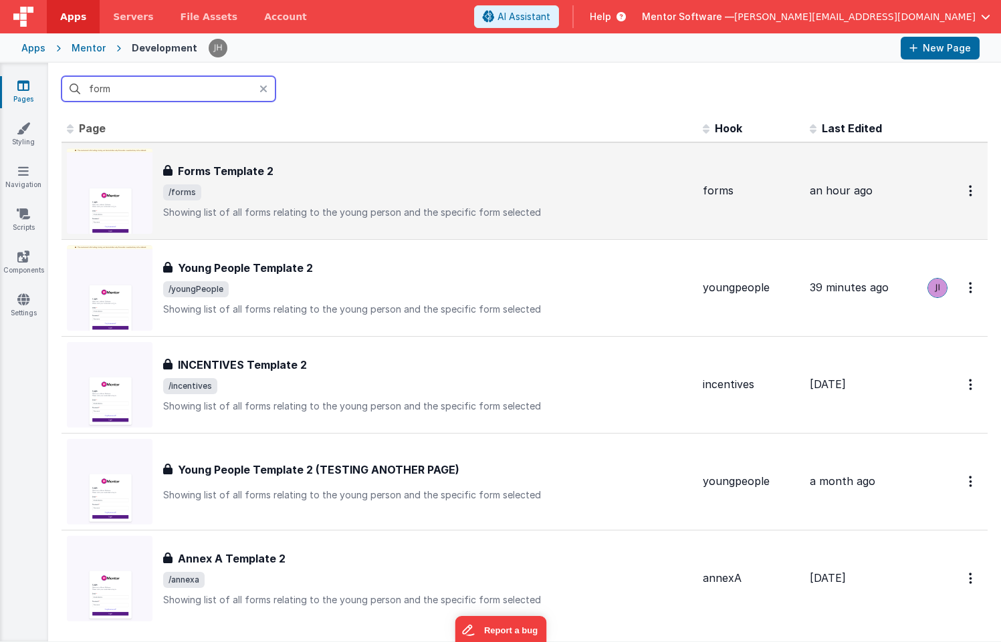
type input "form"
click at [305, 208] on p "Showing list of all forms relating to the young person and the specific form se…" at bounding box center [427, 212] width 529 height 13
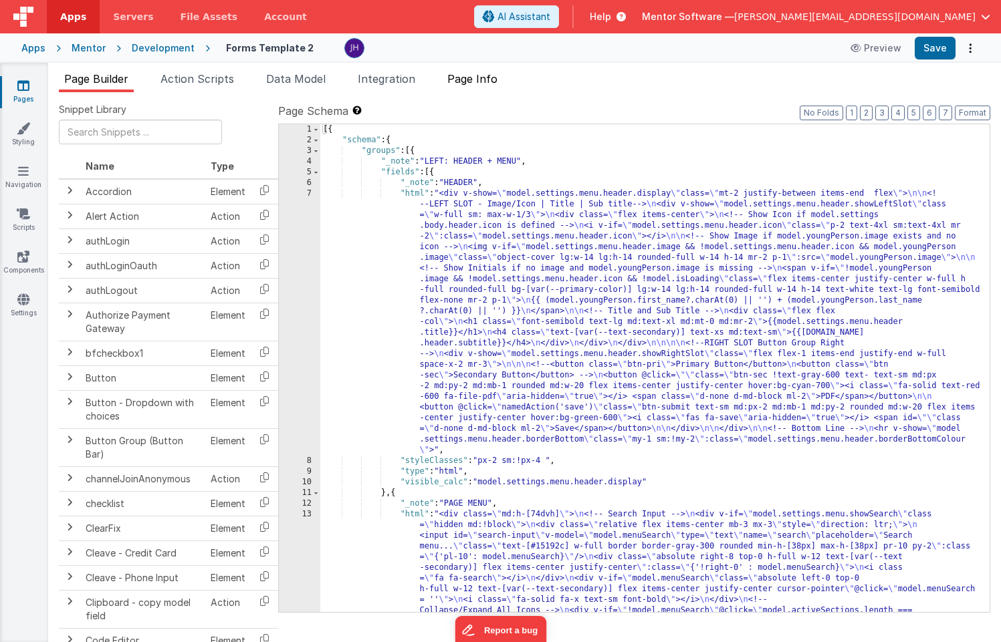
click at [490, 84] on span "Page Info" at bounding box center [472, 78] width 50 height 13
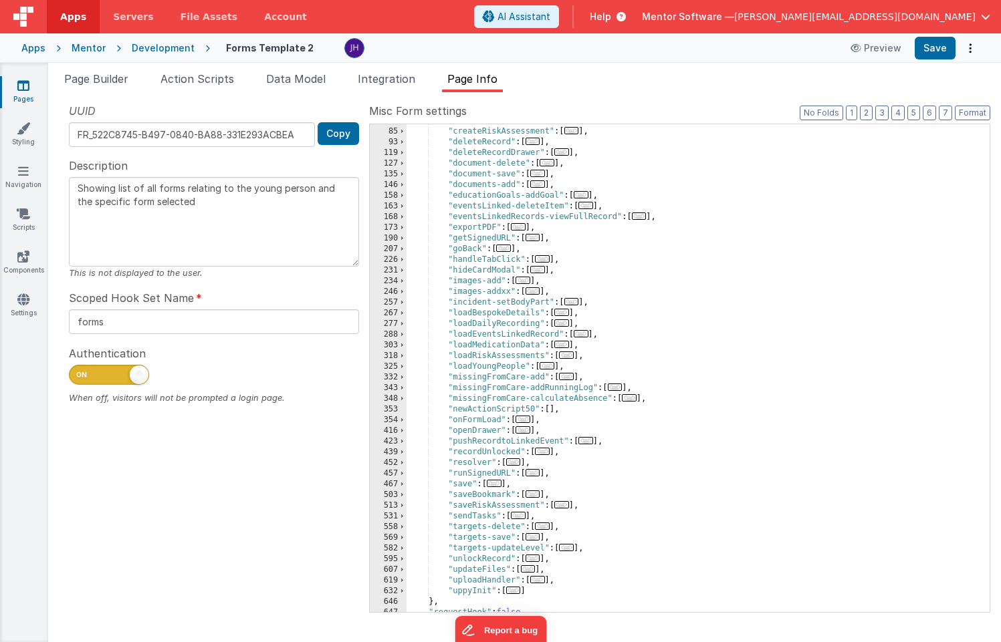
scroll to position [175, 0]
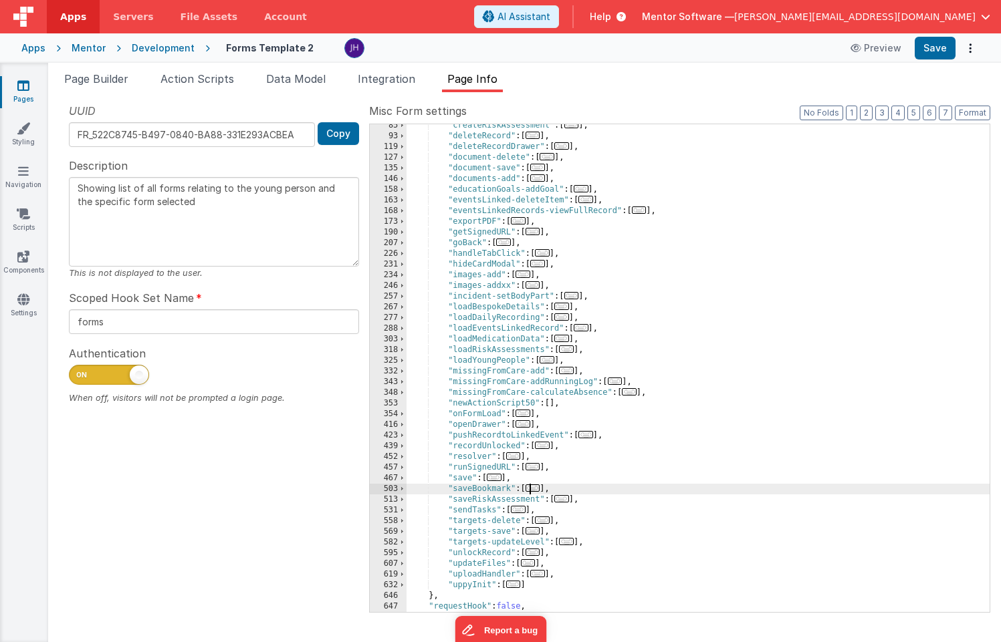
click at [537, 489] on span "..." at bounding box center [532, 488] width 15 height 7
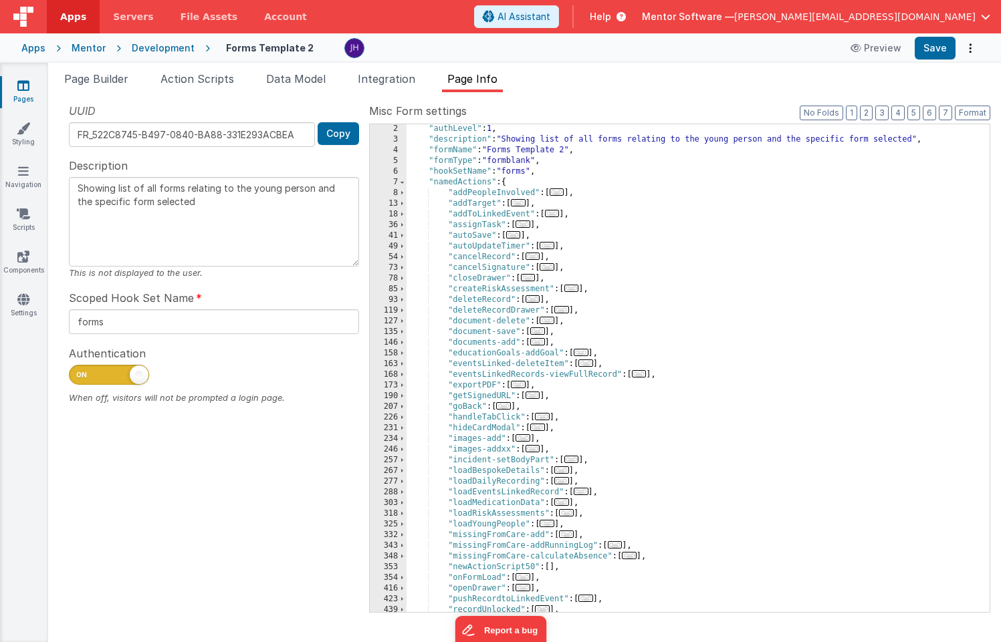
scroll to position [0, 0]
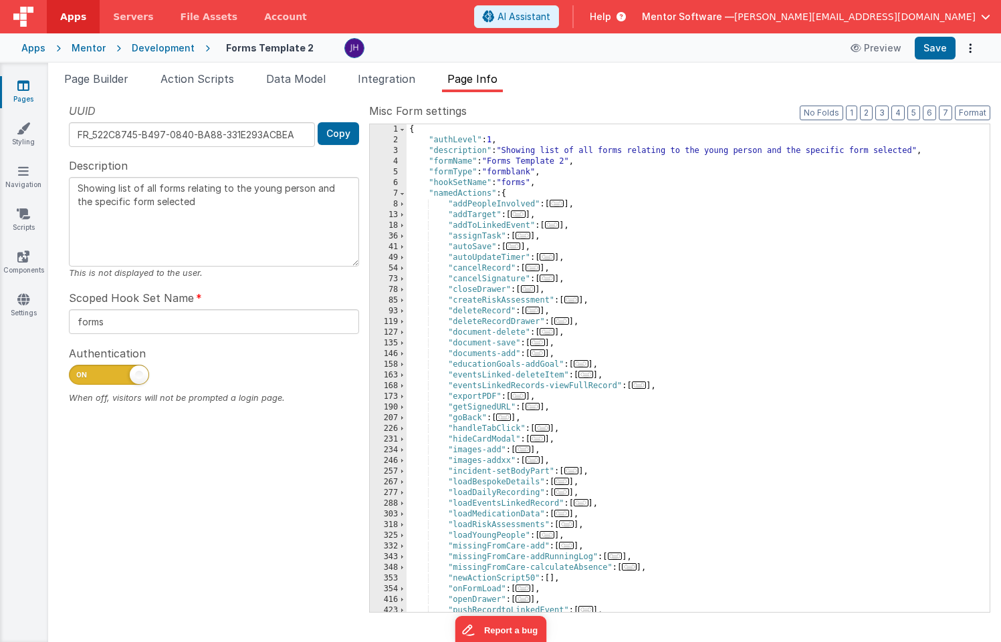
click at [735, 265] on div "{ "authLevel" : 1 , "description" : "Showing list of all forms relating to the …" at bounding box center [697, 378] width 583 height 509
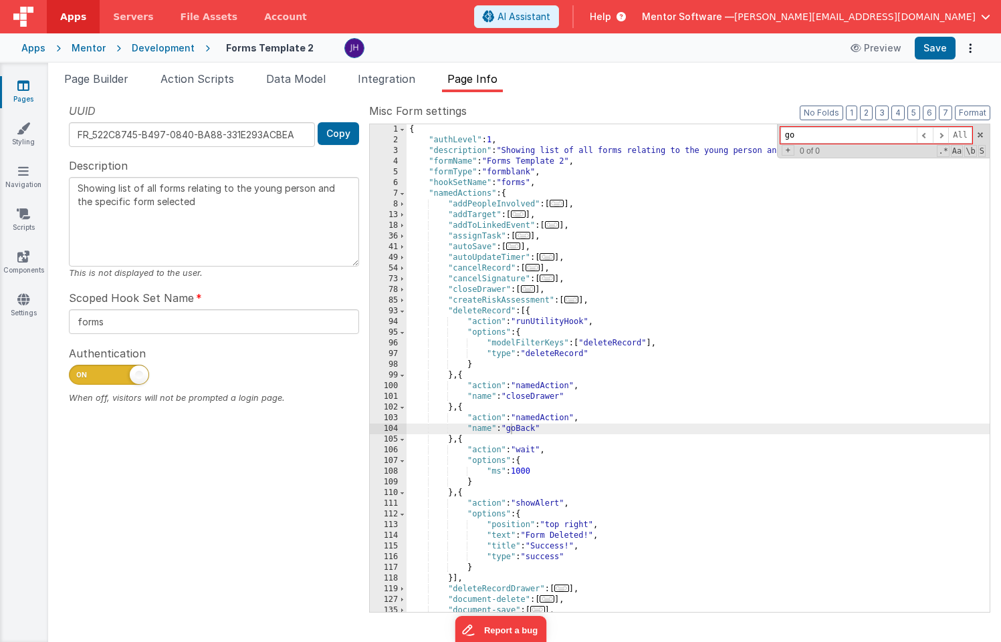
type input "g"
click at [403, 309] on span at bounding box center [401, 311] width 7 height 11
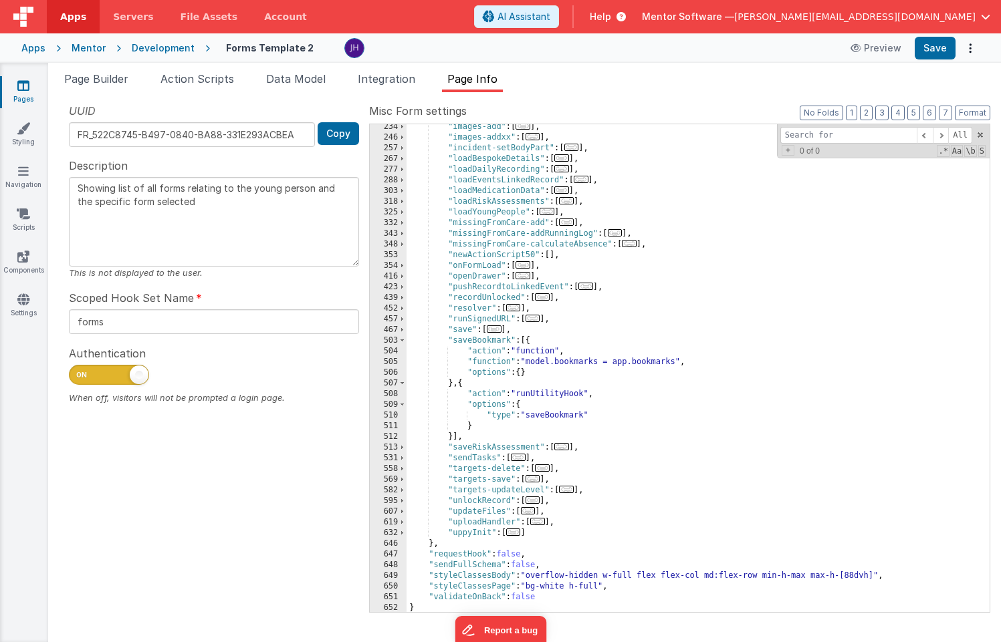
scroll to position [325, 0]
click at [94, 78] on span "Page Builder" at bounding box center [96, 78] width 64 height 13
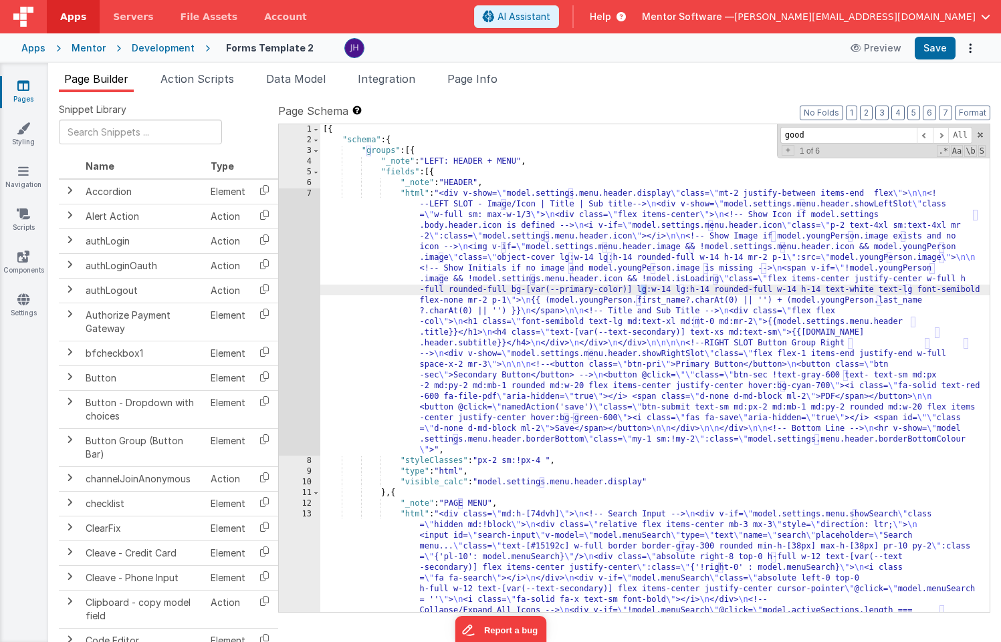
scroll to position [589, 0]
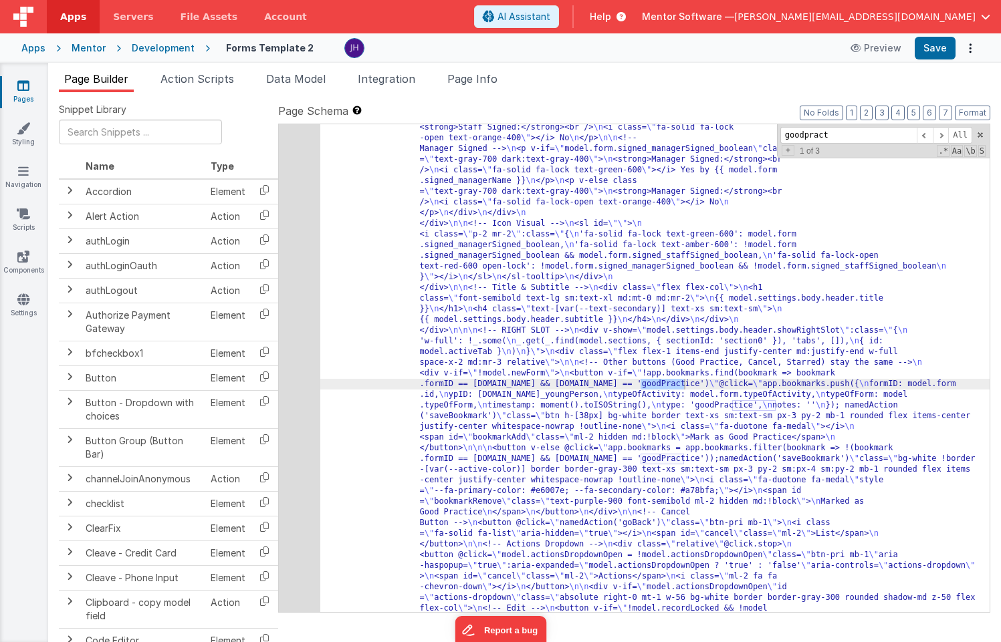
type input "goodpract"
click at [303, 328] on div "24" at bounding box center [299, 555] width 41 height 1123
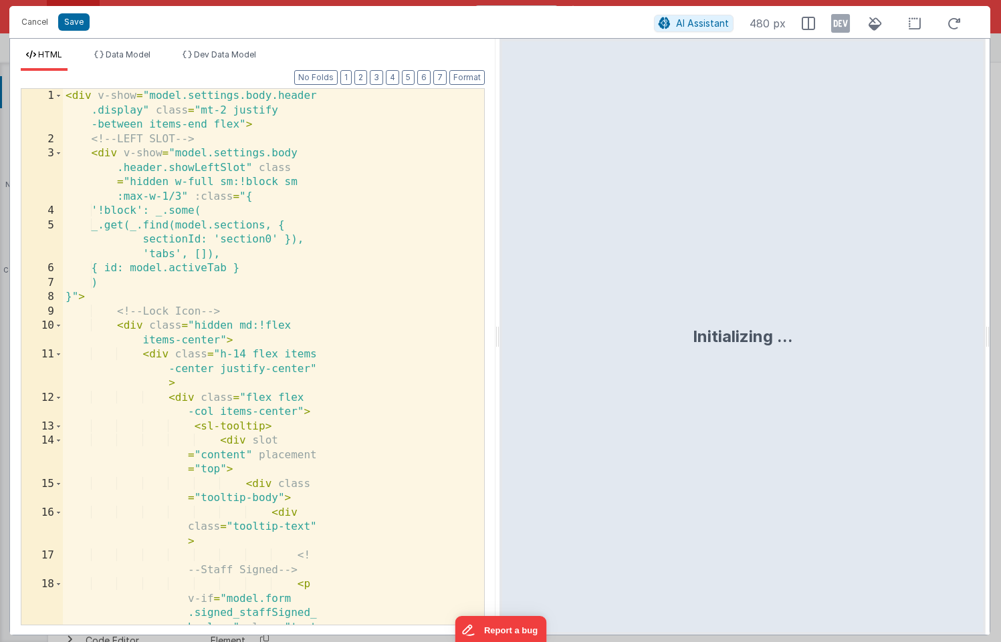
scroll to position [757, 0]
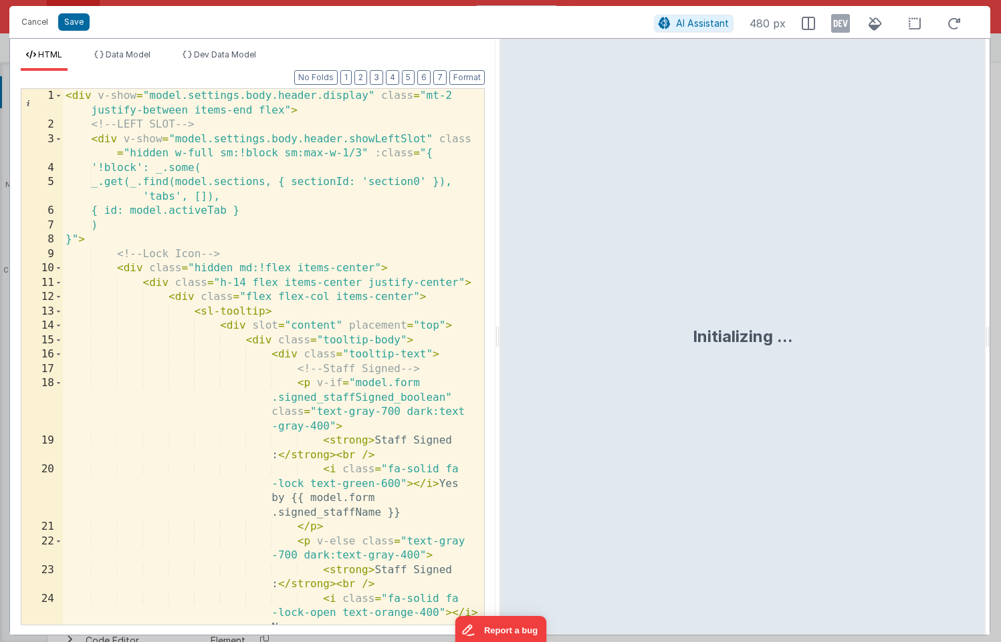
click at [376, 194] on div "< div v-show = "model.settings.body.header.display" class = "mt-2 justify-betwe…" at bounding box center [273, 378] width 421 height 579
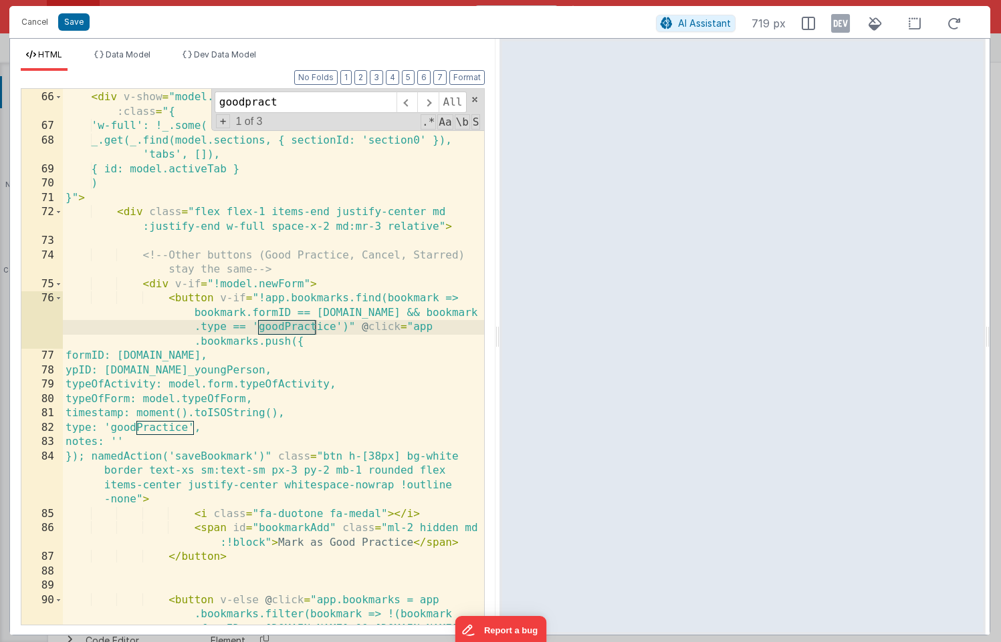
scroll to position [1426, 0]
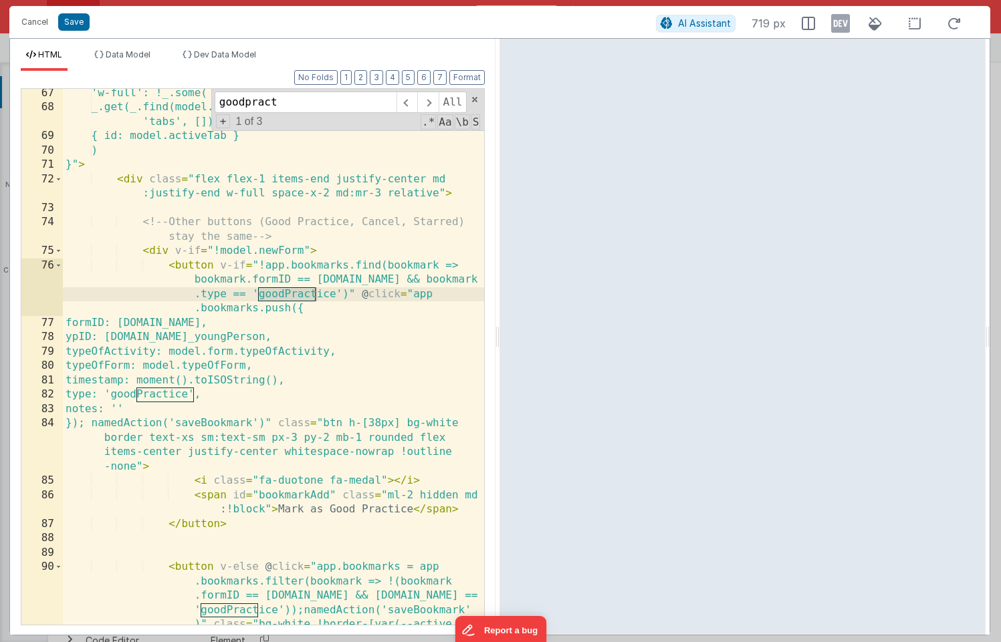
type input "goodpract"
click at [272, 323] on div "'w-full': !_.some( _.get(_.find(model.sections, { sectionId: 'section0' }), 'ta…" at bounding box center [273, 426] width 421 height 680
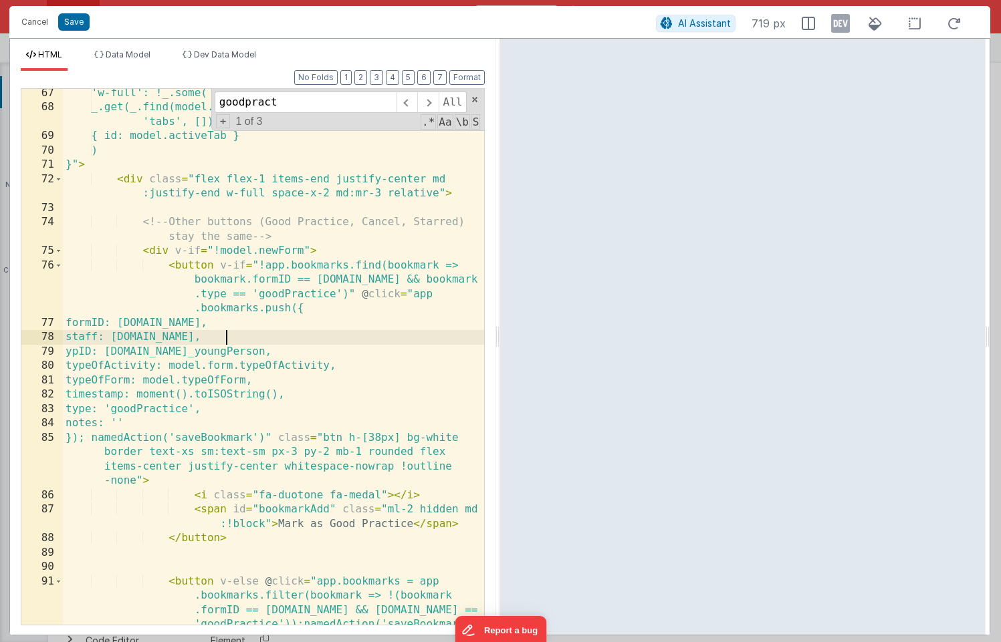
click at [221, 338] on div "'w-full': !_.some( _.get(_.find(model.sections, { sectionId: 'section0' }), 'ta…" at bounding box center [273, 426] width 421 height 680
click at [213, 336] on div "'w-full': !_.some( _.get(_.find(model.sections, { sectionId: 'section0' }), 'ta…" at bounding box center [273, 426] width 421 height 680
click at [124, 337] on div "'w-full': !_.some( _.get(_.find(model.sections, { sectionId: 'section0' }), 'ta…" at bounding box center [273, 426] width 421 height 680
click at [78, 25] on button "Save" at bounding box center [73, 21] width 31 height 17
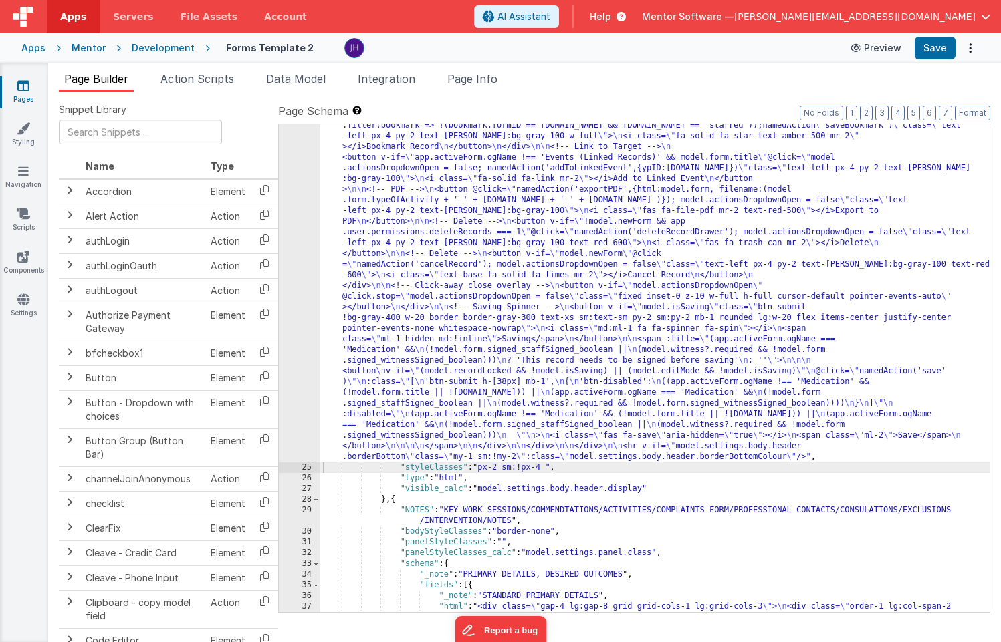
scroll to position [759, 0]
click at [938, 50] on button "Save" at bounding box center [934, 48] width 41 height 23
click at [28, 84] on icon at bounding box center [23, 85] width 12 height 13
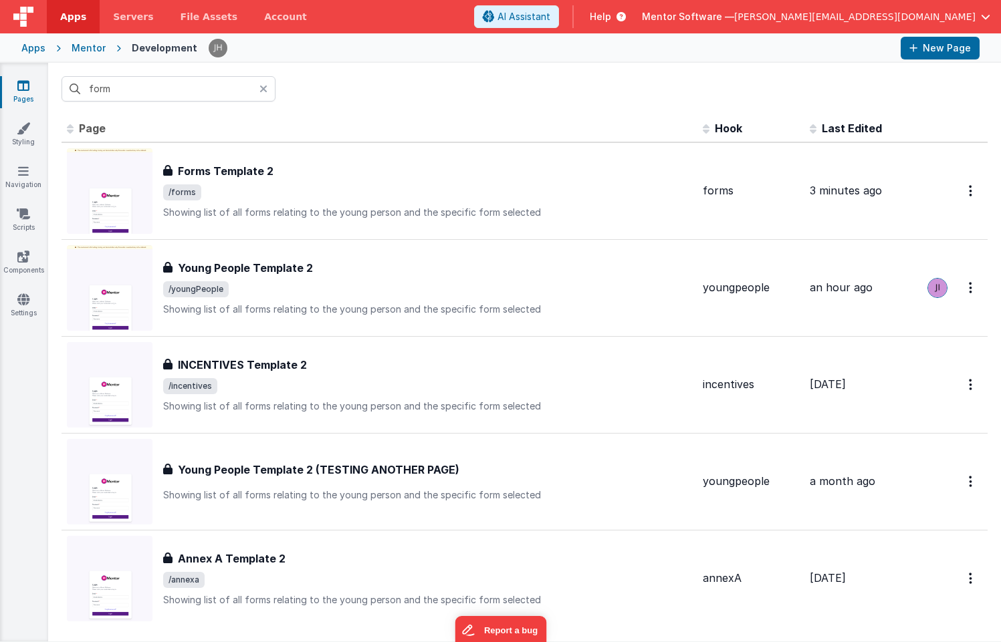
click at [23, 90] on icon at bounding box center [23, 85] width 12 height 13
click at [29, 90] on icon at bounding box center [23, 85] width 12 height 13
click at [231, 82] on input "form" at bounding box center [168, 88] width 214 height 25
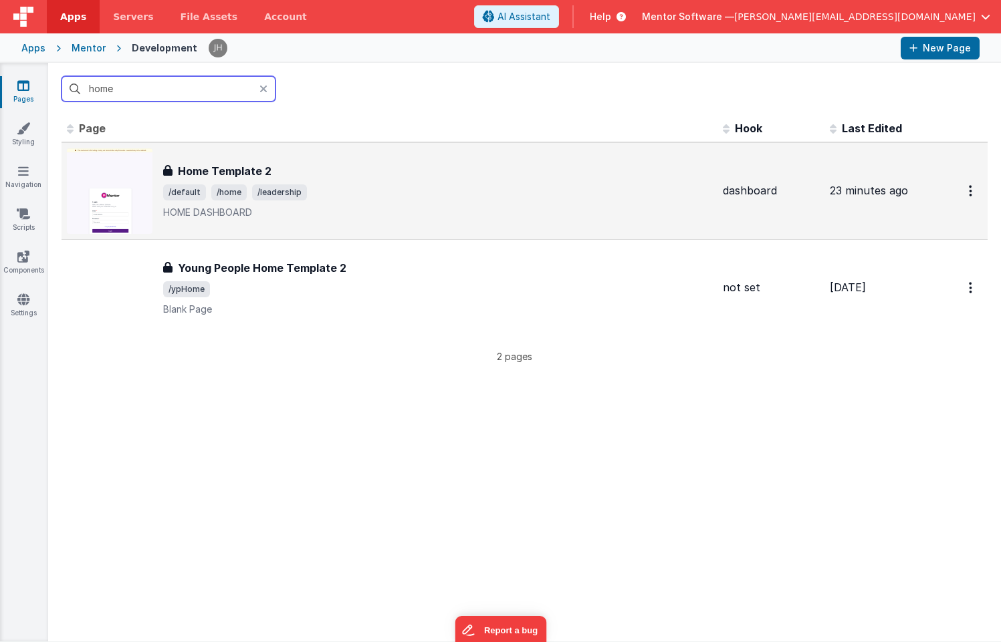
type input "home"
click at [281, 193] on span "/leadership" at bounding box center [279, 192] width 55 height 16
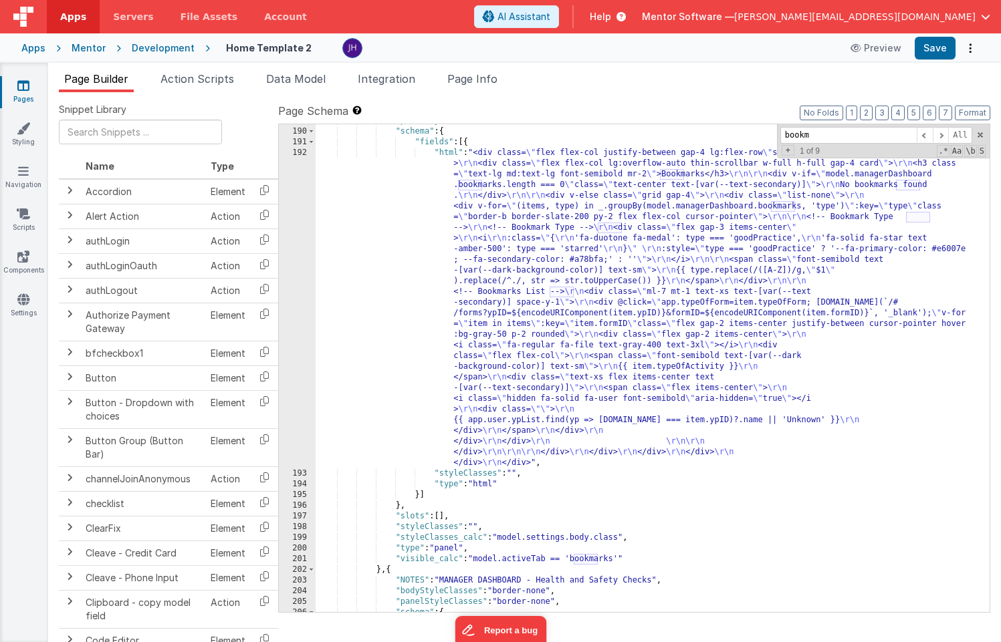
scroll to position [8450, 0]
type input "bookm"
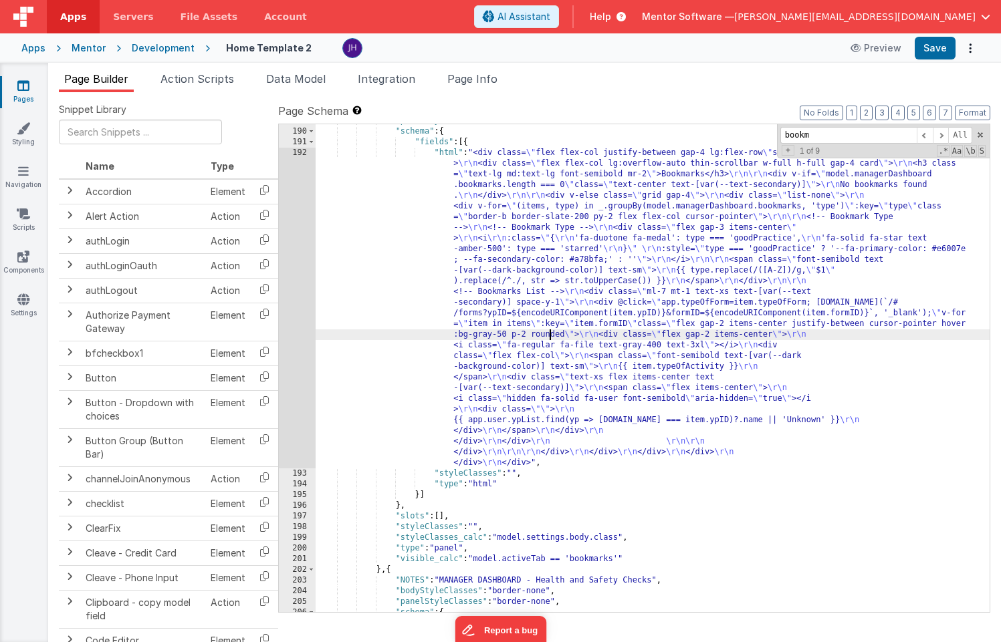
click at [549, 332] on div ""panelStyleClasses" : "border-none" , "schema" : { "fields" : [{ "html" : "<div…" at bounding box center [652, 370] width 674 height 509
click at [287, 241] on div "192" at bounding box center [297, 308] width 37 height 321
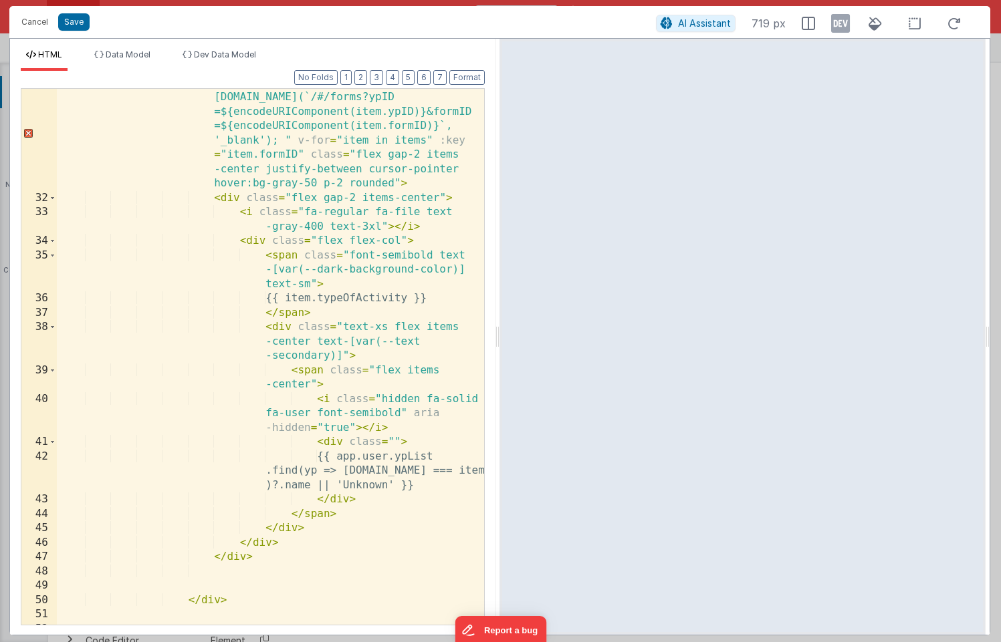
scroll to position [616, 0]
click at [221, 201] on div "< div @ click = "app.typeOfForm=item.typeOfForm; window.open(`/#/forms?ypID =${…" at bounding box center [270, 409] width 427 height 666
click at [284, 541] on div "< div @ click = "app.typeOfForm=item.typeOfForm; window.open(`/#/forms?ypID =${…" at bounding box center [270, 409] width 427 height 666
drag, startPoint x: 452, startPoint y: 299, endPoint x: 288, endPoint y: 297, distance: 163.8
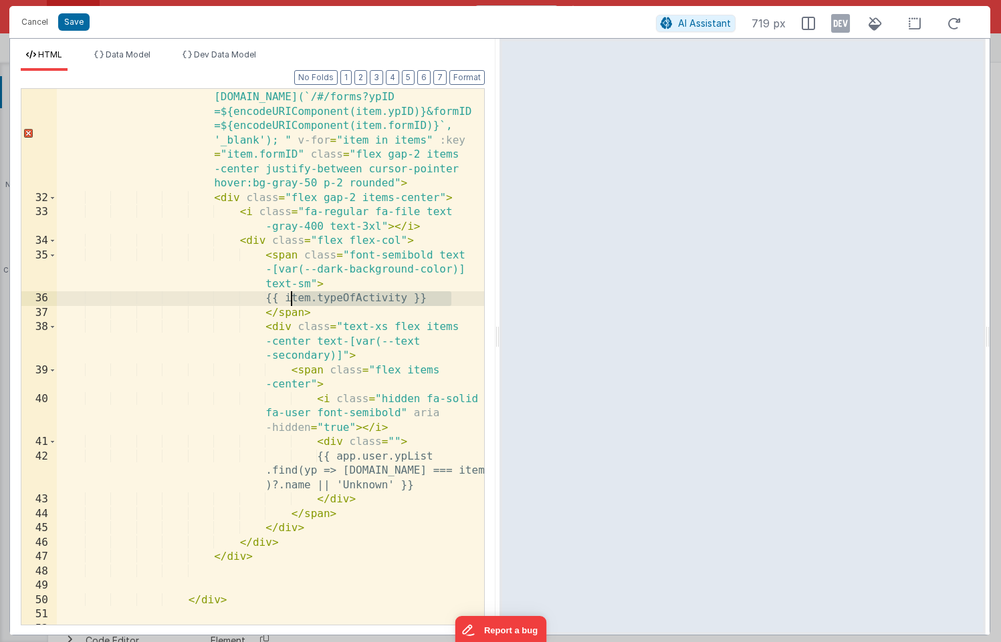
click at [288, 297] on div "< div @ click = "app.typeOfForm=item.typeOfForm; window.open(`/#/forms?ypID =${…" at bounding box center [270, 409] width 427 height 666
click at [270, 545] on div "< div @ click = "app.typeOfForm=item.typeOfForm; window.open(`/#/forms?ypID =${…" at bounding box center [270, 409] width 427 height 666
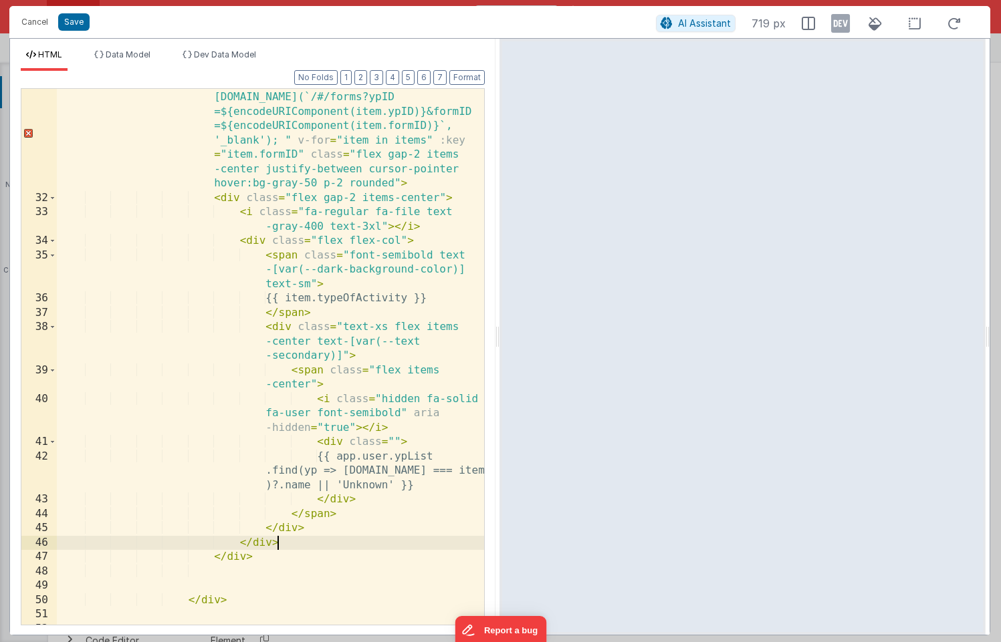
click at [285, 543] on div "< div @ click = "app.typeOfForm=item.typeOfForm; window.open(`/#/forms?ypID =${…" at bounding box center [270, 409] width 427 height 666
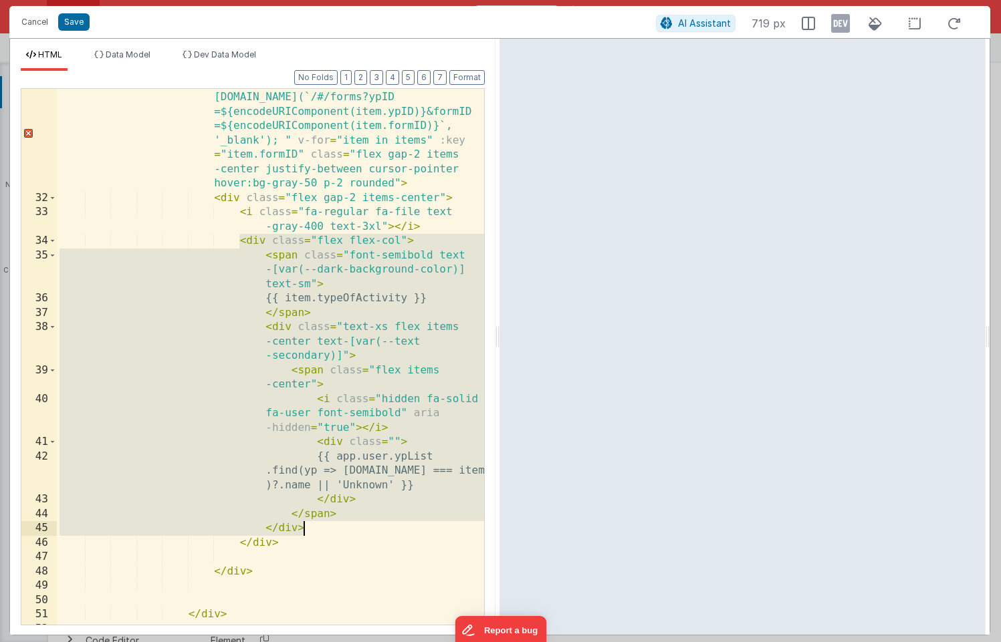
drag, startPoint x: 240, startPoint y: 241, endPoint x: 317, endPoint y: 530, distance: 299.6
click at [317, 530] on div "< div @ click = "app.typeOfForm=item.typeOfForm; window.open(`/#/forms?ypID =${…" at bounding box center [270, 409] width 427 height 666
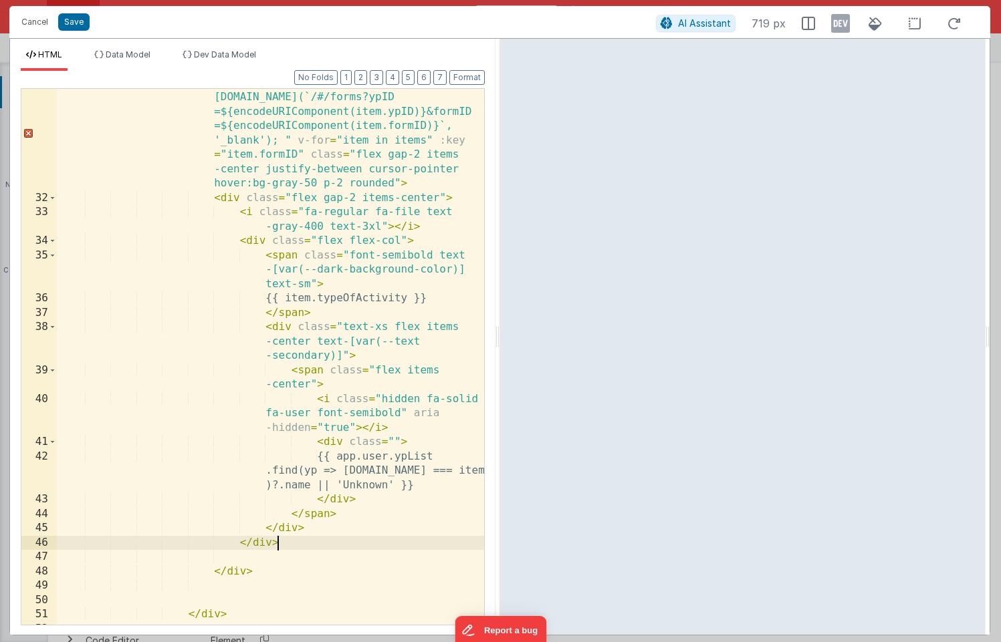
click at [308, 543] on div "< div @ click = "app.typeOfForm=item.typeOfForm; window.open(`/#/forms?ypID =${…" at bounding box center [270, 409] width 427 height 666
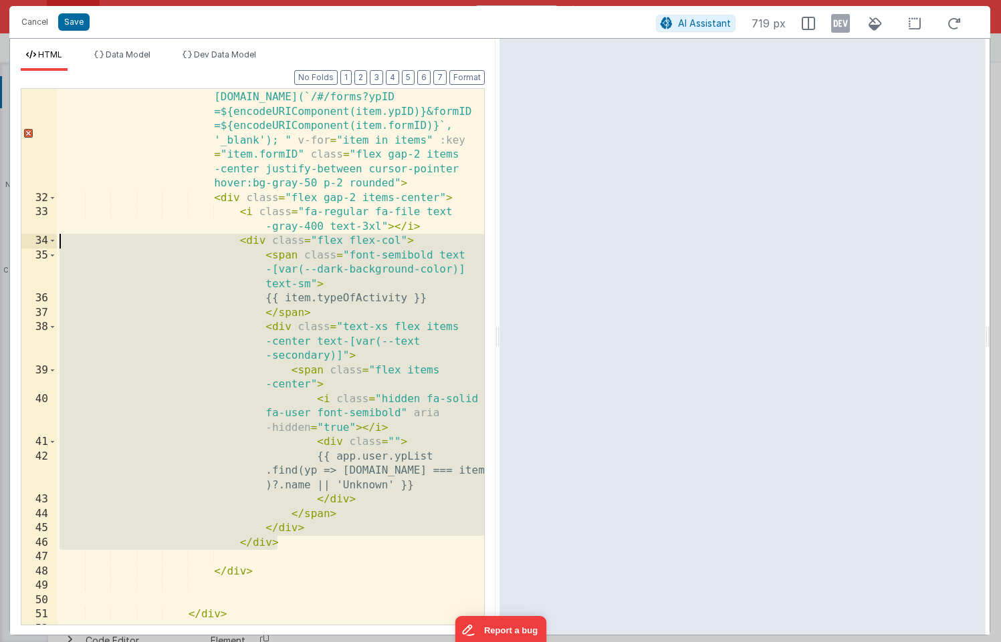
drag, startPoint x: 308, startPoint y: 543, endPoint x: 241, endPoint y: 246, distance: 304.2
click at [241, 246] on div "< div @ click = "app.typeOfForm=item.typeOfForm; window.open(`/#/forms?ypID =${…" at bounding box center [270, 409] width 427 height 666
click at [289, 545] on div "< div @ click = "app.typeOfForm=item.typeOfForm; window.open(`/#/forms?ypID =${…" at bounding box center [270, 409] width 427 height 666
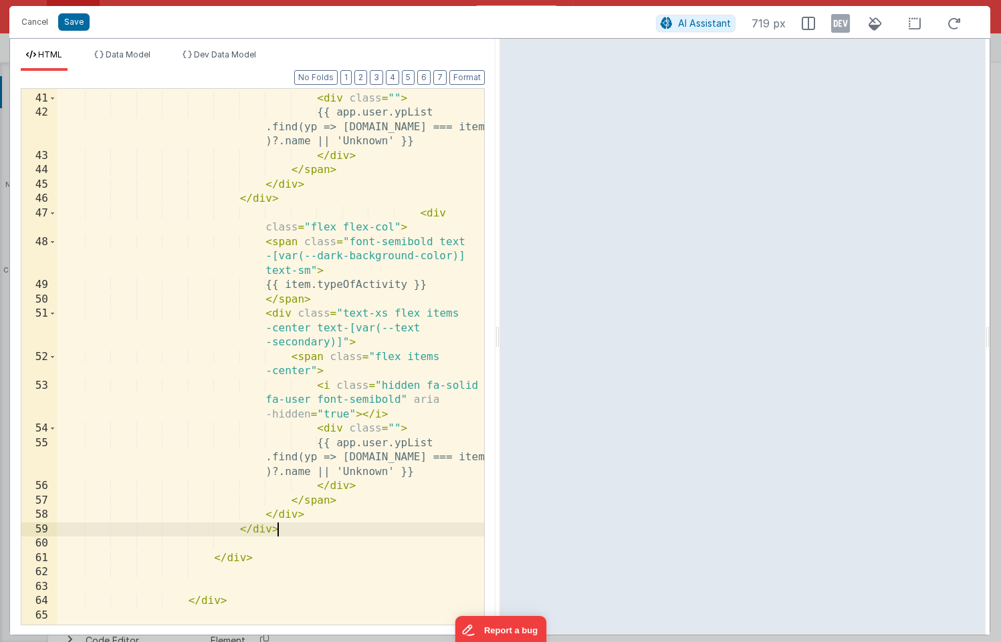
scroll to position [974, 0]
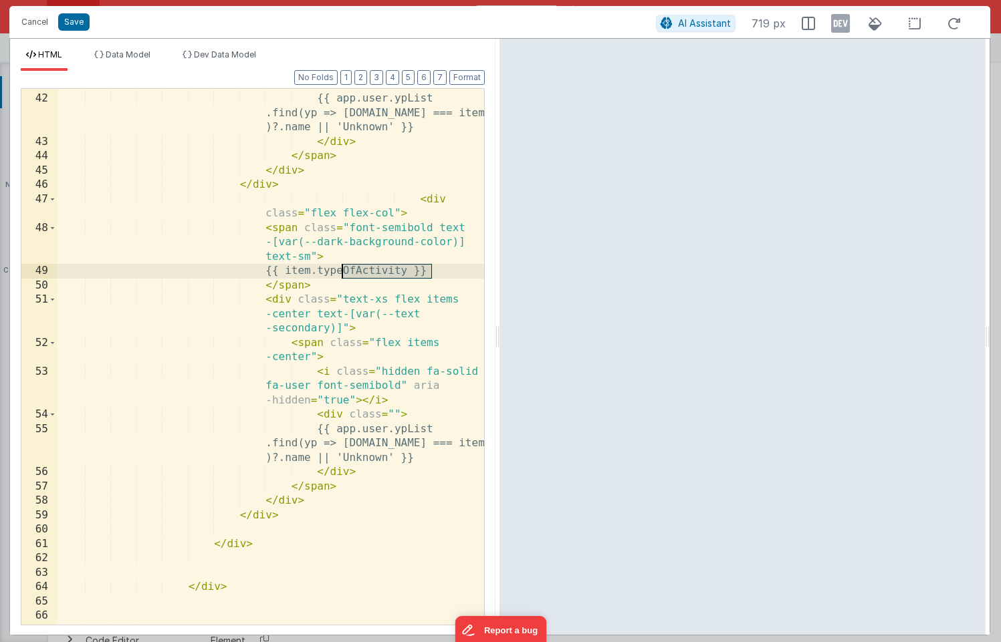
drag, startPoint x: 430, startPoint y: 271, endPoint x: 344, endPoint y: 273, distance: 86.9
click at [344, 273] on div "< div class = "" > {{ app.user.ypList .find(yp => yp.id === item.ypID )?.name |…" at bounding box center [270, 360] width 427 height 565
click at [291, 271] on div "< div class = "" > {{ app.user.ypList .find(yp => yp.id === item.ypID )?.name |…" at bounding box center [270, 360] width 427 height 565
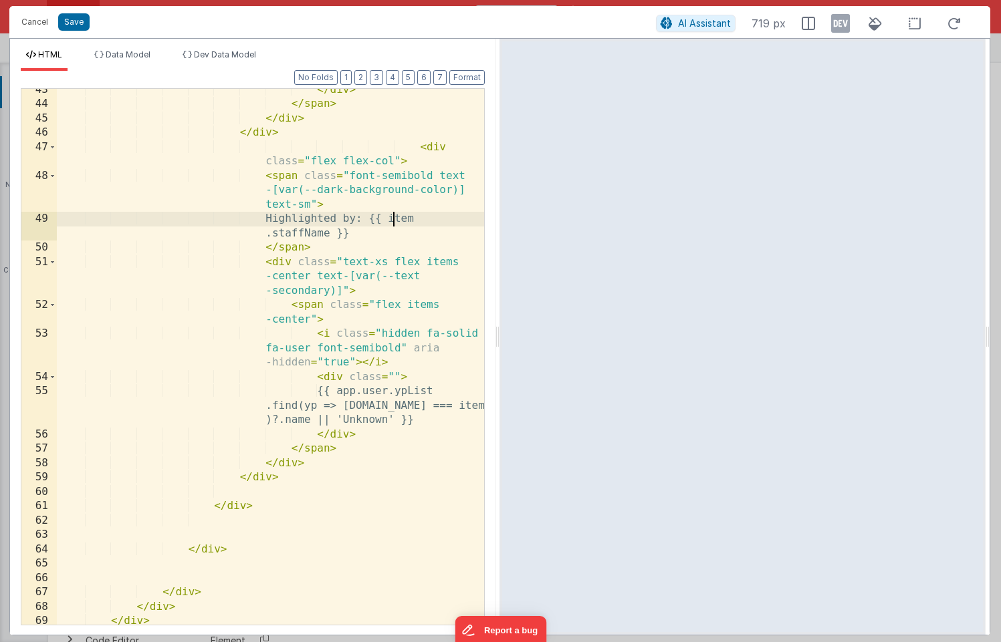
scroll to position [1027, 0]
click at [273, 264] on div "</ div > </ span > </ div > </ div > < div class = "flex flex-col" > < span cla…" at bounding box center [270, 365] width 427 height 565
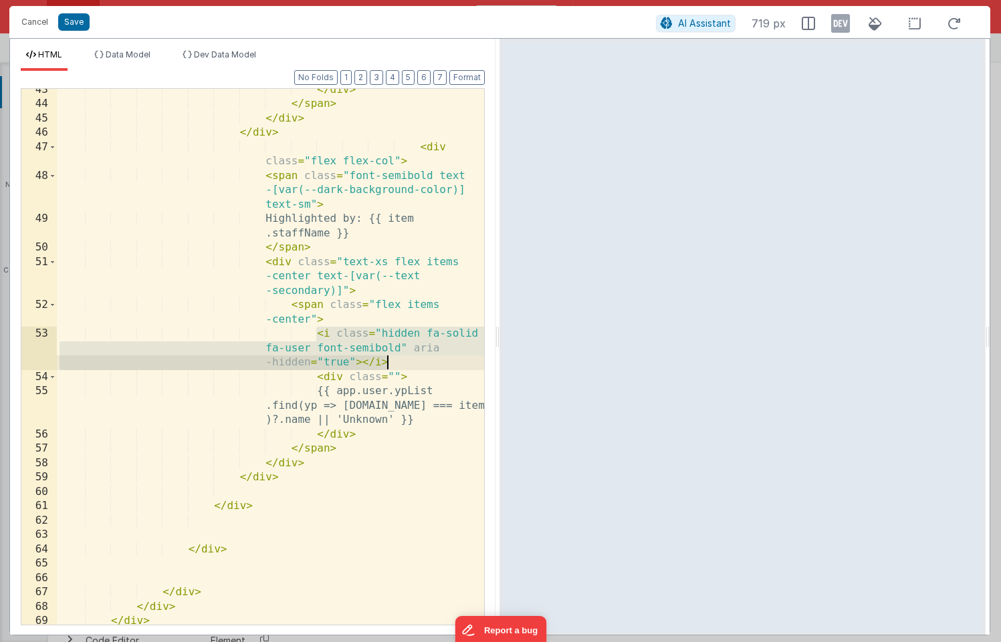
drag, startPoint x: 316, startPoint y: 334, endPoint x: 391, endPoint y: 360, distance: 79.3
click at [391, 360] on div "</ div > </ span > </ div > </ div > < div class = "flex flex-col" > < span cla…" at bounding box center [270, 365] width 427 height 565
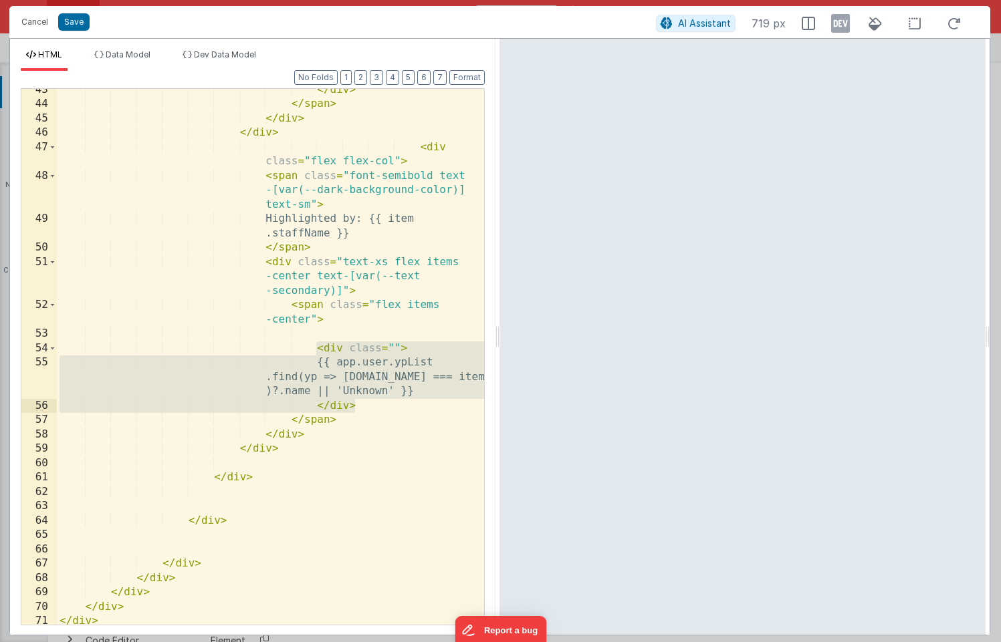
drag, startPoint x: 315, startPoint y: 347, endPoint x: 370, endPoint y: 406, distance: 79.9
click at [370, 406] on div "</ div > </ span > </ div > </ div > < div class = "flex flex-col" > < span cla…" at bounding box center [270, 365] width 427 height 565
click at [295, 307] on div "</ div > </ span > </ div > </ div > < div class = "flex flex-col" > < span cla…" at bounding box center [270, 365] width 427 height 565
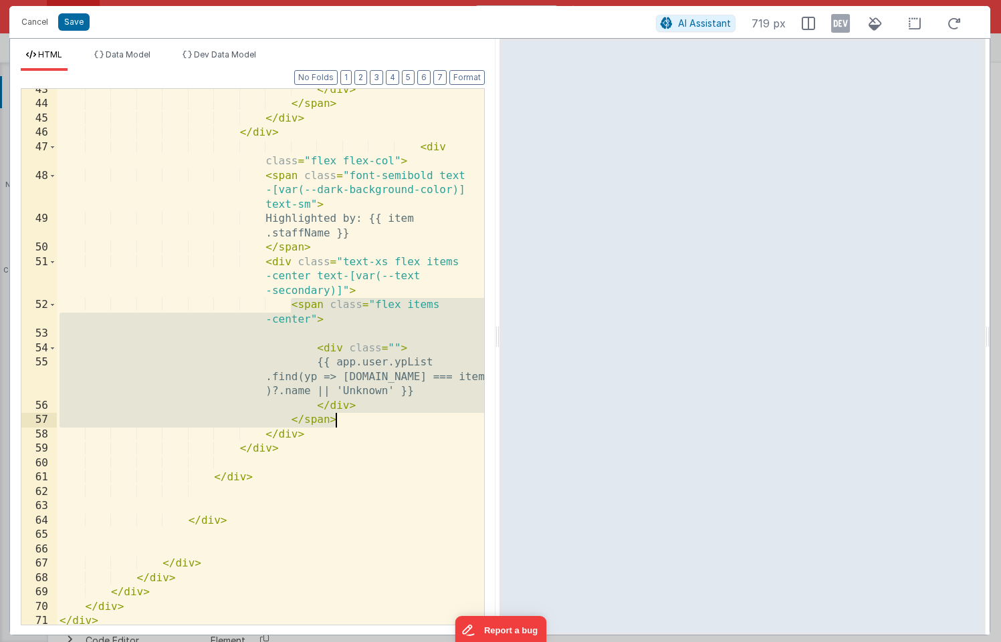
drag, startPoint x: 289, startPoint y: 307, endPoint x: 356, endPoint y: 425, distance: 136.2
click at [356, 425] on div "</ div > </ span > </ div > </ div > < div class = "flex flex-col" > < span cla…" at bounding box center [270, 365] width 427 height 565
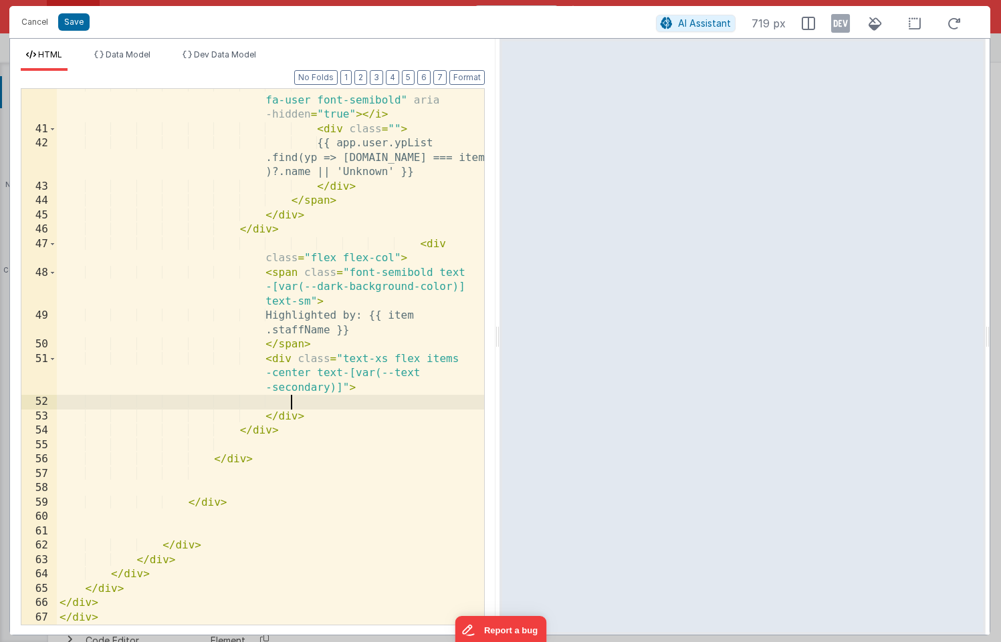
scroll to position [930, 0]
click at [279, 358] on div "< i class = "hidden fa-solid fa-user font-semibold" aria -hidden = "true" > </ …" at bounding box center [270, 376] width 427 height 594
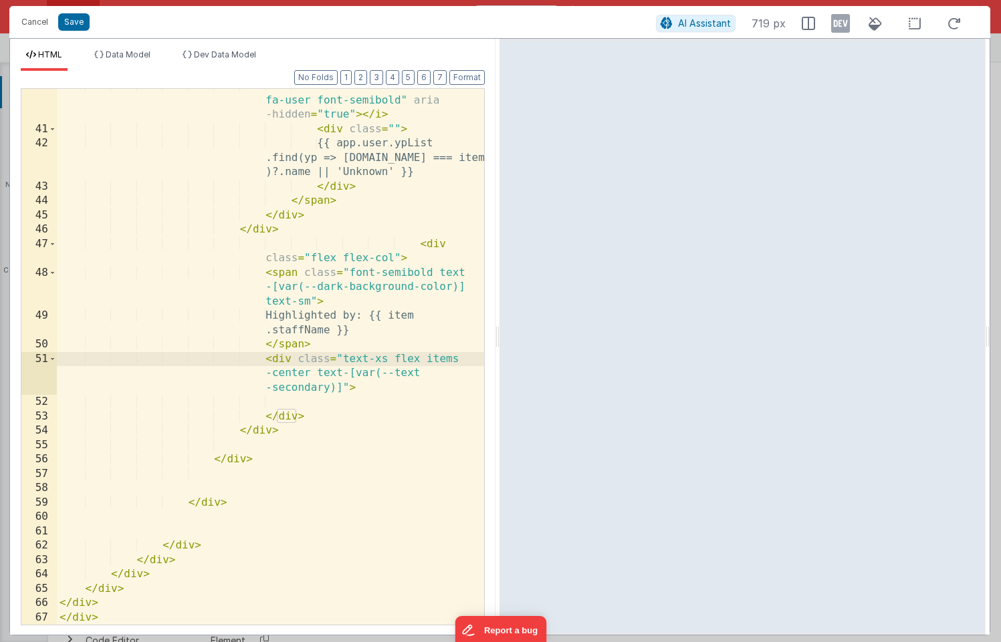
click at [279, 270] on div "< i class = "hidden fa-solid fa-user font-semibold" aria -hidden = "true" > </ …" at bounding box center [270, 376] width 427 height 594
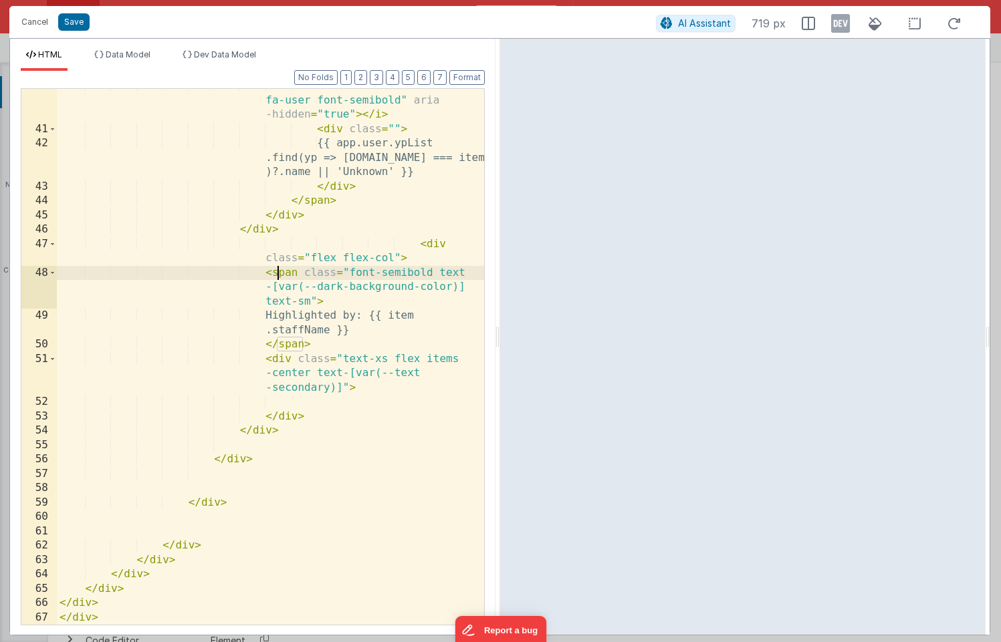
click at [429, 245] on div "< i class = "hidden fa-solid fa-user font-semibold" aria -hidden = "true" > </ …" at bounding box center [270, 376] width 427 height 594
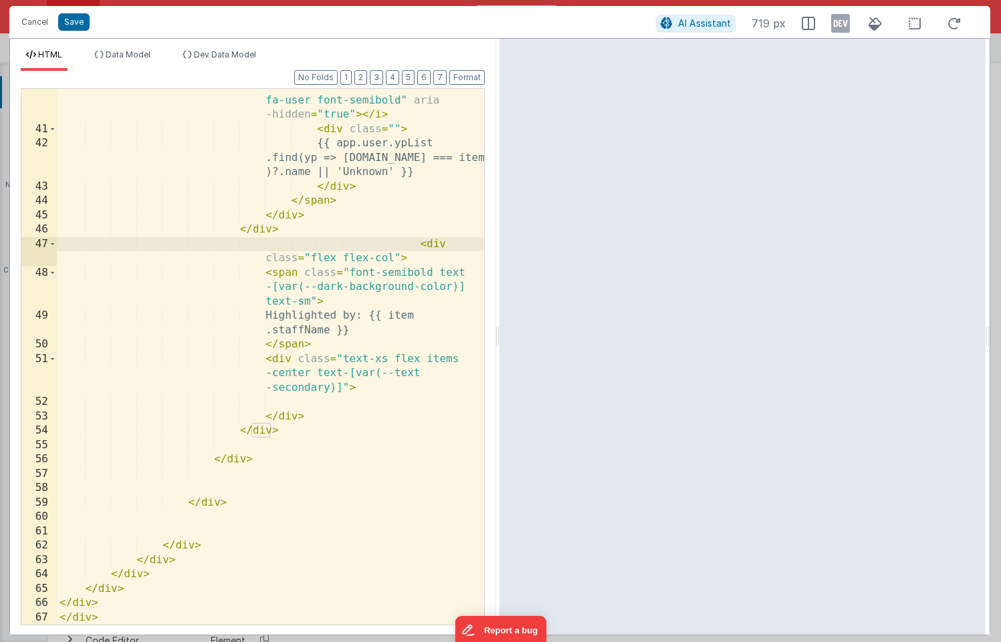
click at [416, 244] on div "< i class = "hidden fa-solid fa-user font-semibold" aria -hidden = "true" > </ …" at bounding box center [270, 376] width 427 height 594
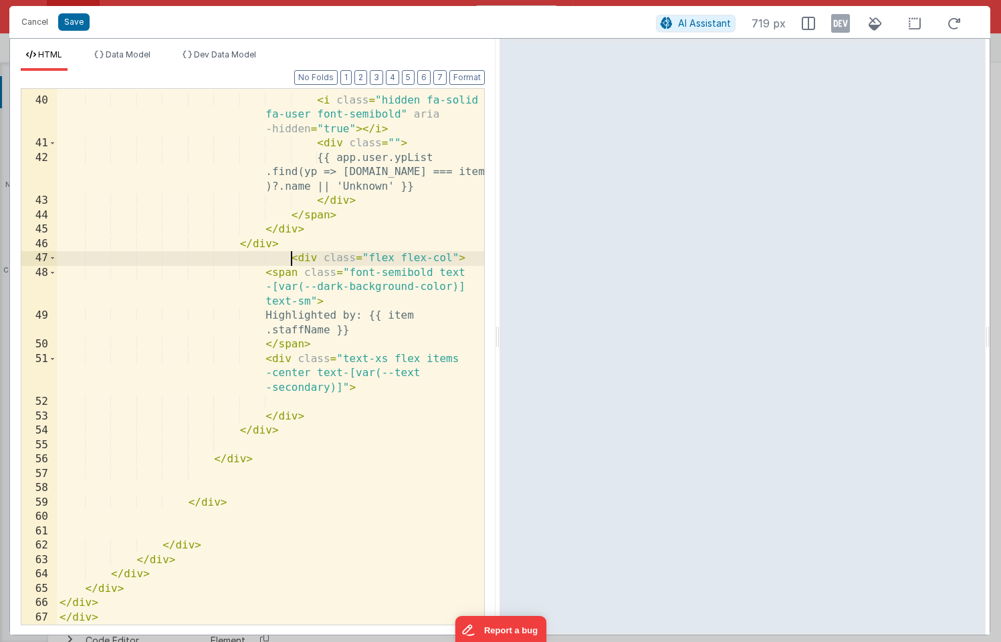
scroll to position [915, 0]
click at [441, 259] on div "< span class = "flex items -center" > < i class = "hidden fa-solid fa-user font…" at bounding box center [270, 354] width 427 height 579
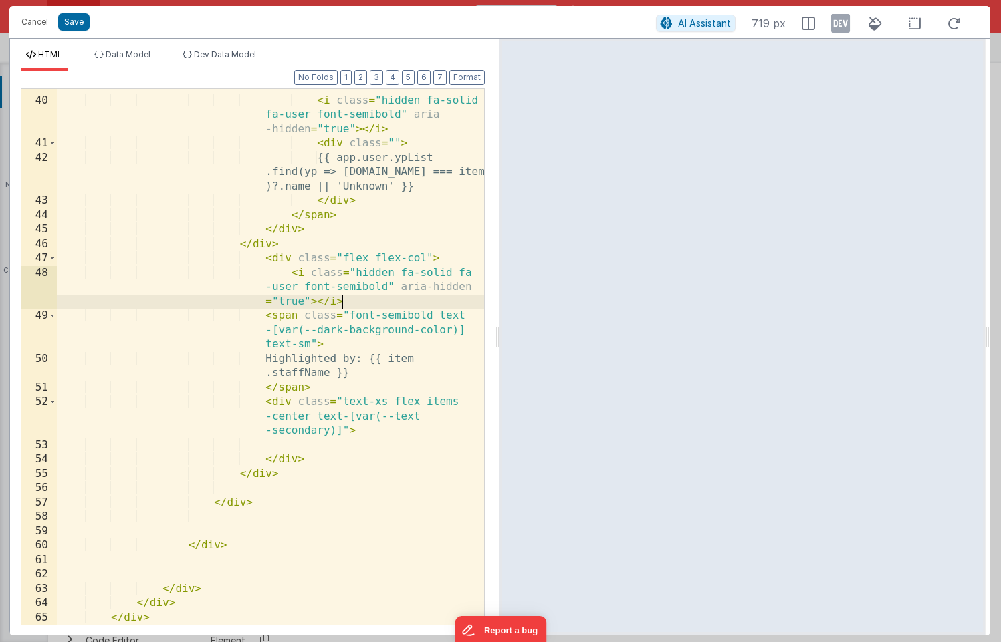
click at [290, 273] on div "< span class = "flex items -center" > < i class = "hidden fa-solid fa-user font…" at bounding box center [270, 354] width 427 height 579
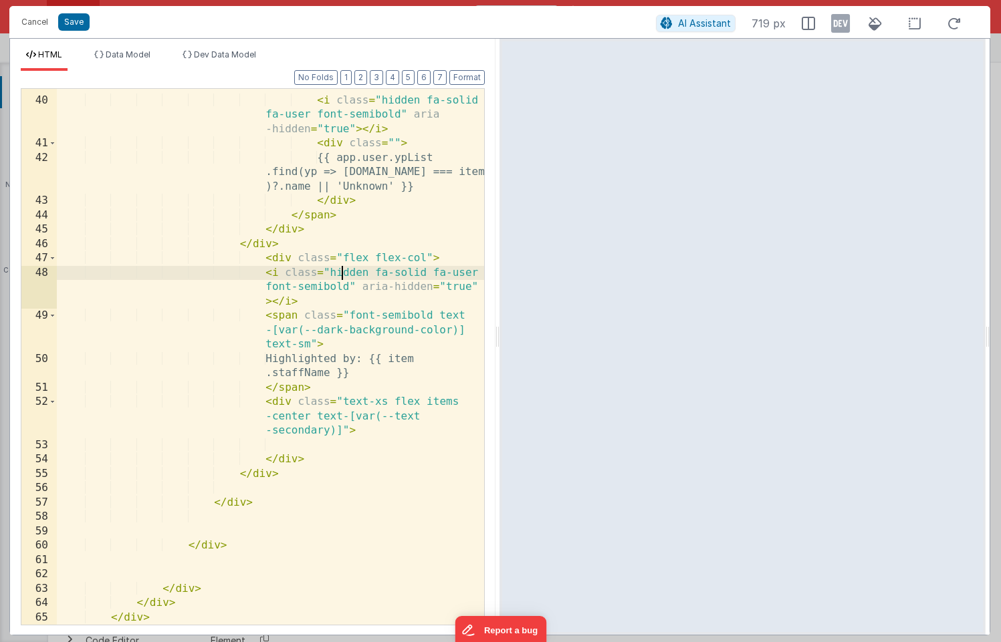
click at [344, 271] on div "< span class = "flex items -center" > < i class = "hidden fa-solid fa-user font…" at bounding box center [270, 354] width 427 height 579
click at [391, 375] on div "< span class = "flex items -center" > < i class = "hidden fa-solid fa-user font…" at bounding box center [270, 354] width 427 height 579
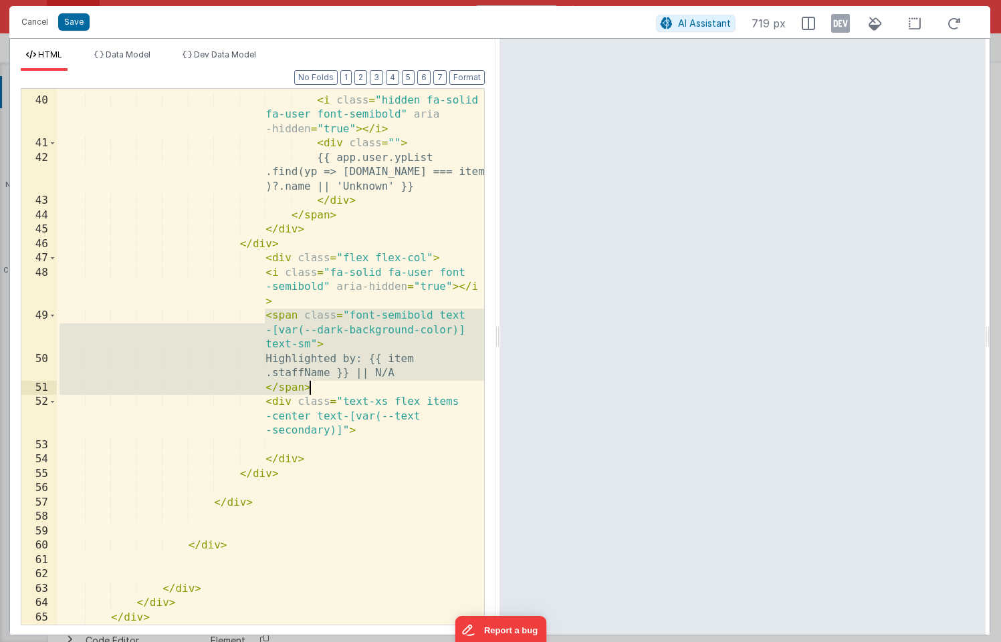
drag, startPoint x: 263, startPoint y: 316, endPoint x: 319, endPoint y: 390, distance: 92.1
click at [319, 390] on div "< span class = "flex items -center" > < i class = "hidden fa-solid fa-user font…" at bounding box center [270, 354] width 427 height 579
click at [344, 385] on div "< span class = "flex items -center" > < i class = "hidden fa-solid fa-user font…" at bounding box center [270, 354] width 427 height 579
drag, startPoint x: 265, startPoint y: 317, endPoint x: 326, endPoint y: 383, distance: 89.4
click at [326, 383] on div "< span class = "flex items -center" > < i class = "hidden fa-solid fa-user font…" at bounding box center [270, 354] width 427 height 579
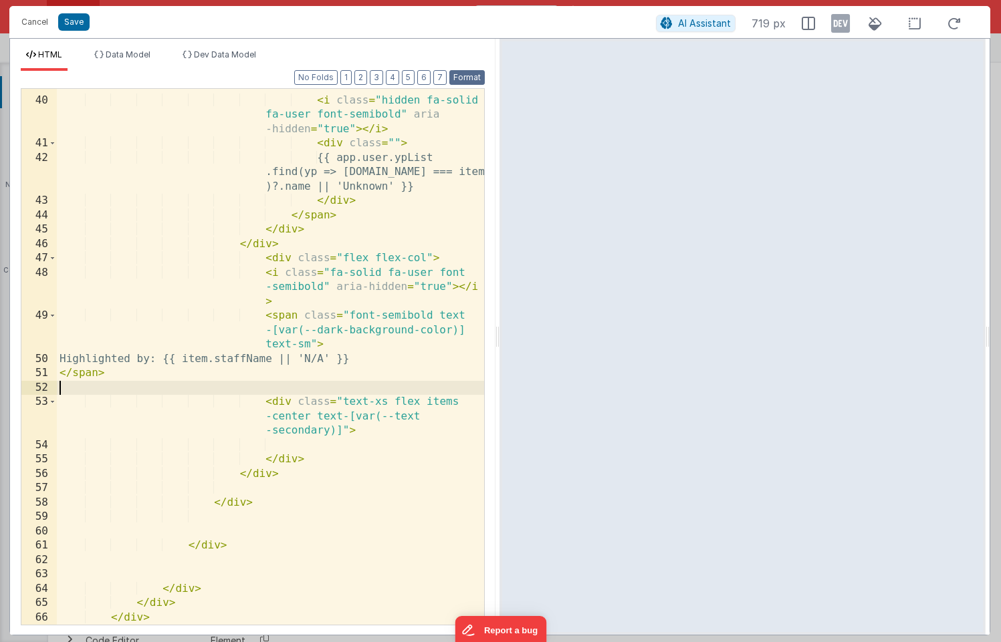
click at [471, 70] on button "Format" at bounding box center [466, 77] width 35 height 15
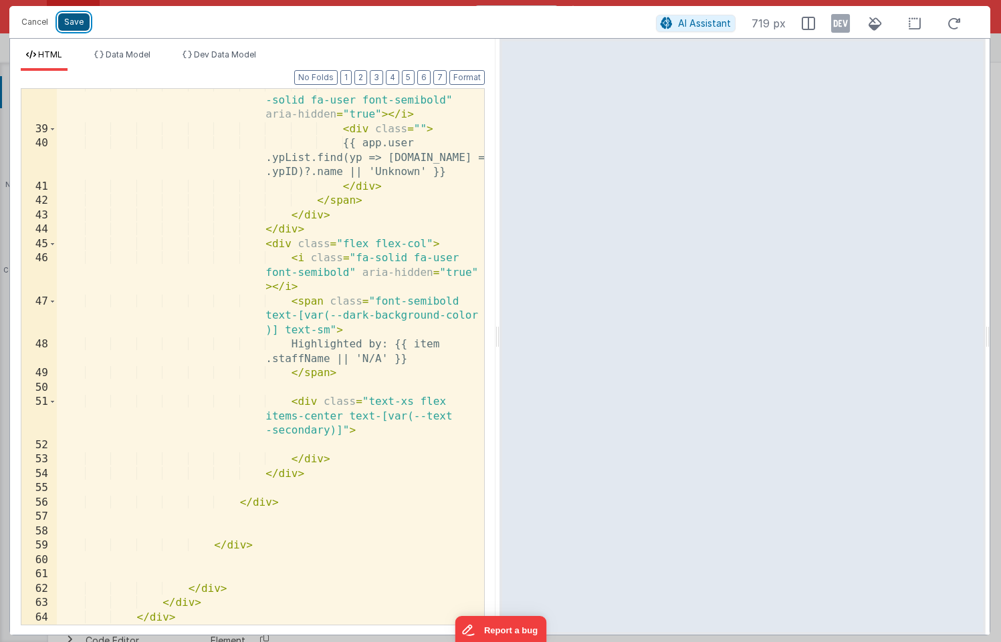
click at [76, 25] on button "Save" at bounding box center [73, 21] width 31 height 17
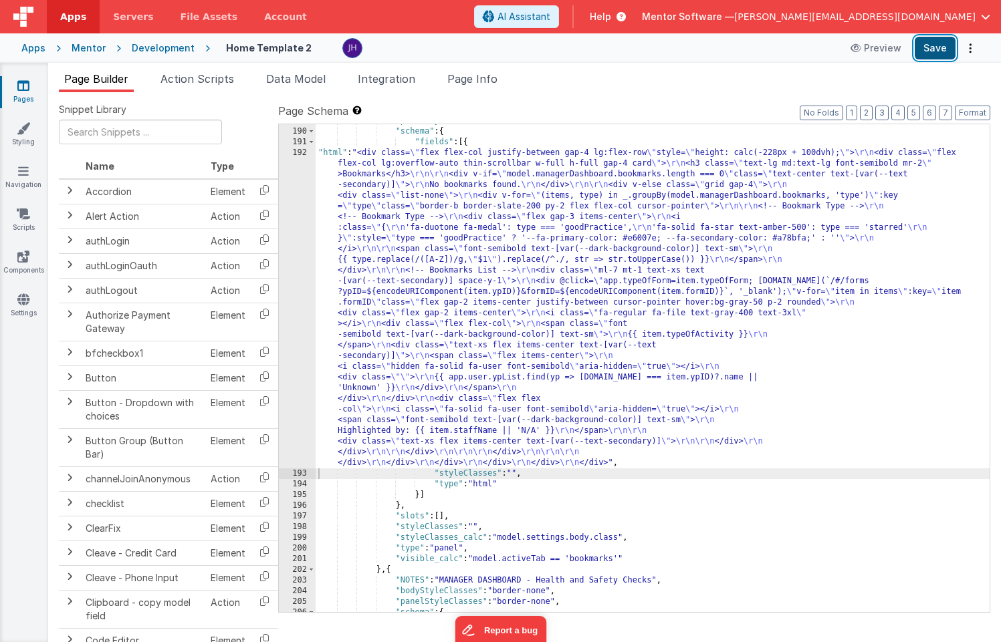
click at [927, 52] on button "Save" at bounding box center [934, 48] width 41 height 23
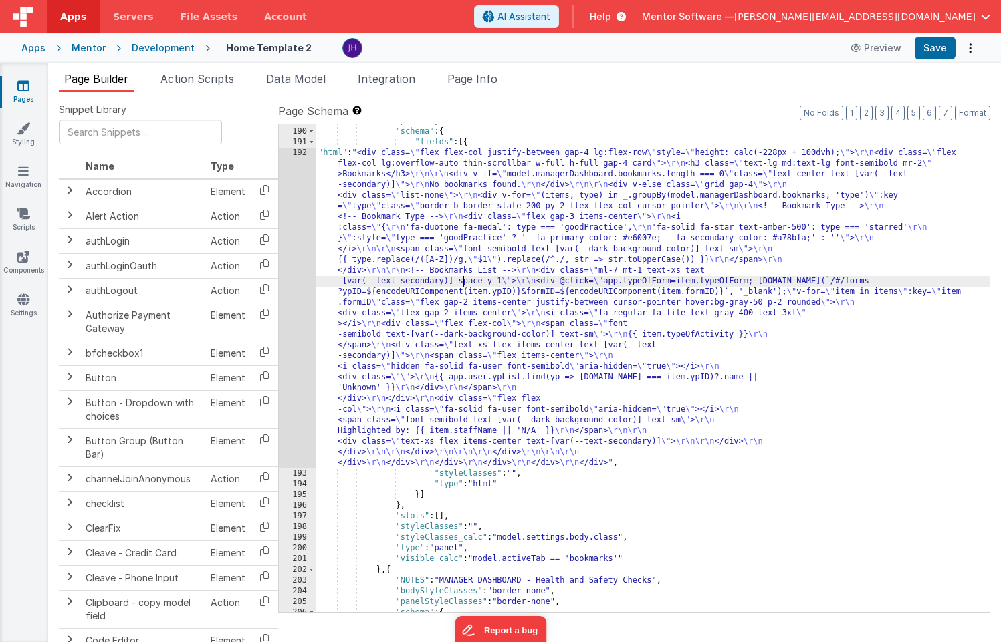
click at [463, 279] on div ""panelStyleClasses" : "border-none" , "schema" : { "fields" : [{ "html" : "<div…" at bounding box center [652, 370] width 674 height 509
click at [295, 266] on div "192" at bounding box center [297, 308] width 37 height 321
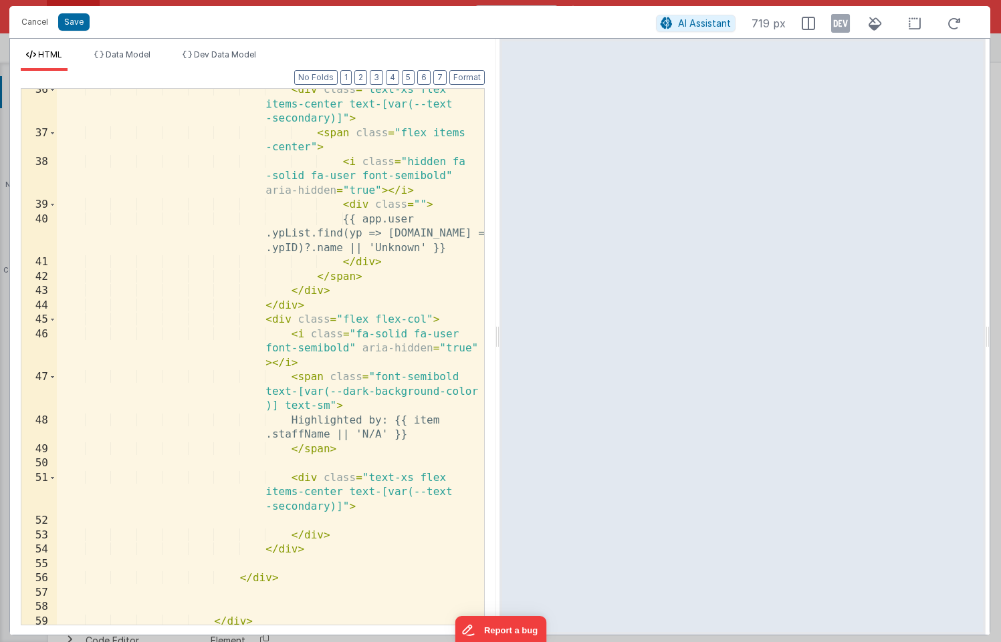
scroll to position [0, 0]
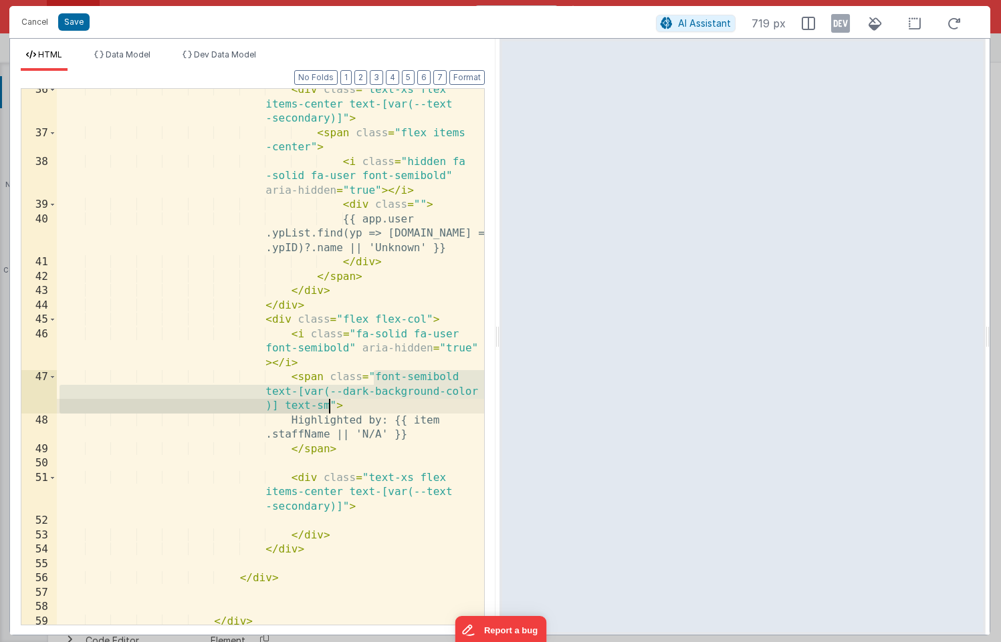
drag, startPoint x: 375, startPoint y: 376, endPoint x: 329, endPoint y: 400, distance: 52.0
click at [329, 400] on div "< div class = "text-xs flex items-center text-[var(--text -secondary)]" > < spa…" at bounding box center [270, 380] width 427 height 594
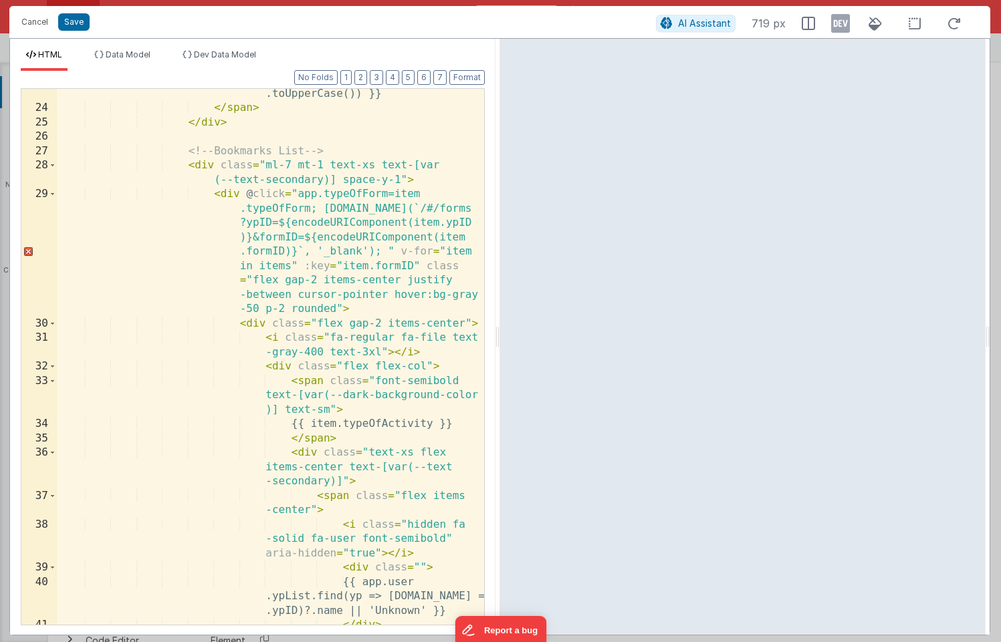
scroll to position [456, 0]
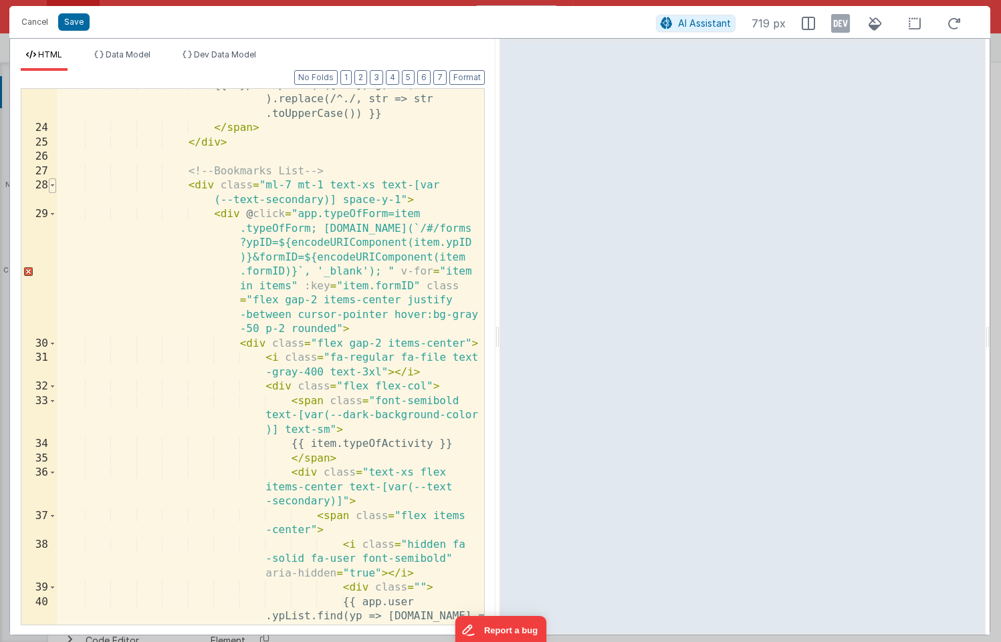
click at [54, 188] on span at bounding box center [52, 185] width 7 height 15
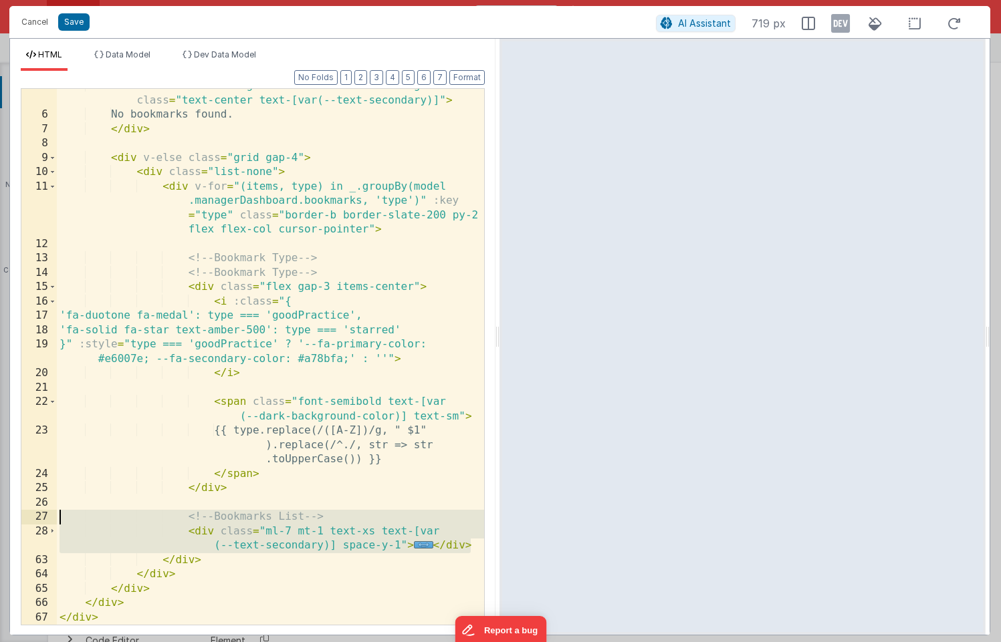
drag, startPoint x: 472, startPoint y: 547, endPoint x: 28, endPoint y: 518, distance: 444.8
click at [28, 518] on div "5 6 7 8 9 10 11 12 13 14 15 16 17 18 19 20 21 22 23 24 25 26 27 28 63 64 65 66 …" at bounding box center [253, 356] width 464 height 537
click at [449, 541] on div "< div v-if = "model.managerDashboard.bookmarks.length === 0" class = "text-cent…" at bounding box center [270, 368] width 427 height 579
drag, startPoint x: 469, startPoint y: 546, endPoint x: 56, endPoint y: 511, distance: 414.6
click at [56, 511] on div "5 6 7 8 9 10 11 12 13 14 15 16 17 18 19 20 21 22 23 24 25 26 27 28 63 64 65 66 …" at bounding box center [253, 356] width 464 height 537
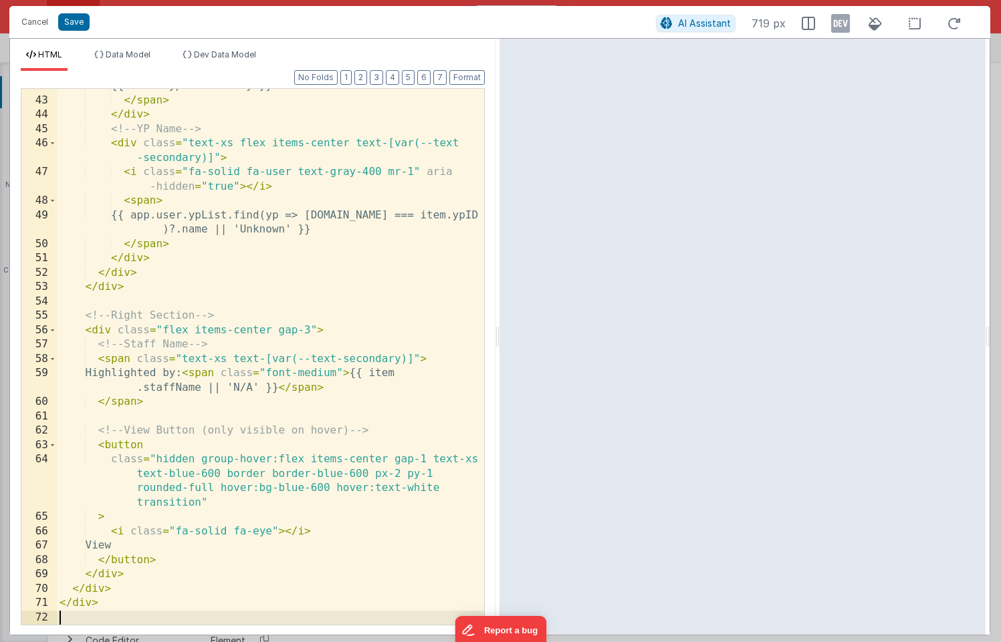
scroll to position [829, 0]
click at [463, 80] on button "Format" at bounding box center [466, 77] width 35 height 15
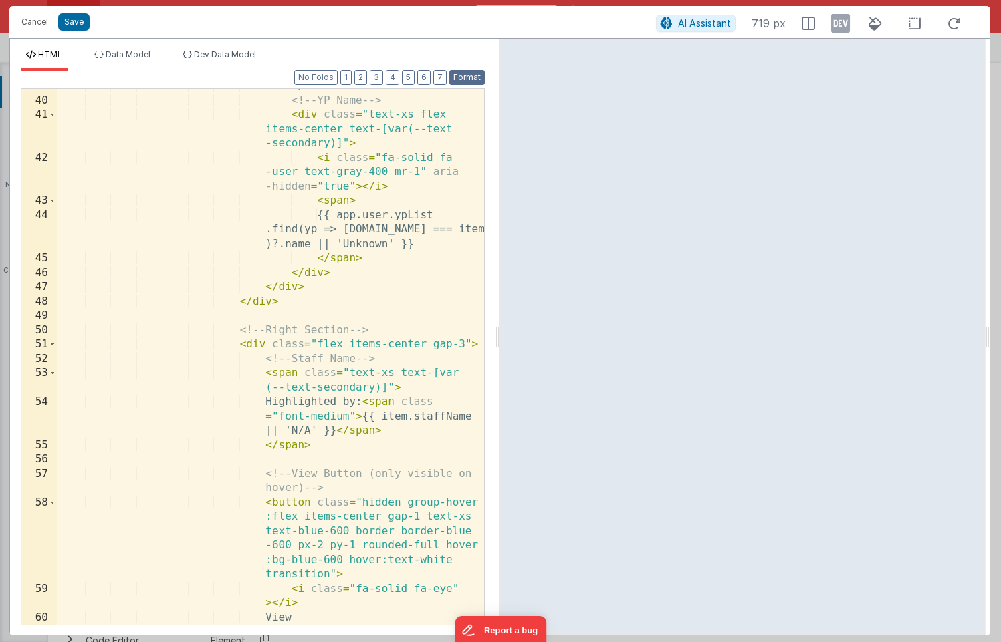
scroll to position [915, 0]
click at [75, 25] on button "Save" at bounding box center [73, 21] width 31 height 17
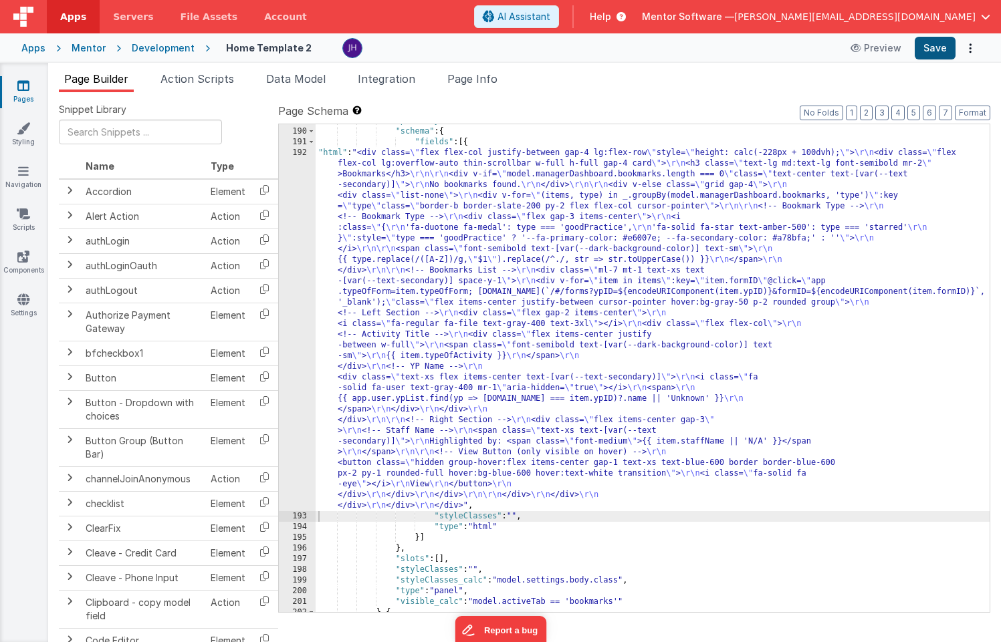
scroll to position [8441, 0]
click at [932, 47] on button "Save" at bounding box center [934, 48] width 41 height 23
click at [300, 335] on div "192" at bounding box center [297, 330] width 37 height 364
click at [295, 297] on div "192" at bounding box center [297, 330] width 37 height 364
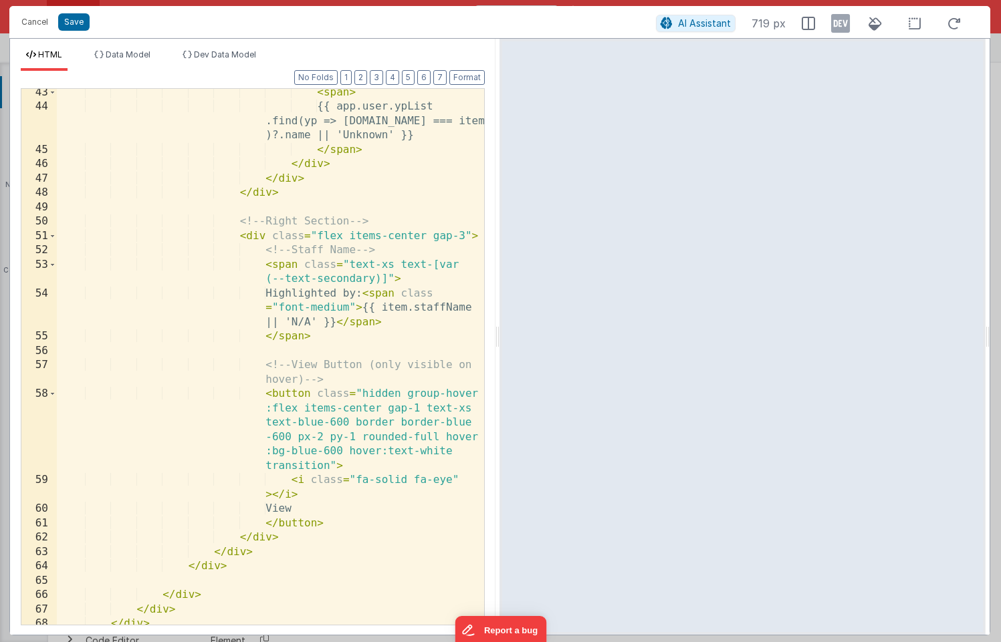
scroll to position [1024, 0]
click at [382, 394] on div "< span > {{ app.user.ypList .find(yp => yp.id === item.ypID )?.name || 'Unknown…" at bounding box center [270, 368] width 427 height 565
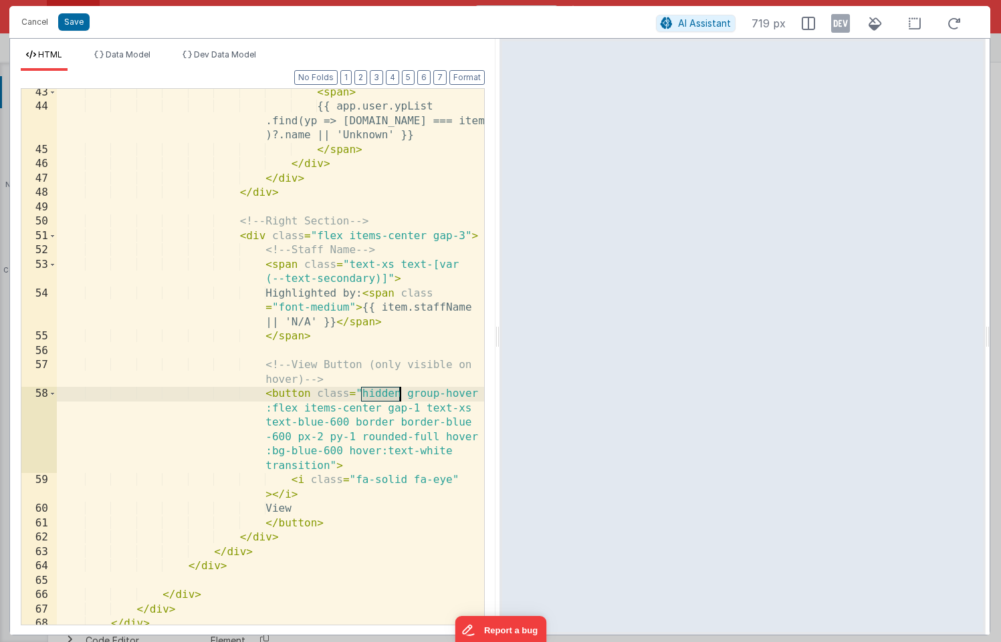
click at [382, 394] on div "< span > {{ app.user.ypList .find(yp => yp.id === item.ypID )?.name || 'Unknown…" at bounding box center [270, 368] width 427 height 565
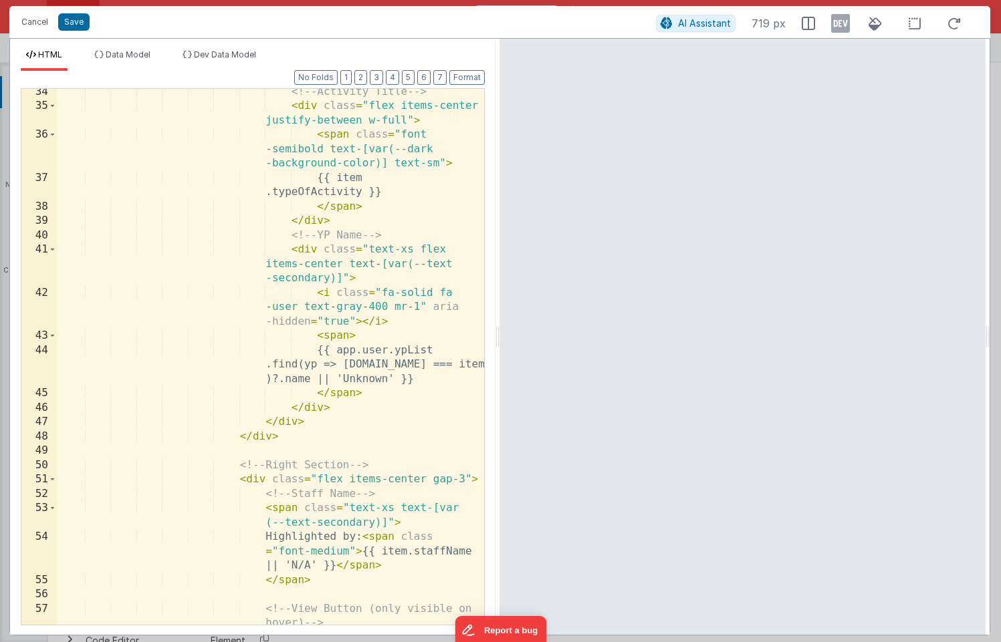
scroll to position [780, 0]
click at [381, 297] on div "<!-- Activity Title --> < div class = "flex items-center justify-between w-full…" at bounding box center [270, 403] width 427 height 637
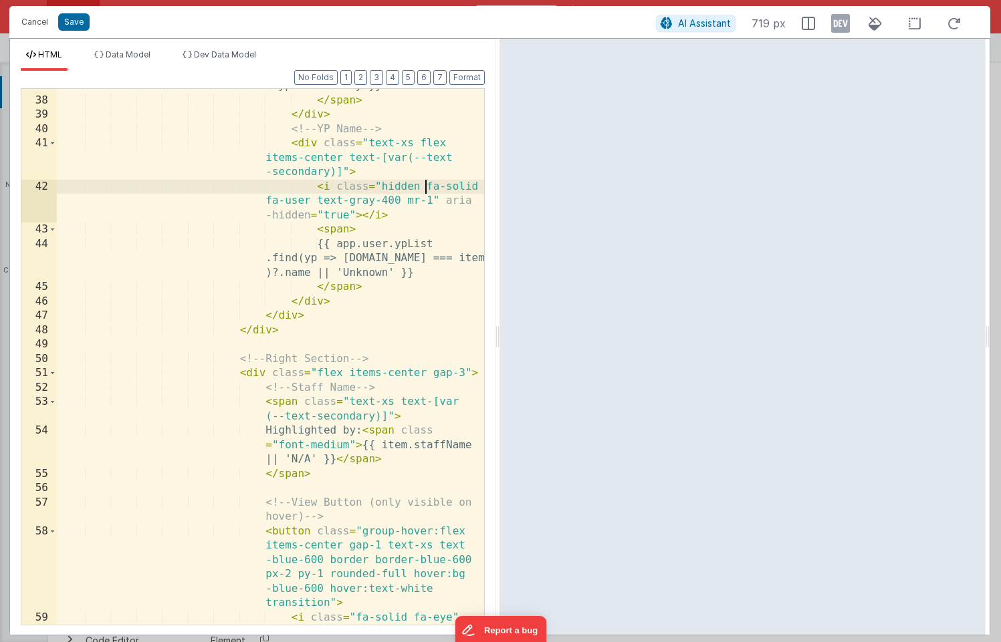
scroll to position [870, 0]
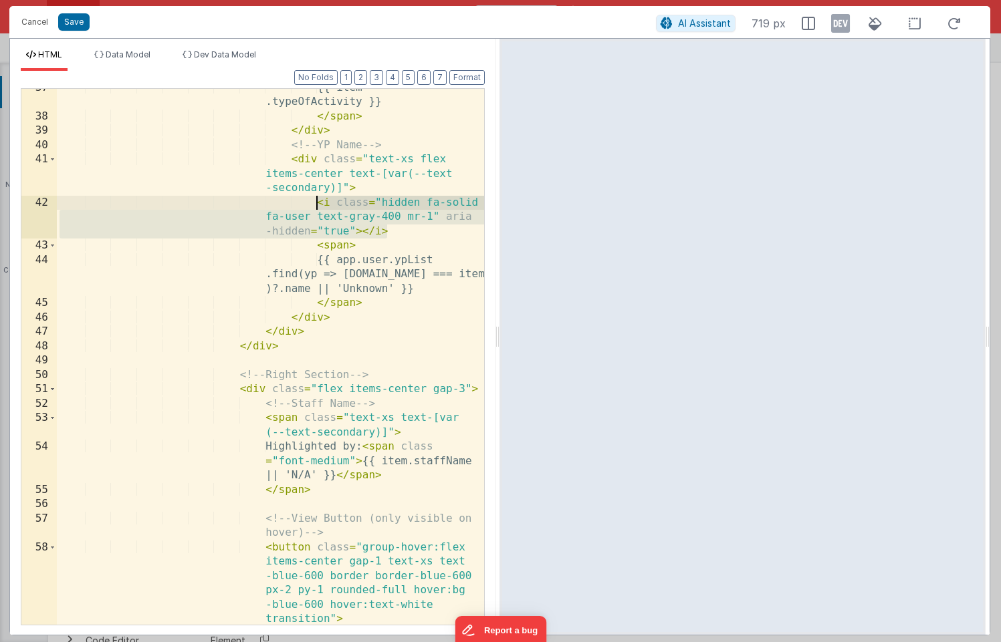
drag, startPoint x: 390, startPoint y: 231, endPoint x: 316, endPoint y: 203, distance: 78.7
click at [316, 203] on div "{{ item .typeOfActivity }} </ span > </ div > <!-- YP Name --> < div class = "t…" at bounding box center [270, 378] width 427 height 594
click at [266, 418] on div "{{ item .typeOfActivity }} </ span > </ div > <!-- YP Name --> < div class = "t…" at bounding box center [270, 378] width 427 height 594
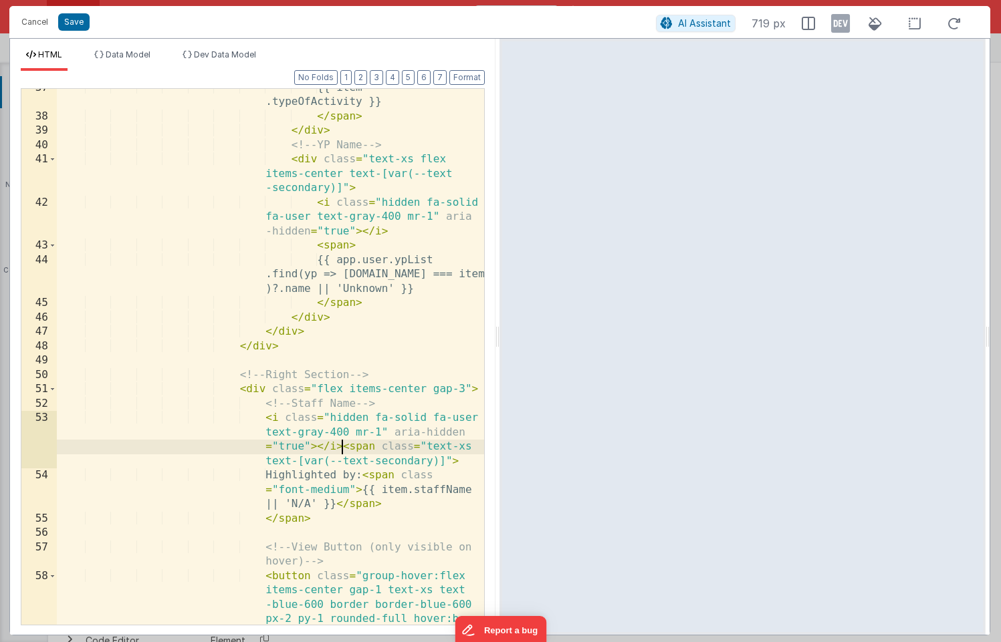
click at [349, 418] on div "{{ item .typeOfActivity }} </ span > </ div > <!-- YP Name --> < div class = "t…" at bounding box center [270, 406] width 427 height 651
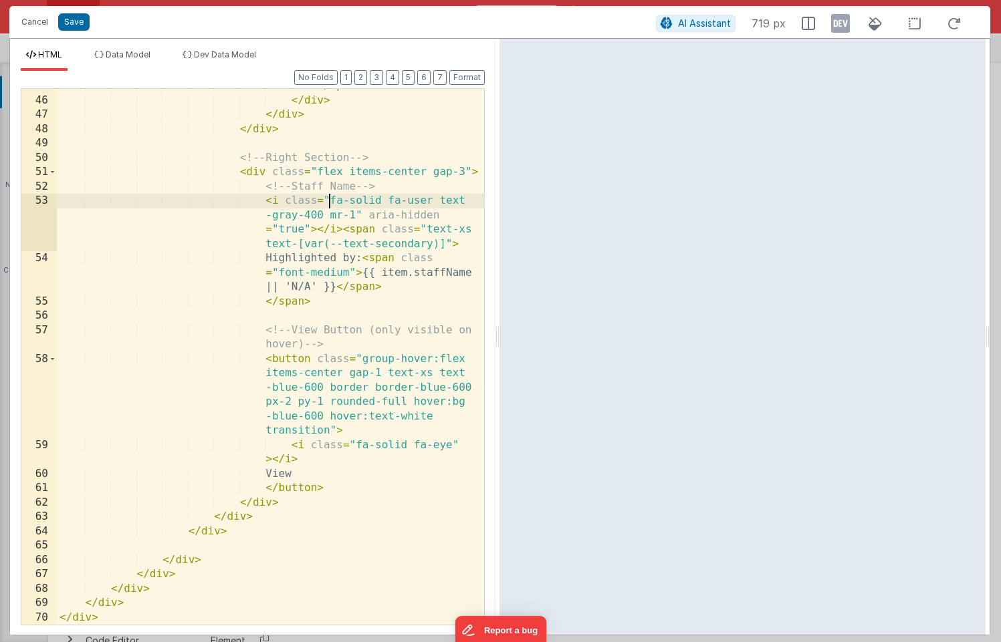
scroll to position [1087, 0]
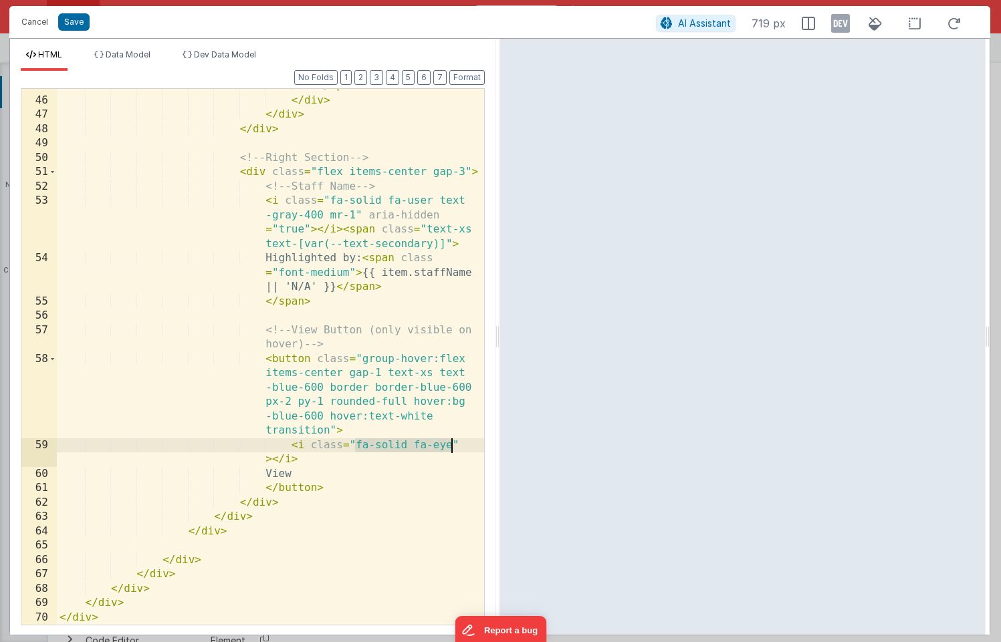
drag, startPoint x: 354, startPoint y: 444, endPoint x: 449, endPoint y: 444, distance: 94.9
click at [449, 444] on div "</ span > </ div > </ div > </ div > <!-- Right Section --> < div class = "flex…" at bounding box center [270, 361] width 427 height 565
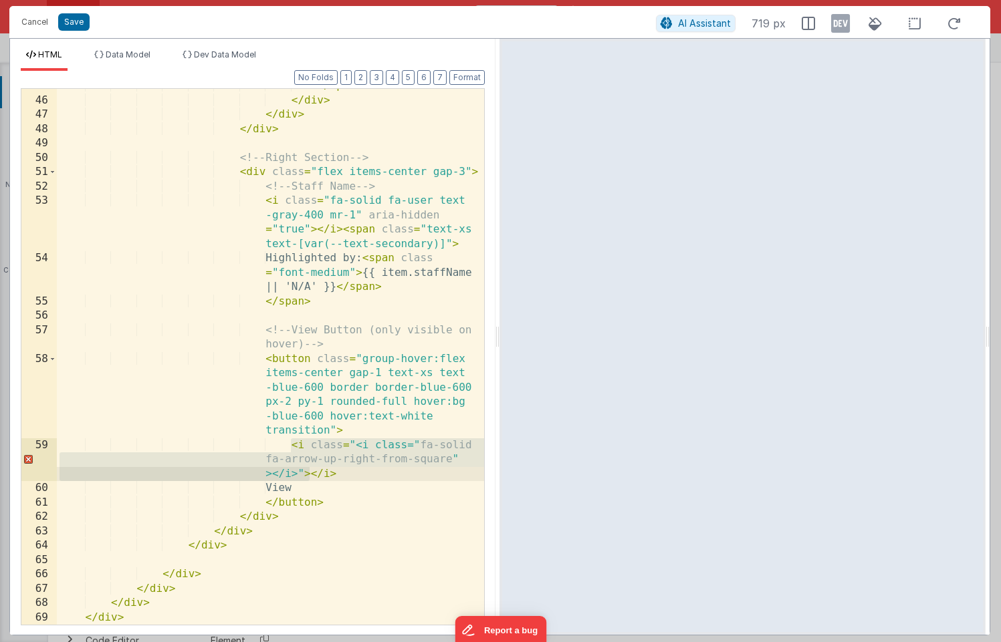
drag, startPoint x: 290, startPoint y: 446, endPoint x: 310, endPoint y: 472, distance: 32.4
click at [310, 472] on div "</ span > </ div > </ div > </ div > <!-- Right Section --> < div class = "flex…" at bounding box center [270, 361] width 427 height 565
drag, startPoint x: 339, startPoint y: 472, endPoint x: 293, endPoint y: 446, distance: 52.6
click at [293, 446] on div "</ span > </ div > </ div > </ div > <!-- Right Section --> < div class = "flex…" at bounding box center [270, 361] width 427 height 565
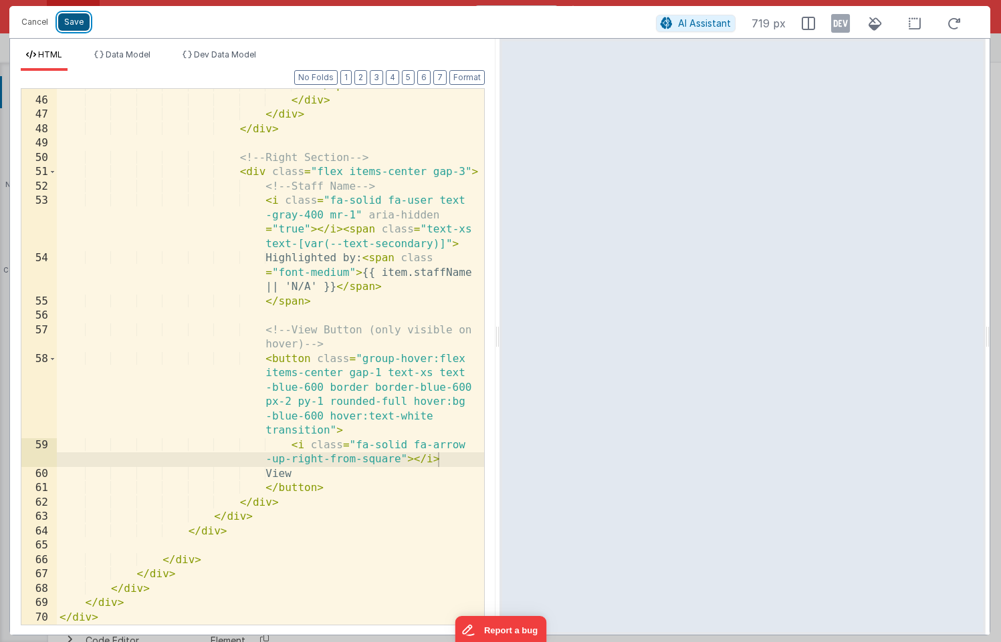
click at [71, 24] on button "Save" at bounding box center [73, 21] width 31 height 17
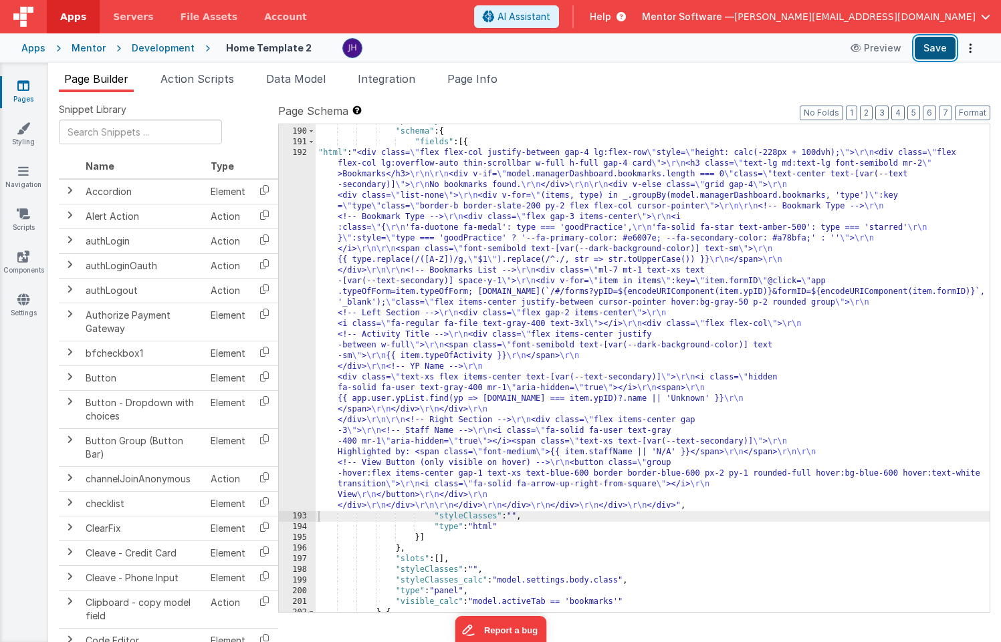
click at [942, 56] on button "Save" at bounding box center [934, 48] width 41 height 23
click at [297, 270] on div "192" at bounding box center [297, 330] width 37 height 364
click at [297, 259] on div "192" at bounding box center [297, 330] width 37 height 364
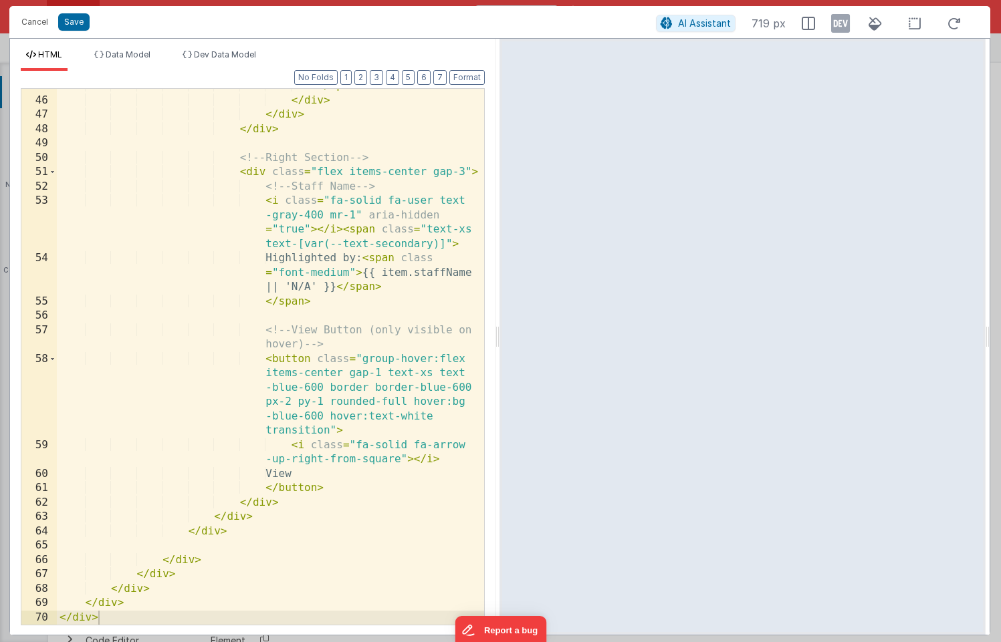
click at [307, 473] on div "</ span > </ div > </ div > </ div > <!-- Right Section --> < div class = "flex…" at bounding box center [270, 361] width 427 height 565
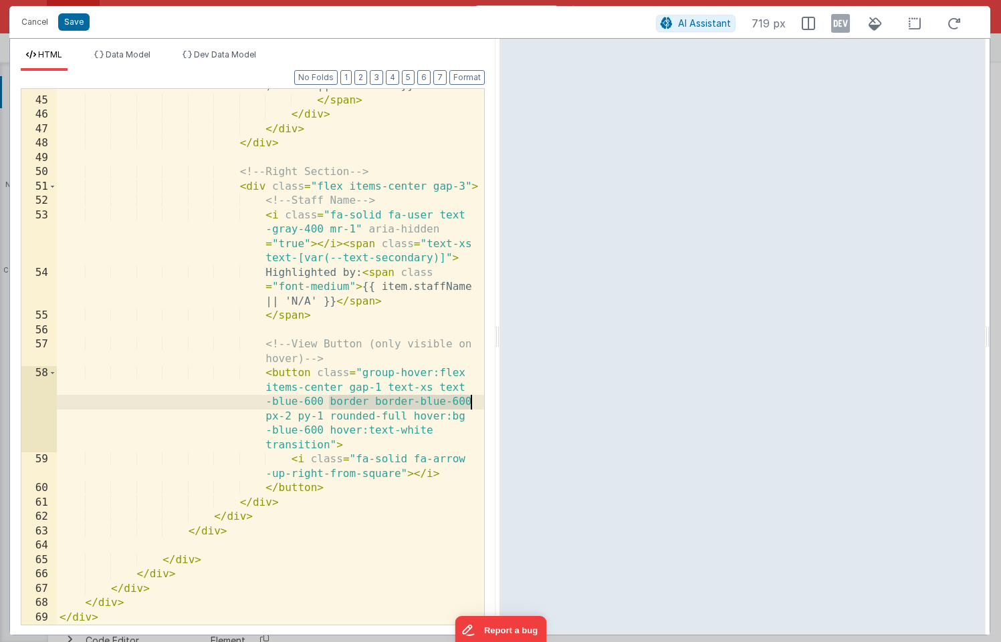
drag, startPoint x: 330, startPoint y: 400, endPoint x: 469, endPoint y: 401, distance: 139.0
click at [469, 401] on div "{{ app.user.ypList .find(yp => yp.id === item.ypID )?.name || 'Unknown' }} </ s…" at bounding box center [270, 347] width 427 height 594
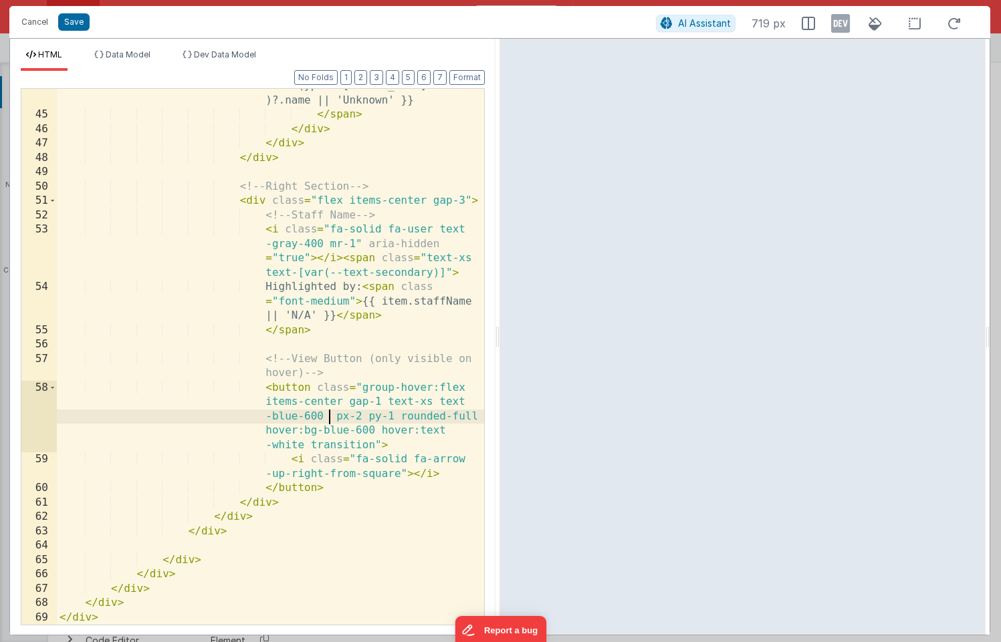
scroll to position [1059, 0]
drag, startPoint x: 393, startPoint y: 414, endPoint x: 467, endPoint y: 414, distance: 74.2
click at [467, 414] on div "{{ app.user.ypList .find(yp => yp.id === item.ypID )?.name || 'Unknown' }} </ s…" at bounding box center [270, 362] width 427 height 594
click at [70, 21] on button "Save" at bounding box center [73, 21] width 31 height 17
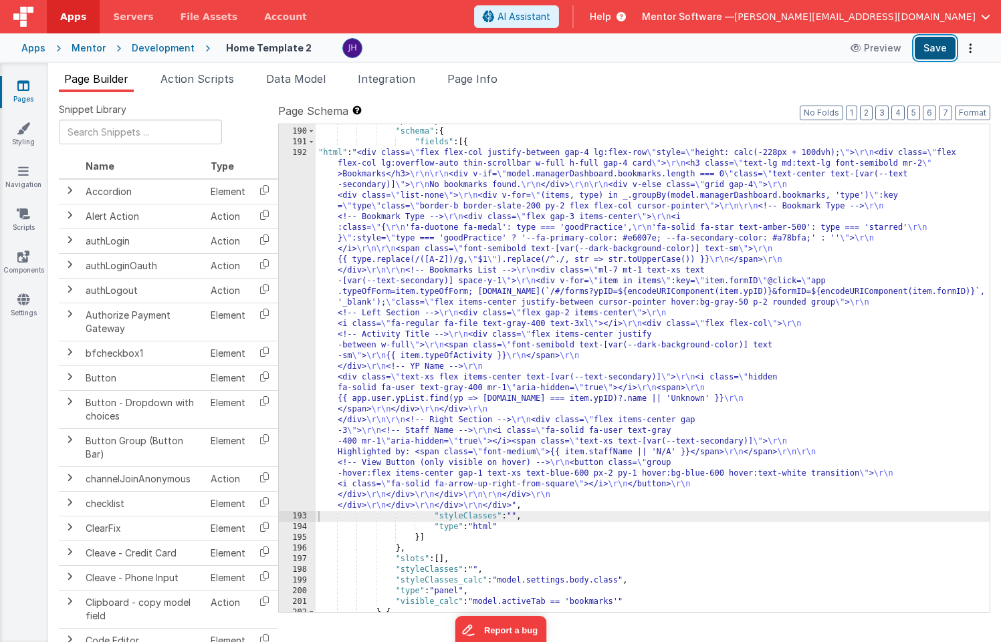
click at [930, 45] on button "Save" at bounding box center [934, 48] width 41 height 23
click at [291, 281] on div "192" at bounding box center [297, 330] width 37 height 364
click at [291, 269] on div "192" at bounding box center [297, 330] width 37 height 364
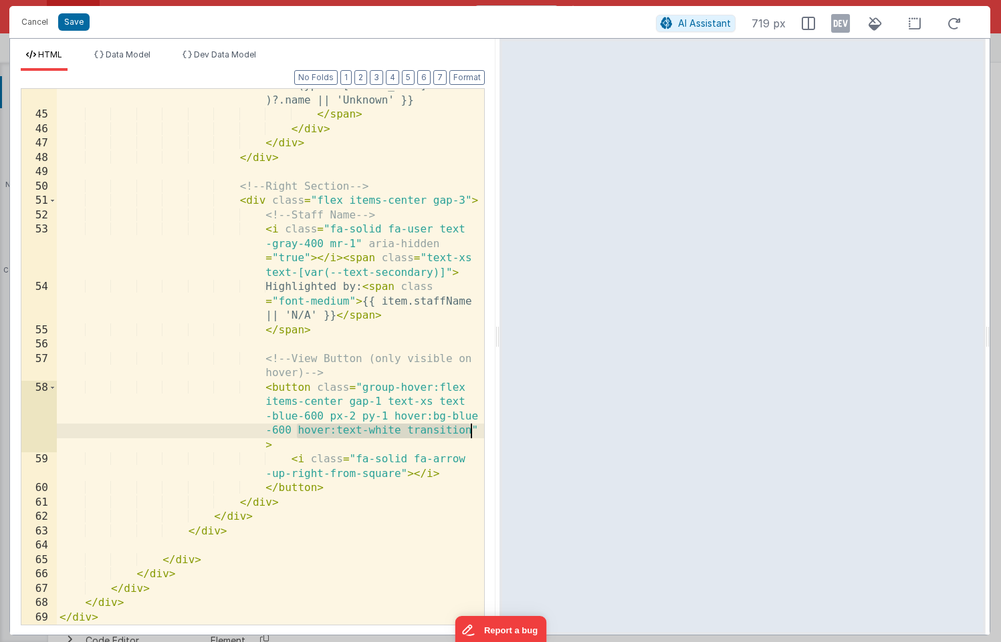
drag, startPoint x: 297, startPoint y: 430, endPoint x: 471, endPoint y: 430, distance: 174.4
click at [471, 430] on div "44 45 46 47 48 49 50 51 52 53 54 55 56 57 58 59 60 61 62 63 64 65 66 67 68 69 {…" at bounding box center [253, 356] width 464 height 537
drag, startPoint x: 393, startPoint y: 416, endPoint x: 471, endPoint y: 433, distance: 80.0
click at [471, 433] on div "44 45 46 47 48 49 50 51 52 53 54 55 56 57 58 59 60 61 62 63 64 65 66 67 68 69 {…" at bounding box center [253, 356] width 464 height 537
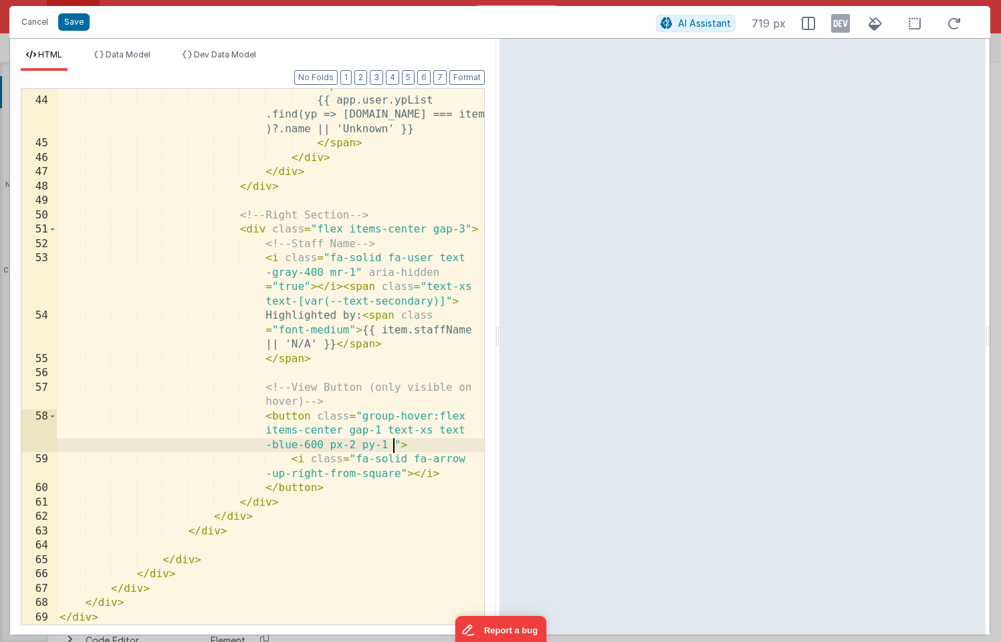
scroll to position [1030, 0]
click at [309, 447] on div "< span > {{ app.user.ypList .find(yp => yp.id === item.ypID )?.name || 'Unknown…" at bounding box center [270, 361] width 427 height 565
click at [283, 446] on div "< span > {{ app.user.ypList .find(yp => yp.id === item.ypID )?.name || 'Unknown…" at bounding box center [270, 361] width 427 height 565
click at [75, 26] on button "Save" at bounding box center [73, 21] width 31 height 17
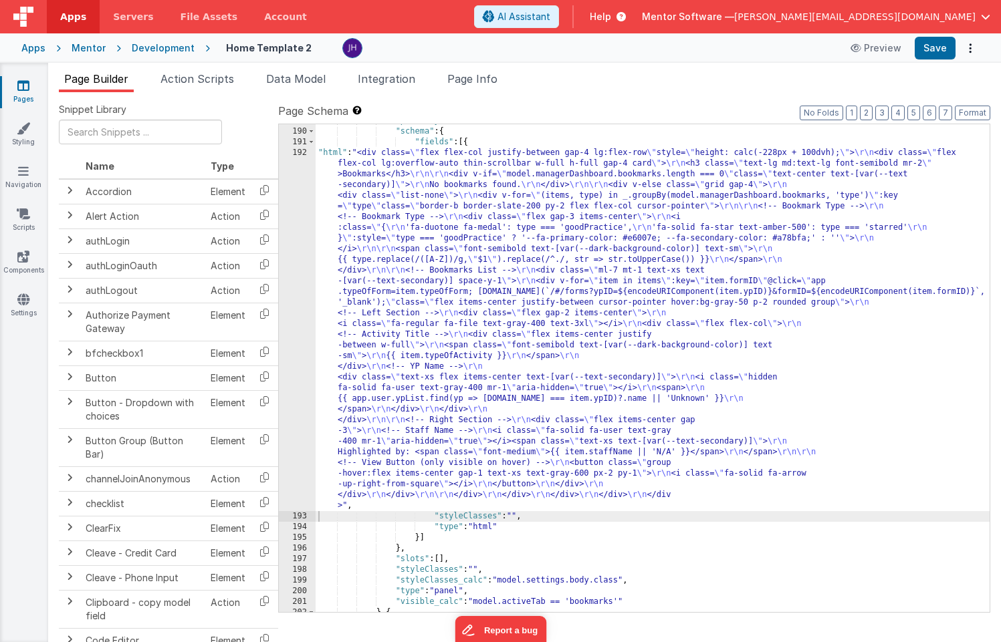
click at [922, 61] on div "Apps Mentor Development Home Template 2 Preview Save" at bounding box center [500, 47] width 1001 height 29
click at [930, 51] on button "Save" at bounding box center [934, 48] width 41 height 23
click at [531, 406] on div ""panelStyleClasses" : "border-none" , "schema" : { "fields" : [{ "html" : "<div…" at bounding box center [652, 370] width 674 height 509
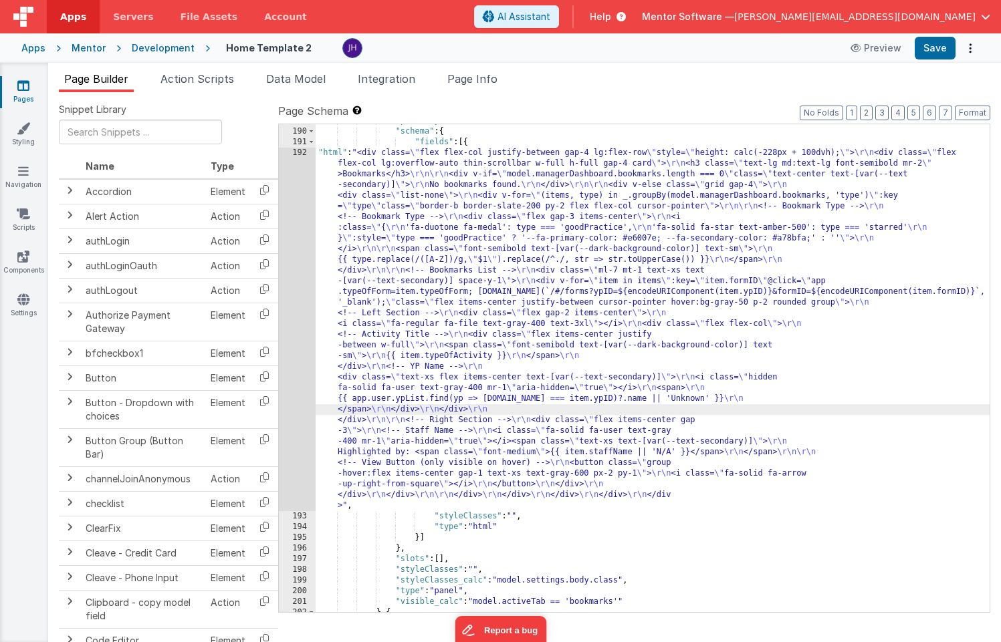
click at [293, 319] on div "192" at bounding box center [297, 330] width 37 height 364
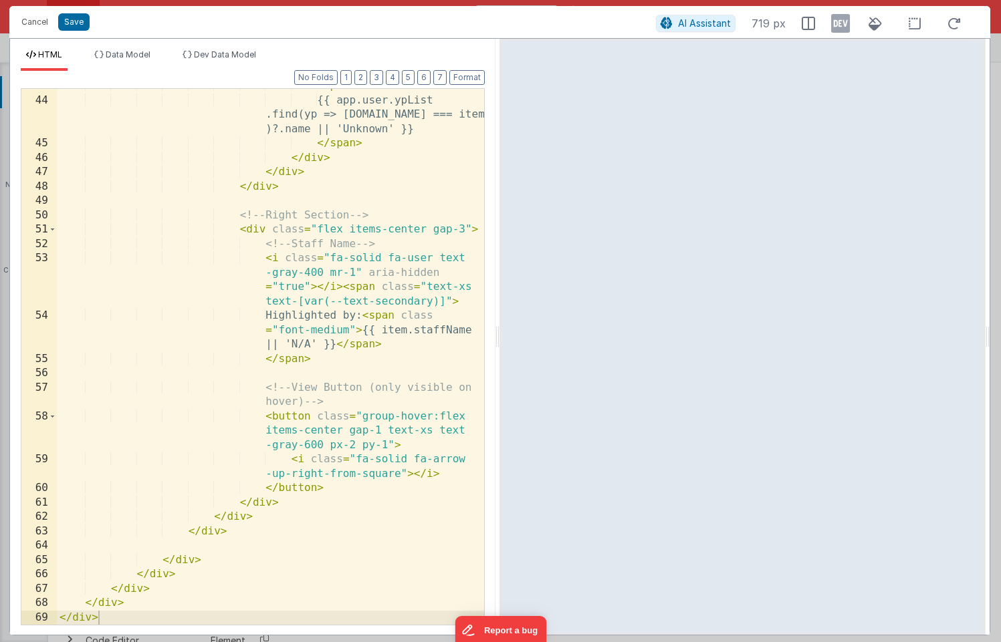
click at [463, 230] on div "< span > {{ app.user.ypList .find(yp => yp.id === item.ypID )?.name || 'Unknown…" at bounding box center [270, 361] width 427 height 565
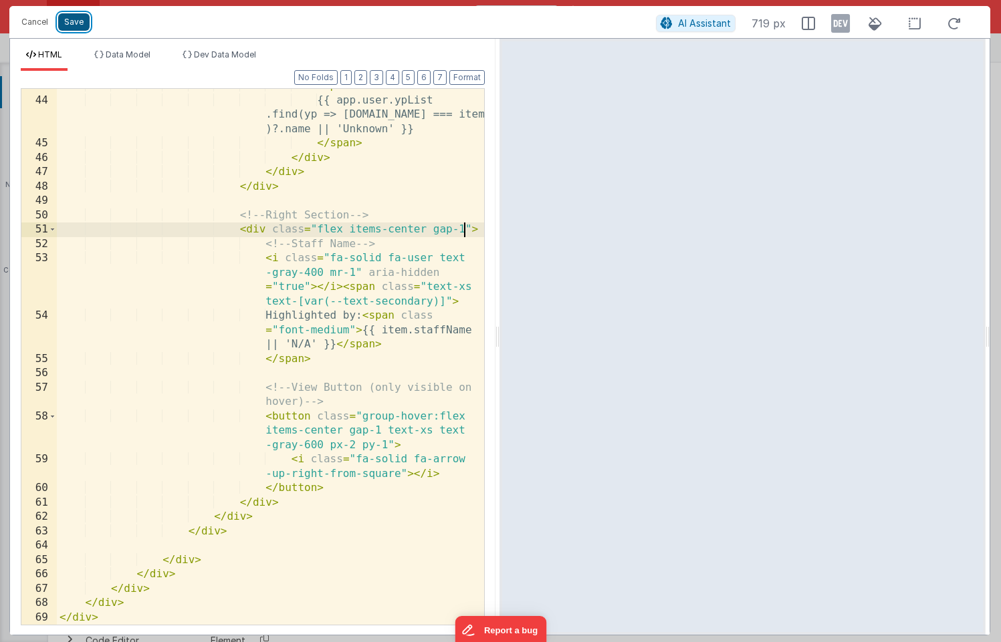
click at [74, 19] on button "Save" at bounding box center [73, 21] width 31 height 17
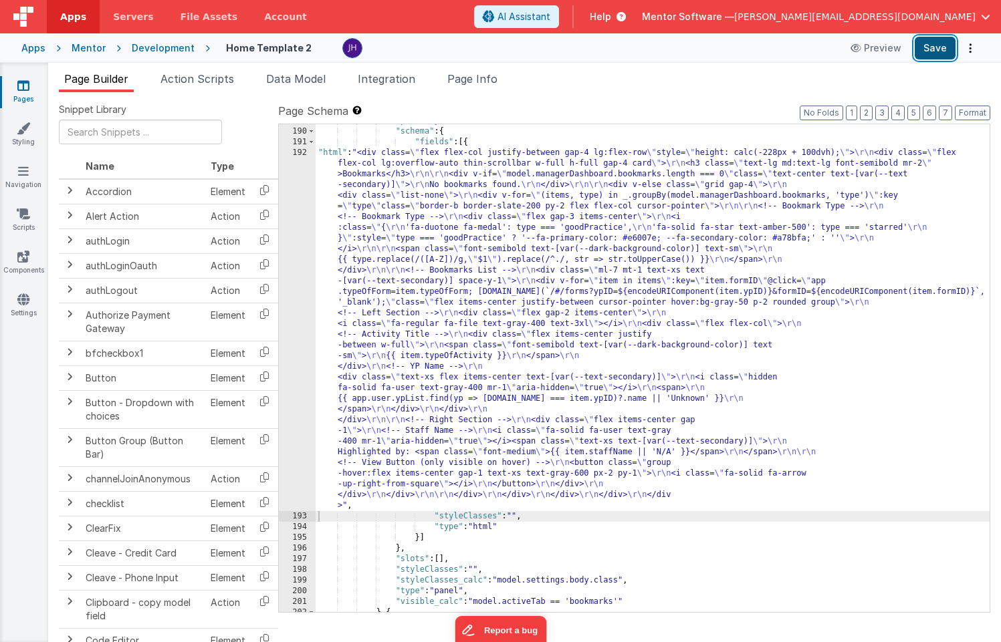
click at [933, 49] on button "Save" at bounding box center [934, 48] width 41 height 23
click at [494, 266] on div ""panelStyleClasses" : "border-none" , "schema" : { "fields" : [{ "html" : "<div…" at bounding box center [652, 370] width 674 height 509
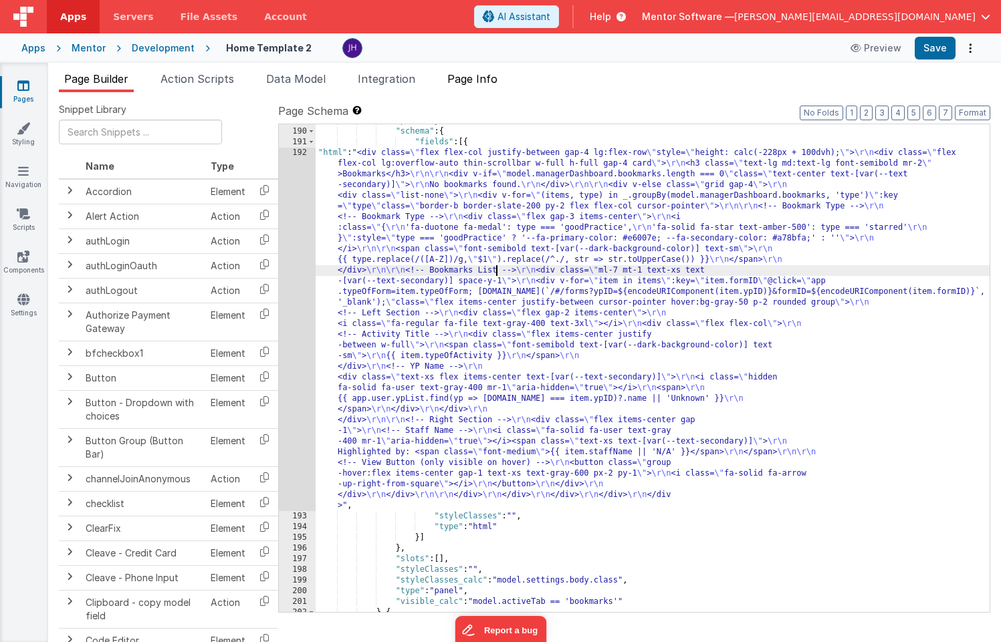
click at [477, 81] on span "Page Info" at bounding box center [472, 78] width 50 height 13
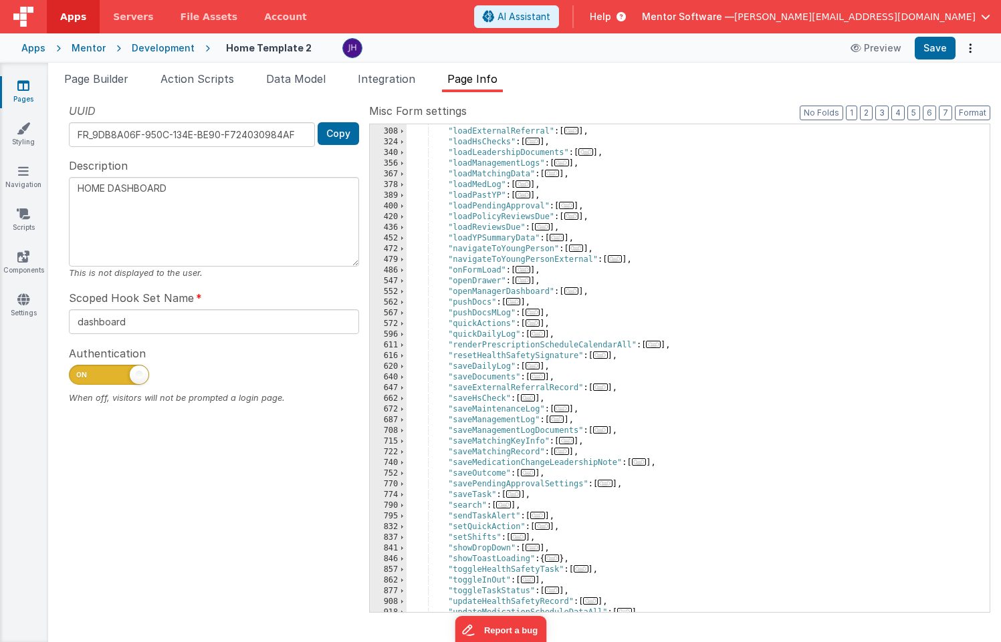
scroll to position [458, 0]
click at [532, 400] on span "..." at bounding box center [528, 397] width 15 height 7
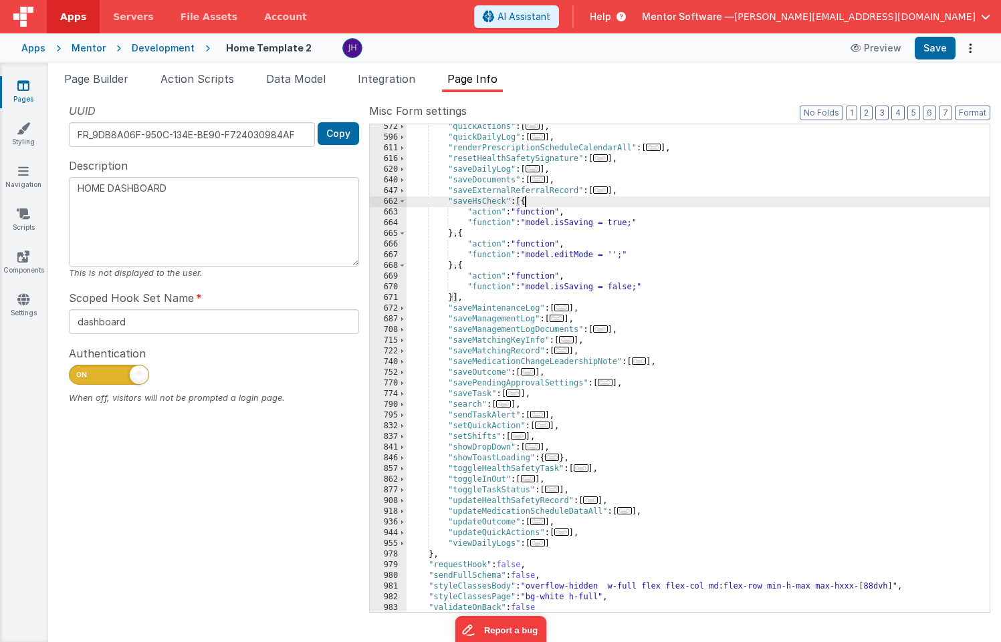
scroll to position [655, 0]
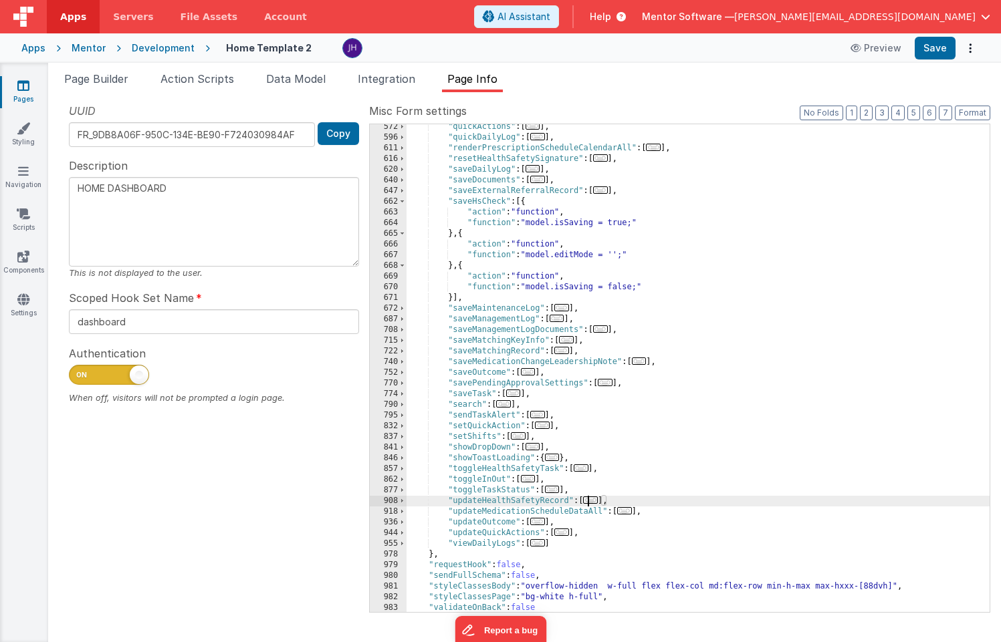
click at [596, 499] on span "..." at bounding box center [590, 500] width 15 height 7
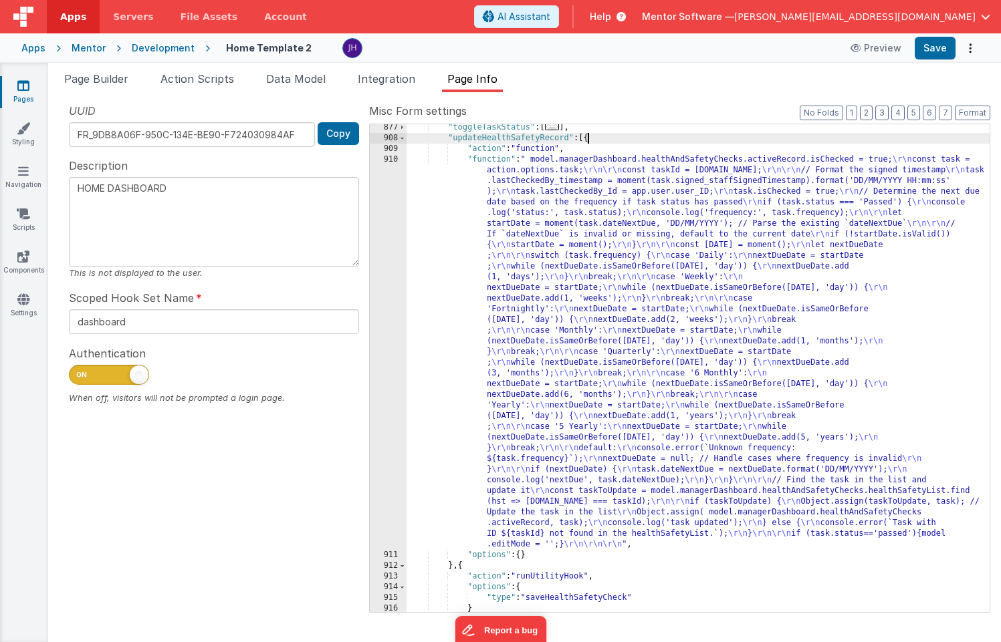
scroll to position [1018, 0]
click at [579, 344] on div ""toggleTaskStatus" : [ ... ] , "updateHealthSafetyRecord" : [{ "action" : "func…" at bounding box center [697, 376] width 583 height 509
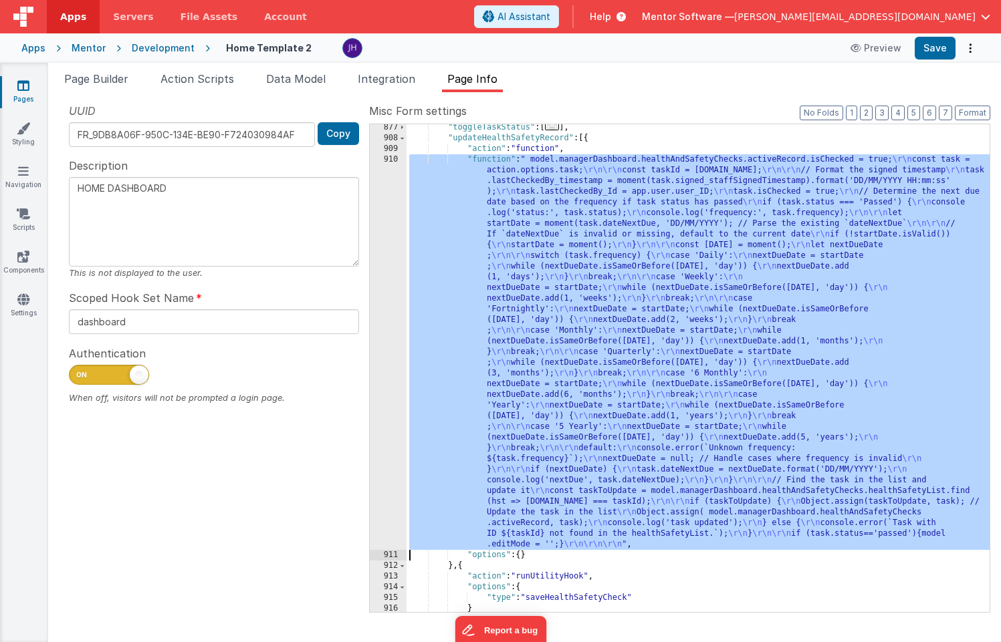
click at [377, 299] on div "910" at bounding box center [388, 352] width 37 height 396
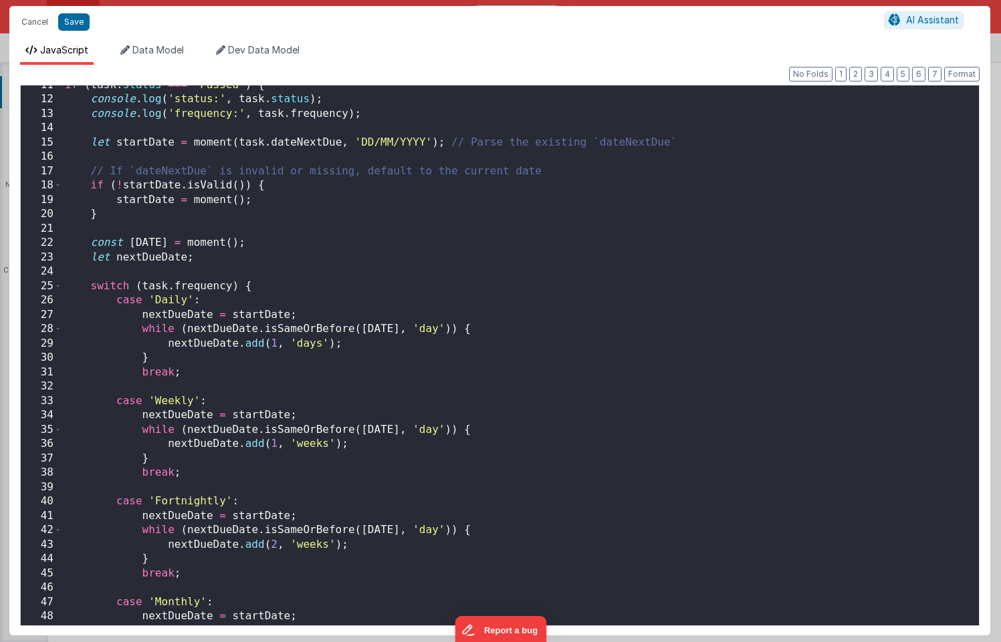
scroll to position [131, 0]
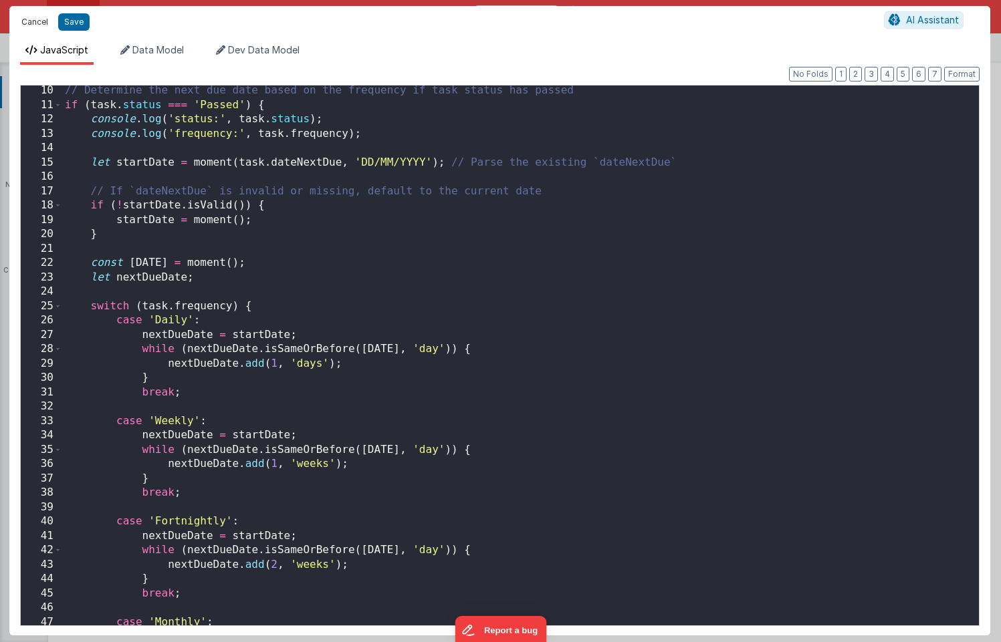
drag, startPoint x: 28, startPoint y: 19, endPoint x: 201, endPoint y: 112, distance: 196.5
click at [28, 19] on button "Cancel" at bounding box center [35, 22] width 40 height 19
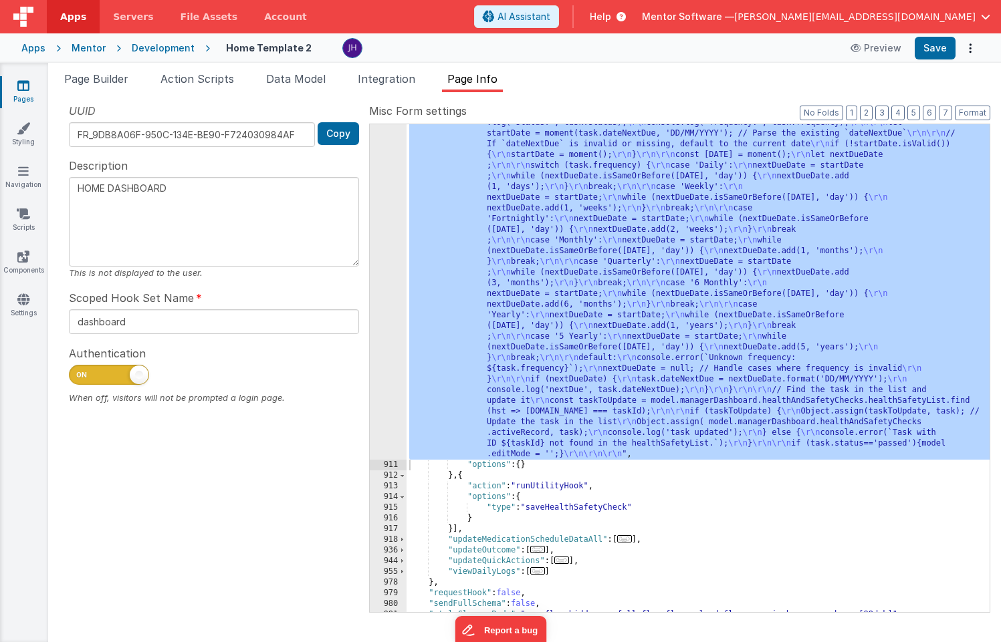
scroll to position [1148, 0]
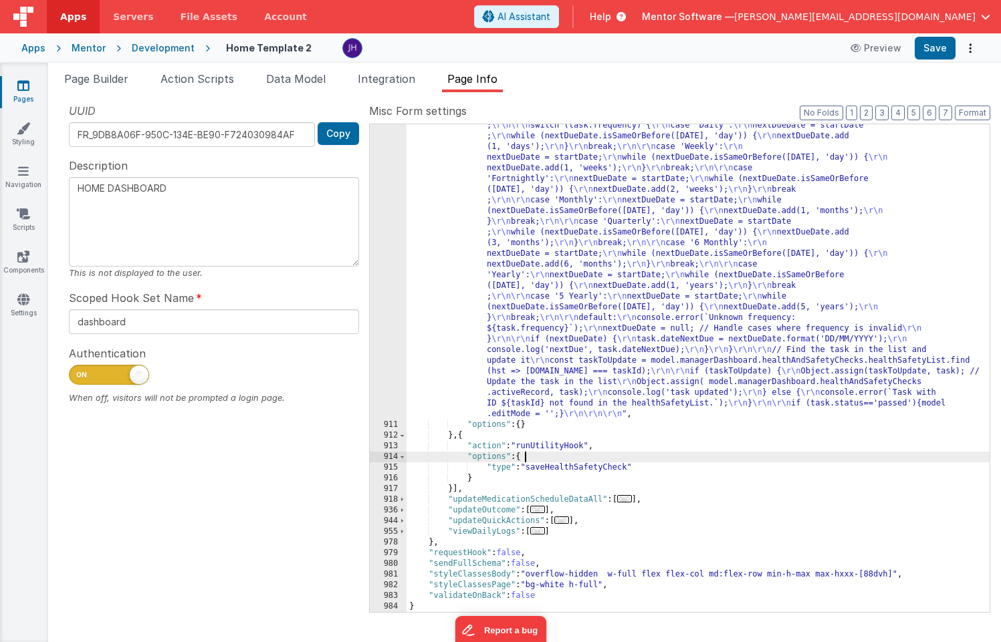
click at [680, 459] on div ""function" : " model.managerDashboard.healthAndSafetyChecks.activeRecord.isChec…" at bounding box center [697, 471] width 583 height 894
click at [674, 467] on div ""function" : " model.managerDashboard.healthAndSafetyChecks.activeRecord.isChec…" at bounding box center [697, 471] width 583 height 894
click at [592, 458] on div ""function" : " model.managerDashboard.healthAndSafetyChecks.activeRecord.isChec…" at bounding box center [697, 471] width 583 height 894
type textarea "HOME DASHBOARD"
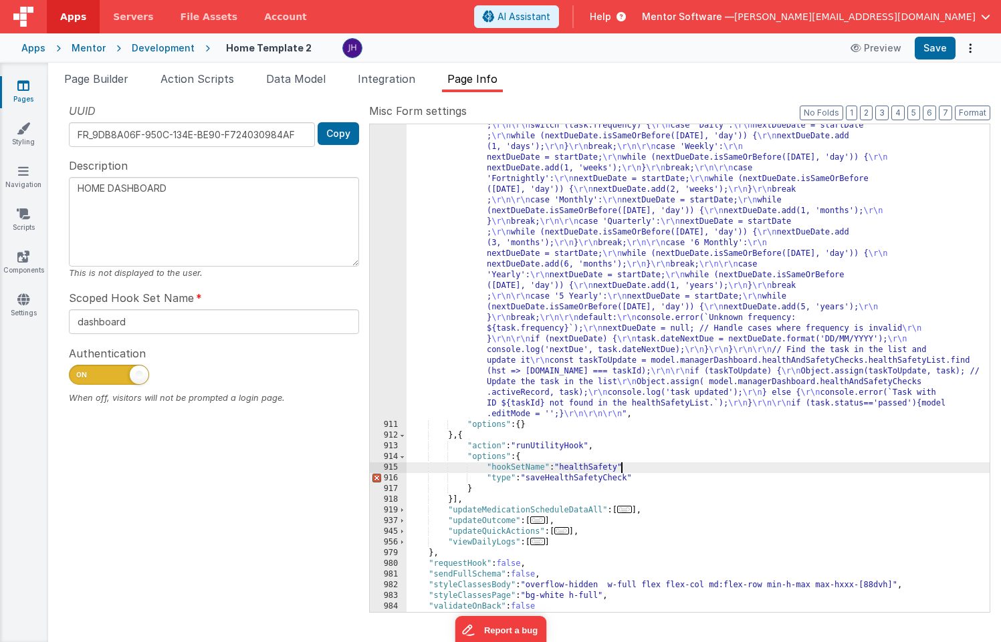
type textarea "HOME DASHBOARD"
click at [936, 53] on button "Save" at bounding box center [934, 48] width 41 height 23
click at [581, 211] on div ""function" : " model.managerDashboard.healthAndSafetyChecks.activeRecord.isChec…" at bounding box center [697, 471] width 583 height 894
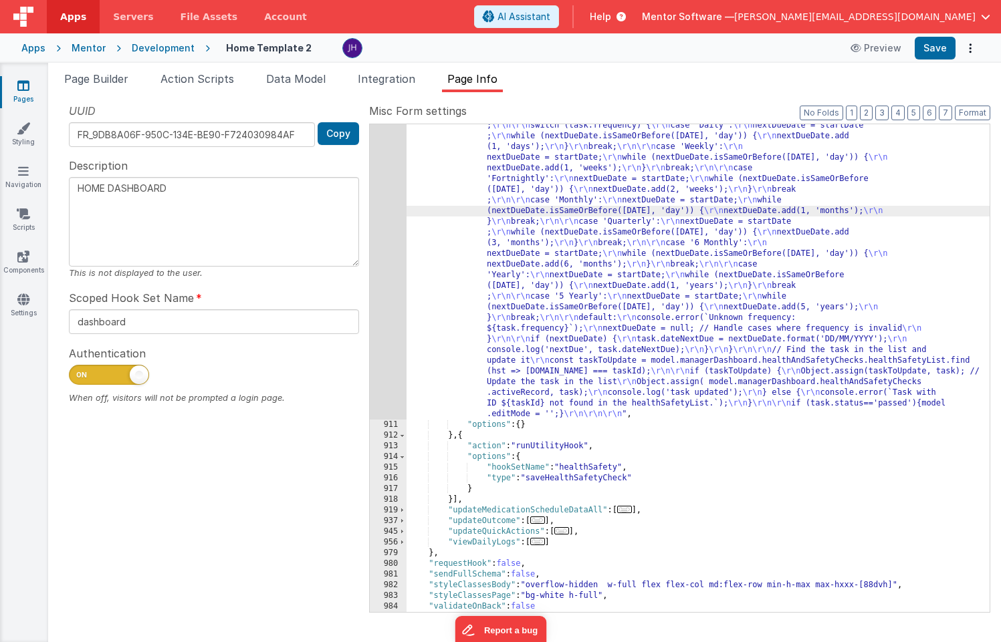
click at [392, 201] on div "910" at bounding box center [388, 222] width 37 height 396
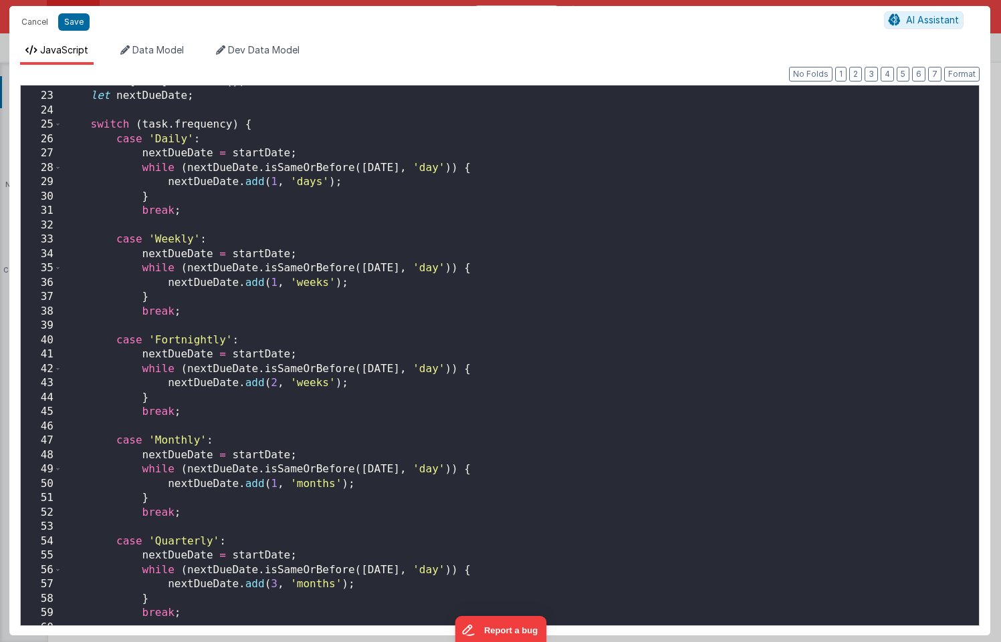
scroll to position [0, 0]
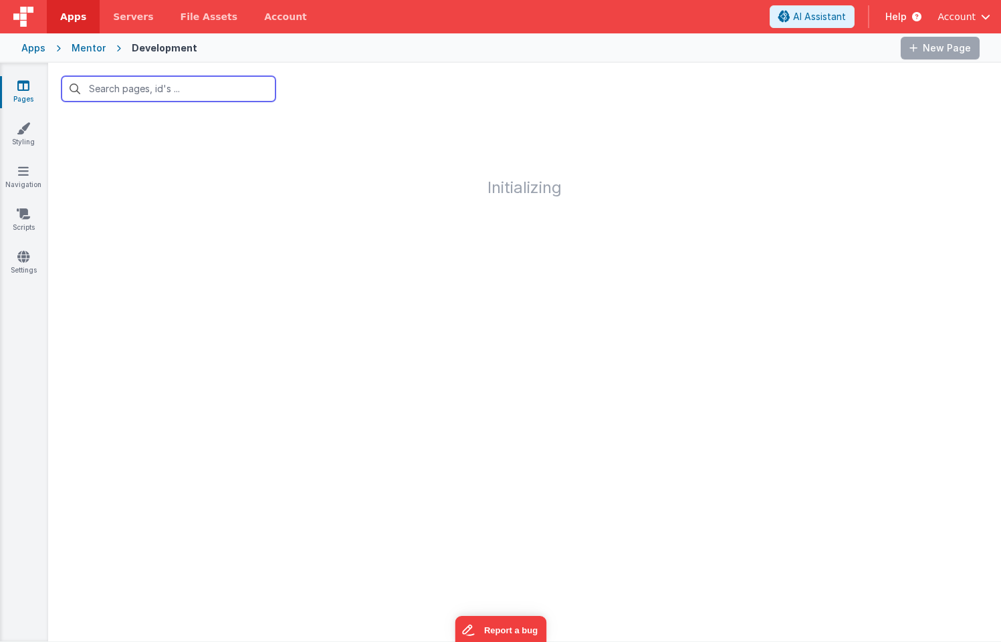
click at [130, 92] on input "text" at bounding box center [168, 88] width 214 height 25
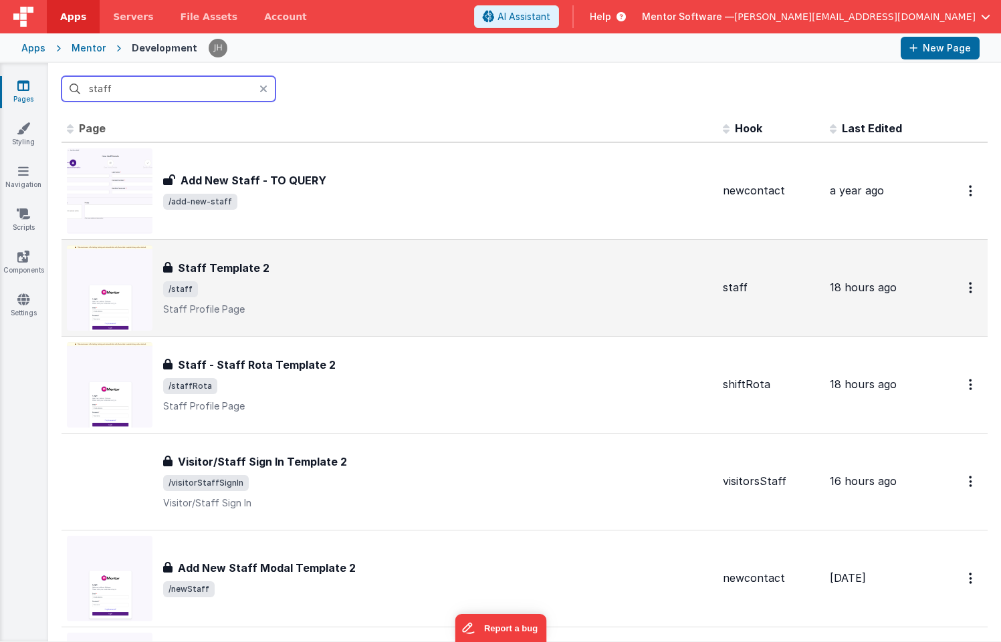
type input "staff"
click at [316, 269] on div "Staff Template 2" at bounding box center [437, 268] width 549 height 16
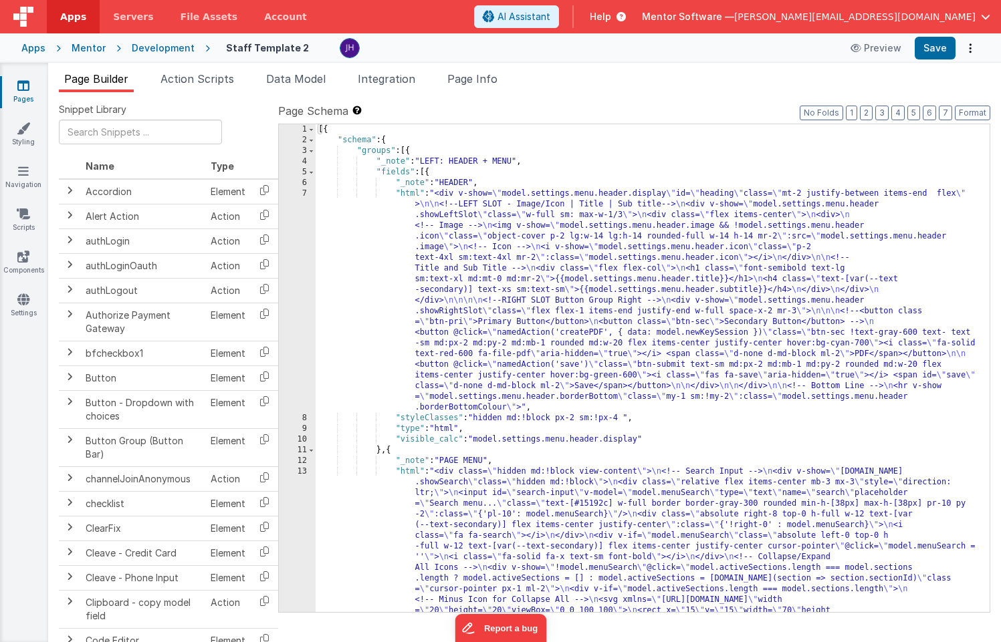
click at [487, 79] on span "Page Info" at bounding box center [472, 78] width 50 height 13
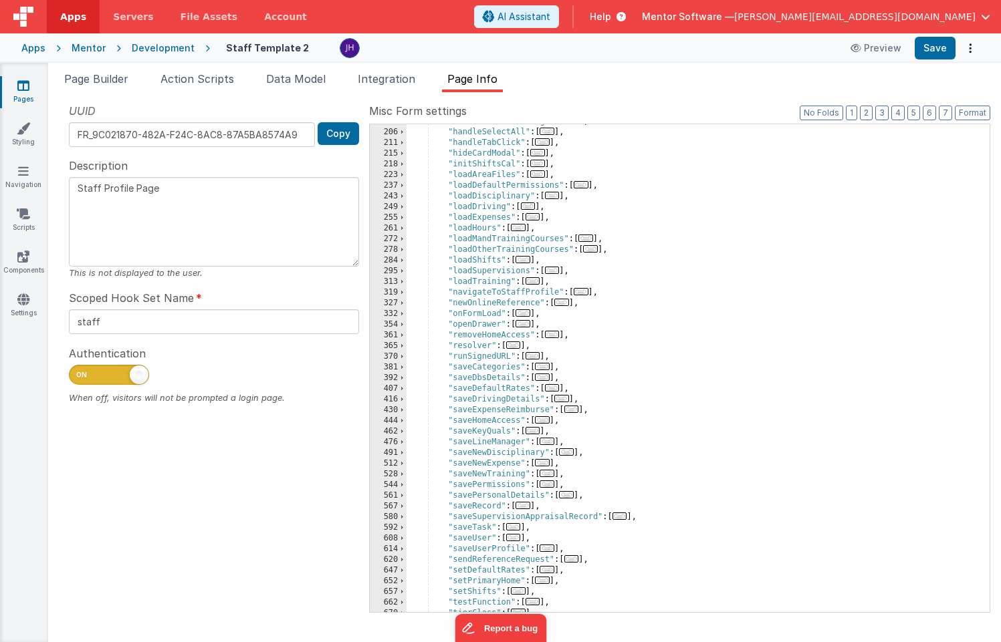
scroll to position [311, 0]
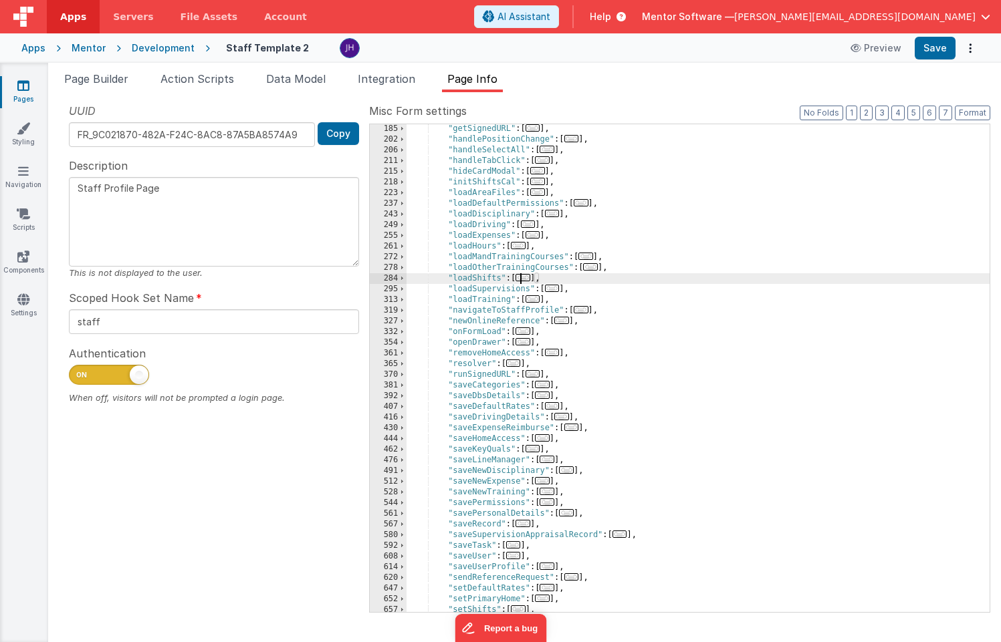
click at [528, 279] on span "..." at bounding box center [522, 277] width 15 height 7
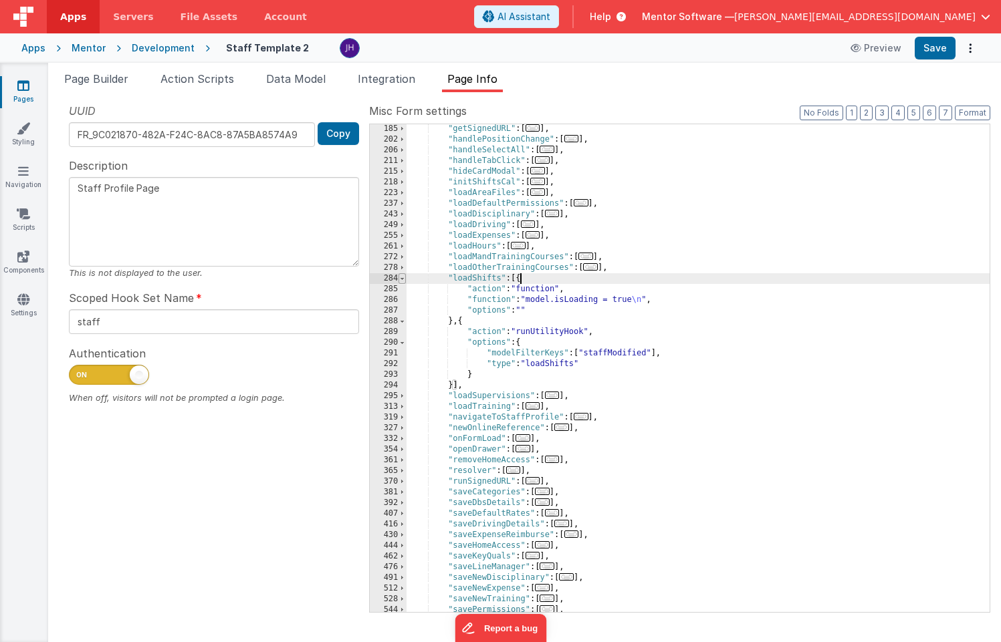
click at [403, 277] on span at bounding box center [401, 278] width 7 height 11
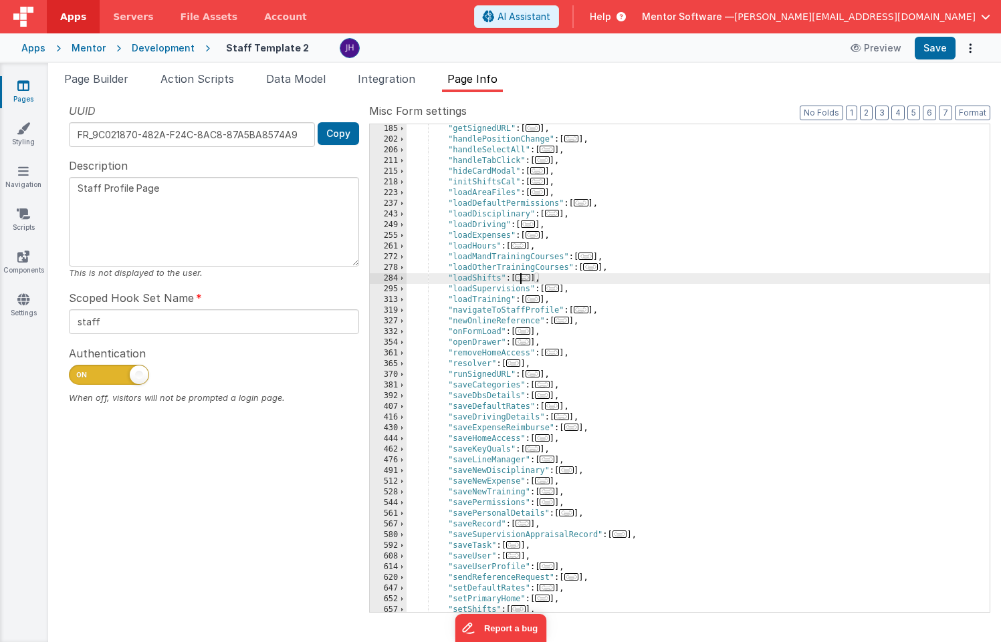
click at [590, 256] on span "..." at bounding box center [585, 256] width 15 height 7
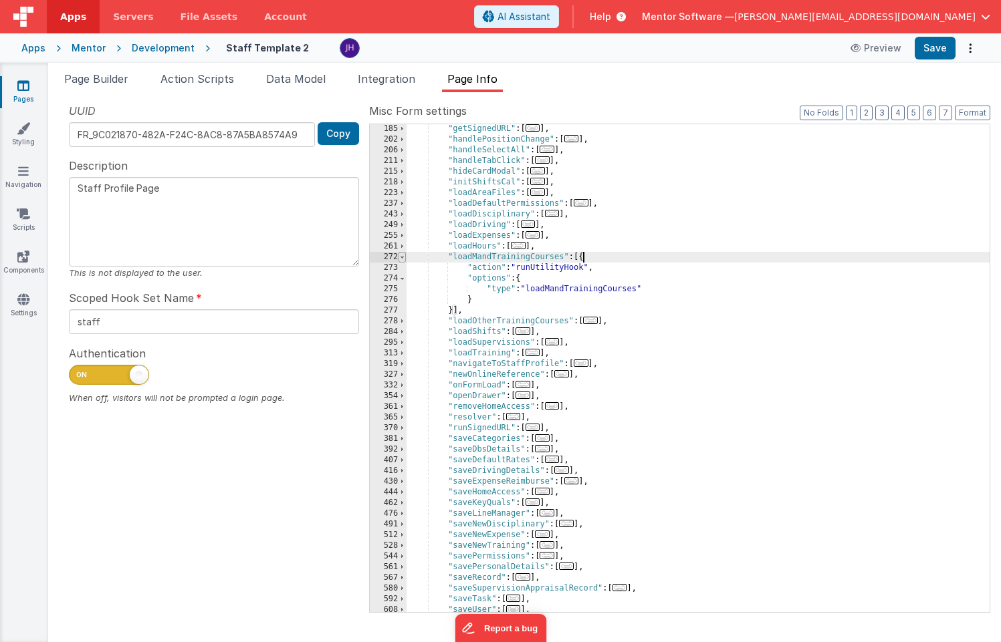
click at [400, 258] on span at bounding box center [401, 257] width 7 height 11
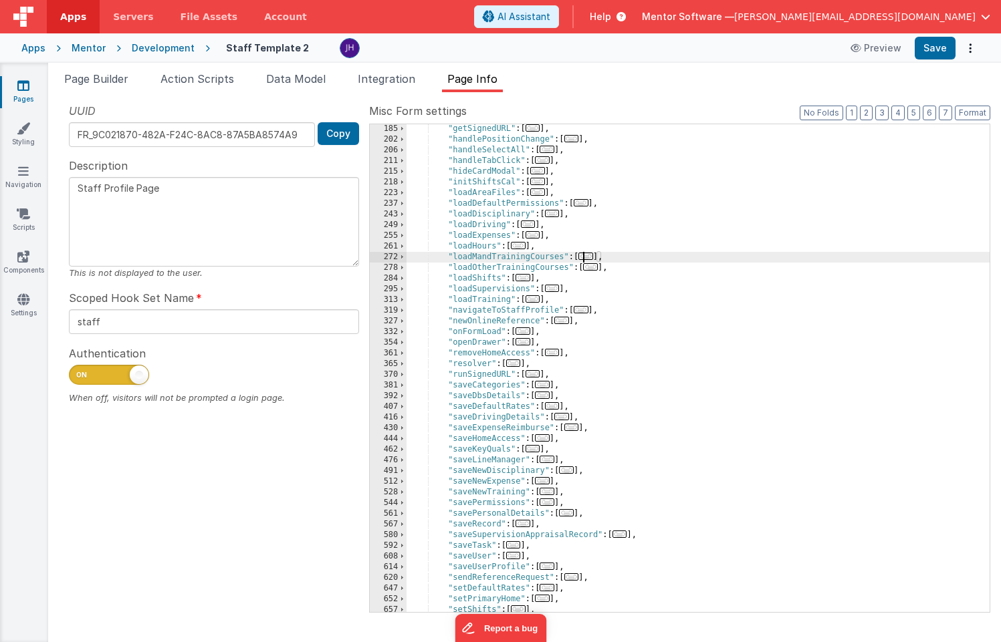
click at [554, 493] on span "..." at bounding box center [546, 491] width 15 height 7
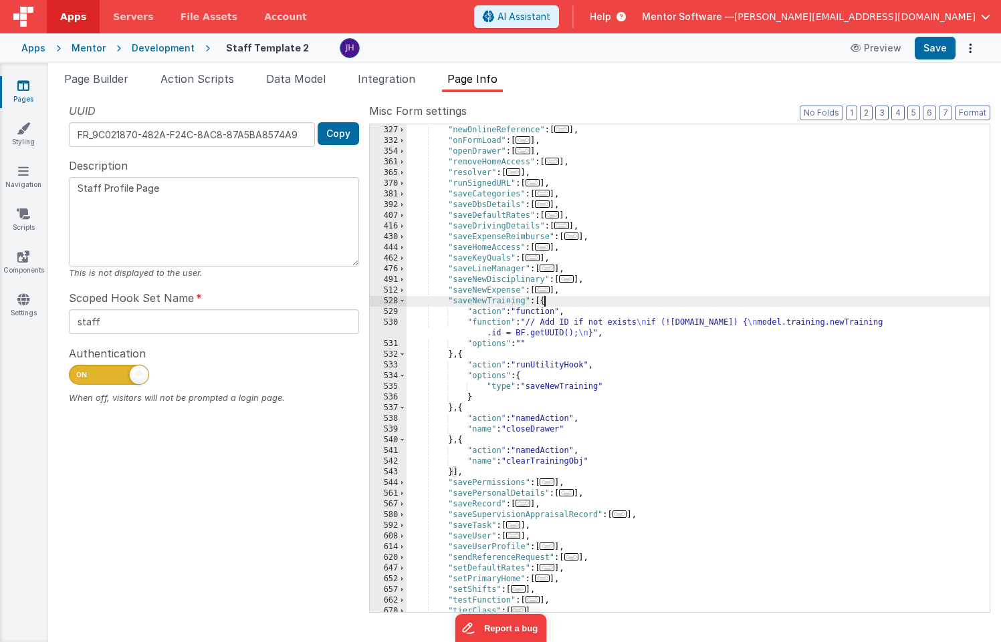
scroll to position [505, 0]
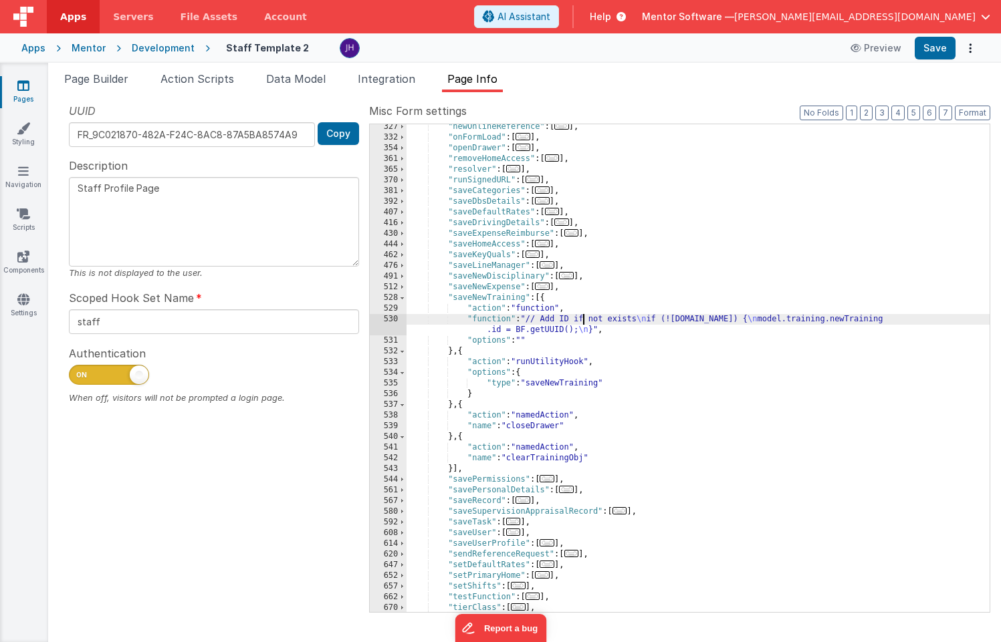
click at [583, 320] on div ""newOnlineReference" : [ ... ] , "onFormLoad" : [ ... ] , "openDrawer" : [ ... …" at bounding box center [697, 376] width 583 height 509
click at [388, 319] on div "530" at bounding box center [388, 324] width 37 height 21
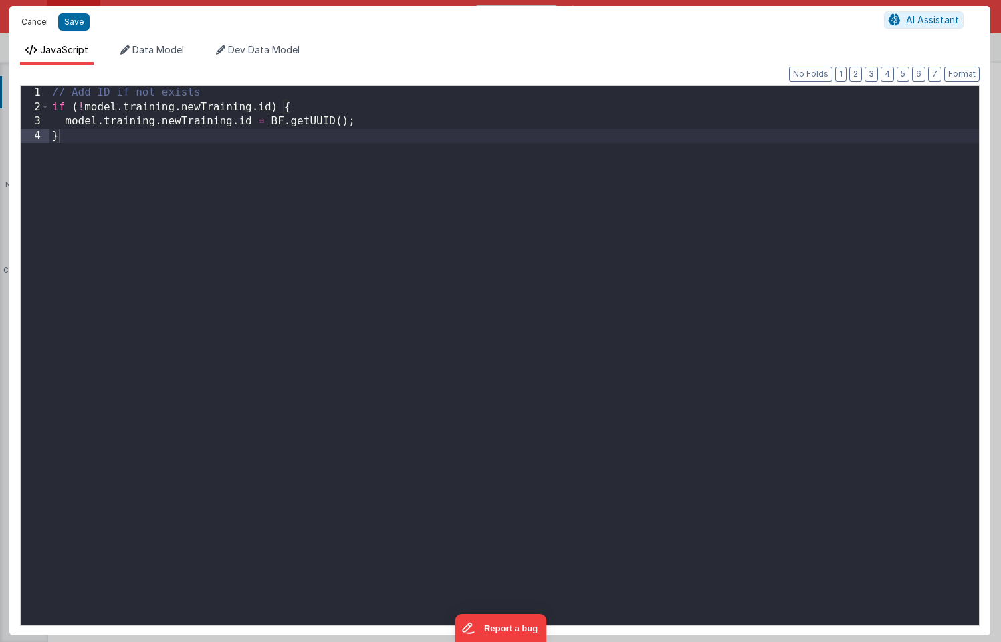
click at [34, 25] on button "Cancel" at bounding box center [35, 22] width 40 height 19
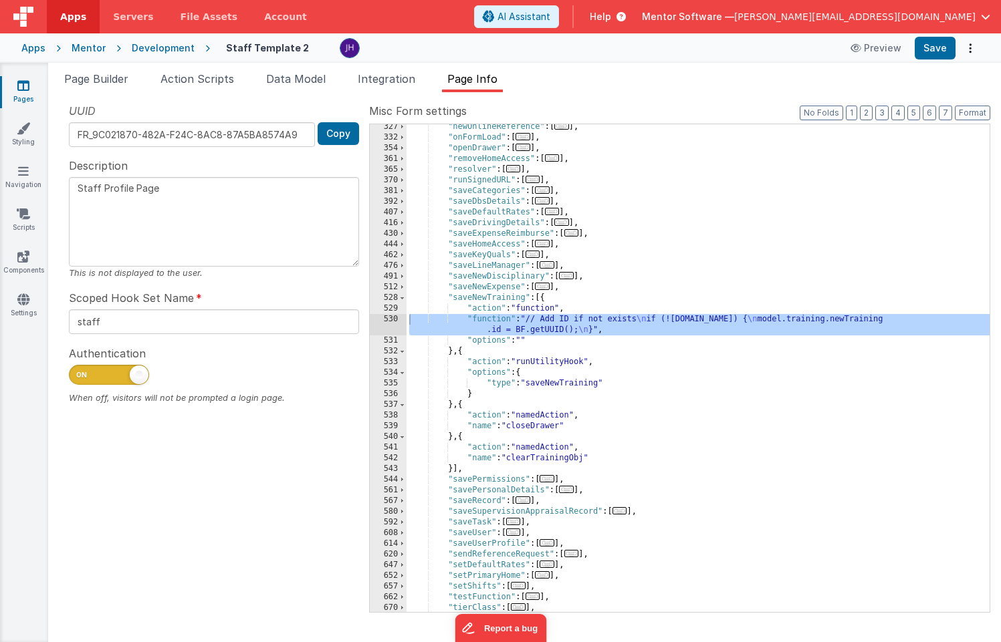
click at [856, 199] on div ""newOnlineReference" : [ ... ] , "onFormLoad" : [ ... ] , "openDrawer" : [ ... …" at bounding box center [697, 376] width 583 height 509
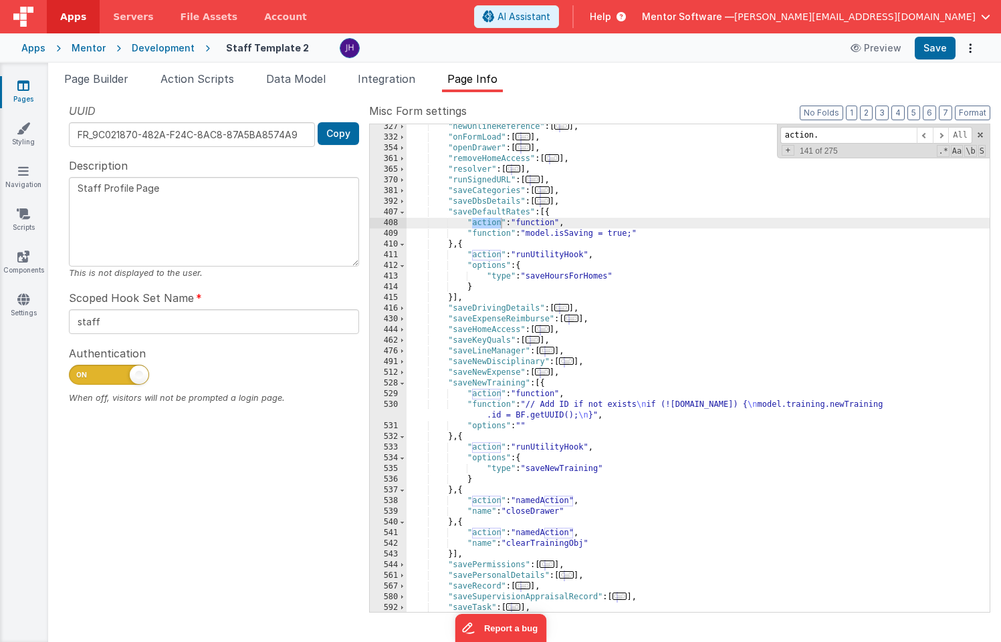
scroll to position [825, 0]
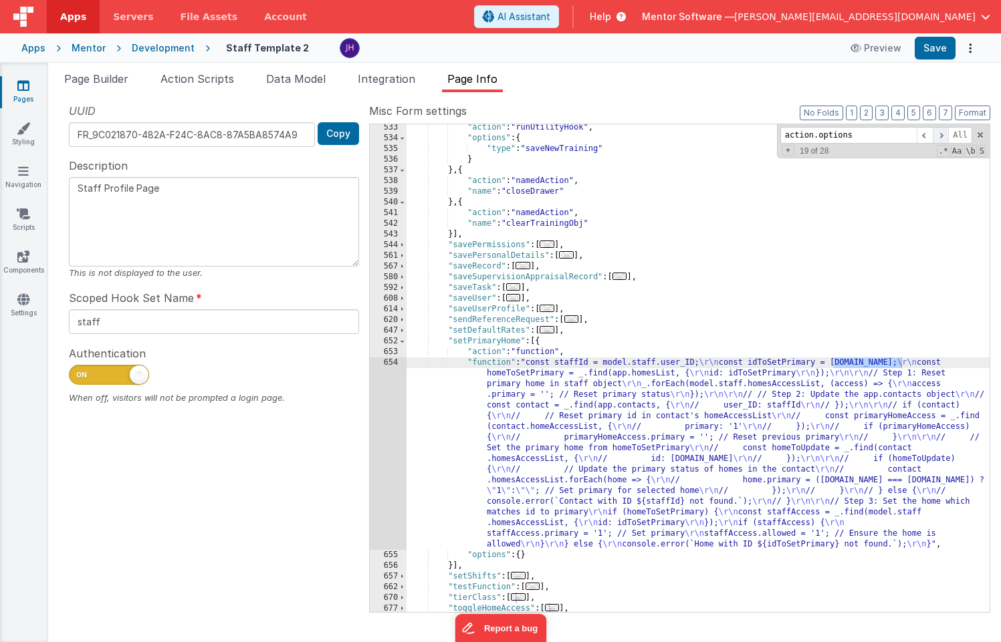
type input "action.options"
click at [946, 136] on span at bounding box center [940, 135] width 16 height 17
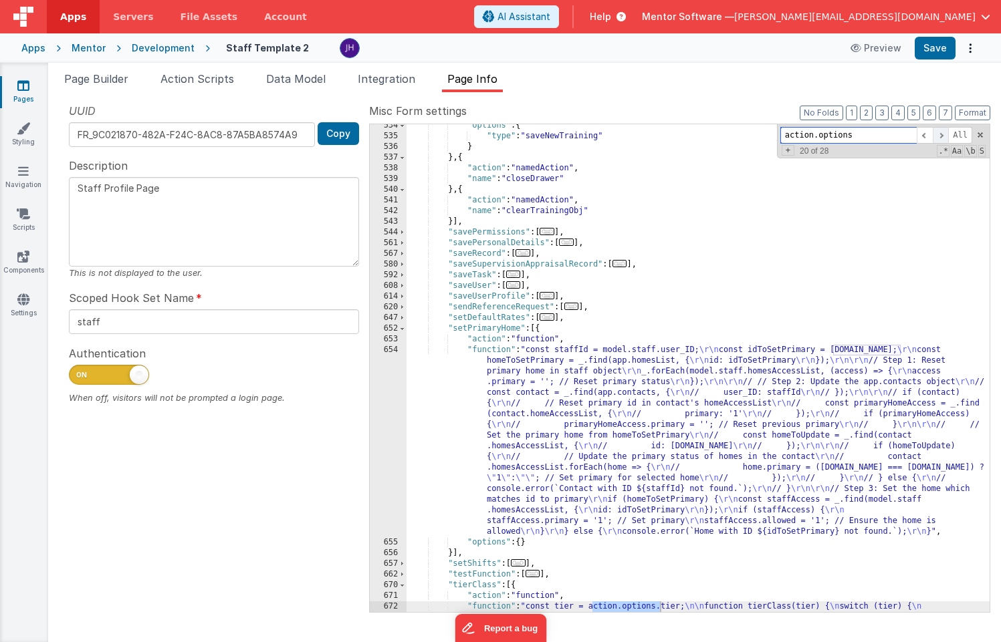
click at [946, 136] on span at bounding box center [940, 135] width 16 height 17
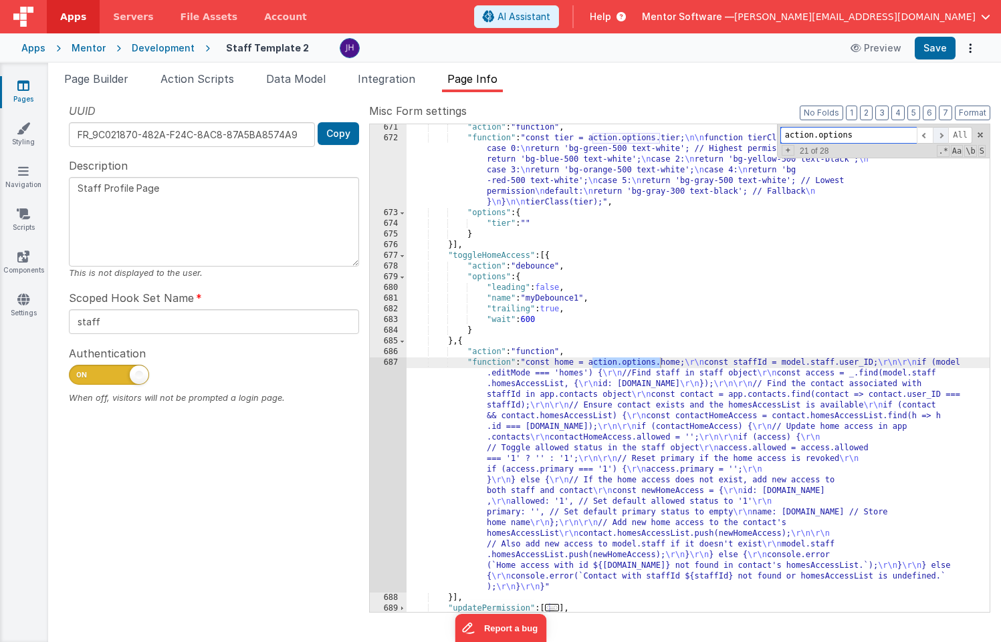
scroll to position [1307, 0]
click at [946, 136] on span at bounding box center [940, 135] width 16 height 17
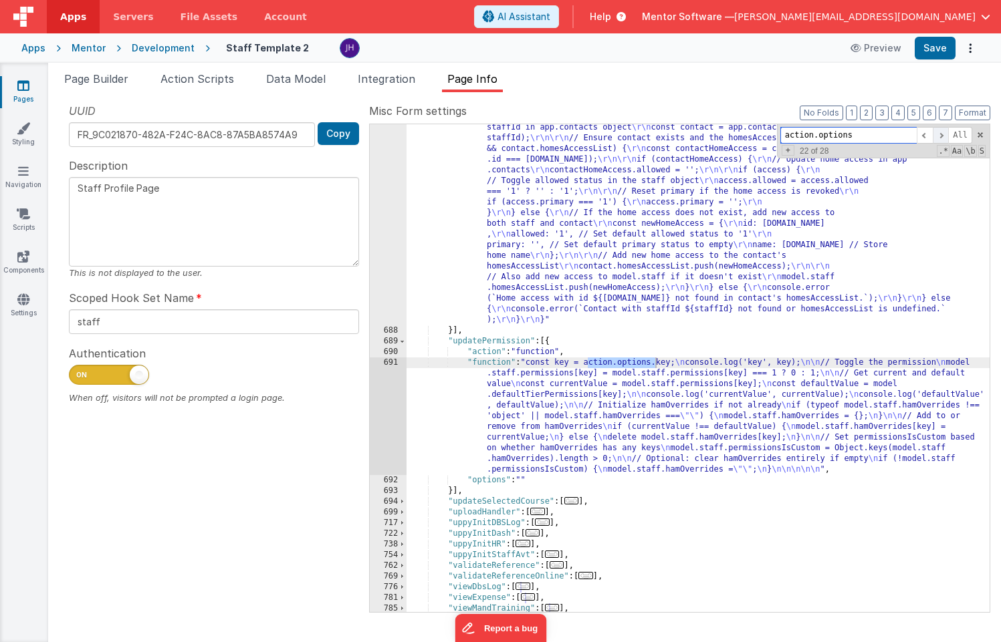
scroll to position [1574, 0]
click at [946, 136] on span at bounding box center [940, 135] width 16 height 17
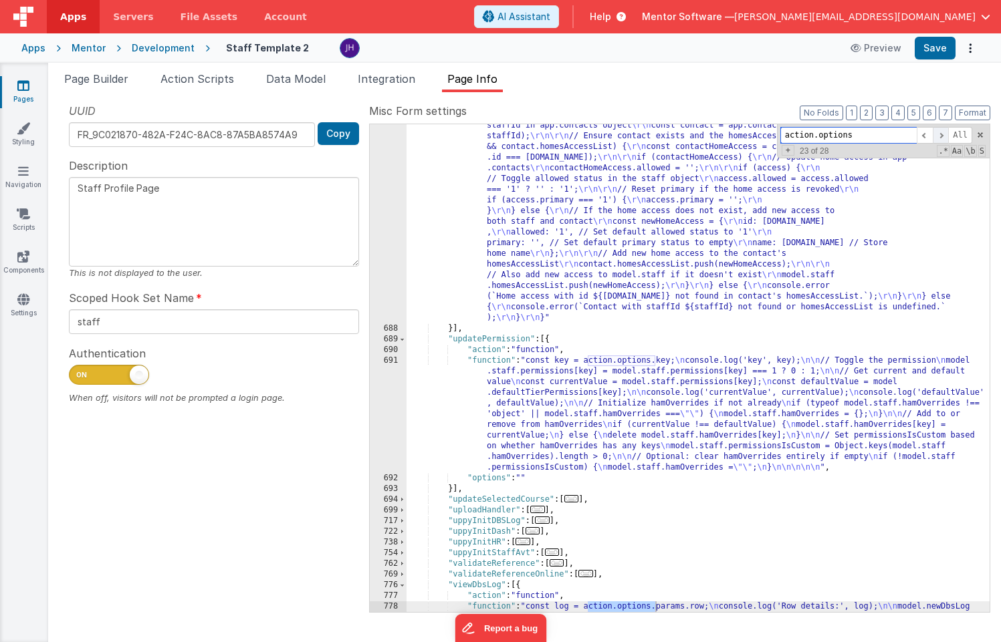
click at [946, 136] on span at bounding box center [940, 135] width 16 height 17
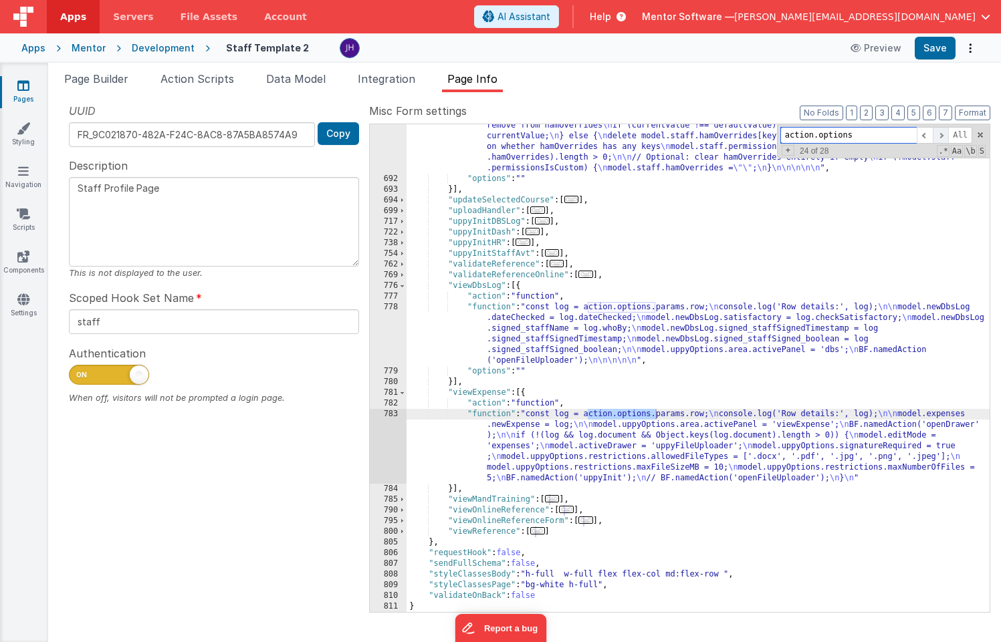
scroll to position [1875, 0]
click at [946, 136] on span at bounding box center [940, 135] width 16 height 17
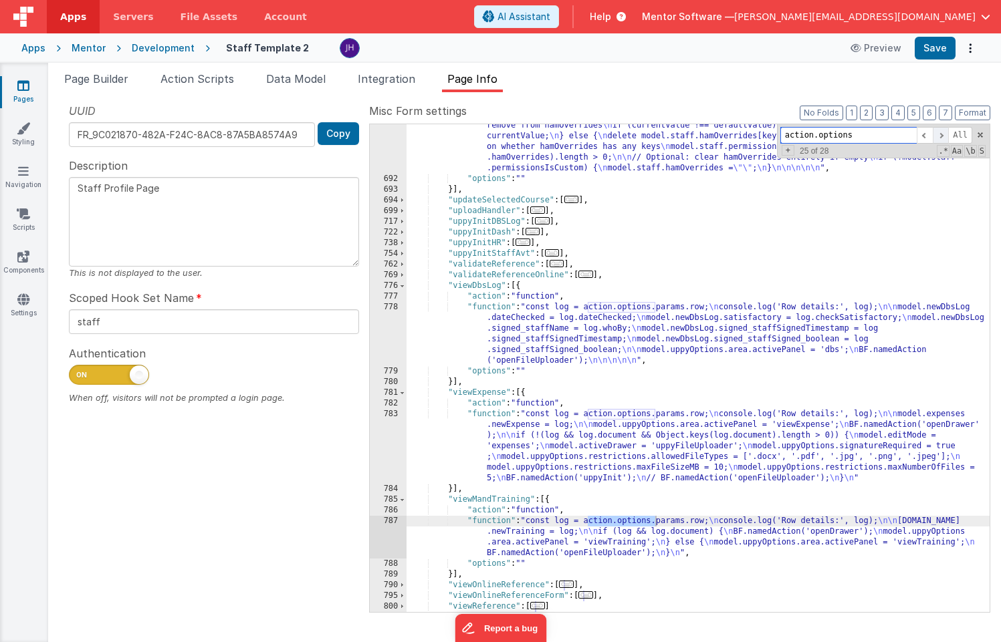
click at [946, 136] on span at bounding box center [940, 135] width 16 height 17
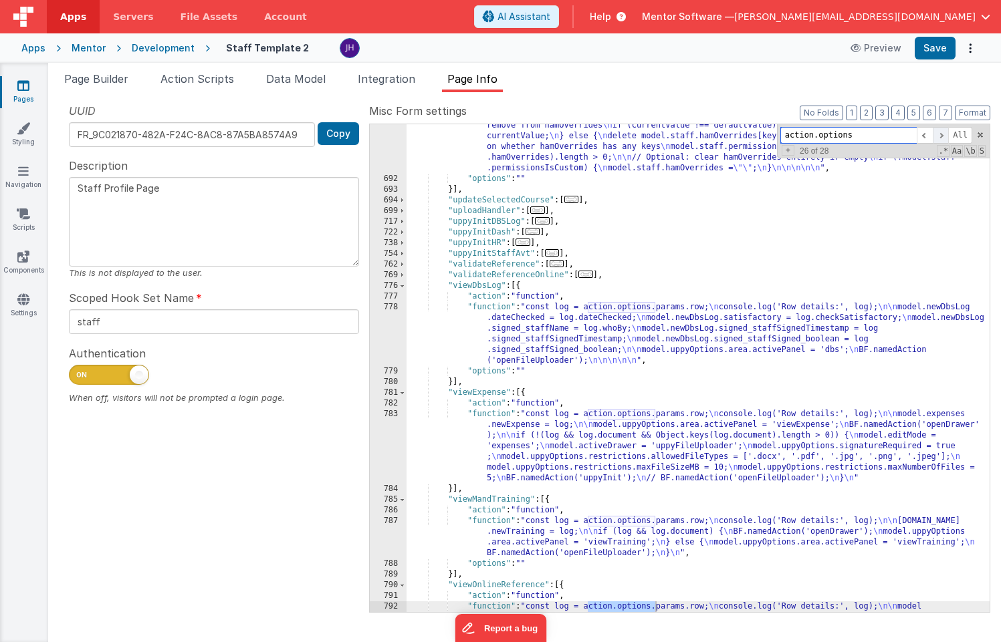
click at [946, 136] on span at bounding box center [940, 135] width 16 height 17
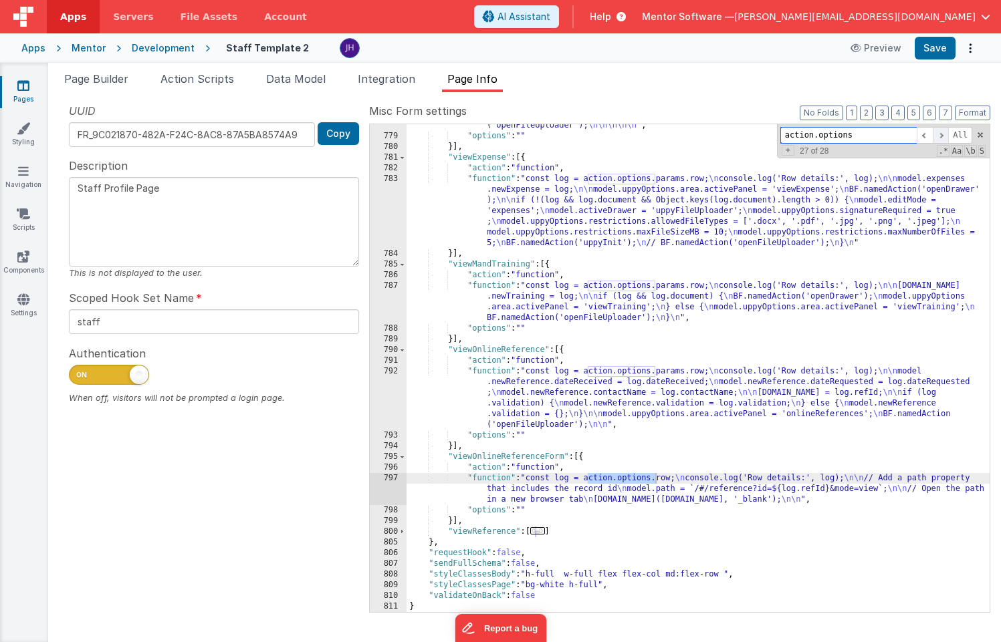
click at [946, 136] on span at bounding box center [940, 135] width 16 height 17
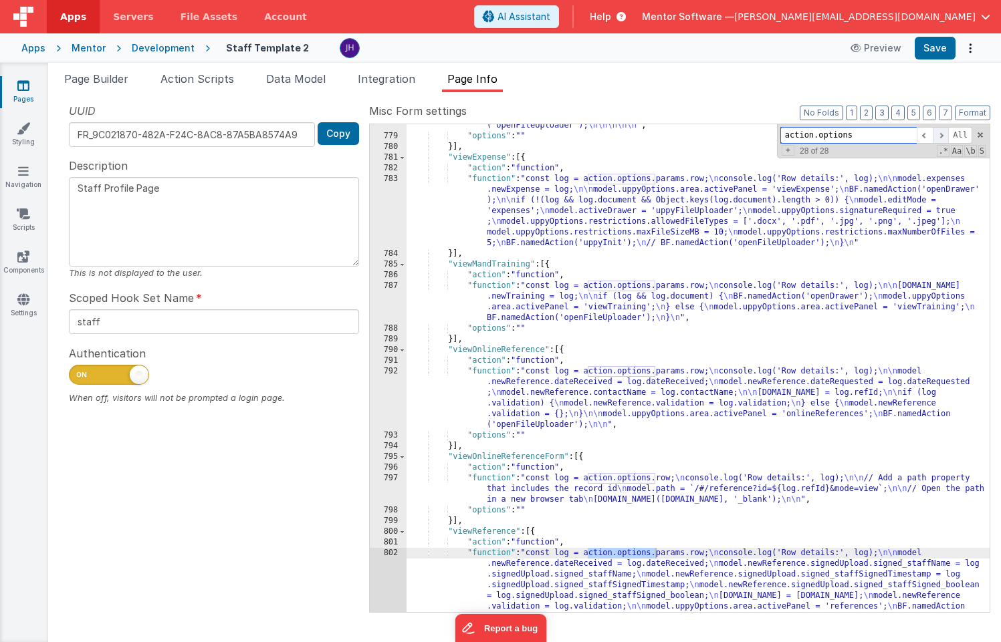
click at [946, 136] on span at bounding box center [940, 135] width 16 height 17
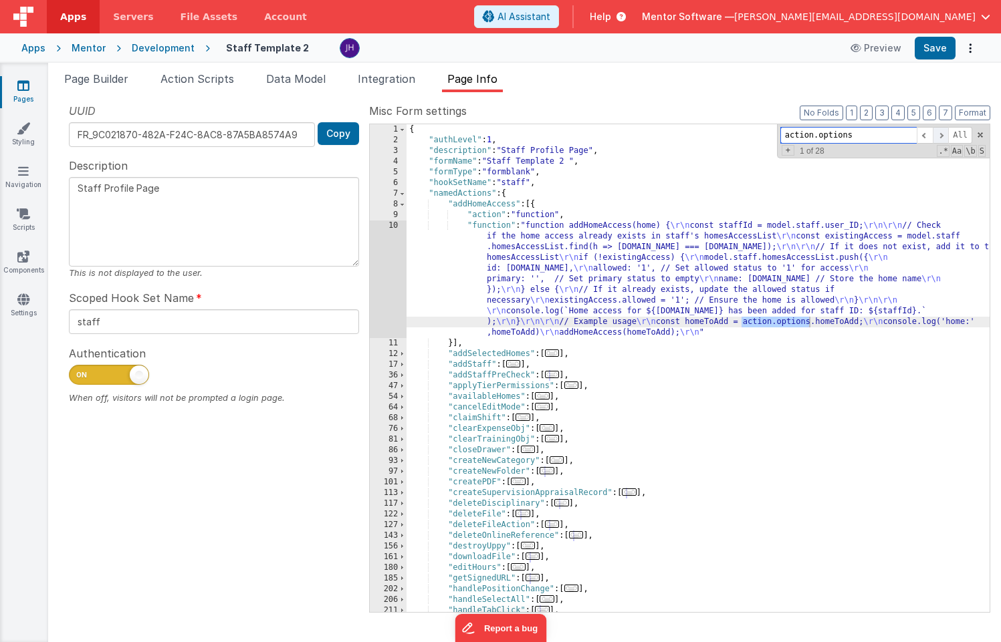
click at [946, 136] on span at bounding box center [940, 135] width 16 height 17
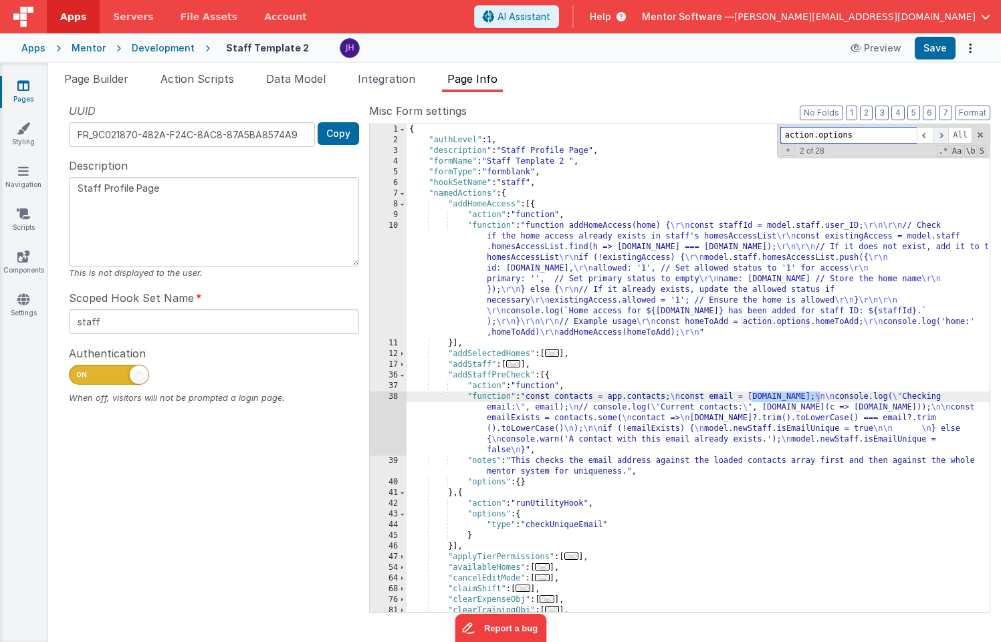
click at [946, 136] on span at bounding box center [940, 135] width 16 height 17
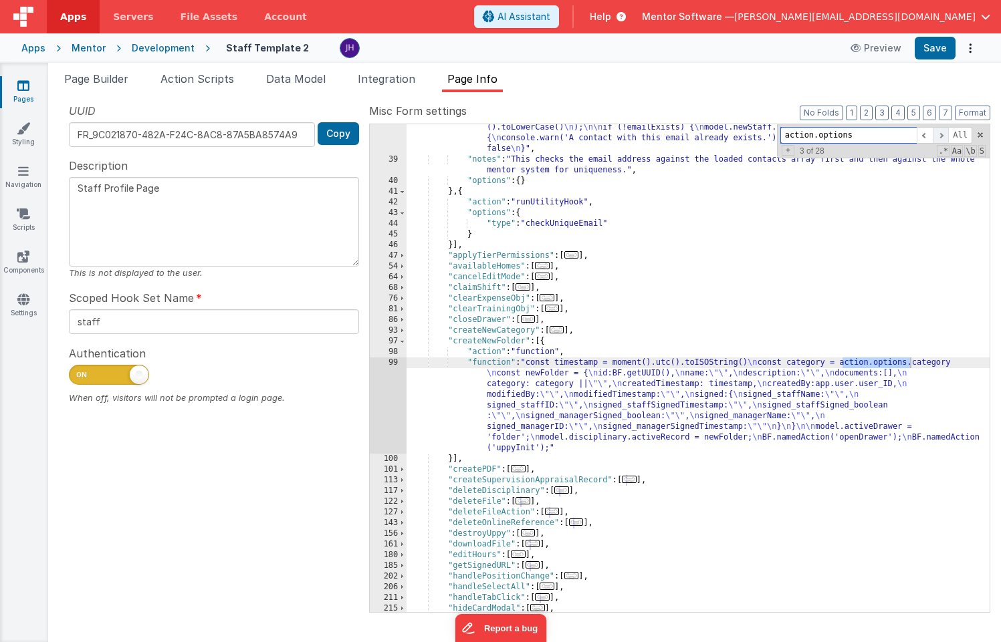
scroll to position [301, 0]
click at [946, 136] on span at bounding box center [940, 135] width 16 height 17
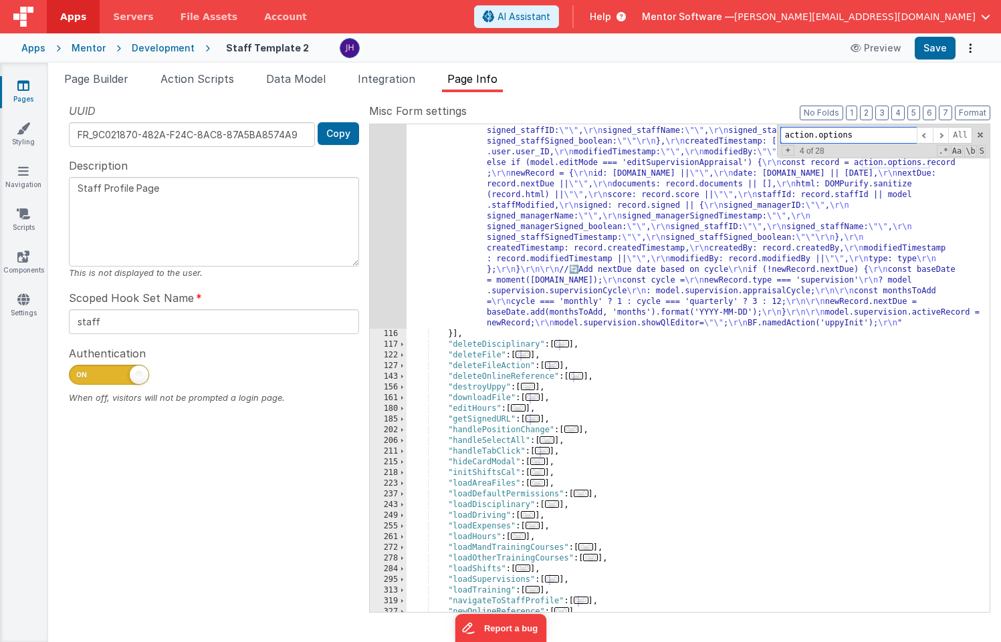
scroll to position [737, 0]
click at [942, 137] on span at bounding box center [940, 135] width 16 height 17
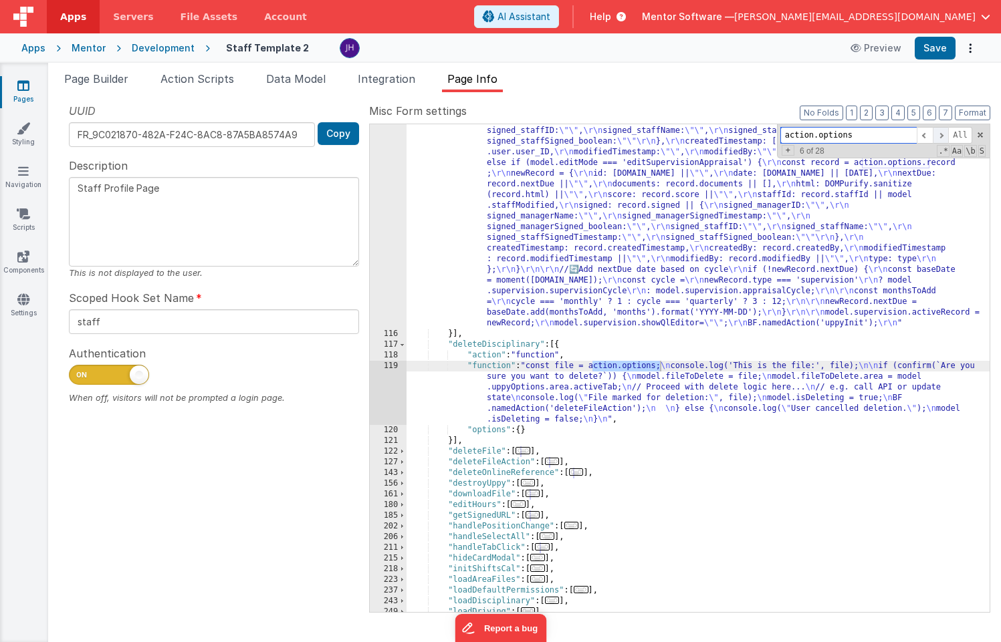
click at [942, 137] on span at bounding box center [940, 135] width 16 height 17
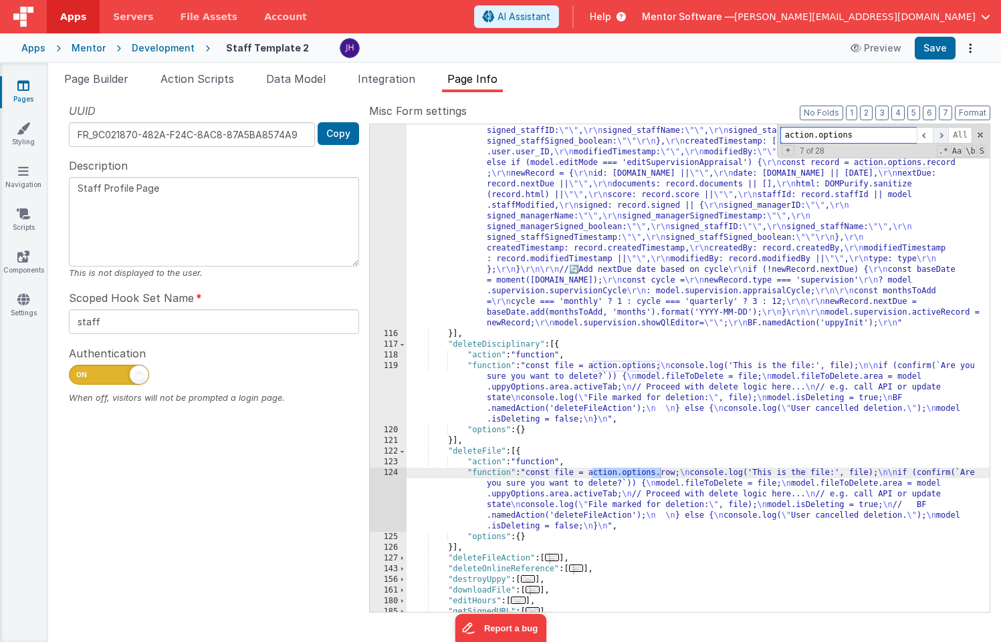
click at [942, 136] on span at bounding box center [940, 135] width 16 height 17
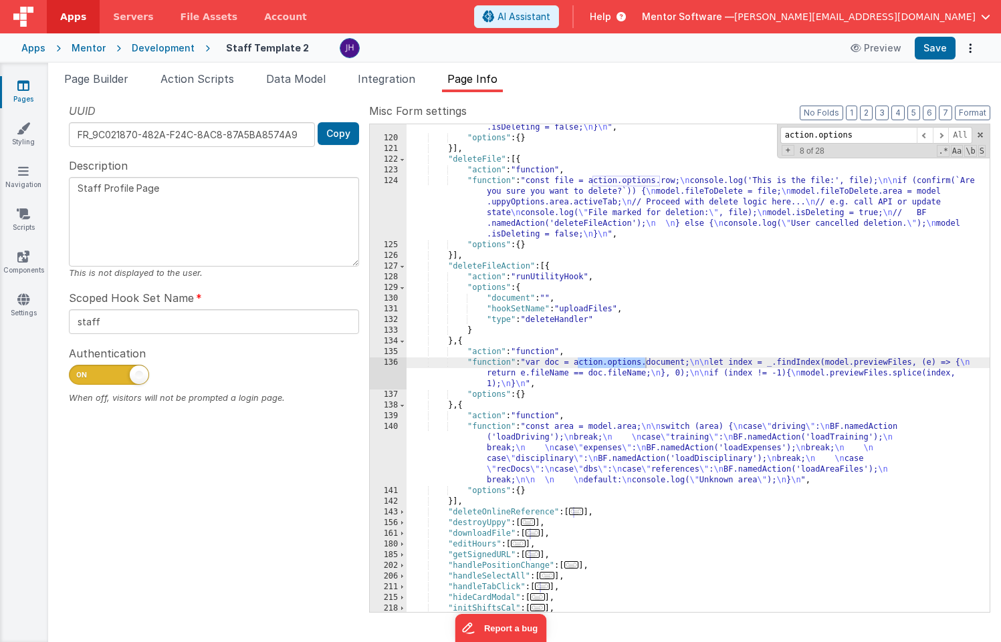
click at [569, 451] on div ""function" : "const file = action.options; \n console.log('This is the file:', …" at bounding box center [697, 350] width 583 height 563
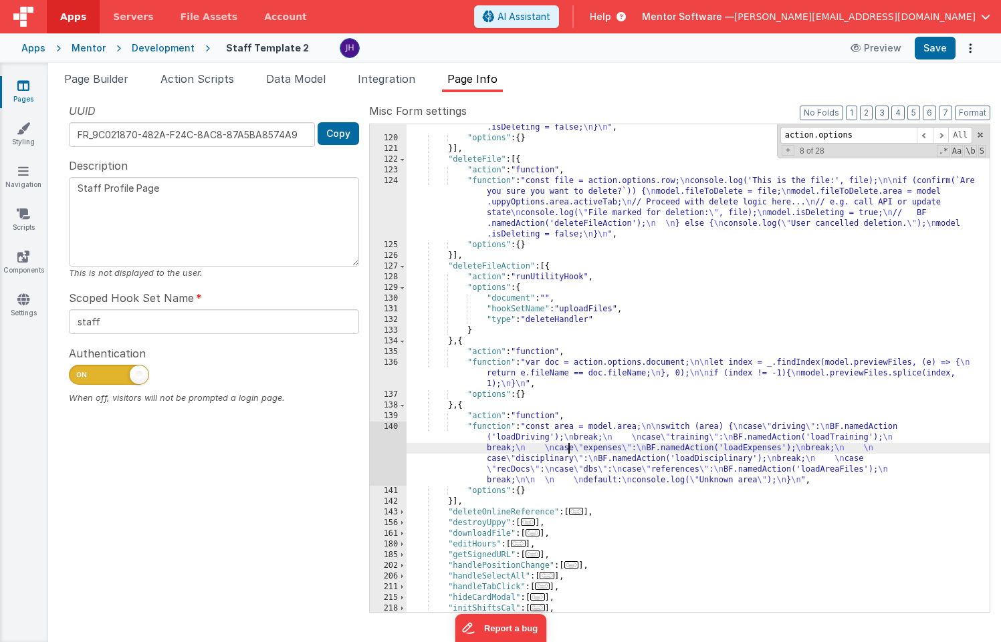
click at [386, 443] on div "140" at bounding box center [388, 454] width 37 height 64
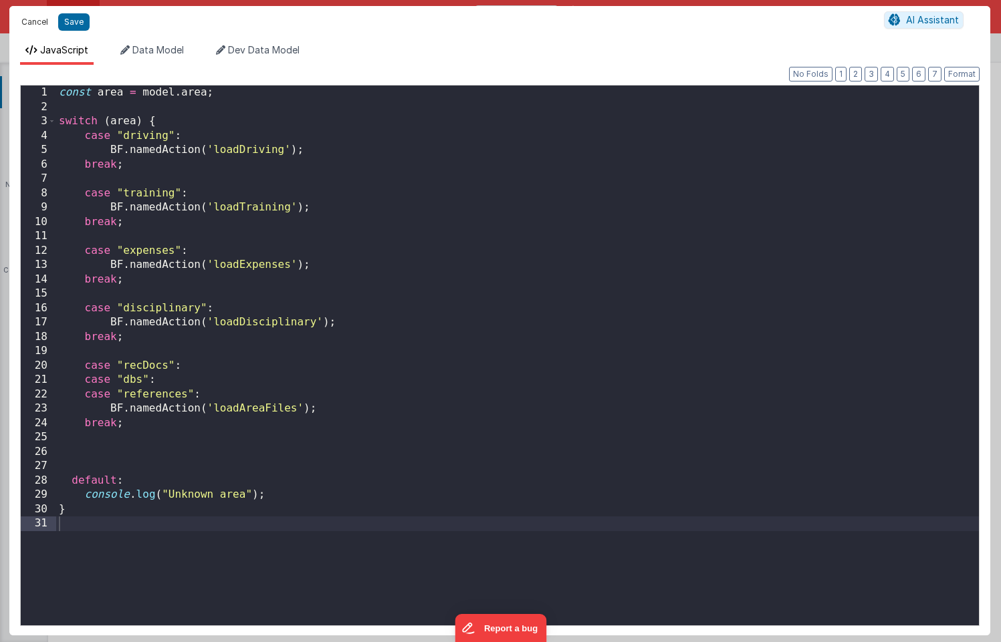
click at [36, 24] on button "Cancel" at bounding box center [35, 22] width 40 height 19
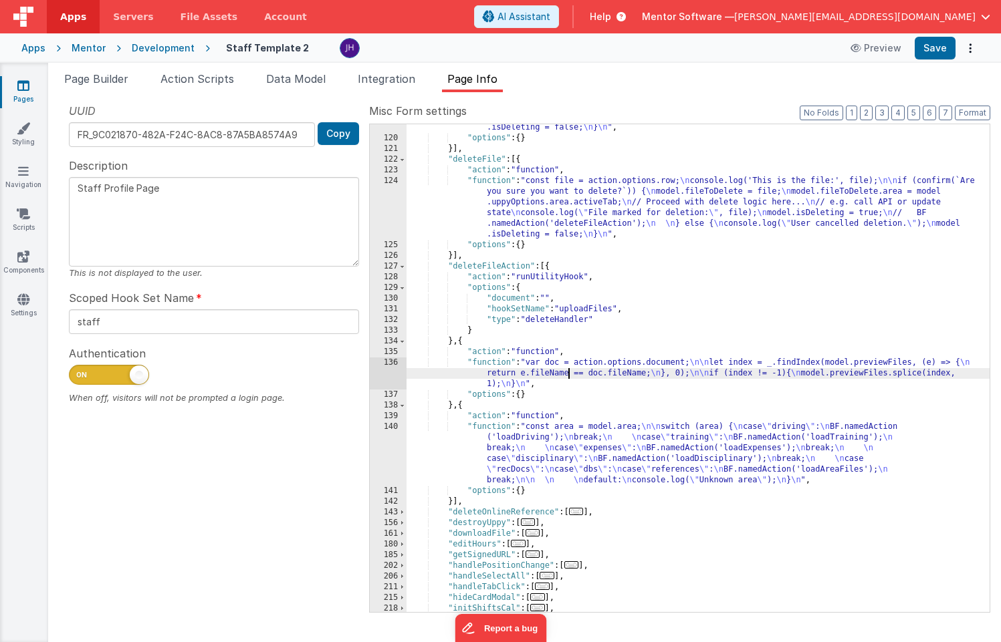
click at [569, 370] on div ""function" : "const file = action.options; \n console.log('This is the file:', …" at bounding box center [697, 350] width 583 height 563
click at [393, 370] on div "136" at bounding box center [388, 374] width 37 height 32
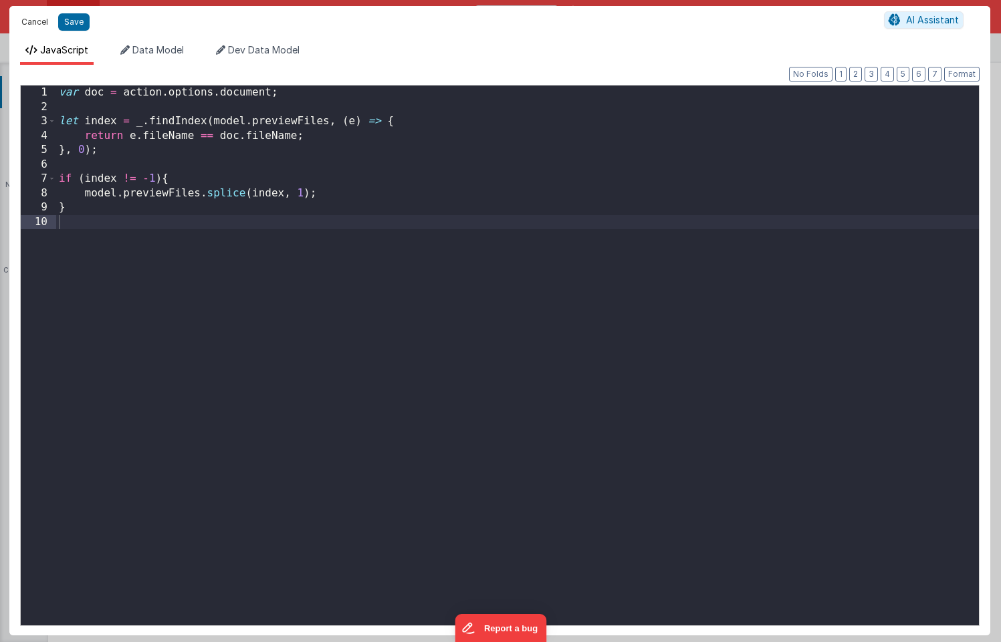
click at [30, 19] on button "Cancel" at bounding box center [35, 22] width 40 height 19
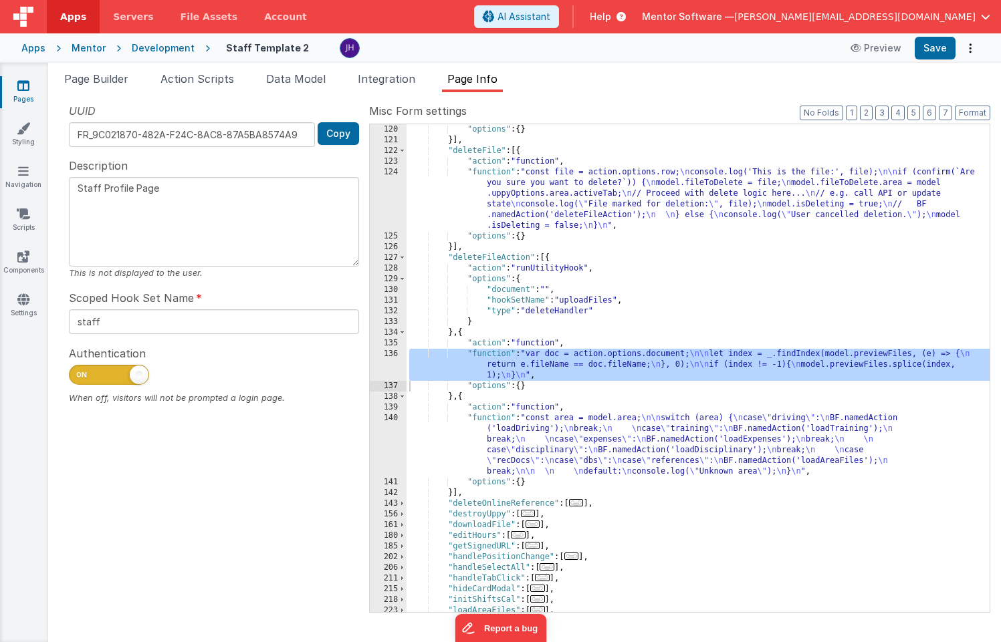
scroll to position [1037, 0]
click at [865, 326] on div ""options" : { } }] , "deleteFile" : [{ "action" : "function" , "function" : "co…" at bounding box center [697, 378] width 583 height 509
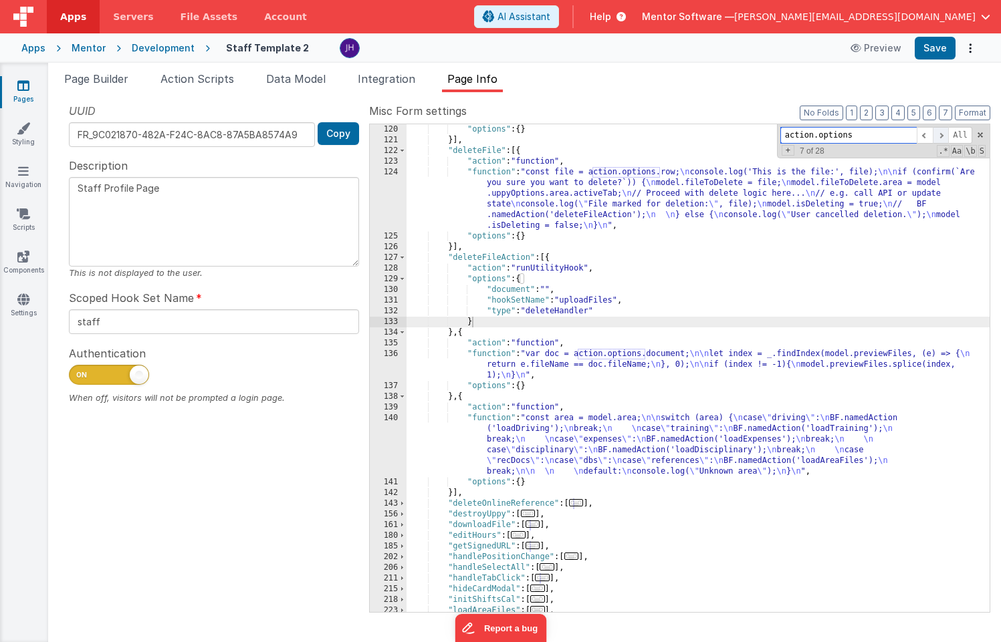
click at [940, 136] on span at bounding box center [940, 135] width 16 height 17
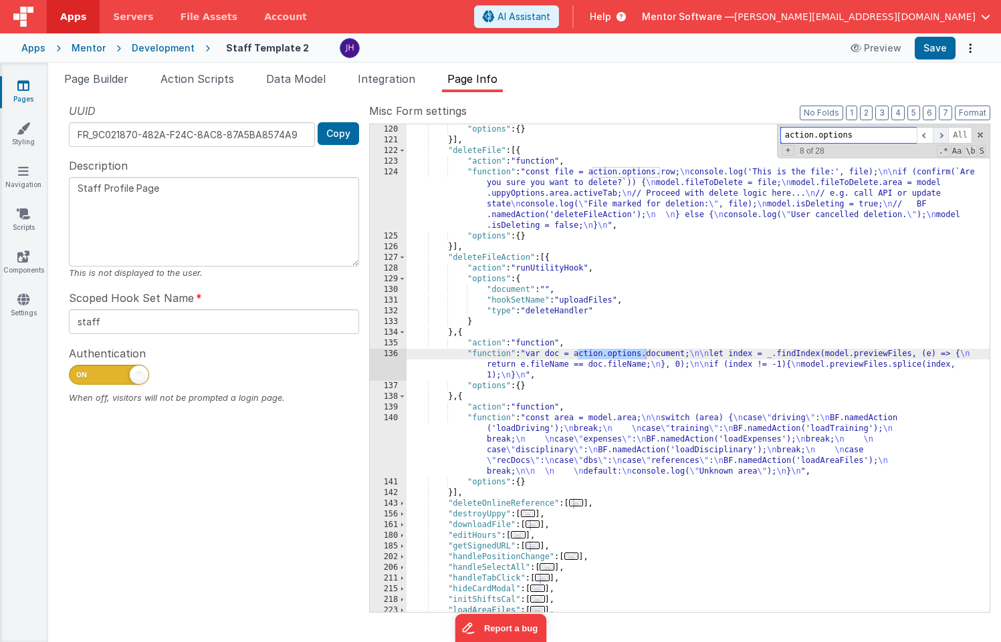
click at [940, 136] on span at bounding box center [940, 135] width 16 height 17
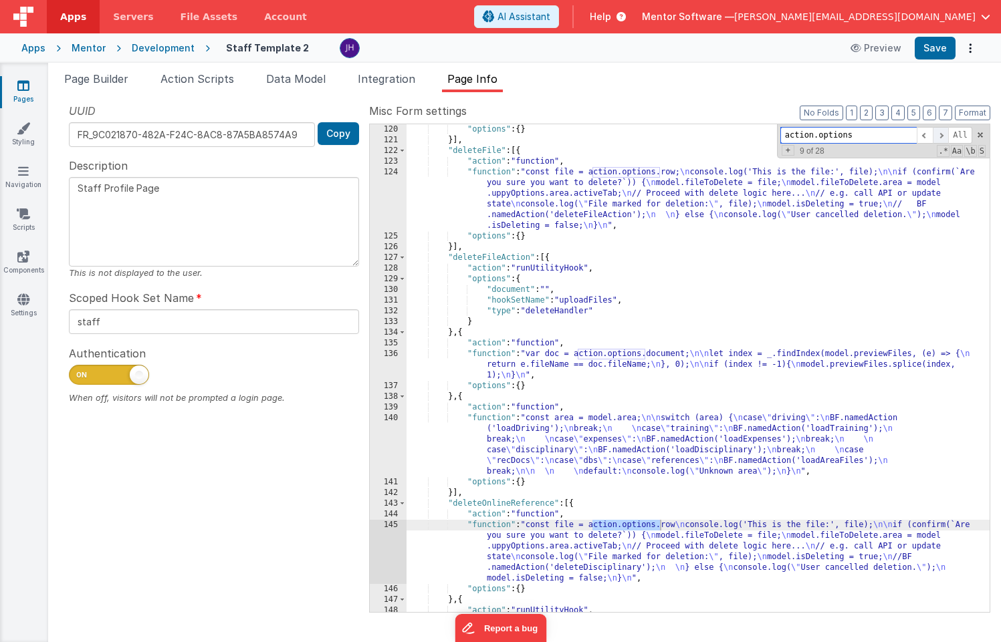
click at [940, 136] on span at bounding box center [940, 135] width 16 height 17
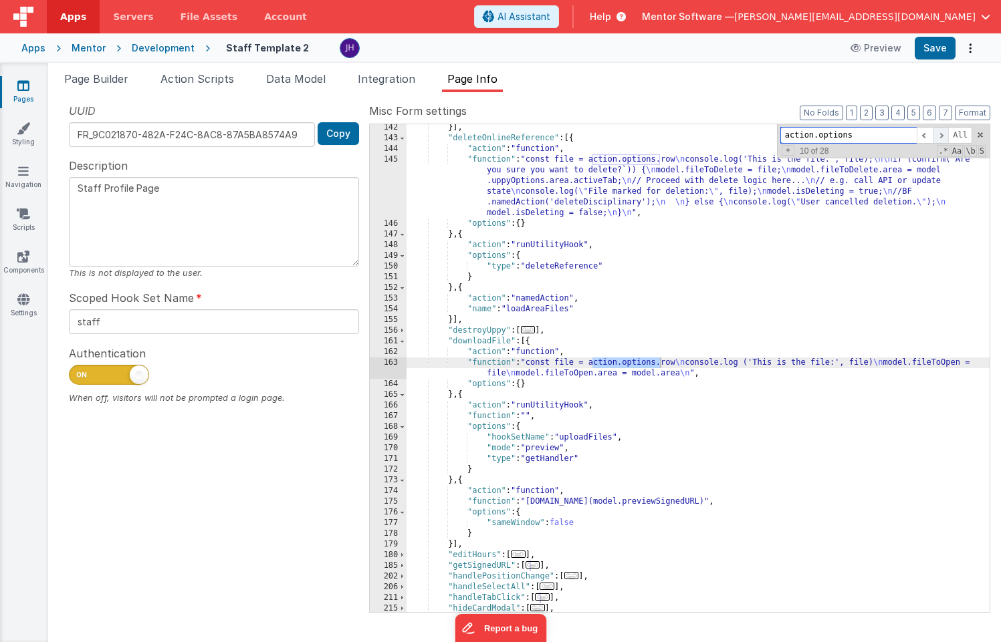
scroll to position [1403, 0]
click at [940, 137] on span at bounding box center [940, 135] width 16 height 17
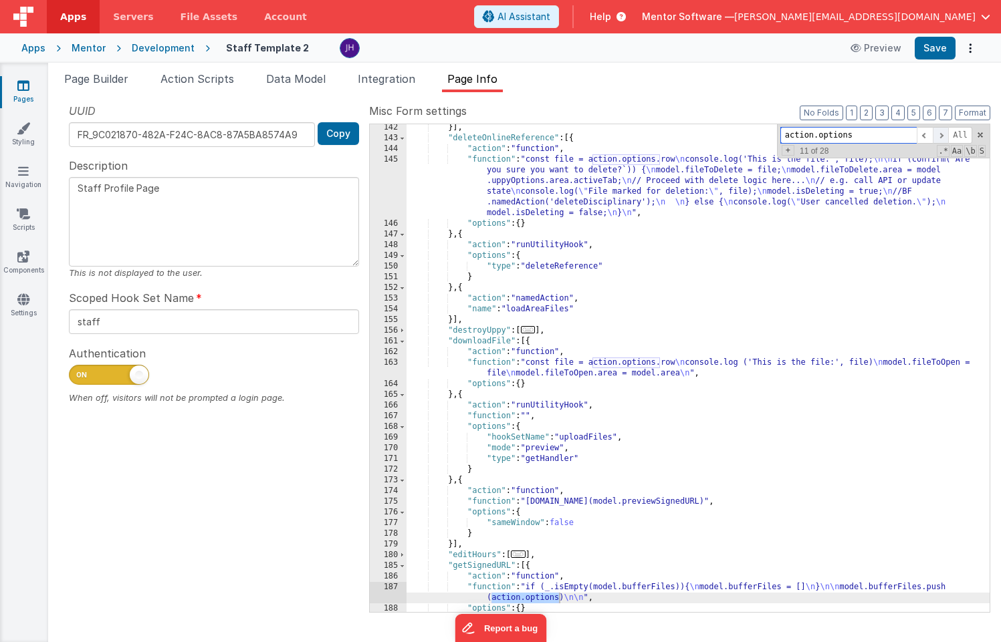
click at [940, 137] on span at bounding box center [940, 135] width 16 height 17
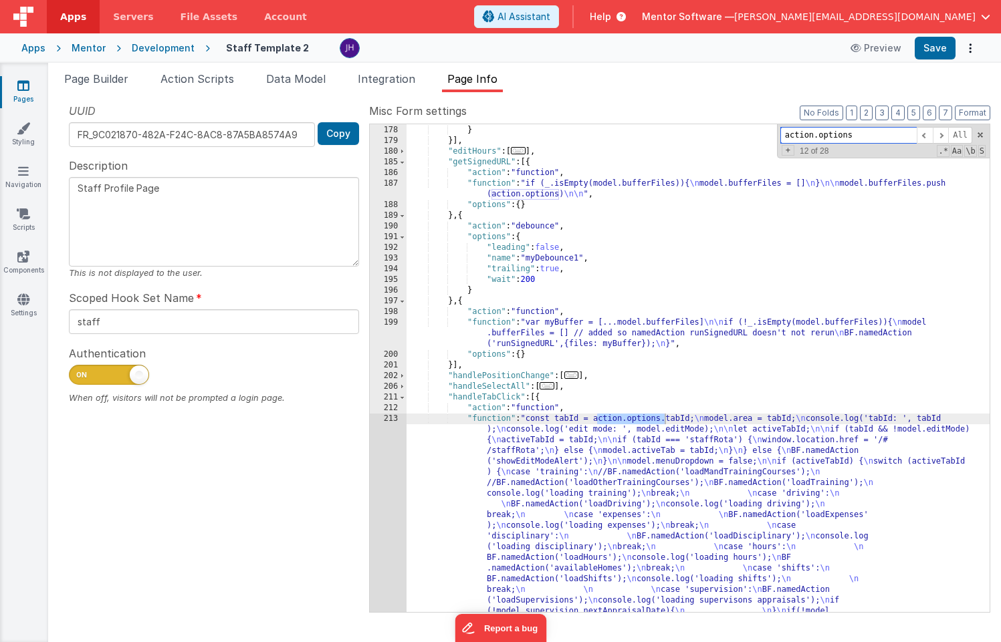
scroll to position [1807, 0]
click at [939, 136] on span at bounding box center [940, 135] width 16 height 17
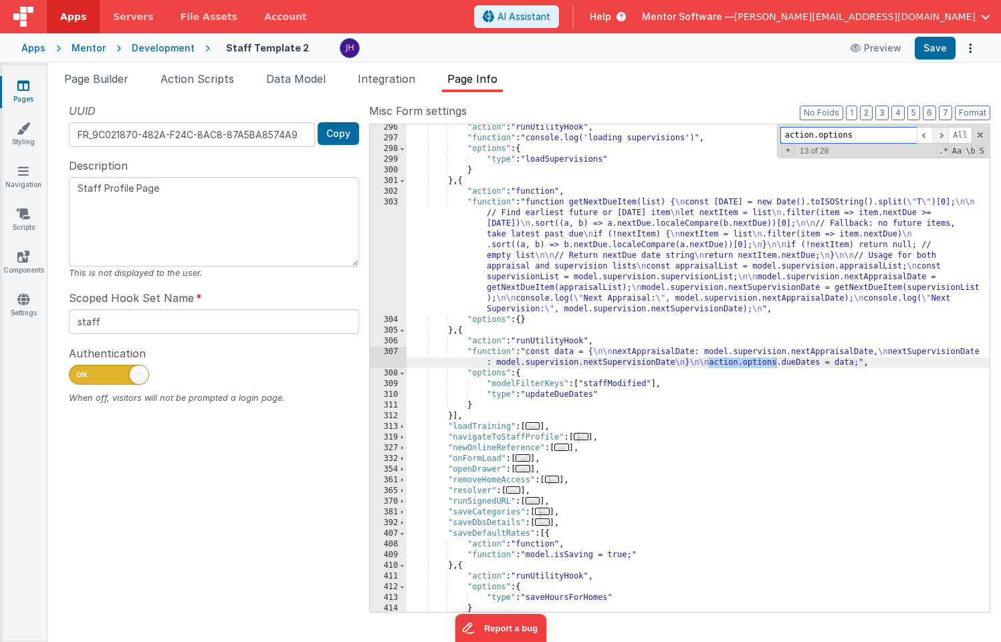
scroll to position [2483, 0]
click at [561, 357] on div ""action" : "runUtilityHook" , "function" : "console.log('loading supervisions')…" at bounding box center [697, 376] width 583 height 509
click at [394, 354] on div "307" at bounding box center [388, 357] width 37 height 21
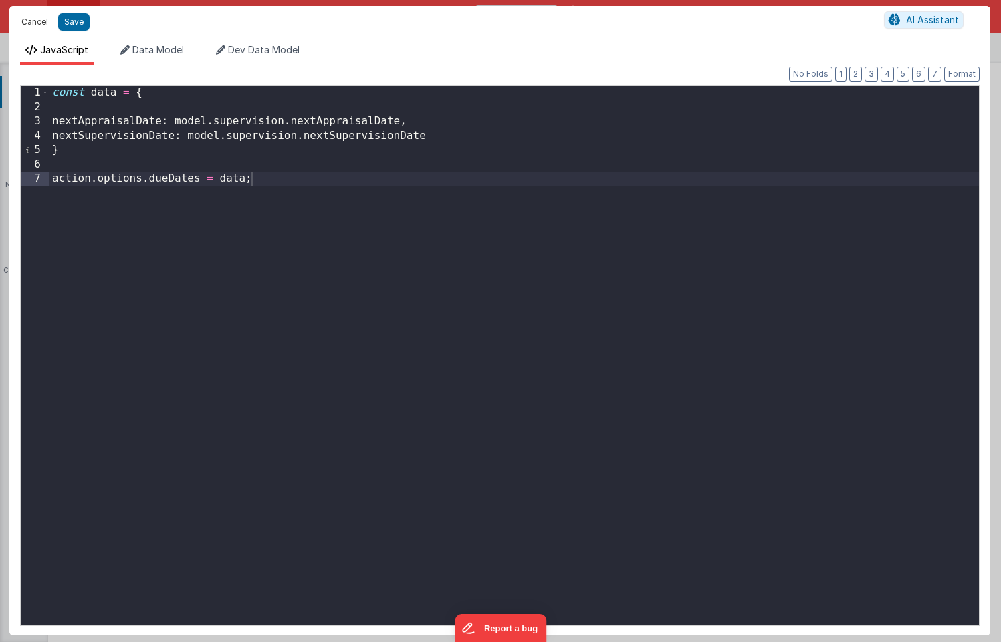
click at [28, 24] on button "Cancel" at bounding box center [35, 22] width 40 height 19
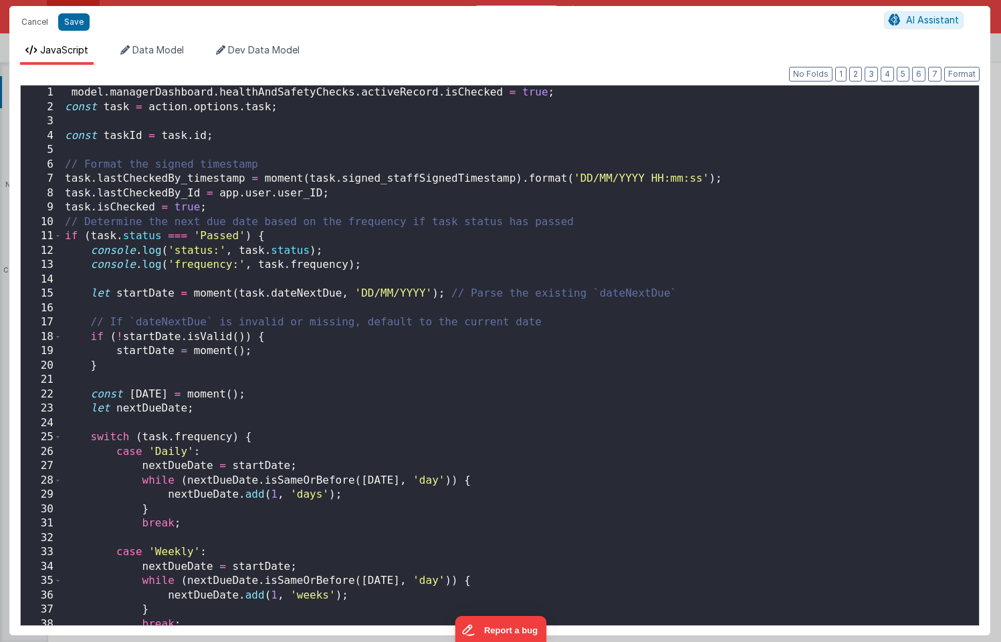
scroll to position [1148, 0]
click at [577, 98] on div "model . managerDashboard . healthAndSafetyChecks . activeRecord . isChecked = t…" at bounding box center [520, 370] width 916 height 569
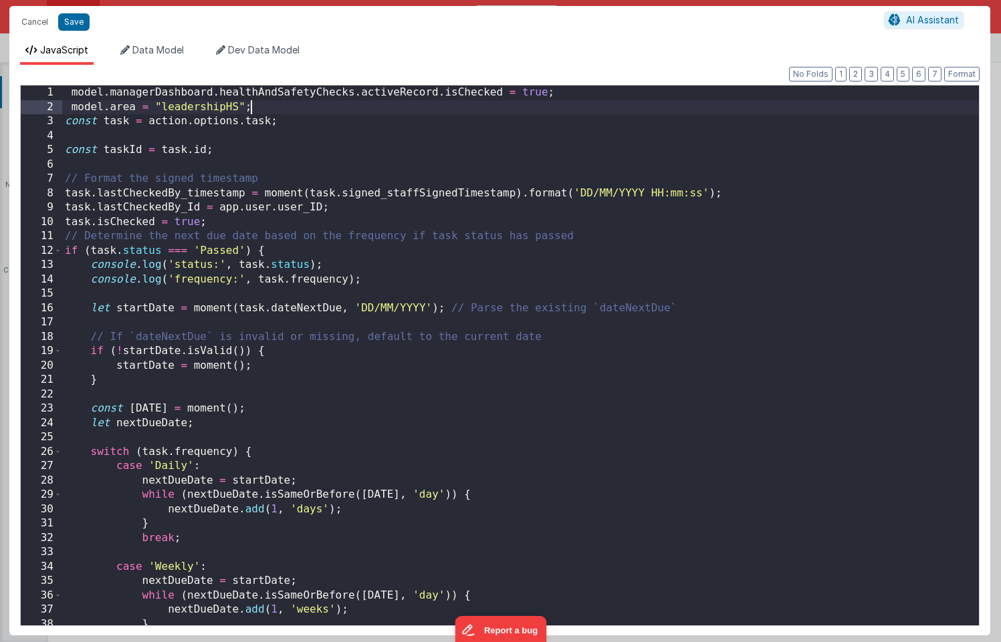
click at [163, 106] on div "model . managerDashboard . healthAndSafetyChecks . activeRecord . isChecked = t…" at bounding box center [520, 370] width 916 height 569
click at [300, 119] on div "model . managerDashboard . healthAndSafetyChecks . activeRecord . isChecked = t…" at bounding box center [520, 370] width 916 height 569
click at [68, 21] on button "Save" at bounding box center [73, 21] width 31 height 17
type textarea "HOME DASHBOARD"
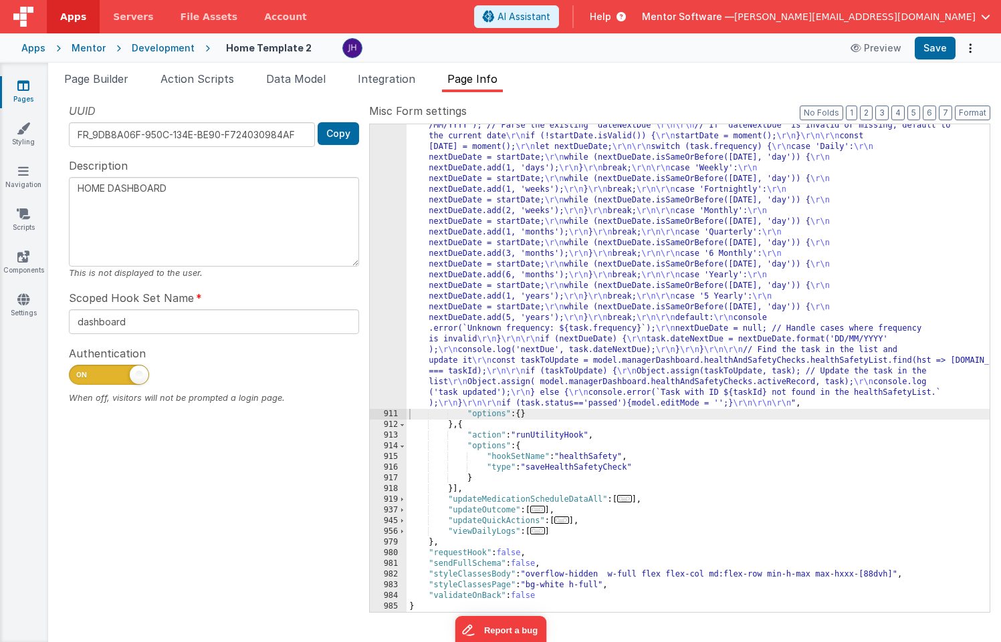
scroll to position [1116, 0]
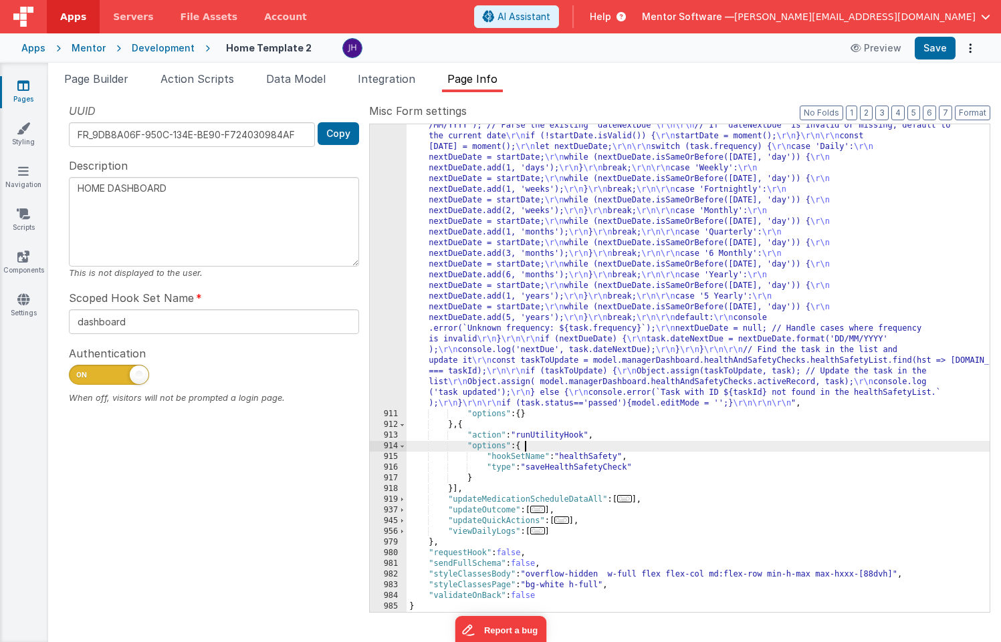
click at [545, 448] on div ""function" : " model.managerDashboard.healthAndSafetyChecks.activeRecord.isChec…" at bounding box center [697, 481] width 583 height 851
click at [662, 263] on div ""function" : " model.managerDashboard.healthAndSafetyChecks.activeRecord.isChec…" at bounding box center [697, 481] width 583 height 851
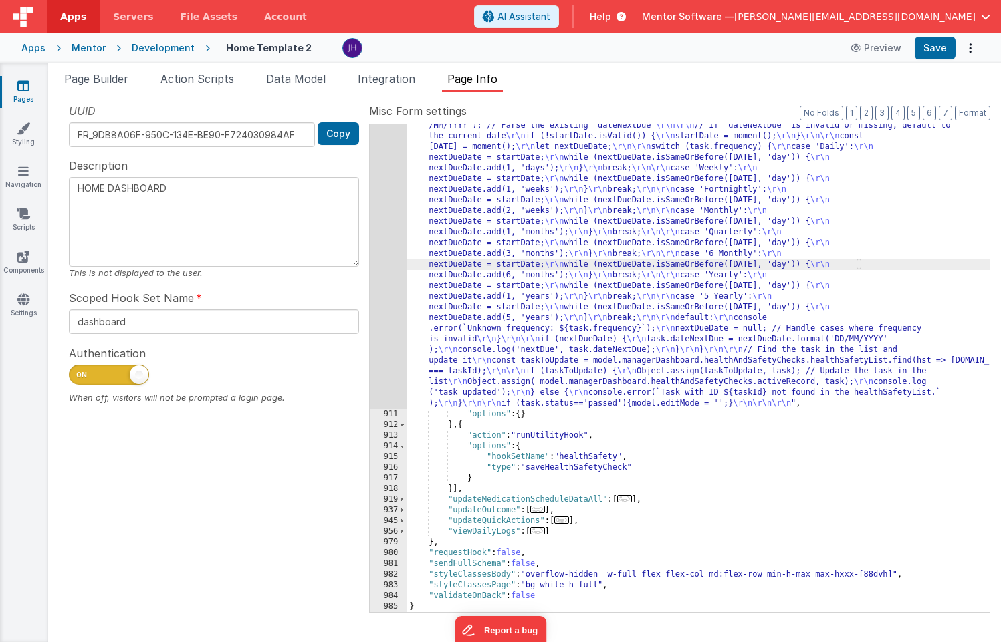
click at [396, 231] on div "910" at bounding box center [388, 232] width 37 height 353
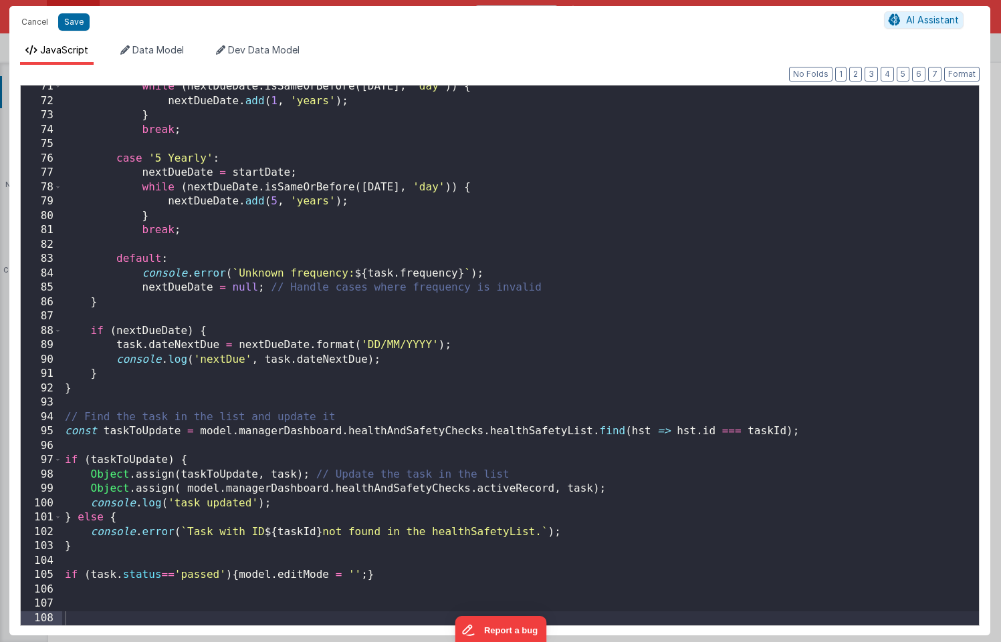
scroll to position [1012, 0]
click at [80, 21] on button "Save" at bounding box center [73, 21] width 31 height 17
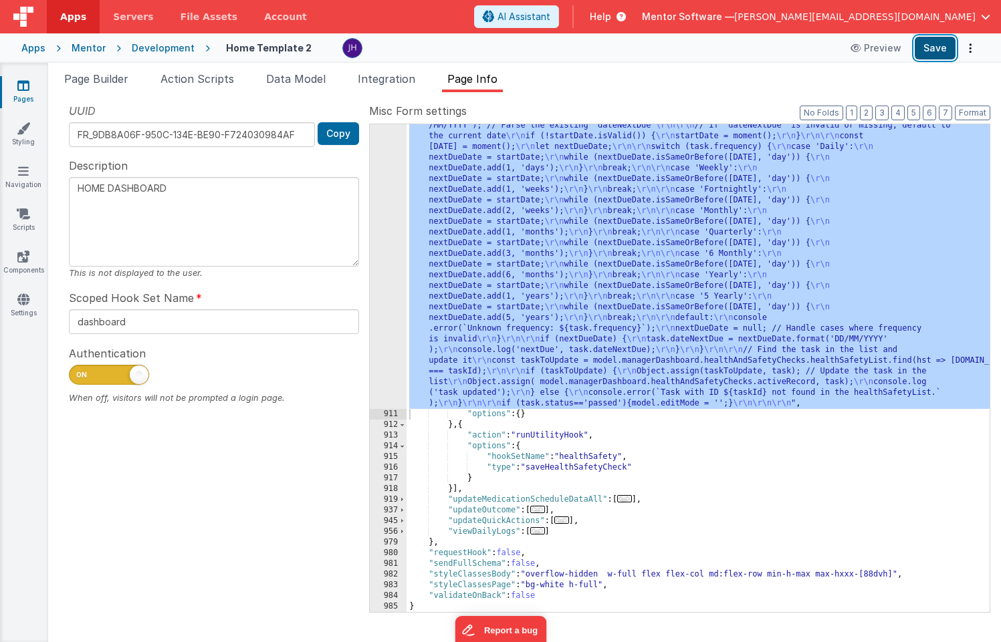
click at [934, 55] on button "Save" at bounding box center [934, 48] width 41 height 23
click at [593, 233] on div ""function" : " model.managerDashboard.healthAndSafetyChecks.activeRecord.isChec…" at bounding box center [697, 481] width 583 height 851
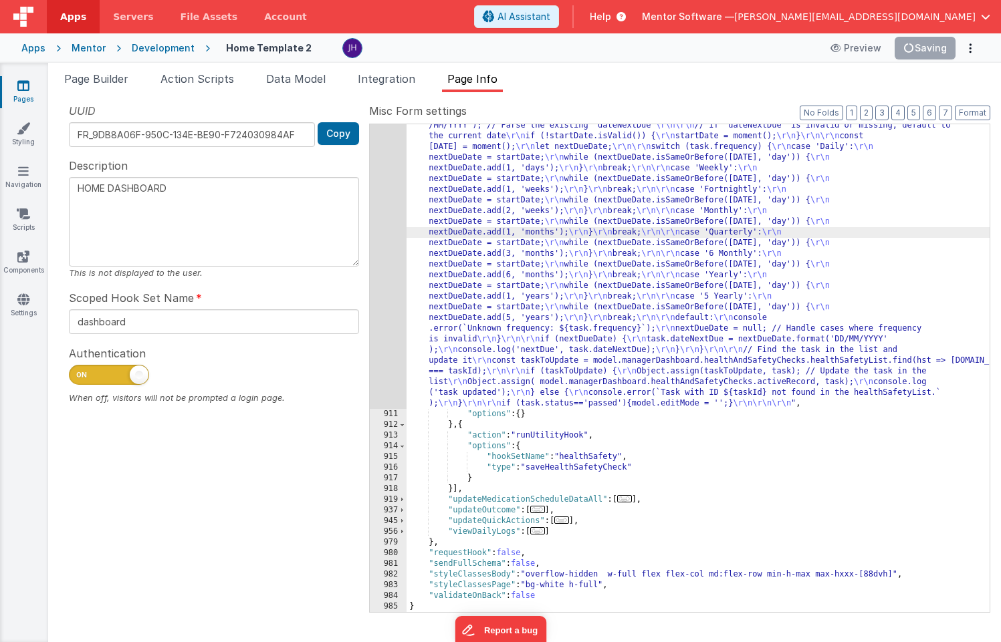
click at [392, 190] on div "910" at bounding box center [388, 232] width 37 height 353
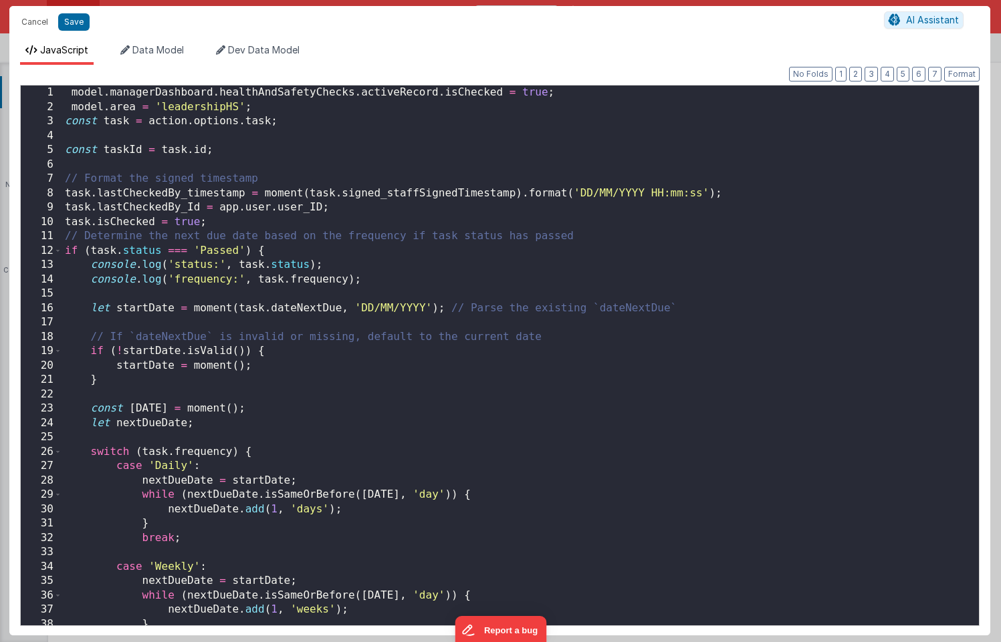
click at [291, 110] on div "model . managerDashboard . healthAndSafetyChecks . activeRecord . isChecked = t…" at bounding box center [520, 370] width 916 height 569
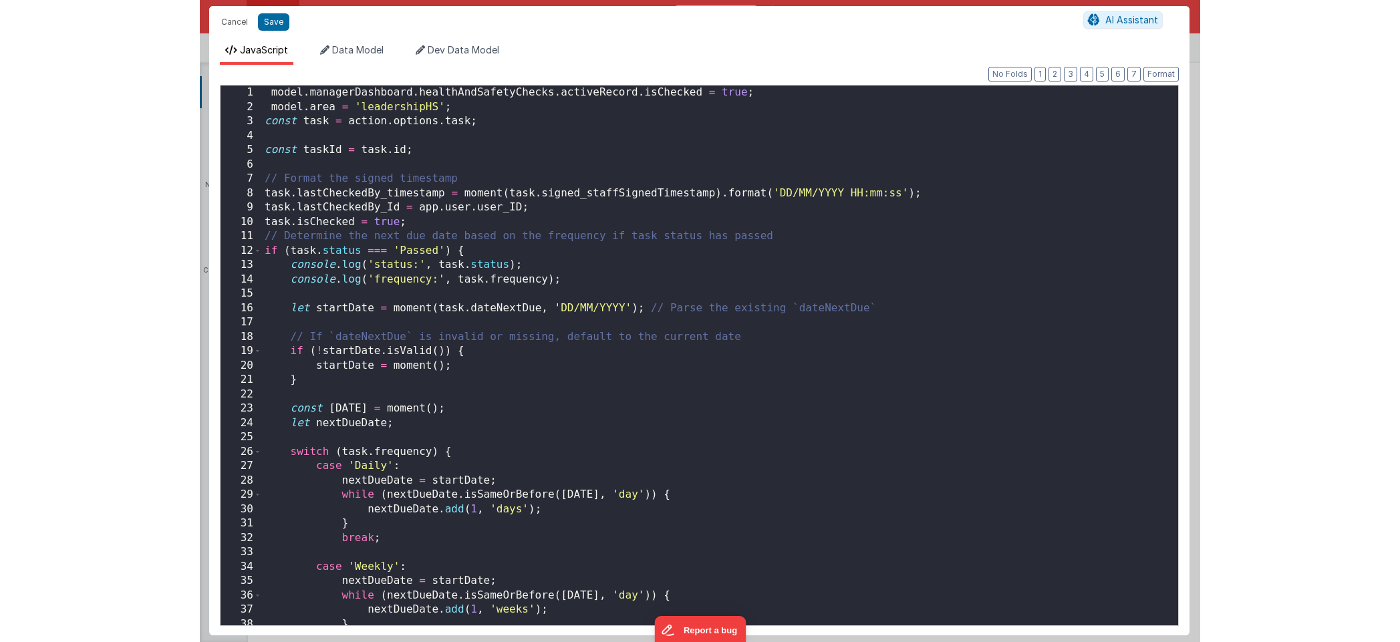
scroll to position [0, 0]
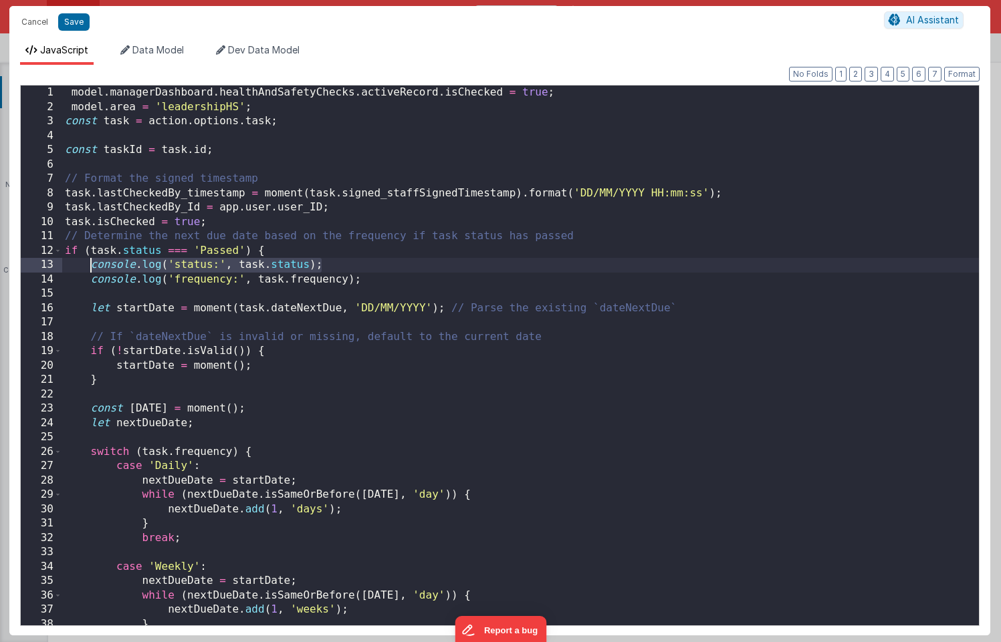
drag, startPoint x: 331, startPoint y: 267, endPoint x: 94, endPoint y: 267, distance: 237.3
click at [94, 267] on div "model . managerDashboard . healthAndSafetyChecks . activeRecord . isChecked = t…" at bounding box center [520, 370] width 916 height 569
click at [290, 103] on div "model . managerDashboard . healthAndSafetyChecks . activeRecord . isChecked = t…" at bounding box center [520, 370] width 916 height 569
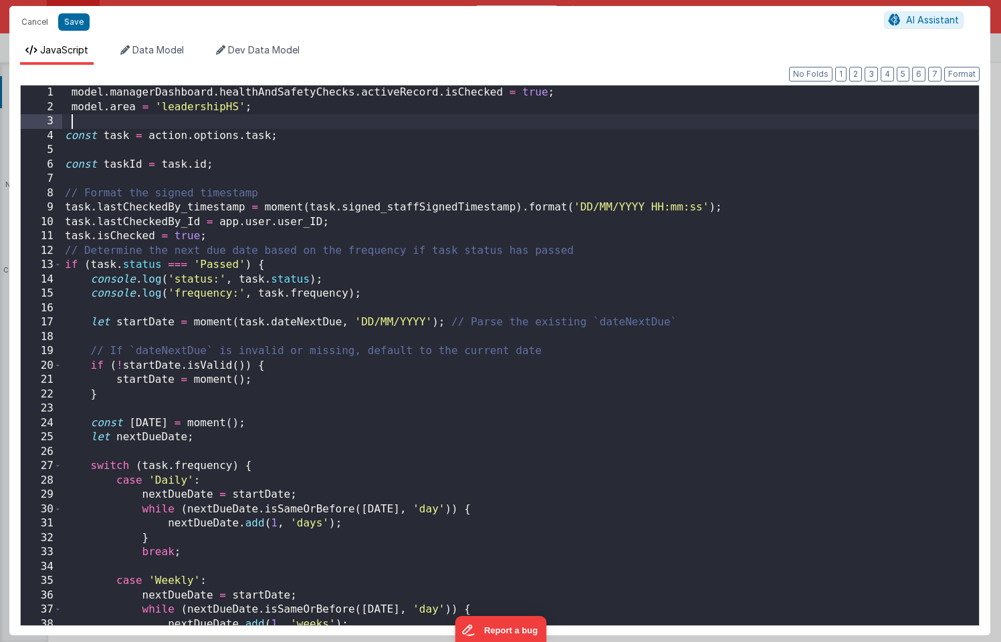
paste textarea
click at [177, 122] on div "model . managerDashboard . healthAndSafetyChecks . activeRecord . isChecked = t…" at bounding box center [520, 370] width 916 height 569
click at [251, 120] on div "model . managerDashboard . healthAndSafetyChecks . activeRecord . isChecked = t…" at bounding box center [520, 370] width 916 height 569
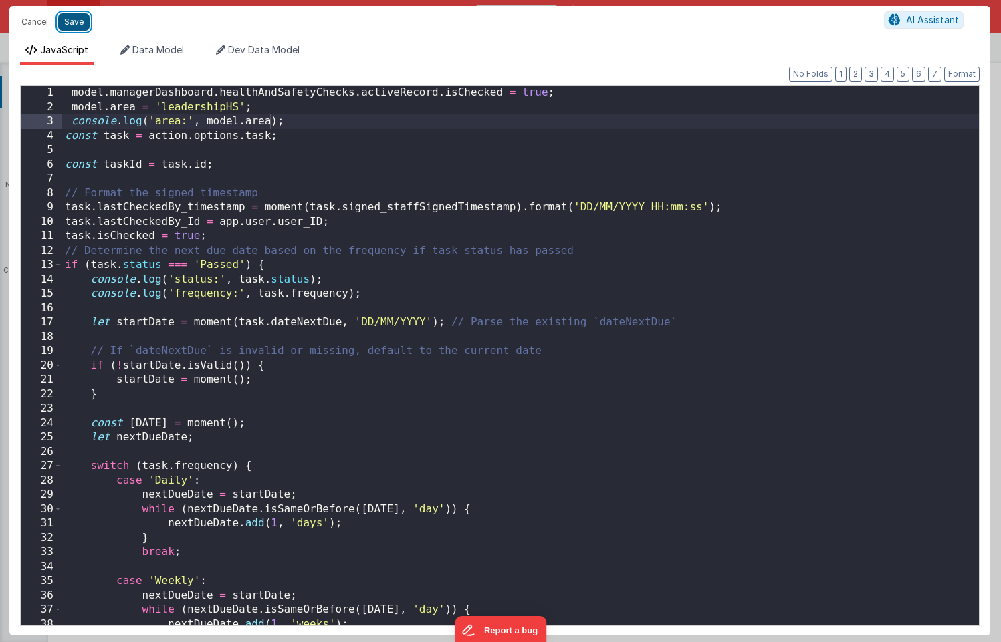
click at [77, 24] on button "Save" at bounding box center [73, 21] width 31 height 17
type textarea "HOME DASHBOARD"
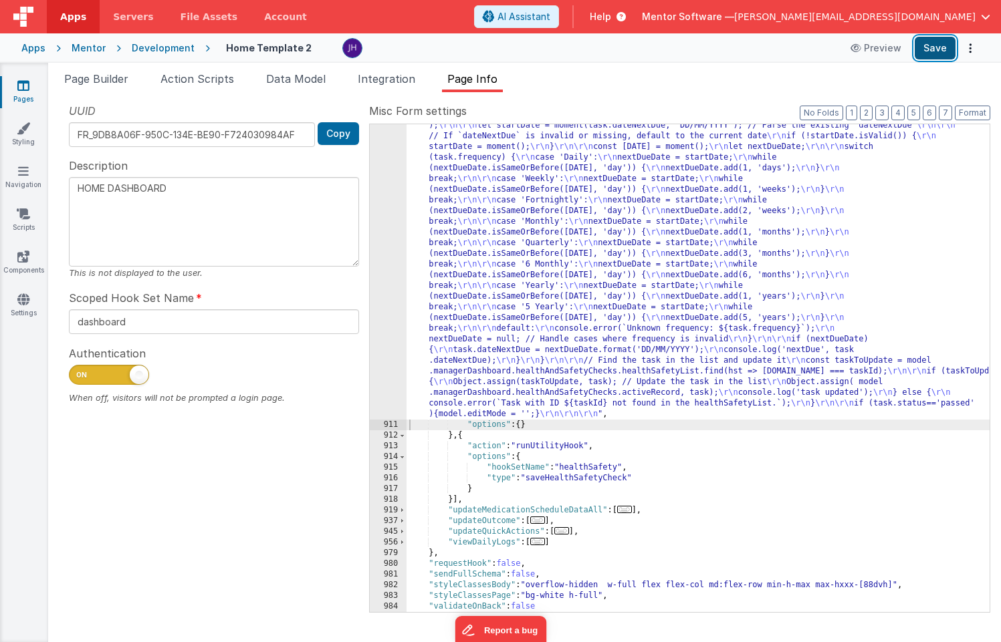
click at [937, 53] on button "Save" at bounding box center [934, 48] width 41 height 23
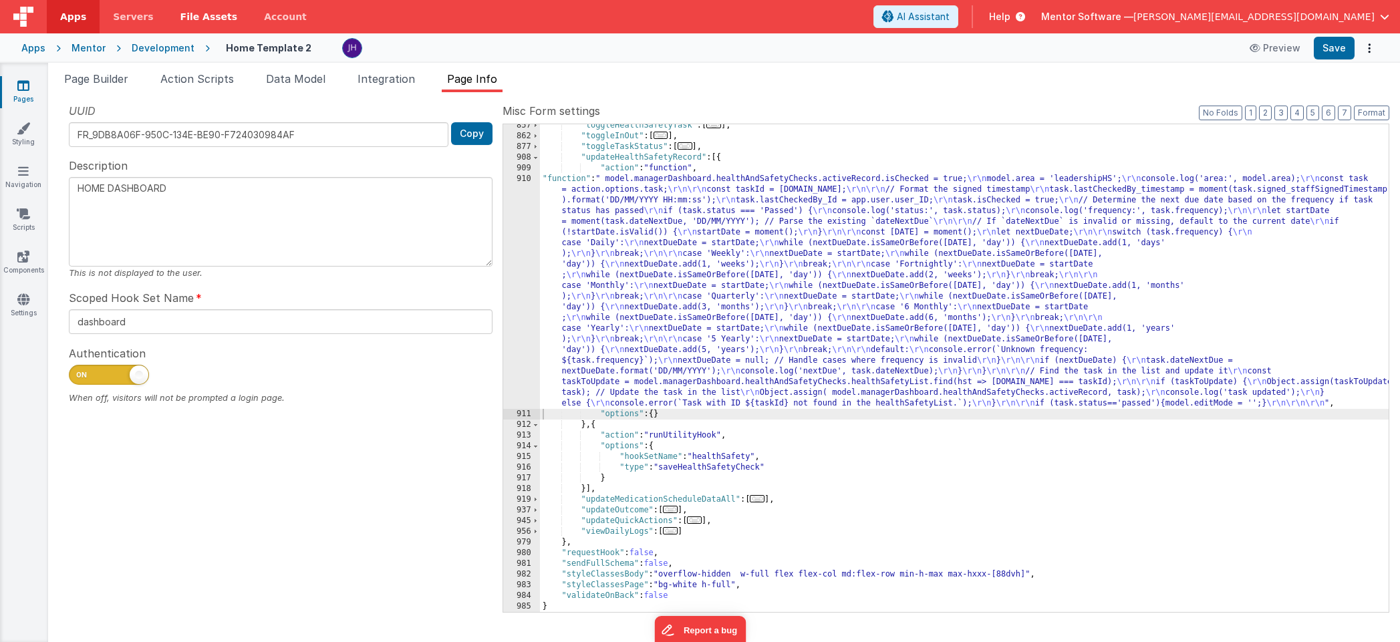
scroll to position [999, 0]
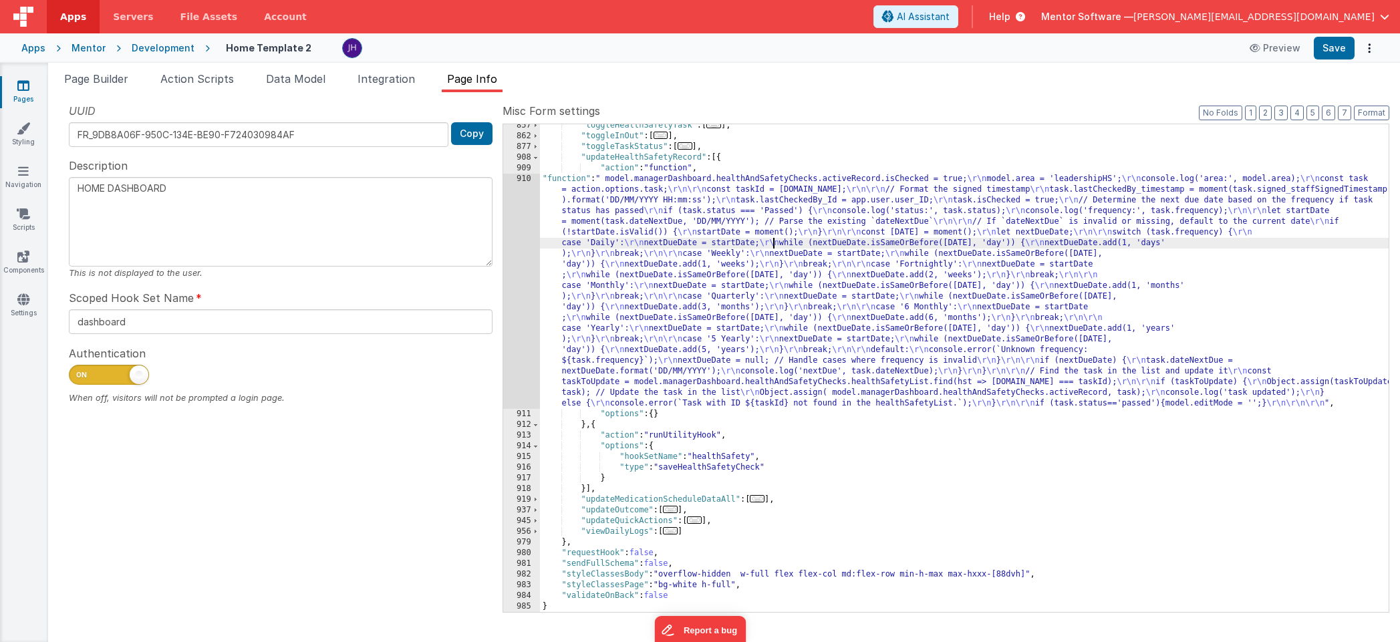
click at [774, 244] on div ""toggleHealthSafetyTask" : [ ... ] , "toggleInOut" : [ ... ] , "toggleTaskStatu…" at bounding box center [964, 374] width 849 height 509
click at [91, 84] on span "Page Builder" at bounding box center [96, 78] width 64 height 13
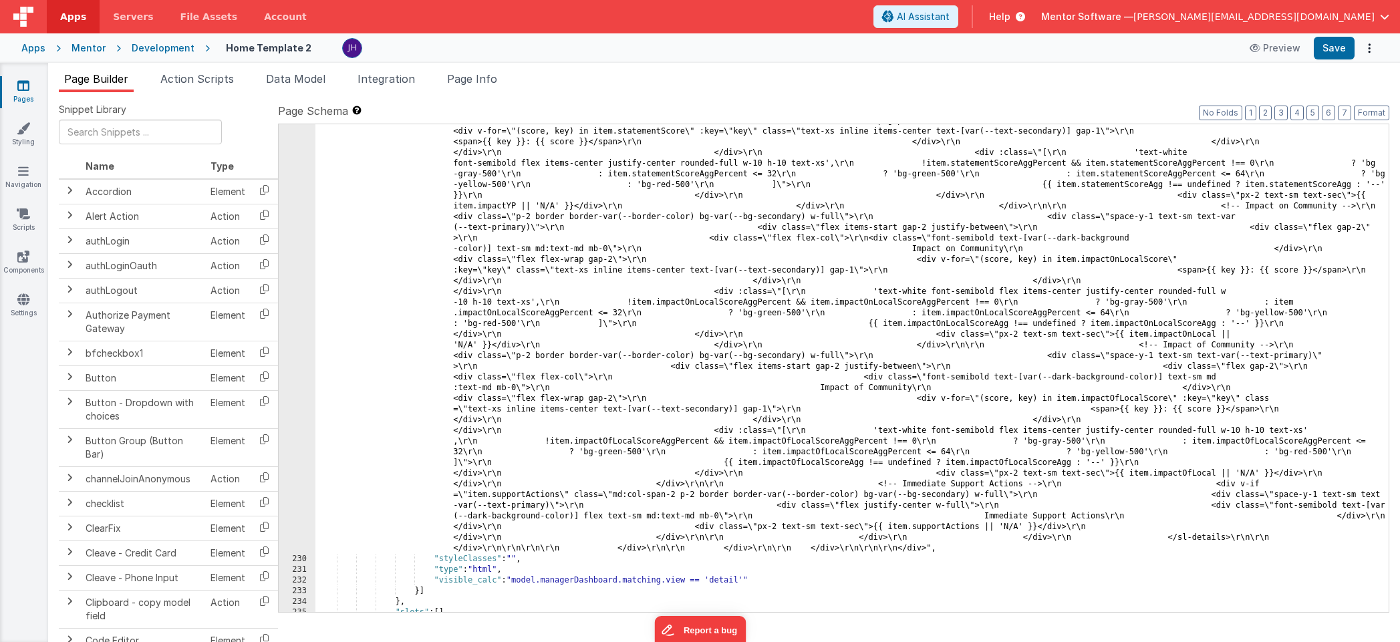
scroll to position [13331, 0]
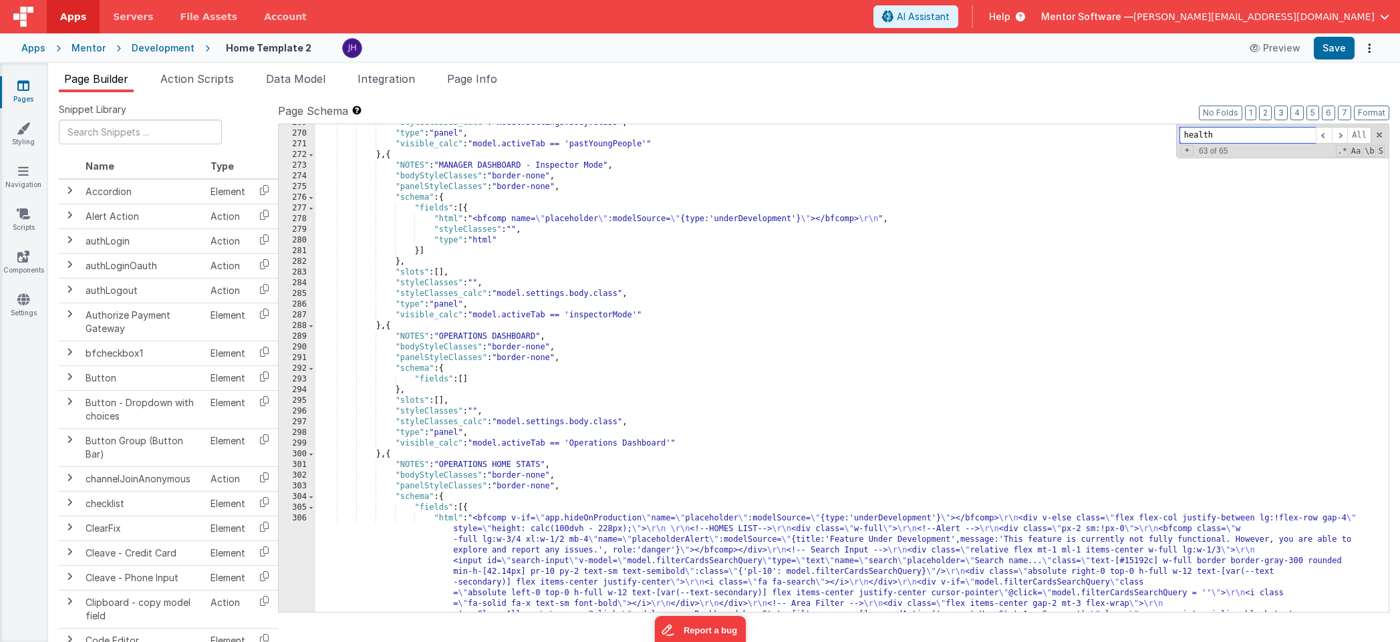
scroll to position [14825, 0]
type input "health"
click at [1000, 134] on span at bounding box center [1340, 135] width 16 height 17
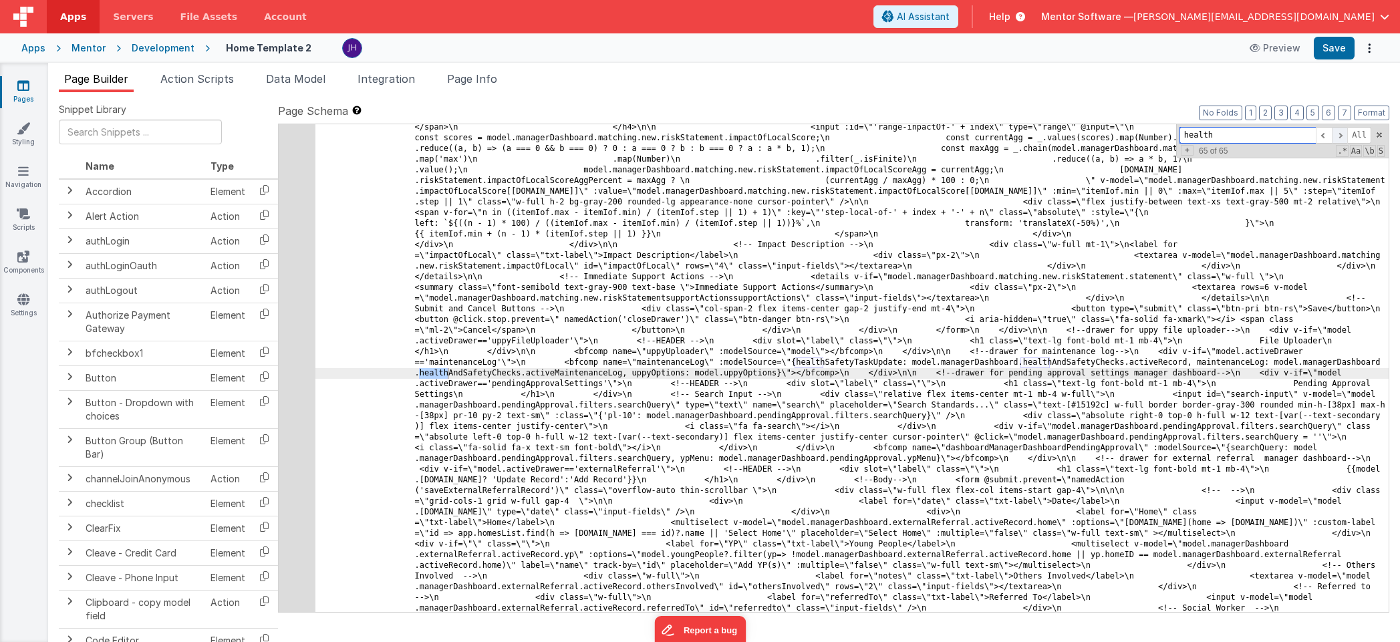
click at [1000, 134] on span at bounding box center [1340, 135] width 16 height 17
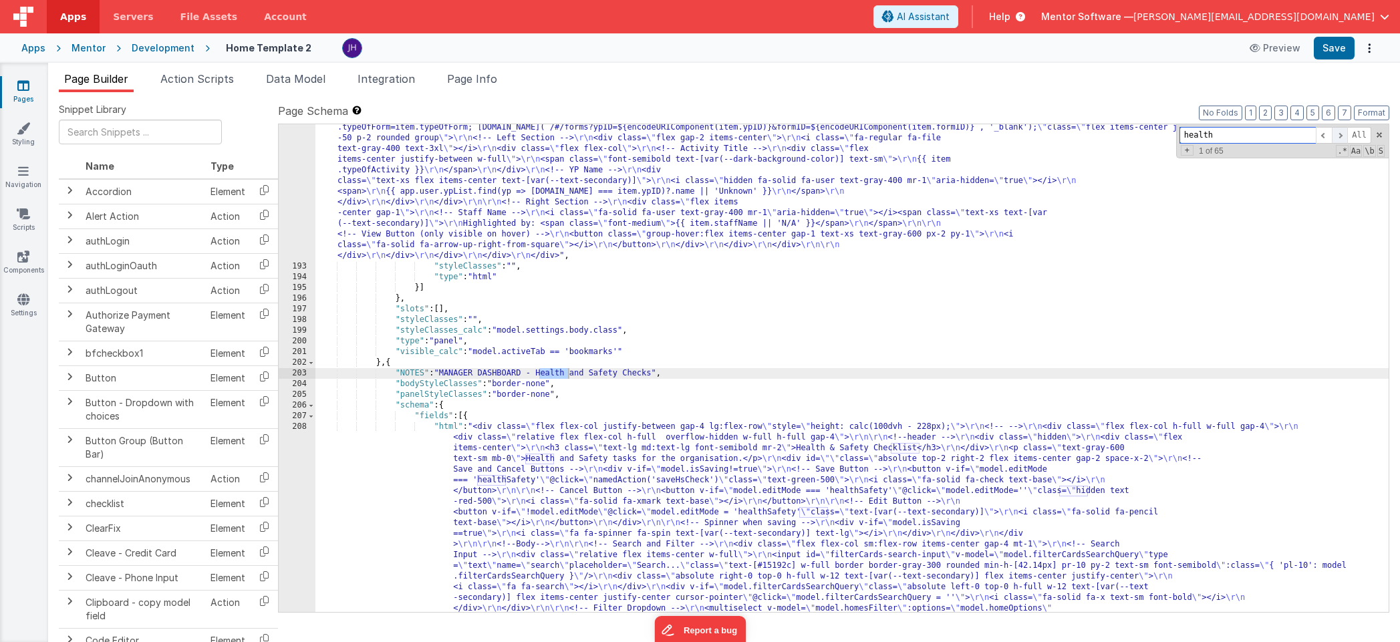
click at [1000, 134] on span at bounding box center [1340, 135] width 16 height 17
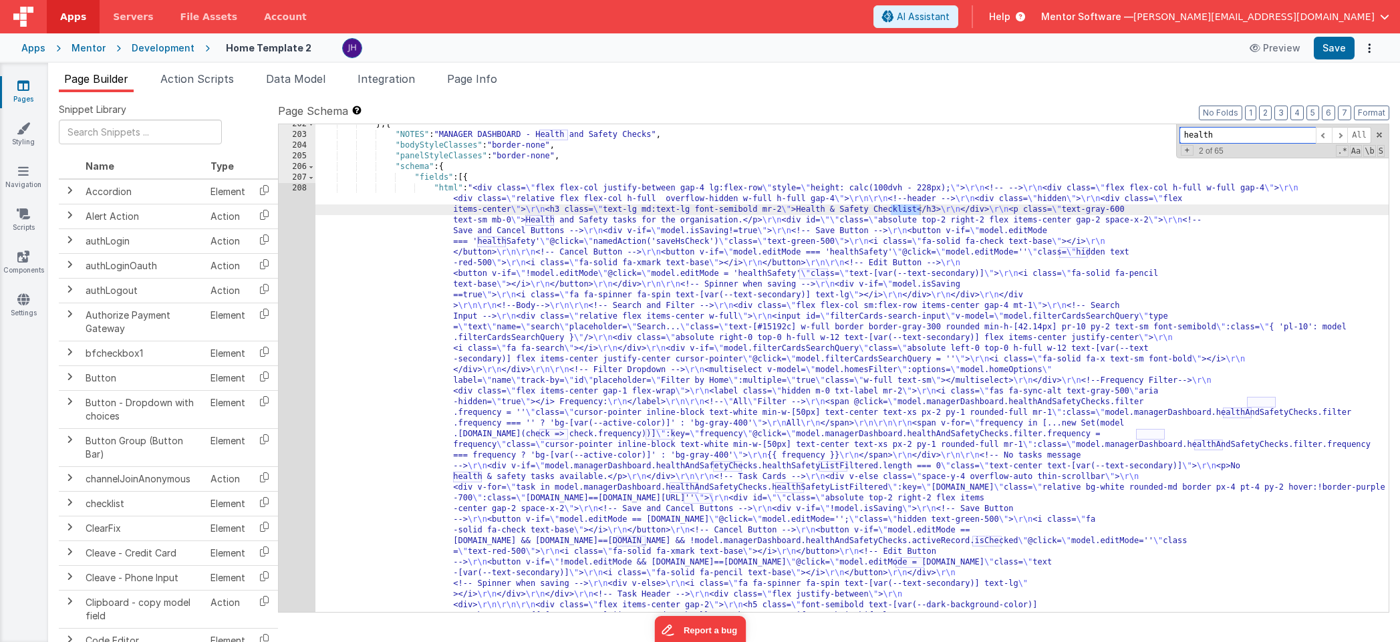
scroll to position [8945, 0]
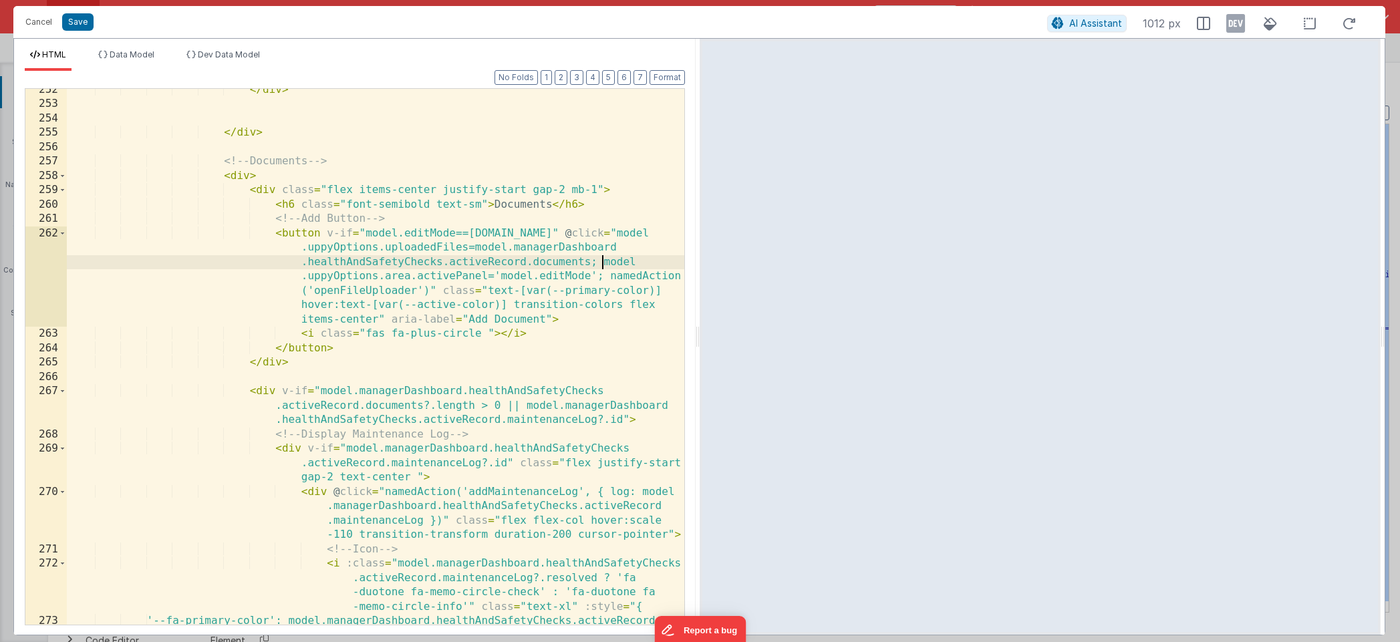
scroll to position [0, 0]
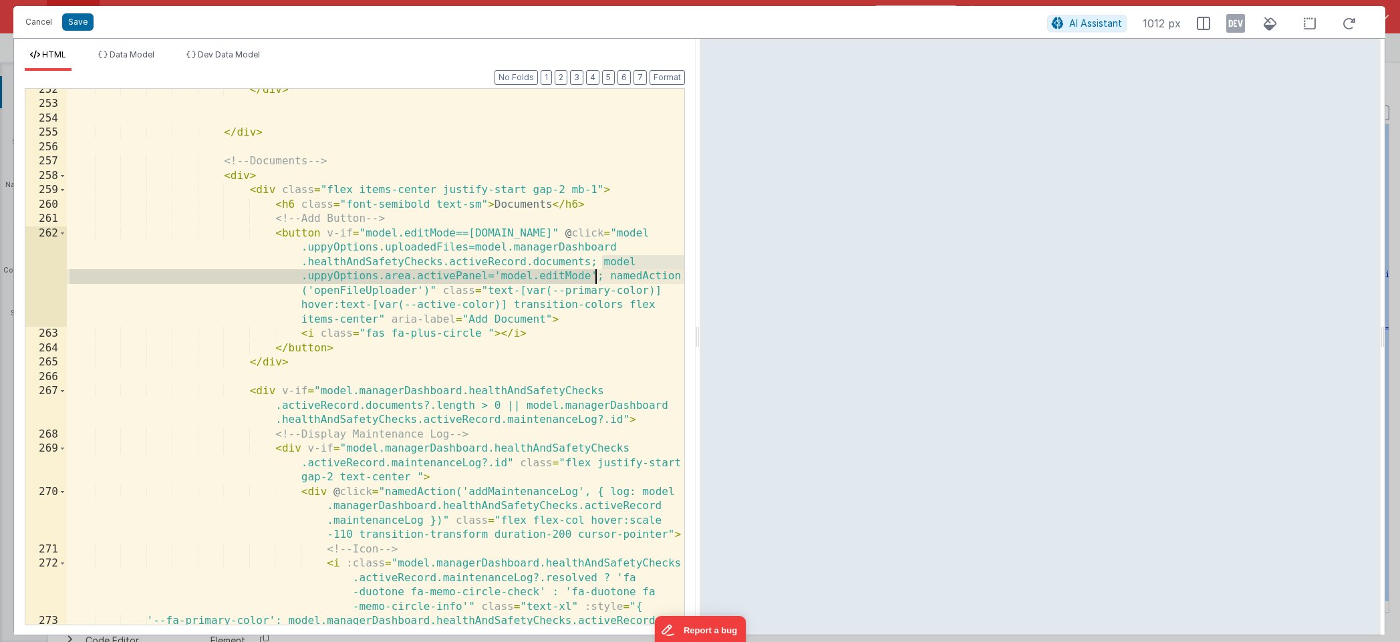
drag, startPoint x: 601, startPoint y: 262, endPoint x: 593, endPoint y: 275, distance: 15.0
click at [593, 275] on div "</ div > </ div > <!-- Documents --> < div > < div class = "flex items-center j…" at bounding box center [376, 372] width 618 height 579
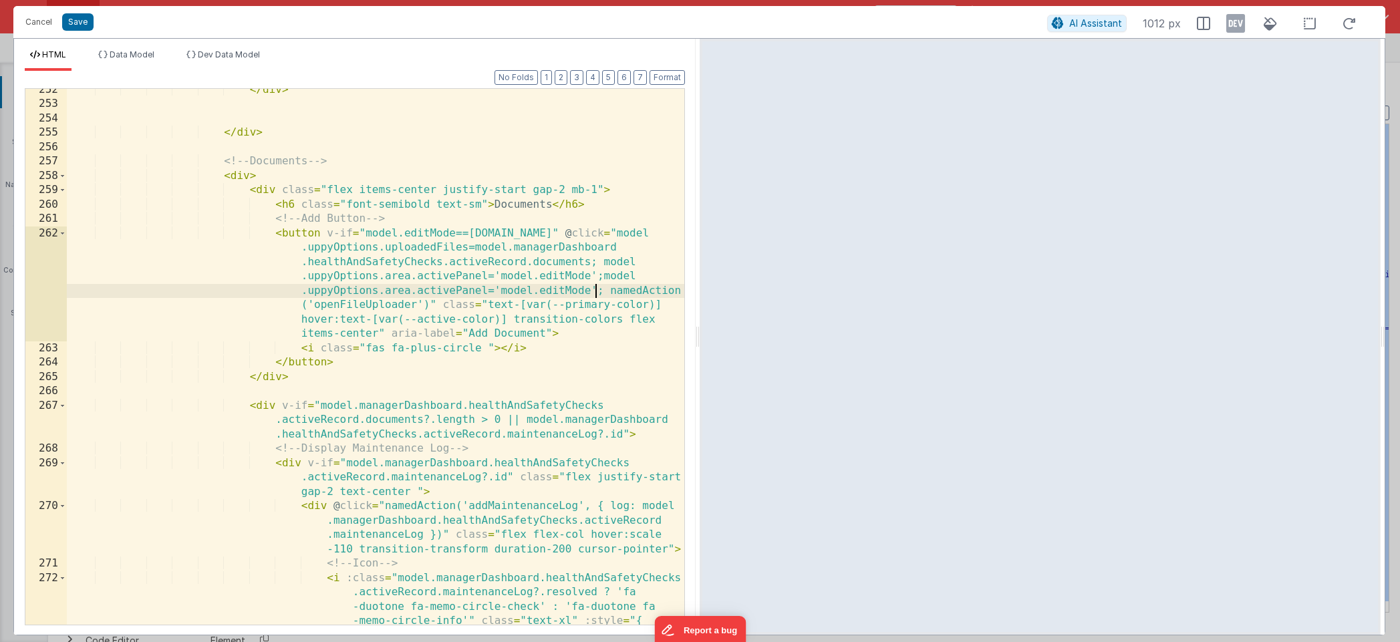
click at [488, 293] on div "</ div > </ div > <!-- Documents --> < div > < div class = "flex items-center j…" at bounding box center [376, 372] width 618 height 579
click at [508, 290] on div "</ div > </ div > <!-- Documents --> < div > < div class = "flex items-center j…" at bounding box center [376, 372] width 618 height 579
click at [527, 291] on div "</ div > </ div > <!-- Documents --> < div > < div class = "flex items-center j…" at bounding box center [376, 372] width 618 height 579
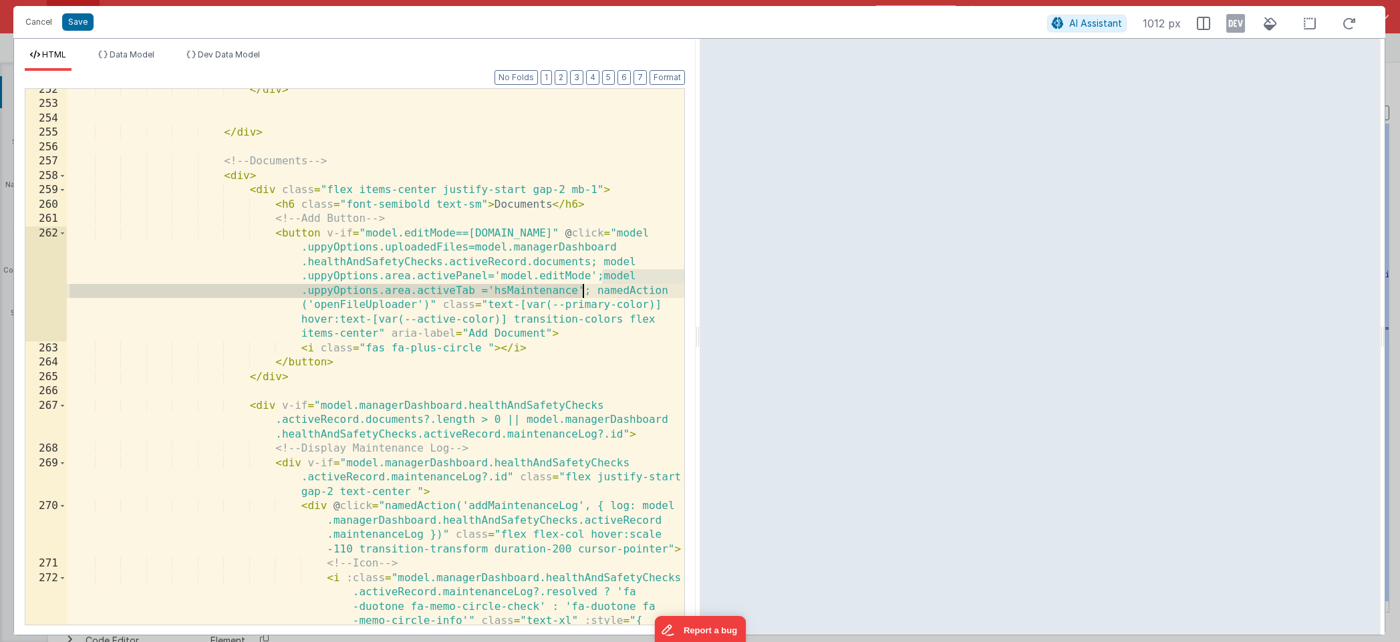
drag, startPoint x: 602, startPoint y: 276, endPoint x: 580, endPoint y: 291, distance: 26.5
click at [580, 291] on div "</ div > </ div > <!-- Documents --> < div > < div class = "flex items-center j…" at bounding box center [376, 372] width 618 height 579
click at [82, 23] on button "Save" at bounding box center [77, 21] width 31 height 17
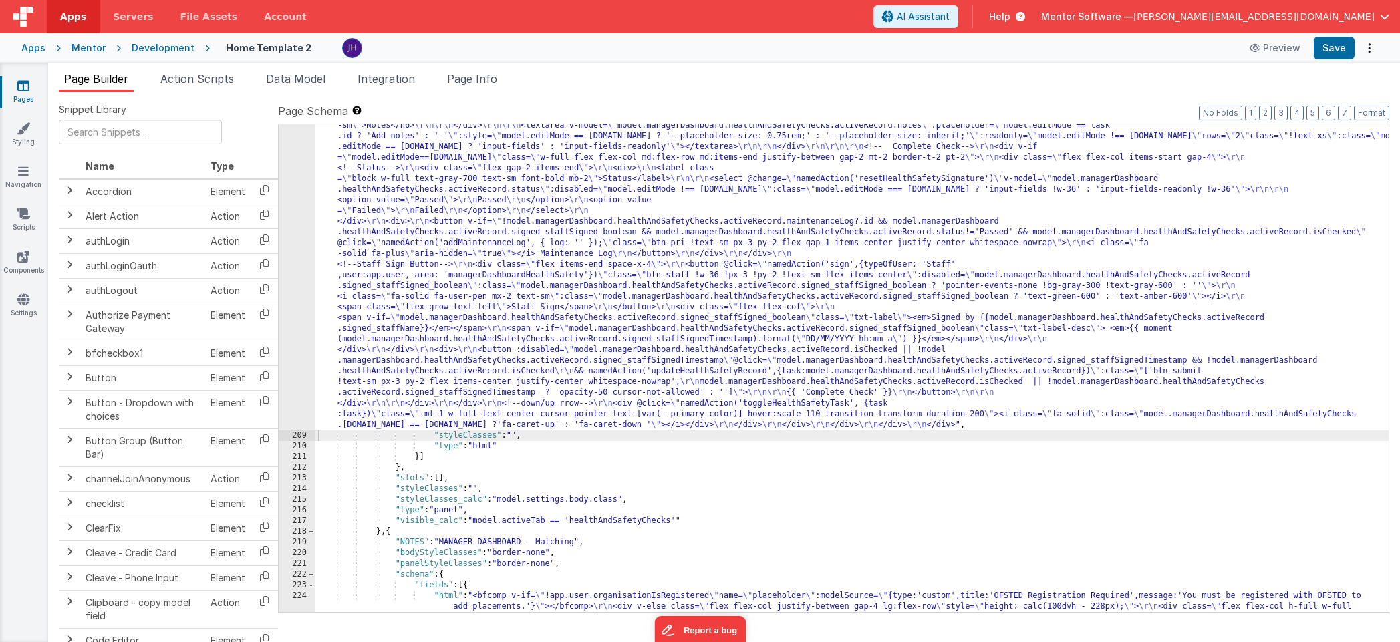
scroll to position [10092, 0]
click at [1000, 49] on button "Save" at bounding box center [1334, 48] width 41 height 23
click at [27, 90] on icon at bounding box center [23, 85] width 12 height 13
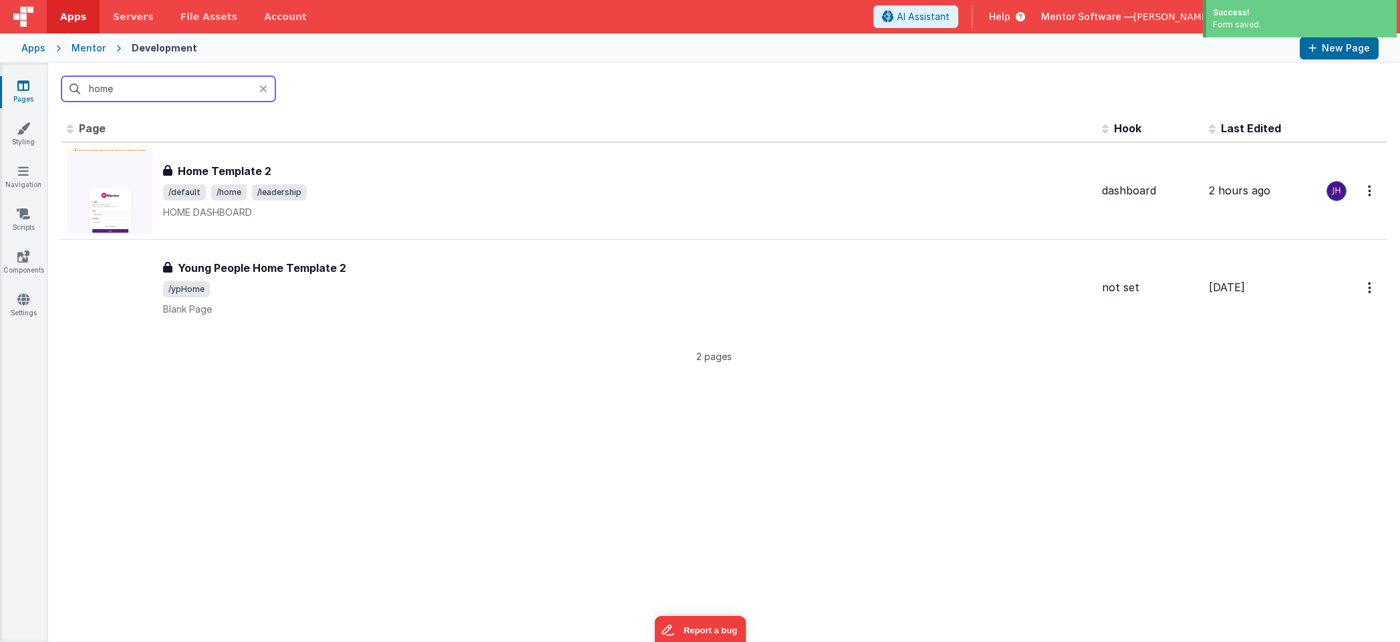
click at [216, 94] on input "home" at bounding box center [168, 88] width 214 height 25
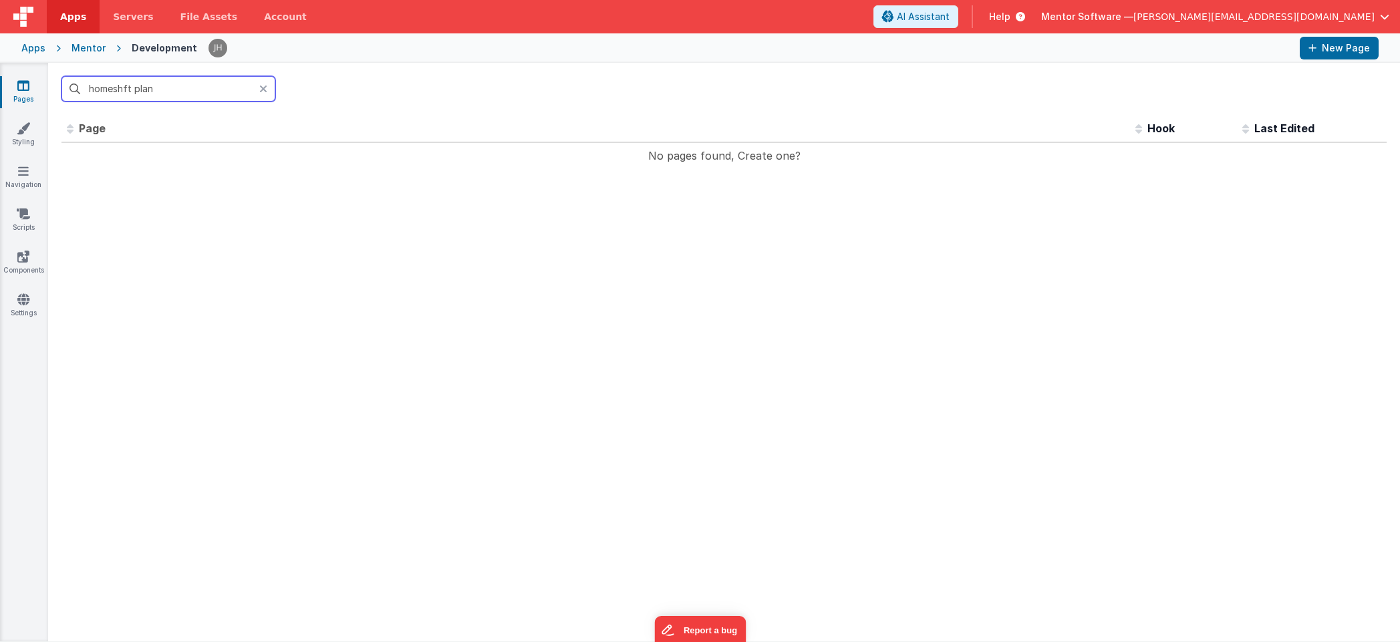
drag, startPoint x: 160, startPoint y: 89, endPoint x: 51, endPoint y: 89, distance: 108.9
click at [51, 89] on div "homeshft plan" at bounding box center [724, 89] width 1352 height 52
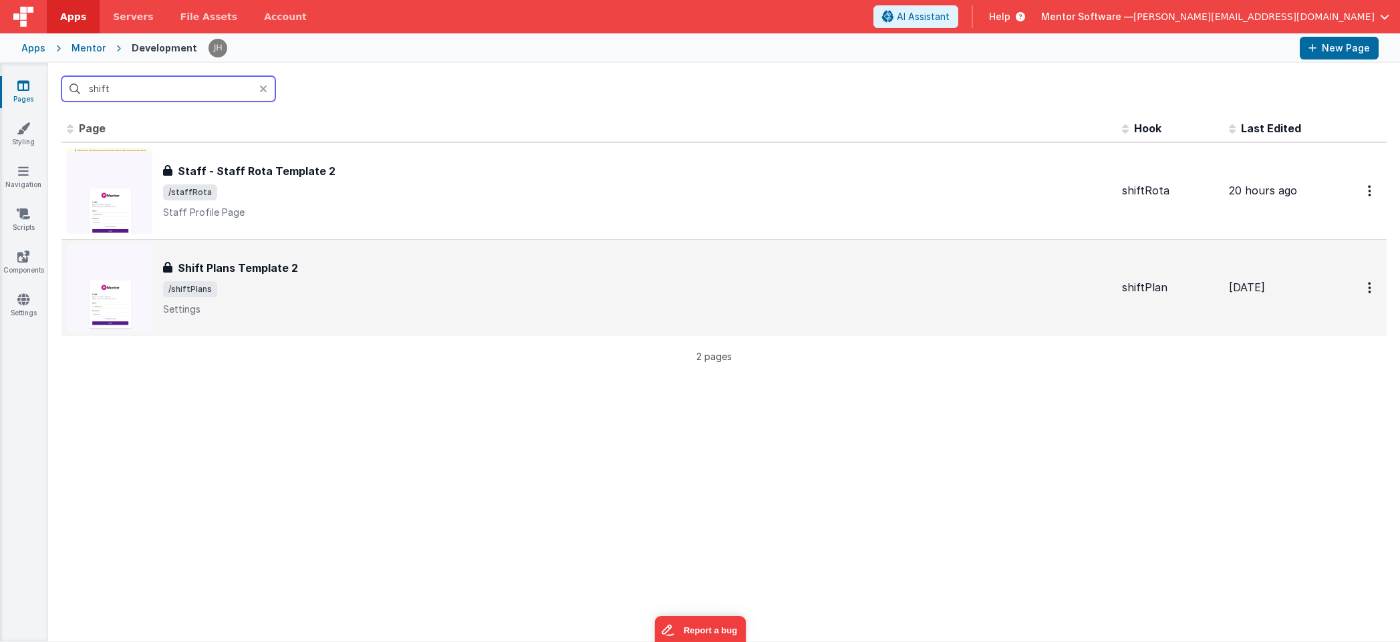
type input "shift"
click at [277, 269] on h3 "Shift Plans Template 2" at bounding box center [238, 268] width 120 height 16
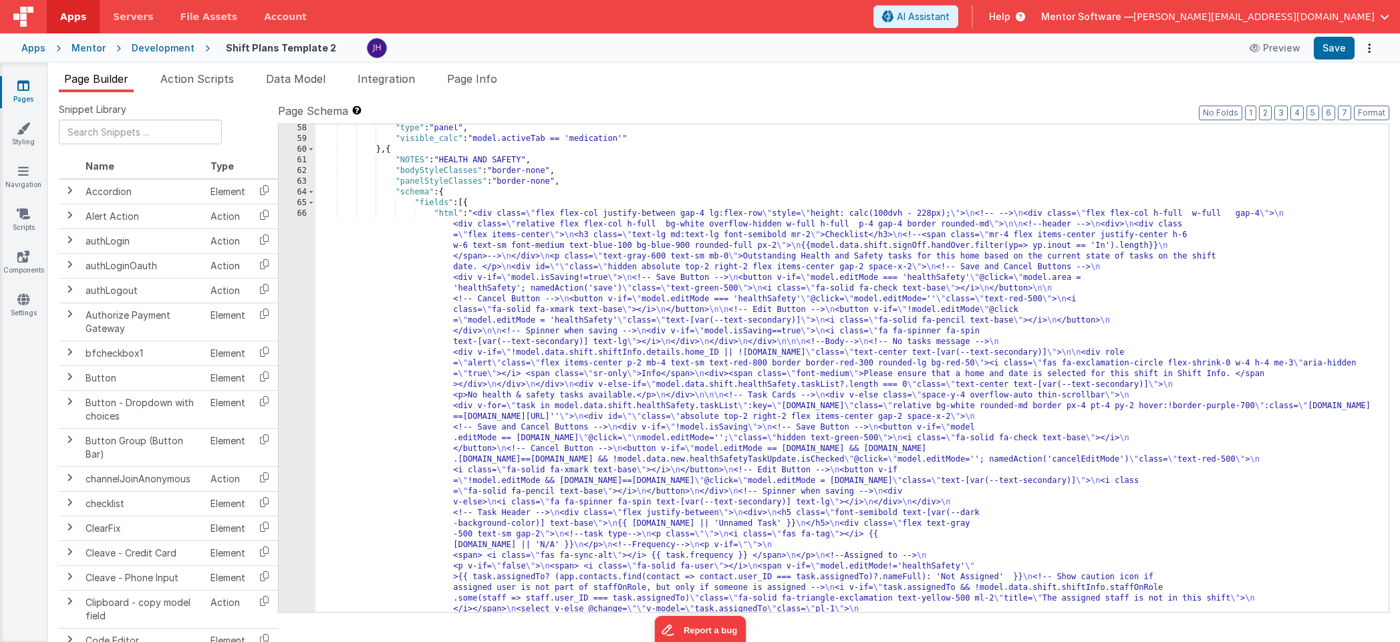
scroll to position [3598, 0]
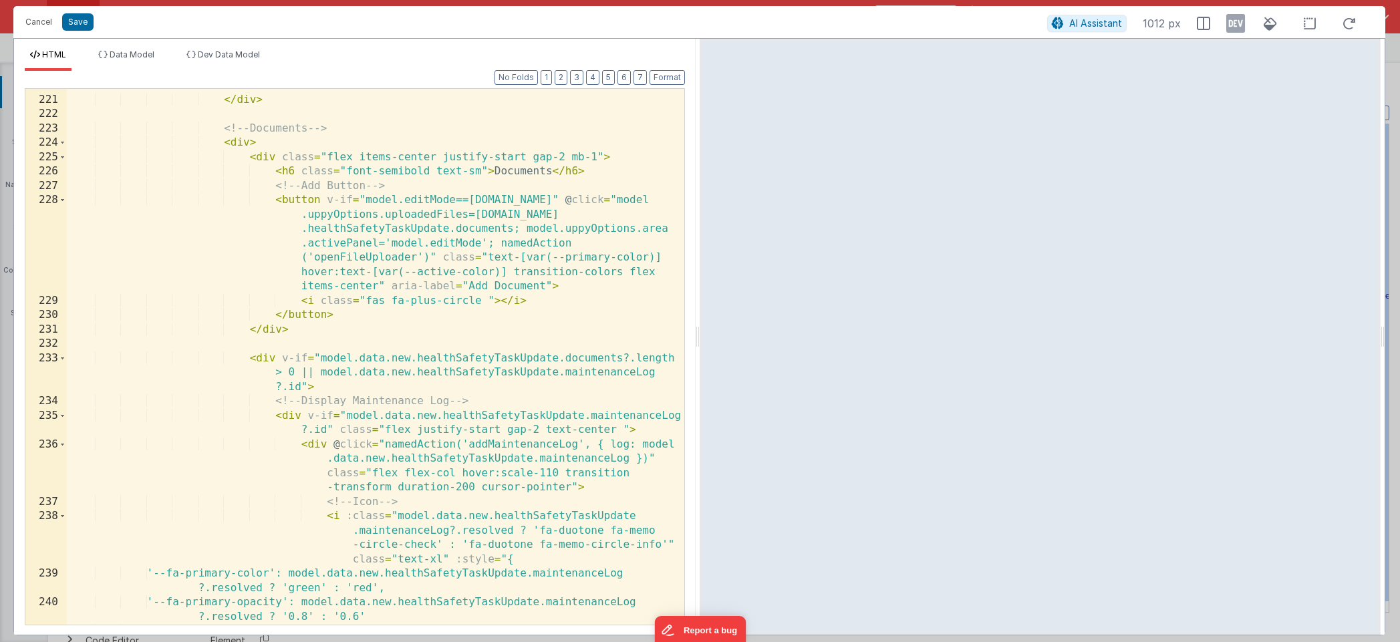
scroll to position [4135, 0]
click at [487, 244] on div "</ div > <!-- Documents --> < div > < div class = "flex items-center justify-st…" at bounding box center [376, 360] width 618 height 565
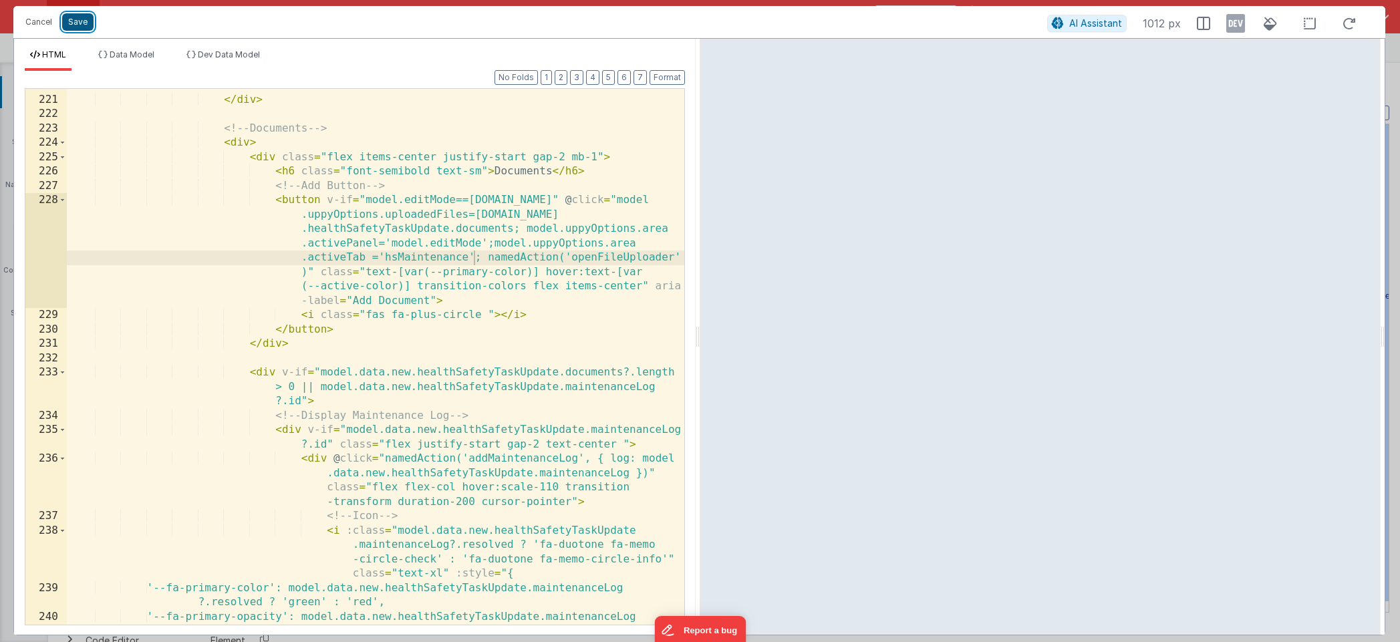
click at [74, 27] on button "Save" at bounding box center [77, 21] width 31 height 17
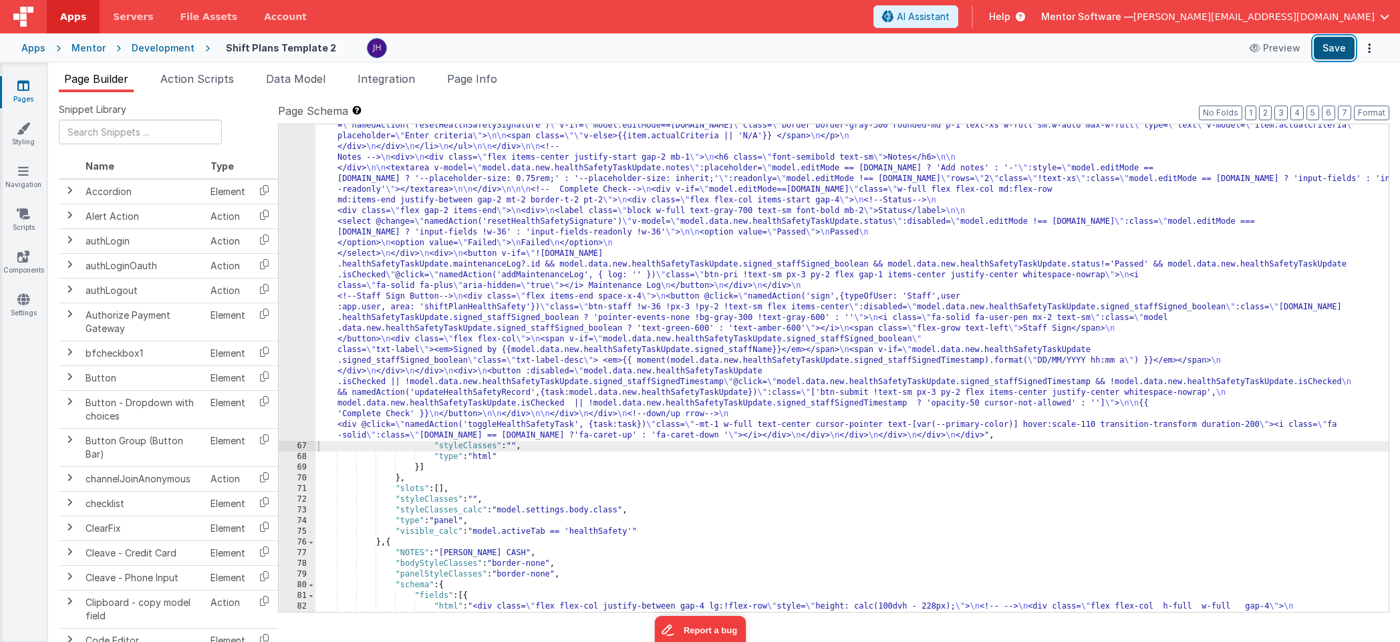
click at [1000, 51] on button "Save" at bounding box center [1334, 48] width 41 height 23
click at [25, 89] on icon at bounding box center [23, 85] width 12 height 13
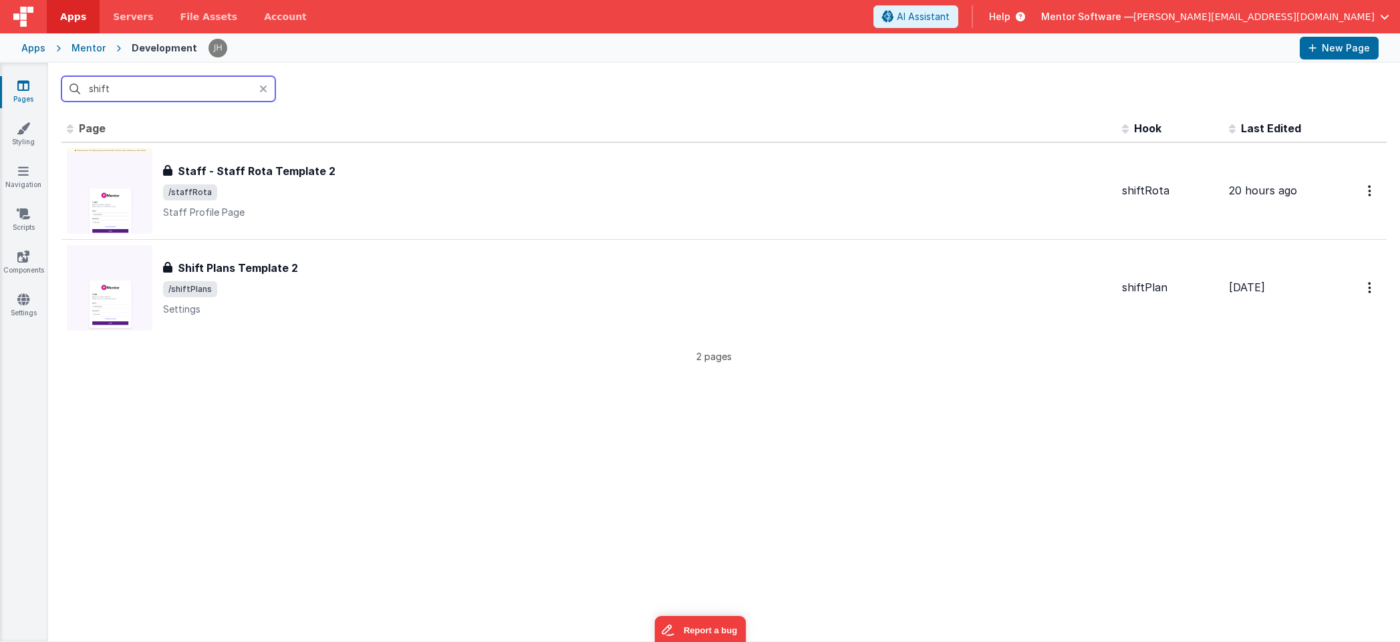
click at [168, 92] on input "shift" at bounding box center [168, 88] width 214 height 25
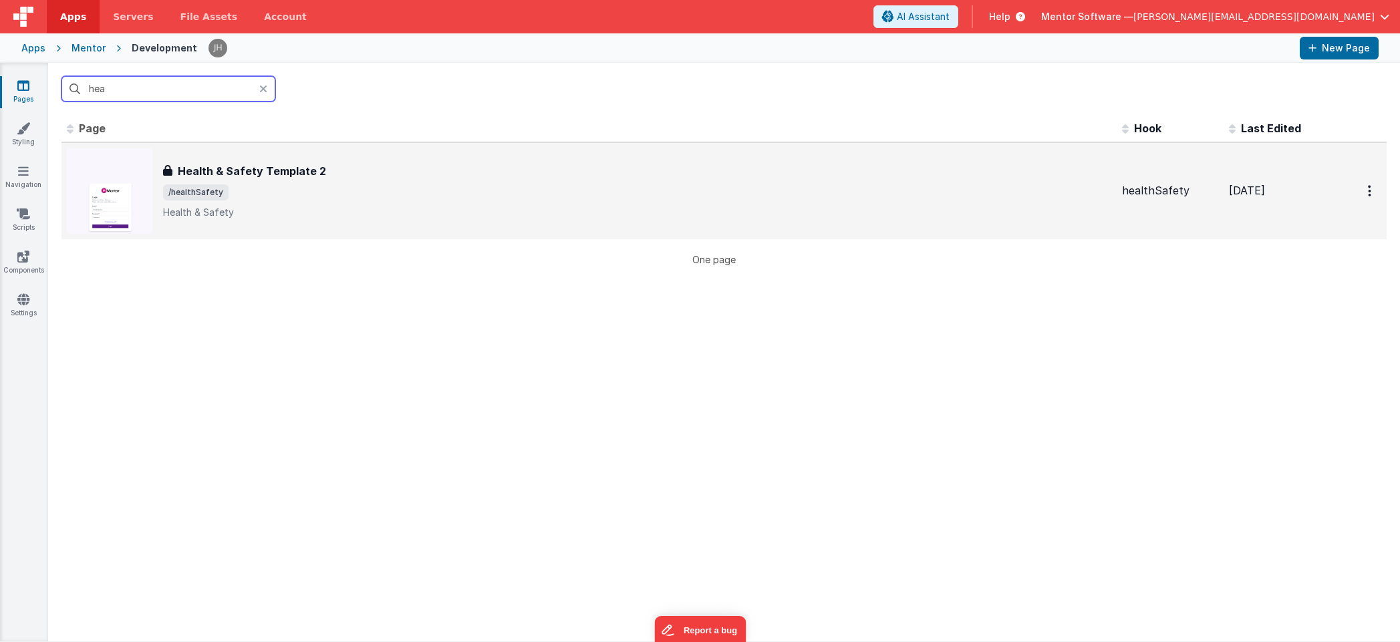
type input "hea"
click at [270, 190] on span "/healthSafety" at bounding box center [637, 192] width 948 height 16
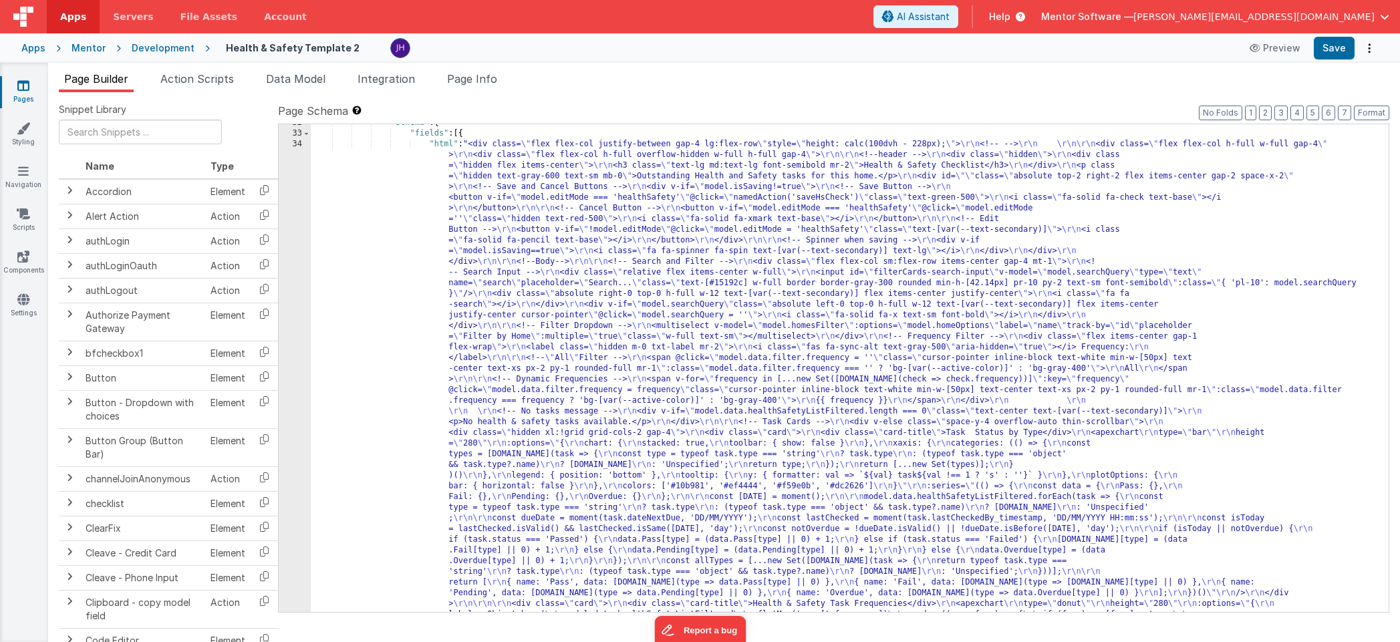
scroll to position [1278, 0]
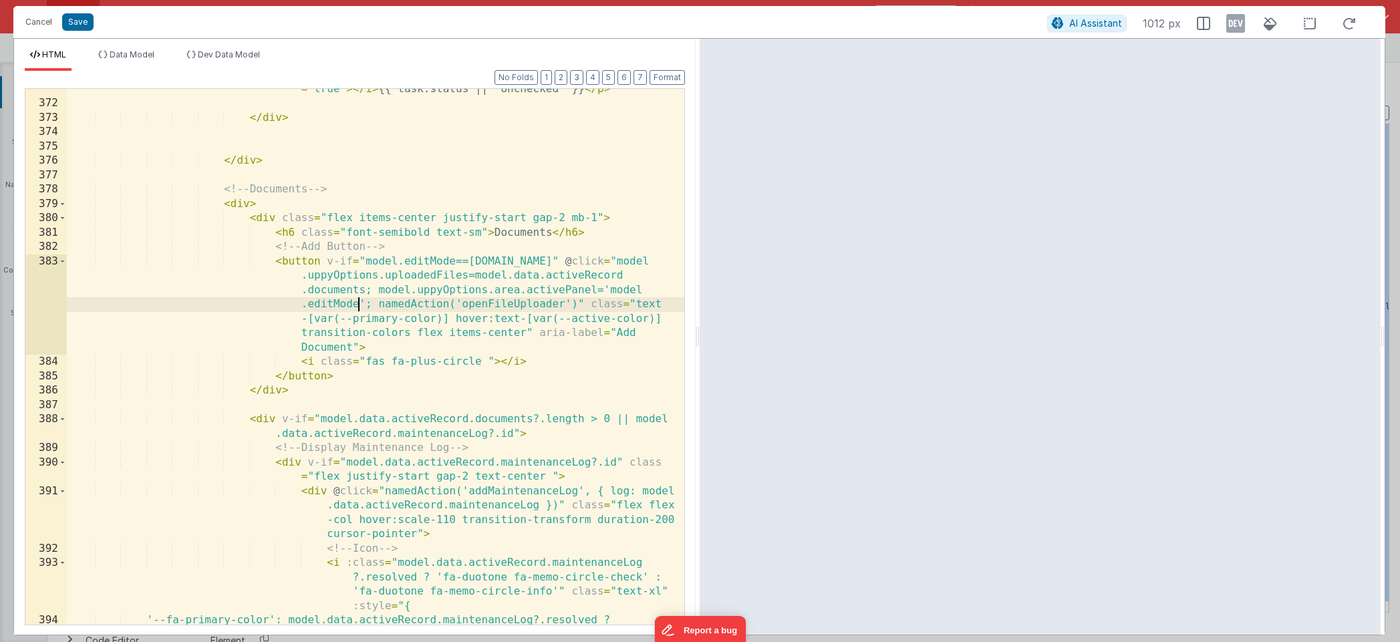
scroll to position [0, 0]
click at [360, 303] on div "< p class = "mb-0 flex items-center gap-1" > < i class = "fa-regular text-sm " …" at bounding box center [376, 350] width 618 height 622
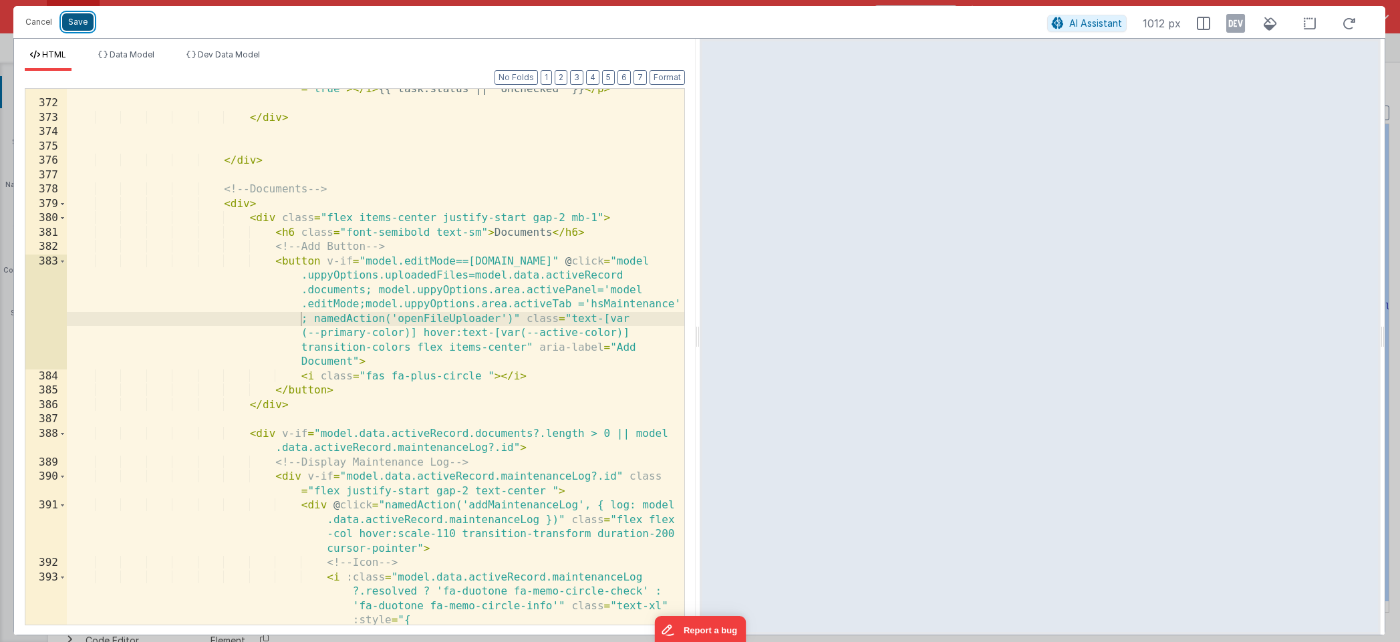
click at [82, 24] on button "Save" at bounding box center [77, 21] width 31 height 17
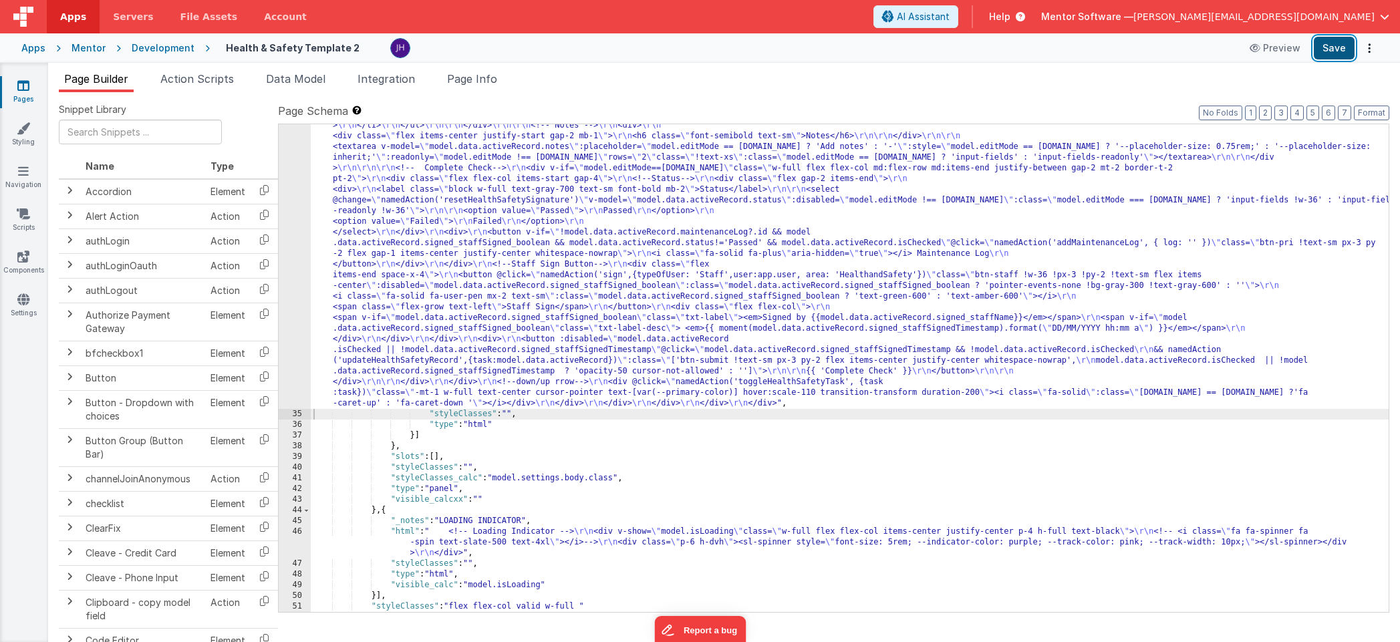
click at [1000, 47] on button "Save" at bounding box center [1334, 48] width 41 height 23
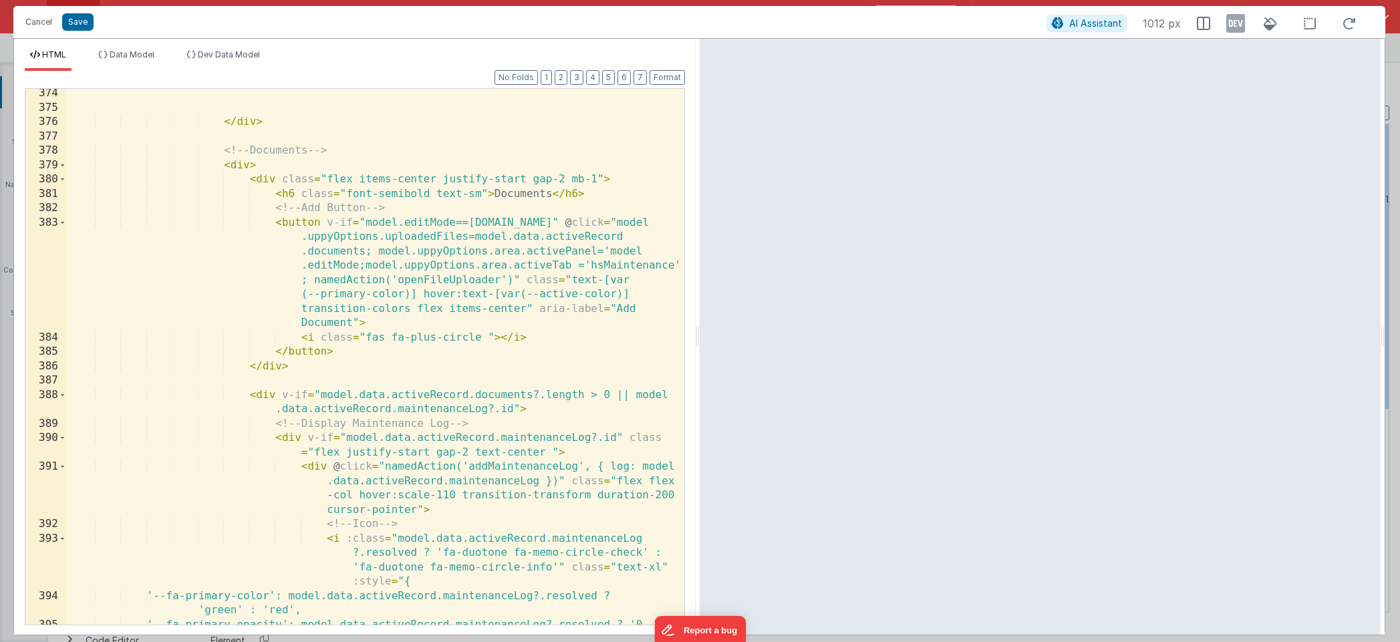
scroll to position [6357, 0]
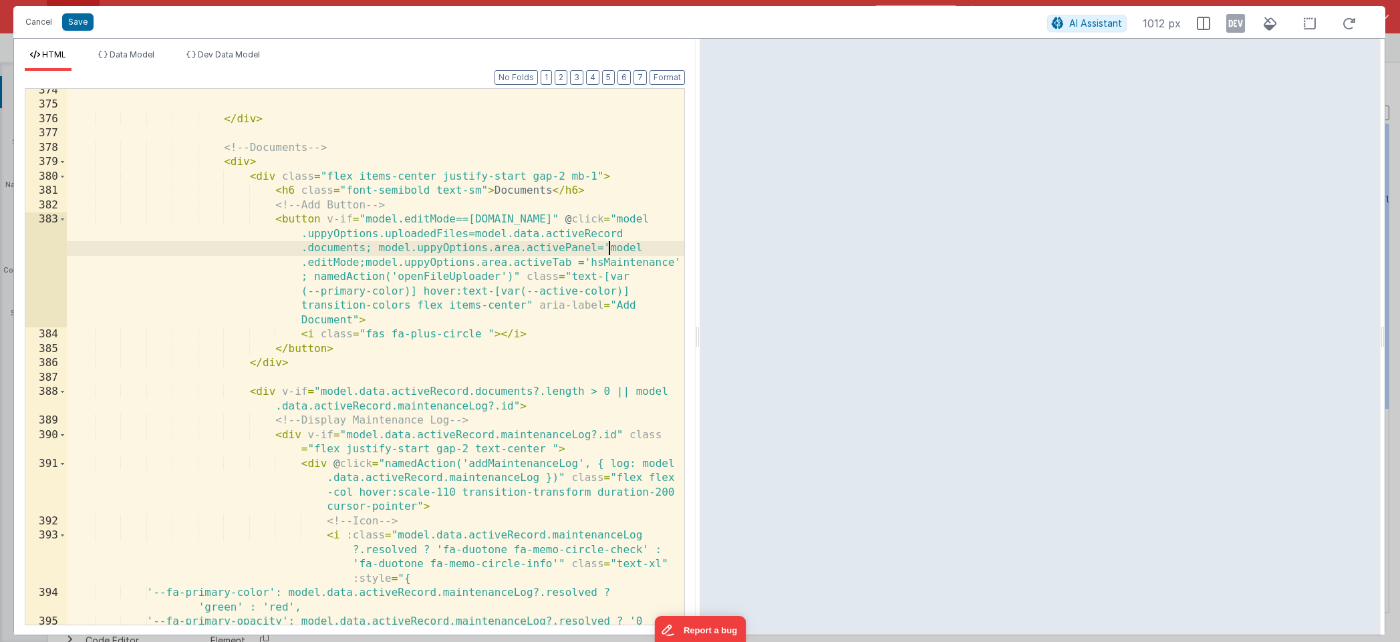
click at [612, 249] on div "</ div > <!-- Documents --> < div > < div class = "flex items-center justify-st…" at bounding box center [376, 373] width 618 height 579
click at [360, 262] on div "</ div > <!-- Documents --> < div > < div class = "flex items-center justify-st…" at bounding box center [376, 373] width 618 height 579
click at [83, 24] on button "Save" at bounding box center [77, 21] width 31 height 17
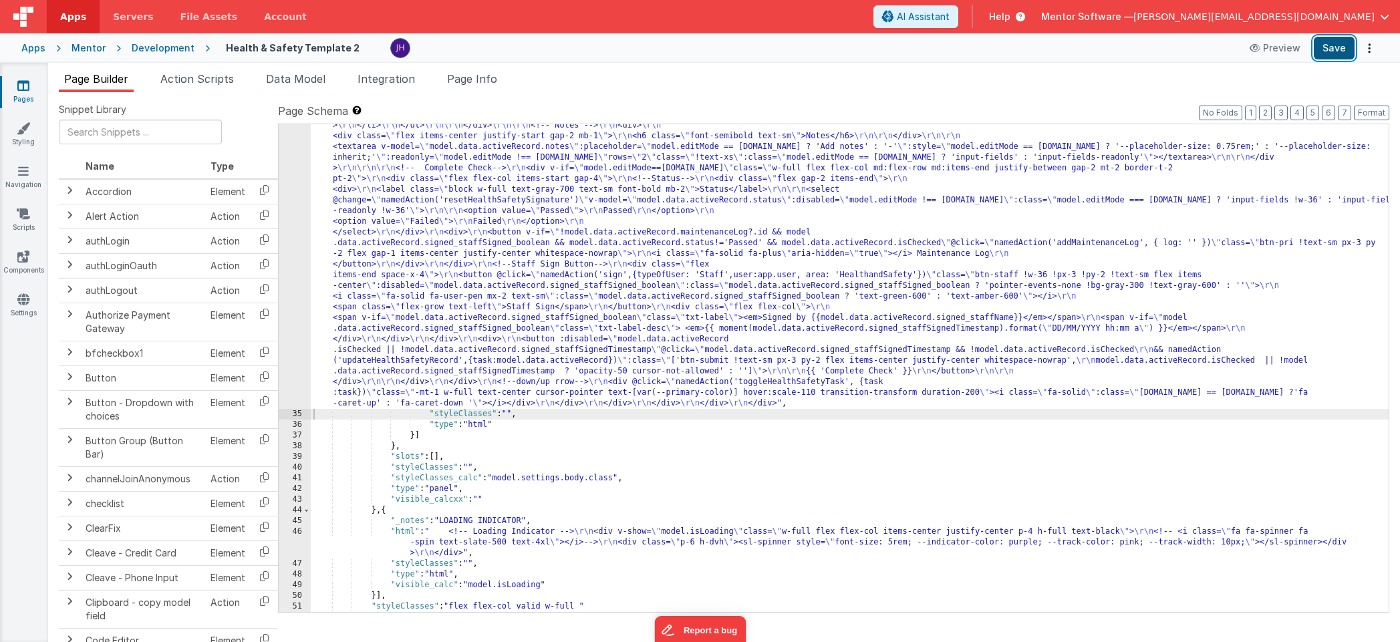
click at [1000, 54] on button "Save" at bounding box center [1334, 48] width 41 height 23
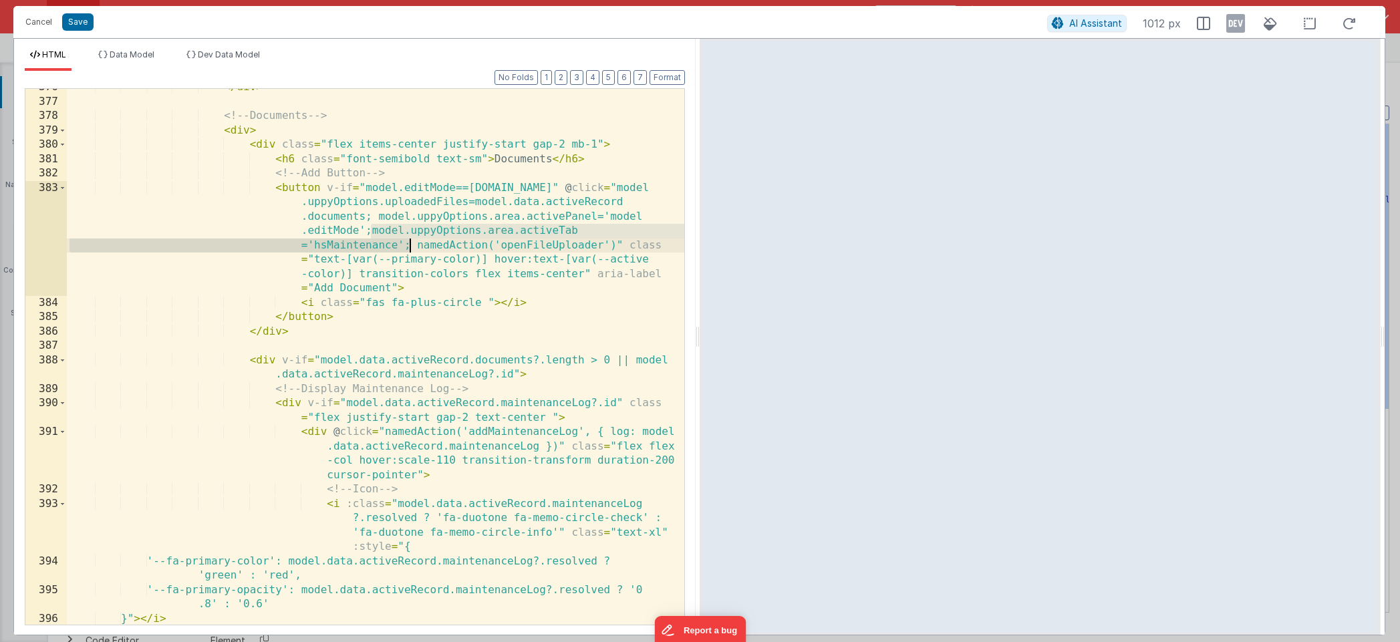
drag, startPoint x: 370, startPoint y: 232, endPoint x: 407, endPoint y: 246, distance: 39.3
click at [407, 246] on div "</ div > <!-- Documents --> < div > < div class = "flex items-center justify-st…" at bounding box center [376, 362] width 618 height 565
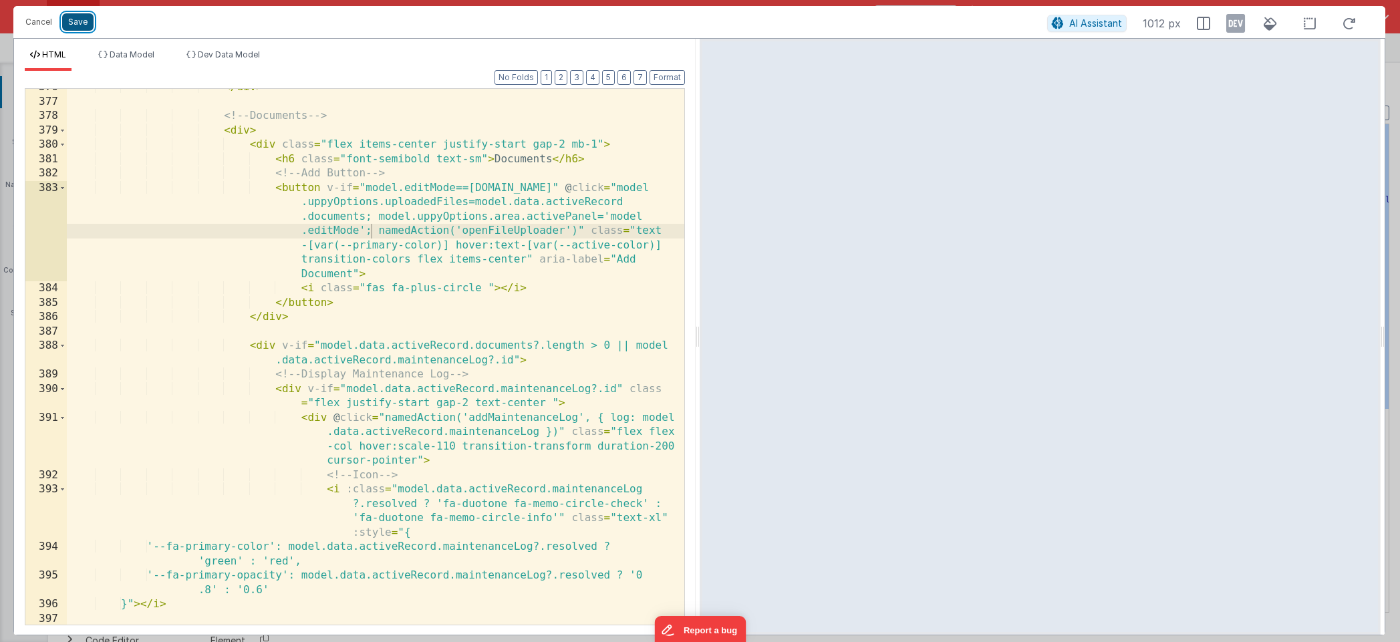
click at [74, 23] on button "Save" at bounding box center [77, 21] width 31 height 17
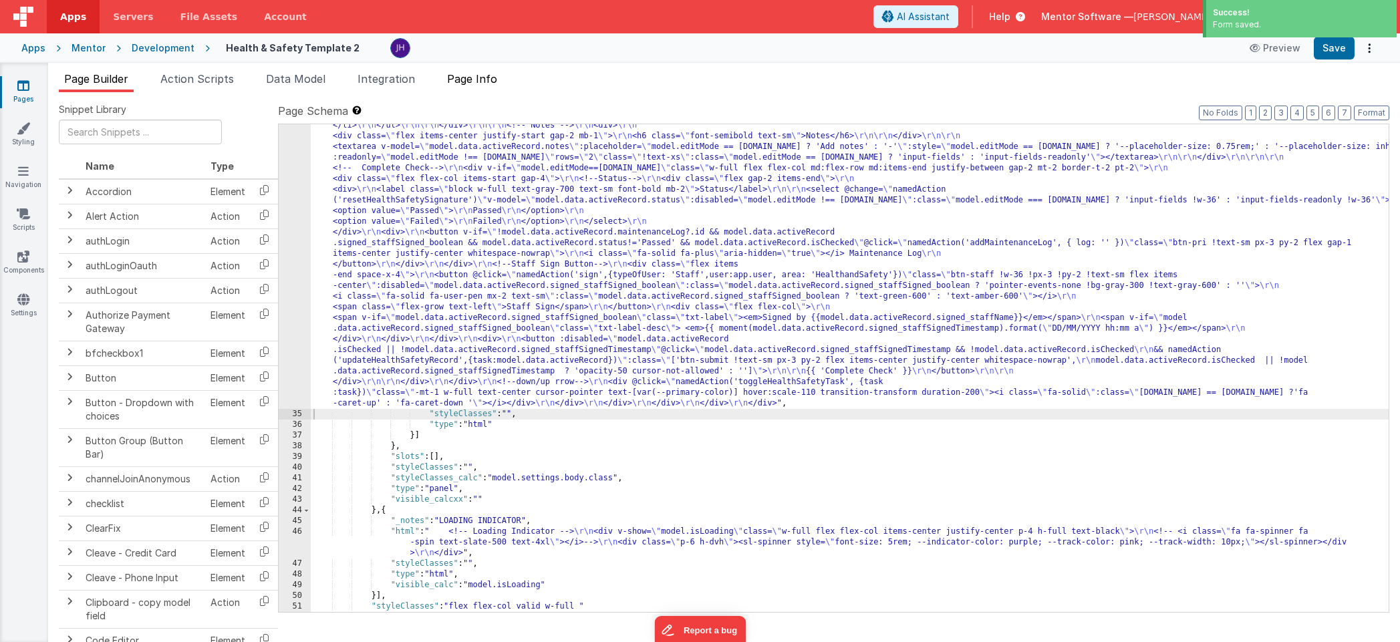
click at [480, 76] on span "Page Info" at bounding box center [472, 78] width 50 height 13
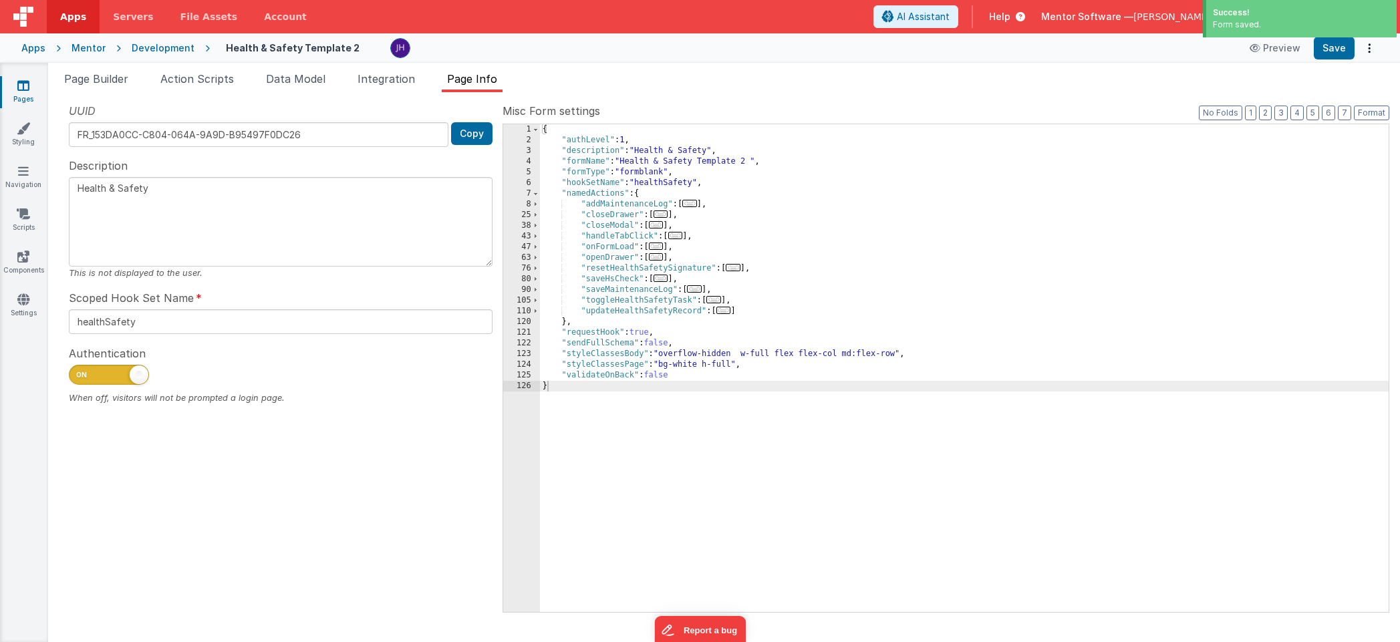
click at [661, 257] on span "..." at bounding box center [656, 256] width 15 height 7
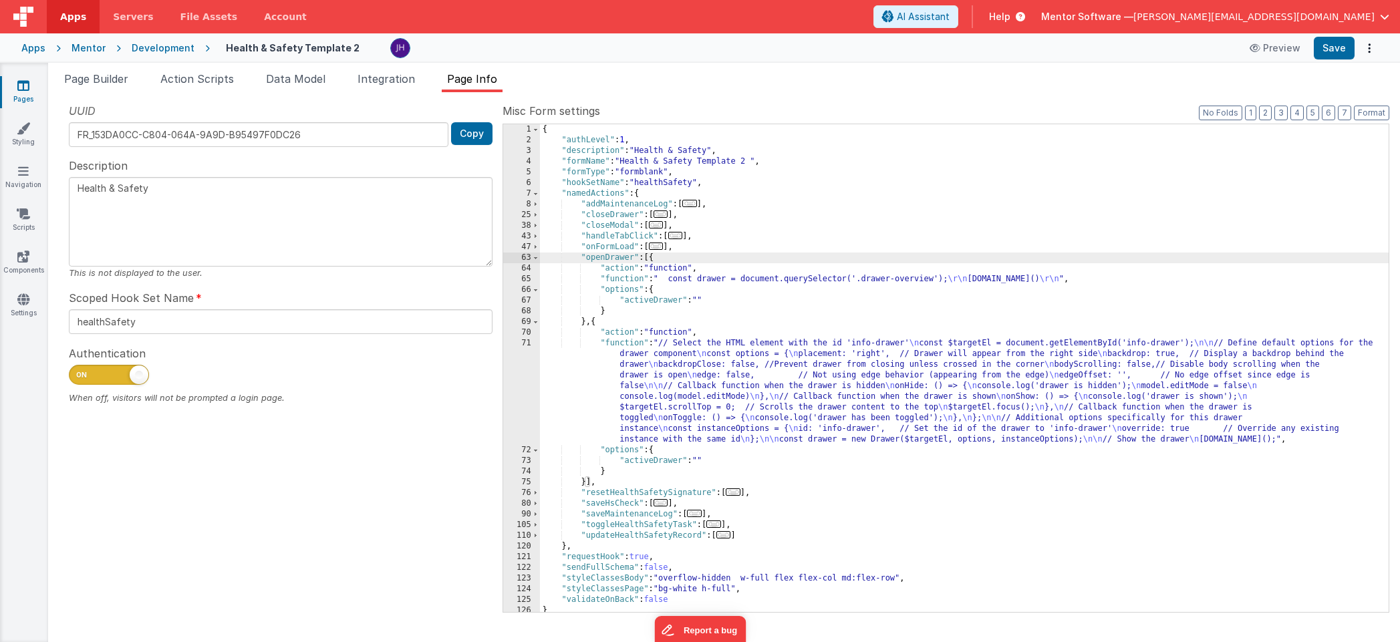
click at [750, 390] on div "{ "authLevel" : 1 , "description" : "Health & Safety" , "formName" : "Health & …" at bounding box center [964, 378] width 849 height 509
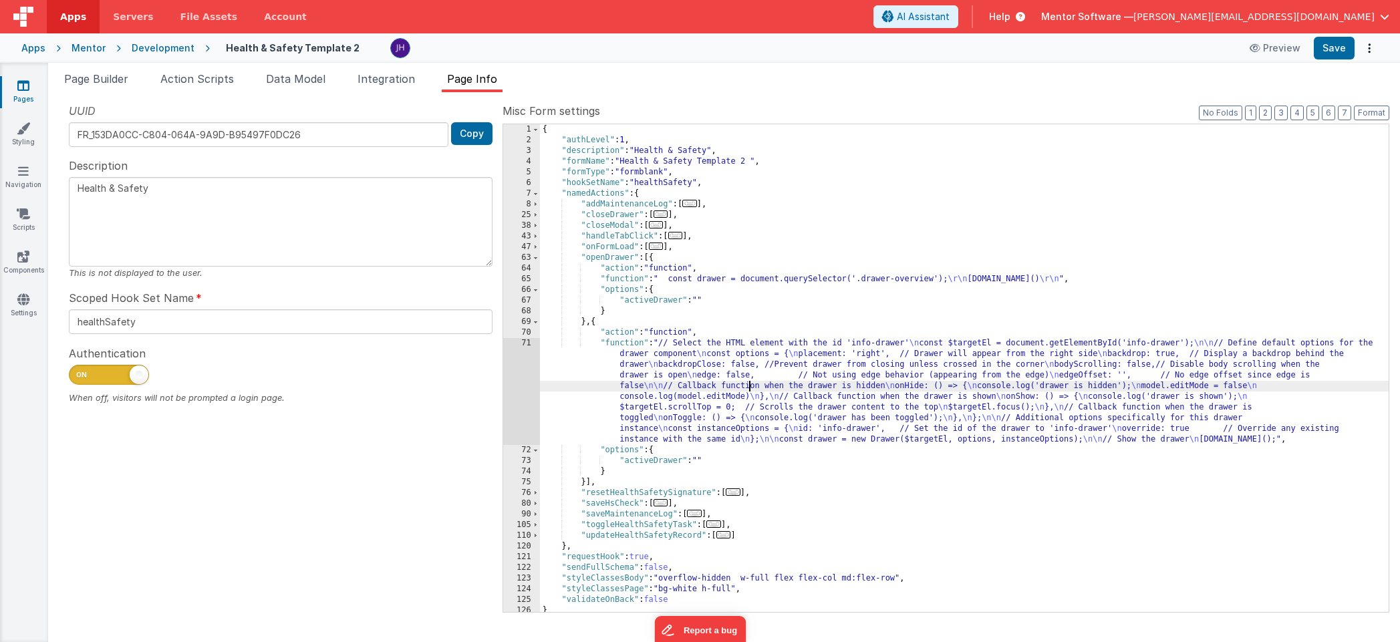
click at [527, 376] on div "71" at bounding box center [521, 391] width 37 height 107
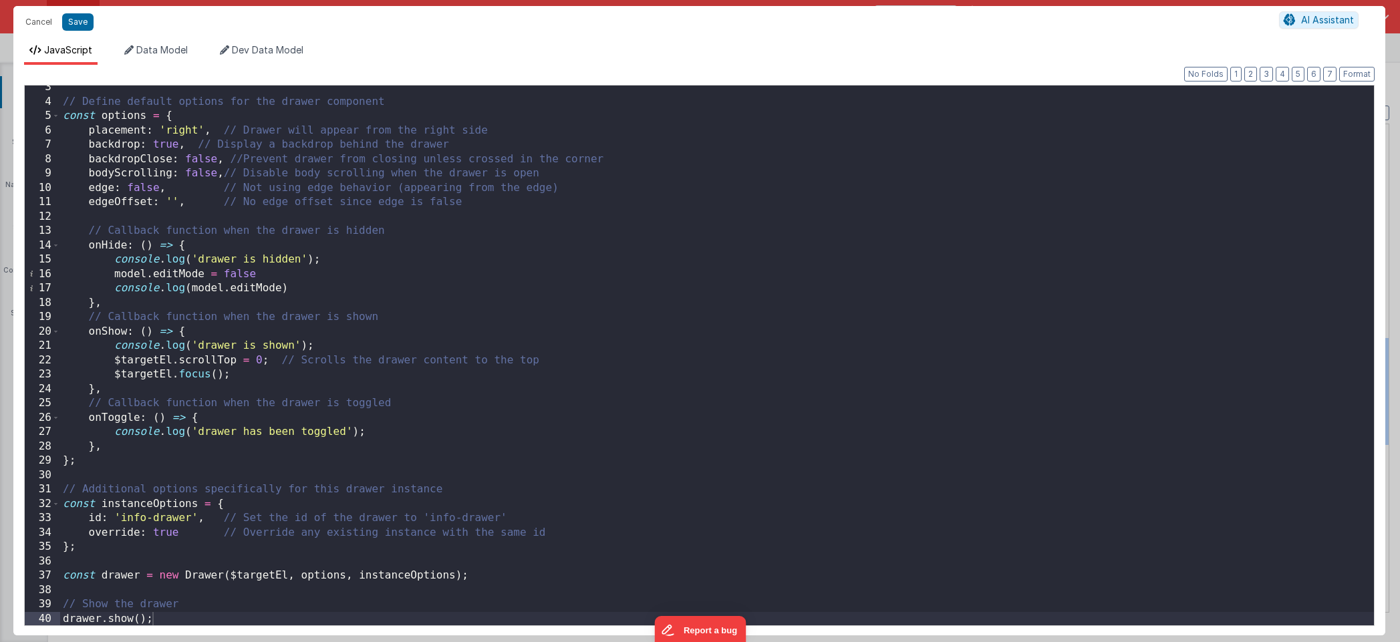
scroll to position [34, 0]
drag, startPoint x: 37, startPoint y: 22, endPoint x: 373, endPoint y: 67, distance: 338.5
click at [37, 22] on button "Cancel" at bounding box center [39, 22] width 40 height 19
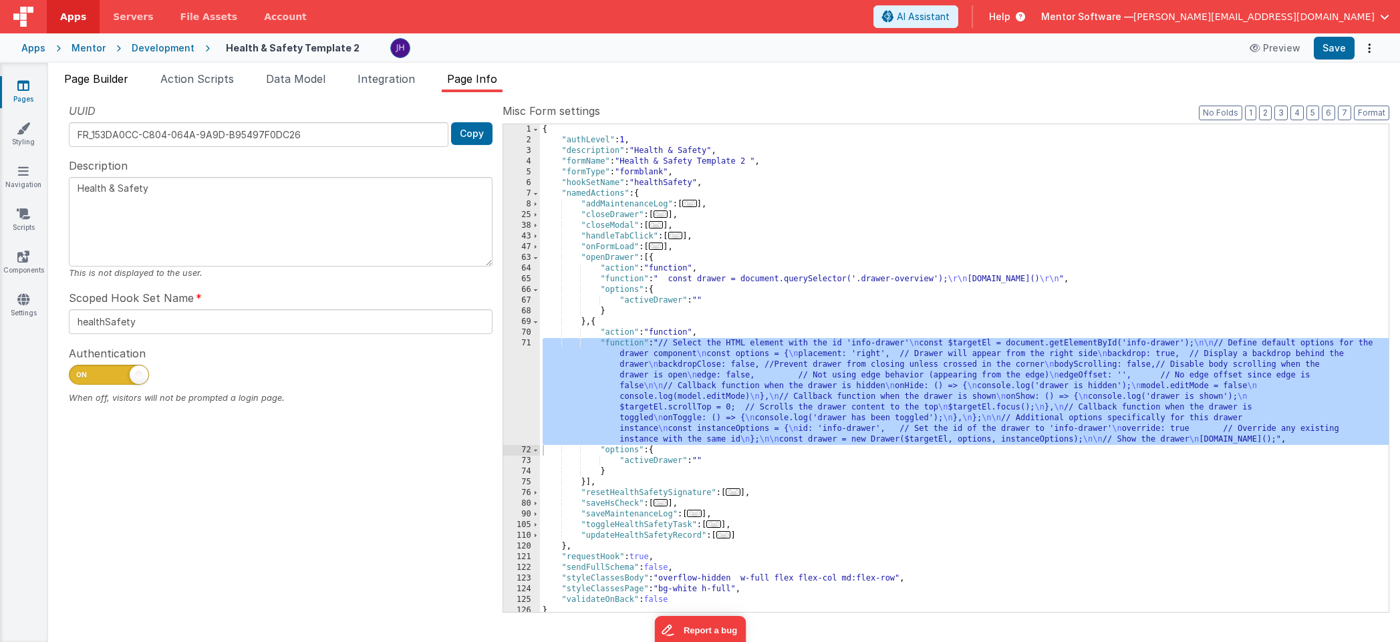
click at [98, 78] on span "Page Builder" at bounding box center [96, 78] width 64 height 13
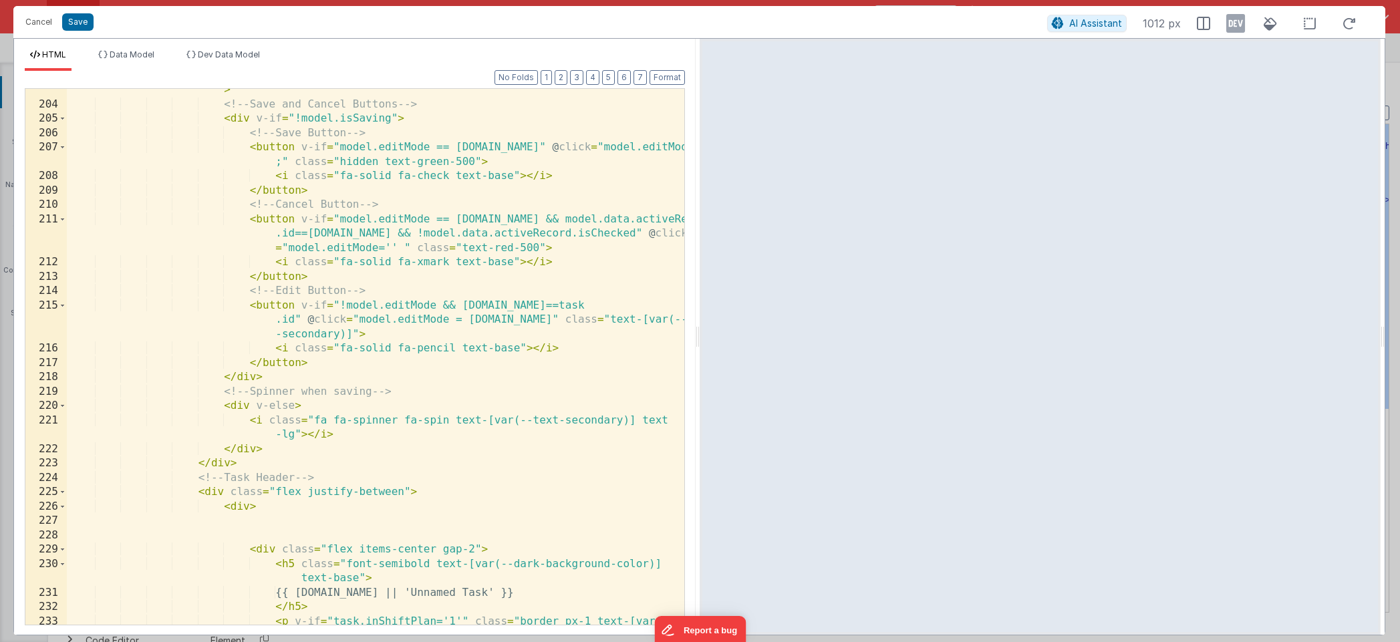
scroll to position [3318, 0]
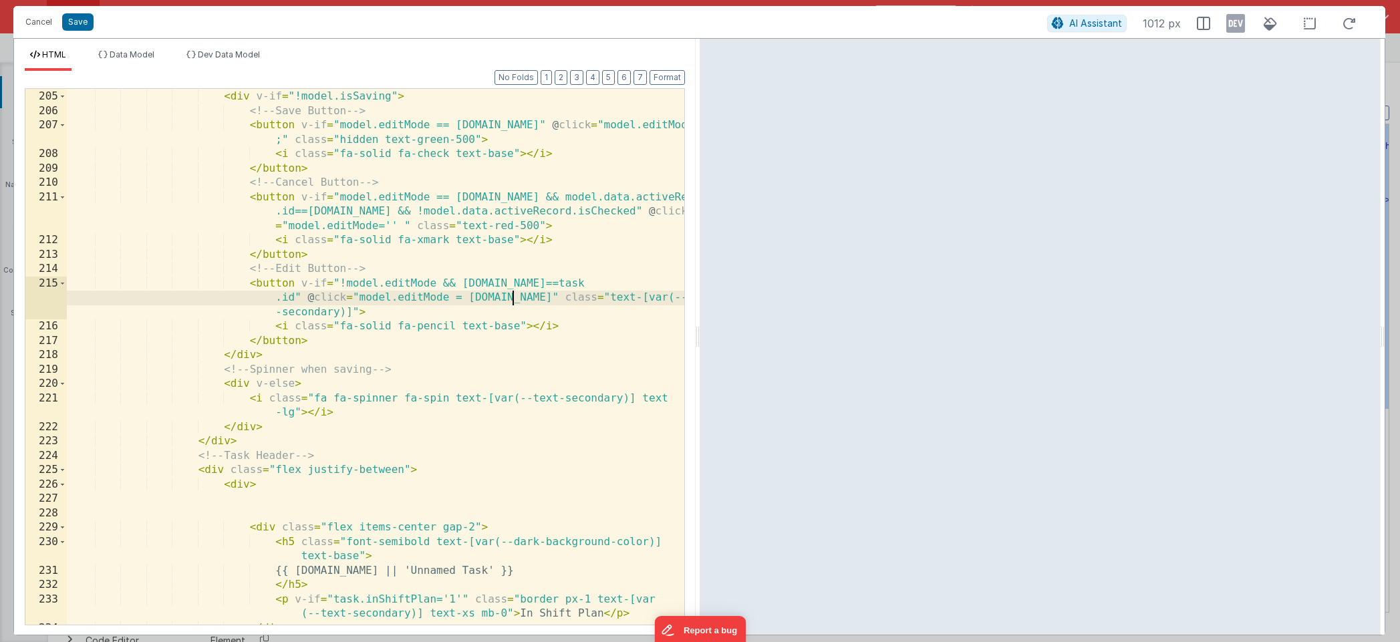
click at [513, 300] on div "<!-- Save and Cancel Buttons --> < div v-if = "!model.isSaving" > <!-- Save But…" at bounding box center [376, 358] width 618 height 565
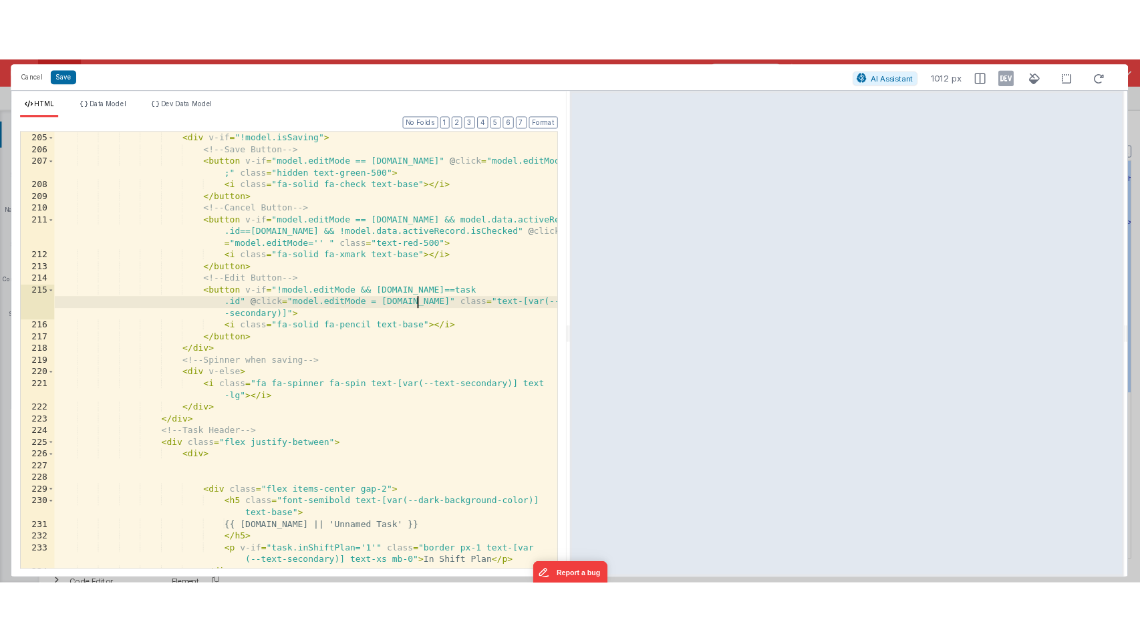
scroll to position [0, 0]
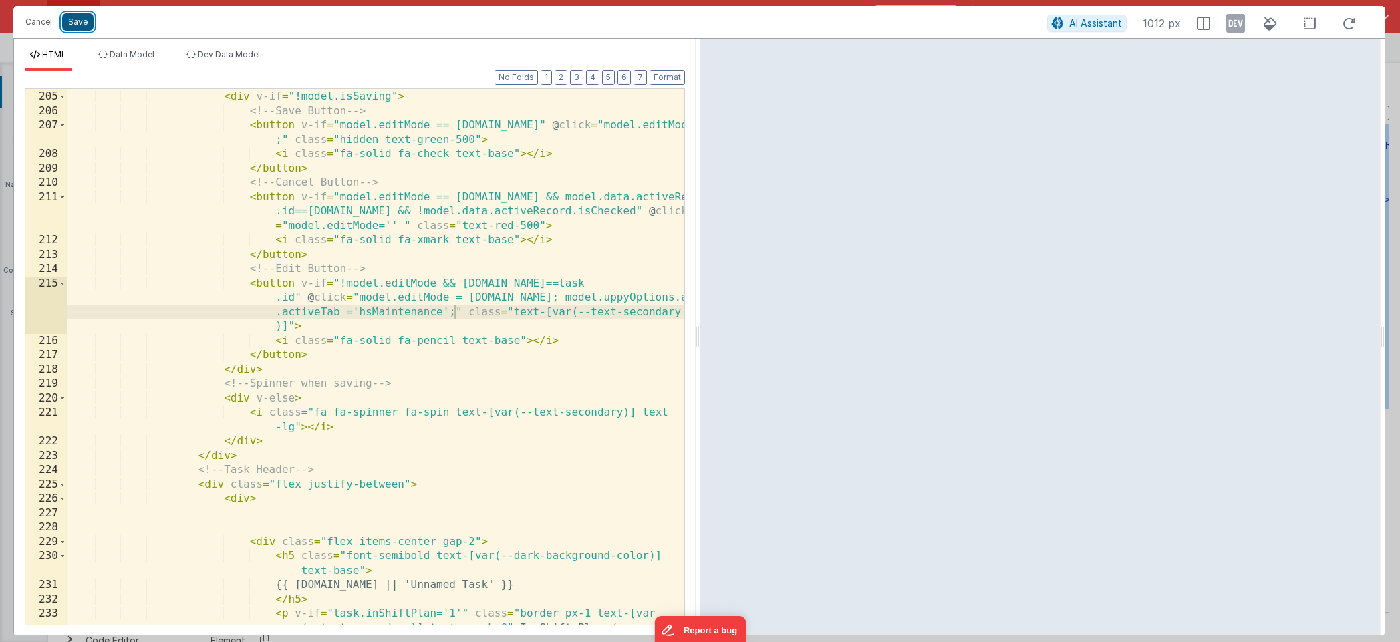
click at [80, 21] on button "Save" at bounding box center [77, 21] width 31 height 17
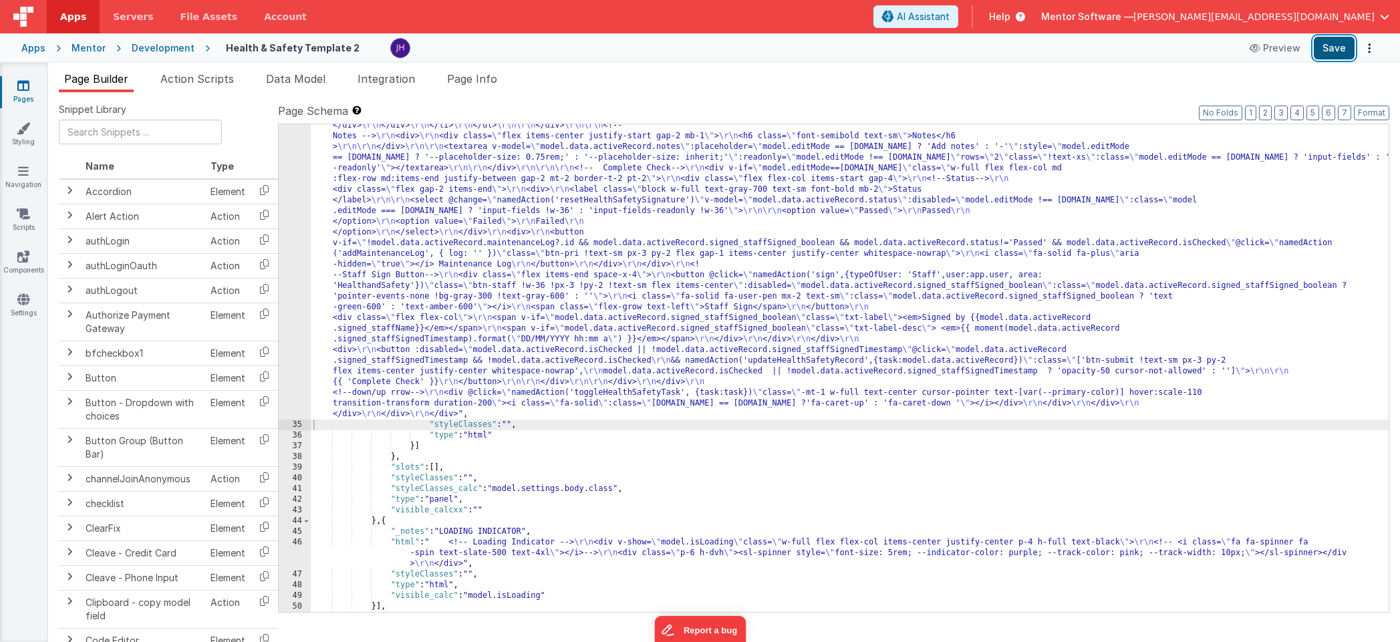
click at [1000, 47] on button "Save" at bounding box center [1334, 48] width 41 height 23
